Goal: Task Accomplishment & Management: Manage account settings

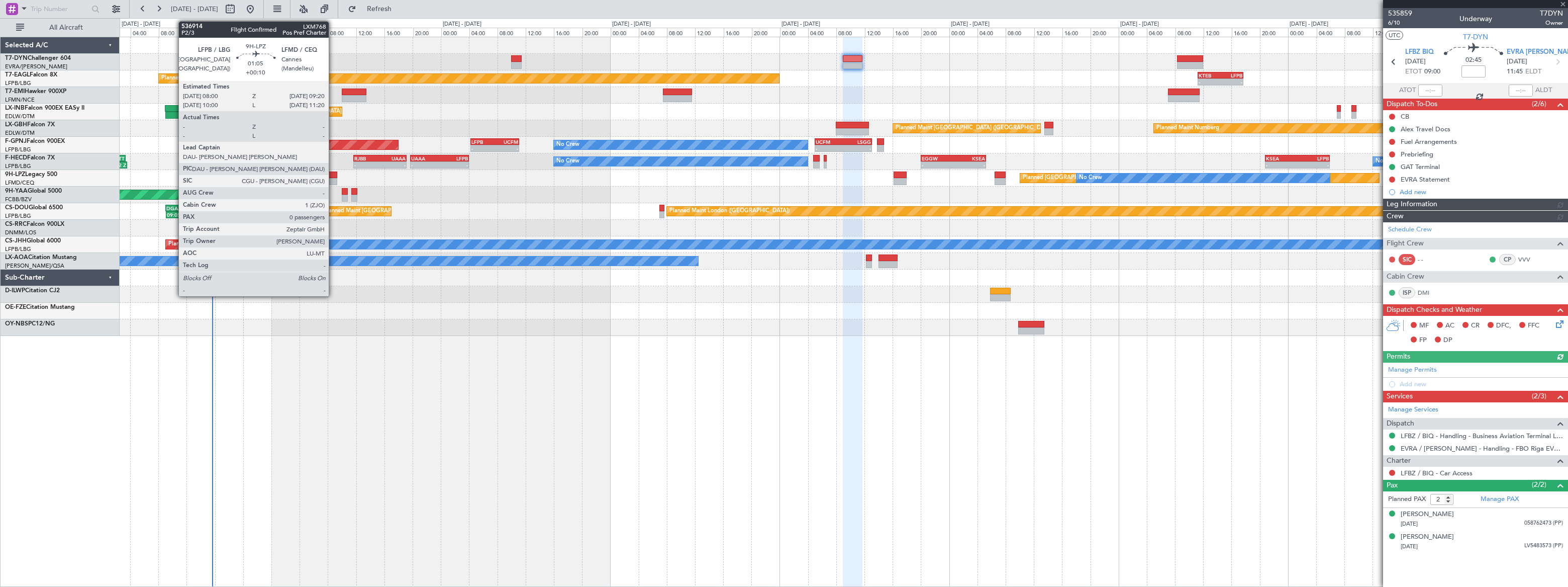
click at [333, 175] on div at bounding box center [332, 175] width 10 height 7
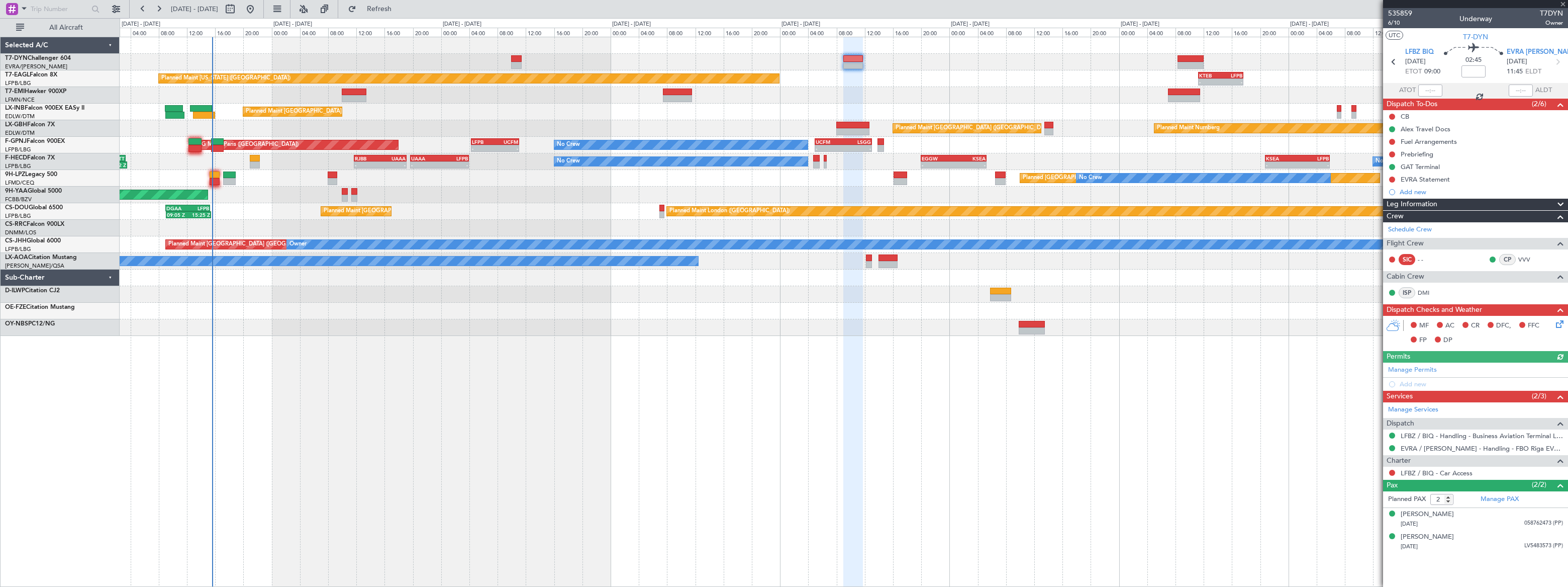
type input "+00:10"
type input "0"
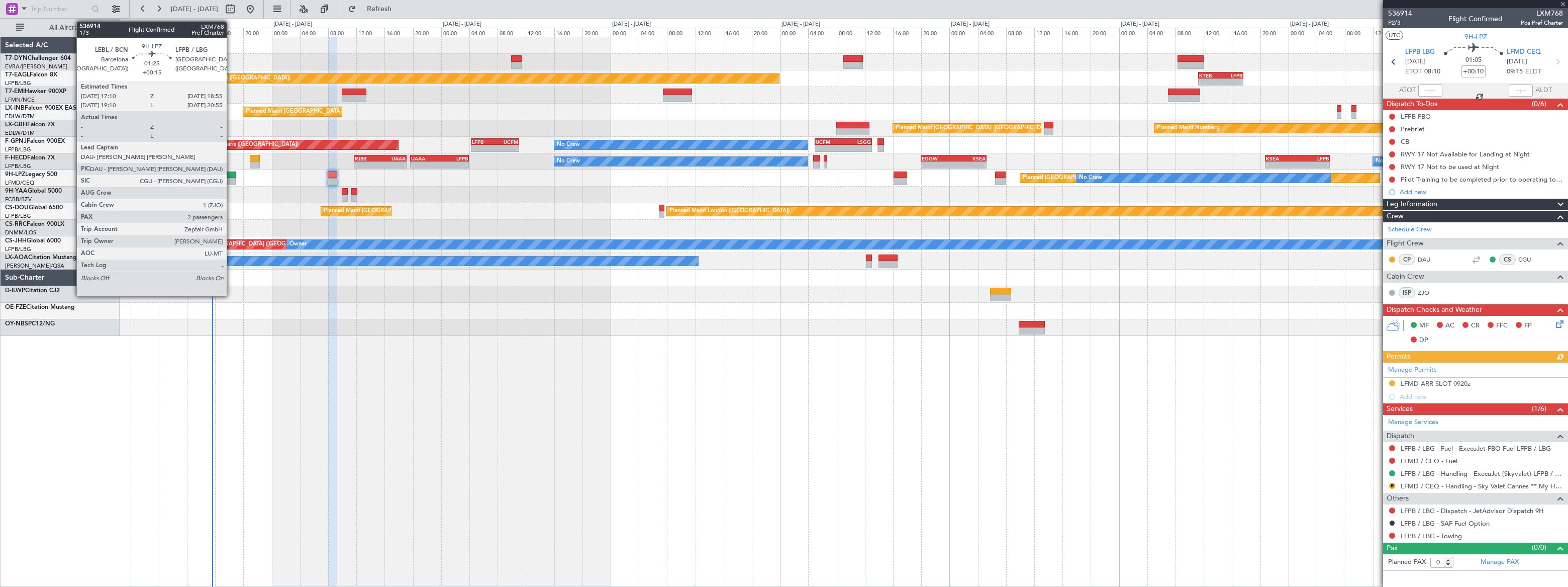
click at [231, 175] on div at bounding box center [229, 175] width 13 height 7
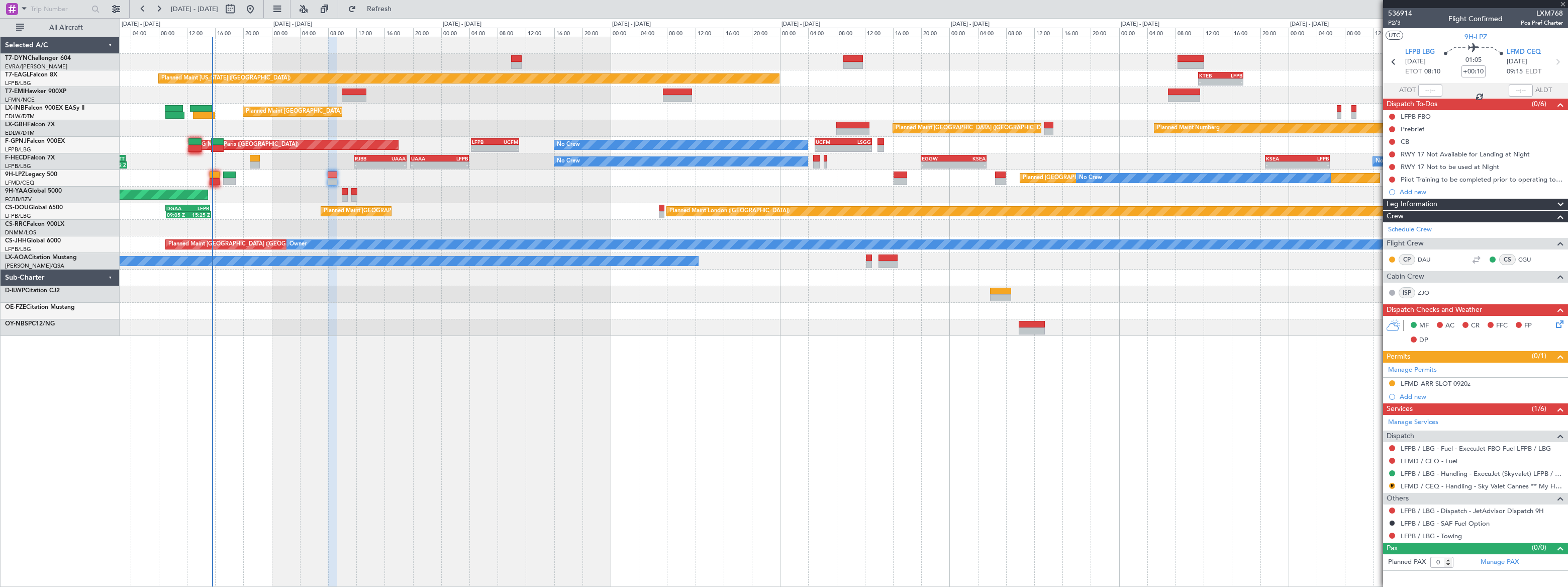
type input "+00:15"
type input "2"
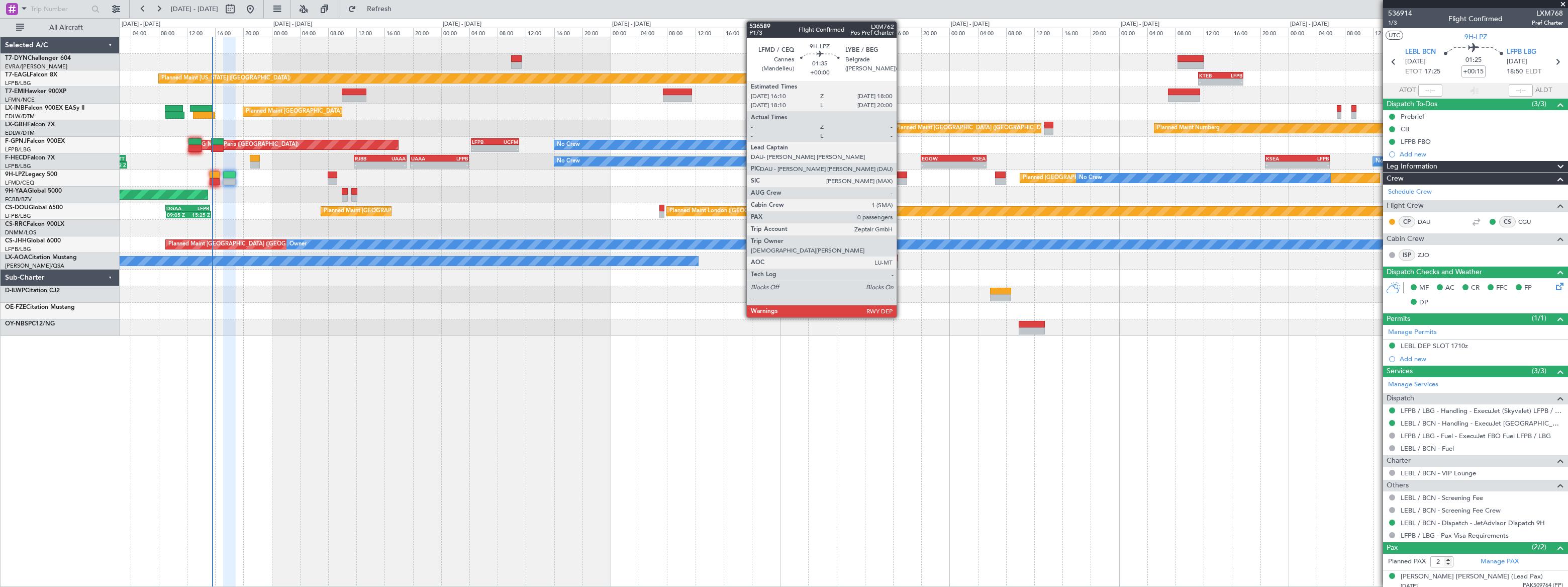
click at [901, 178] on div at bounding box center [900, 181] width 13 height 7
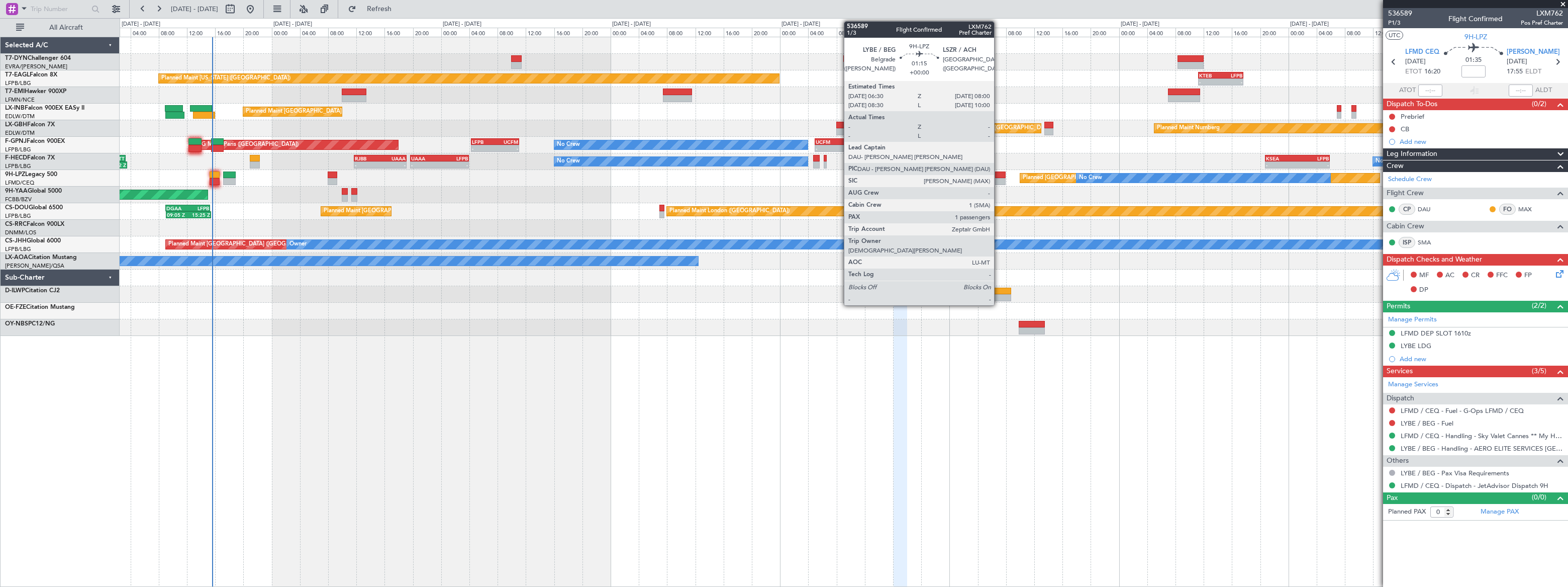
click at [999, 174] on div at bounding box center [1001, 175] width 11 height 7
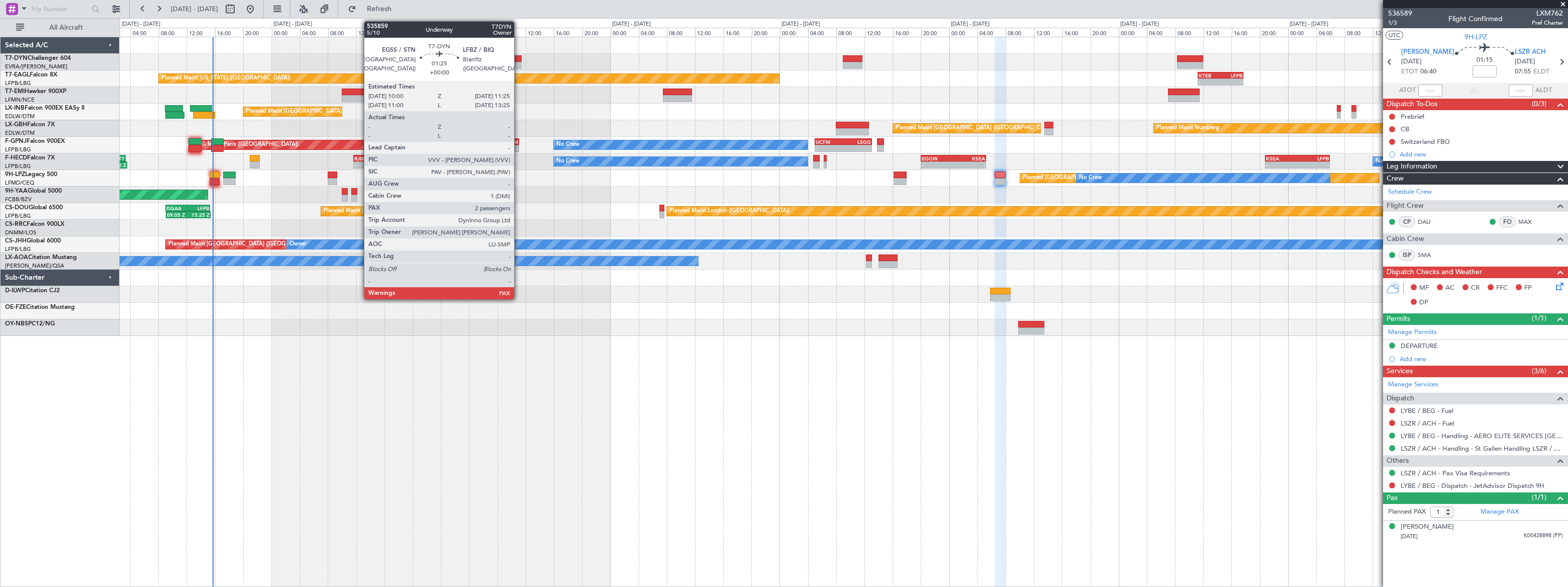
click at [519, 57] on div at bounding box center [516, 59] width 10 height 7
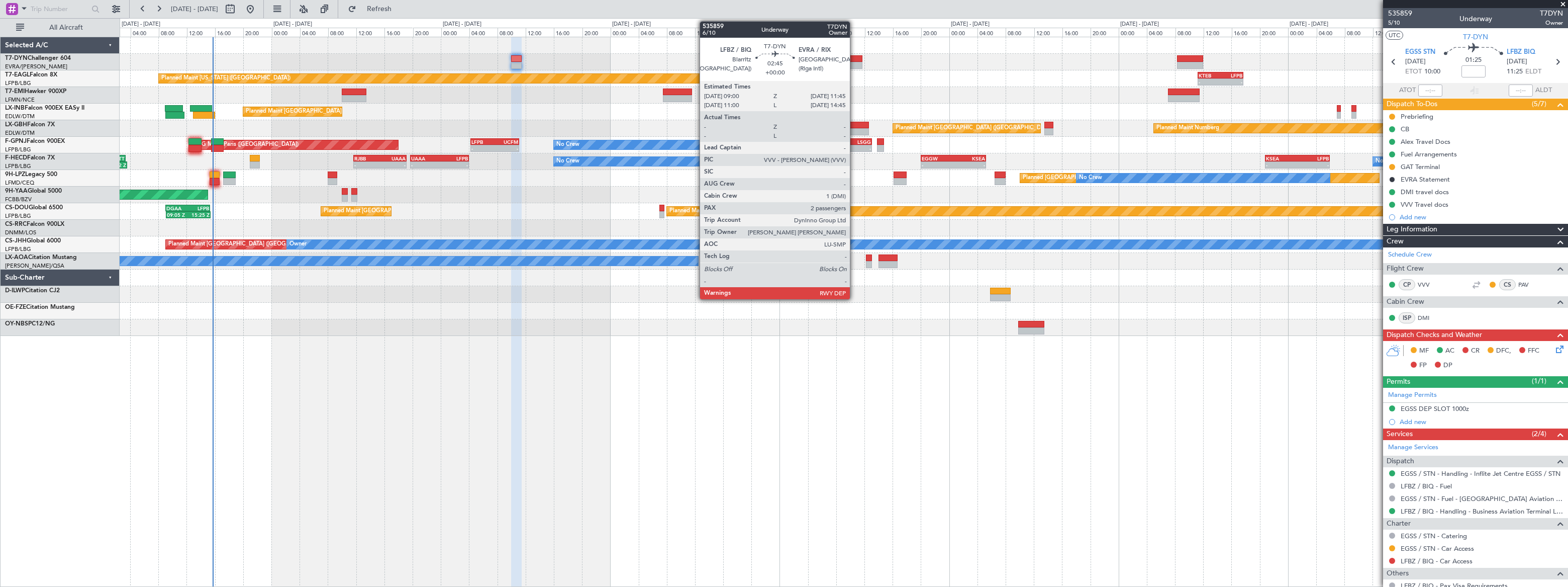
click at [855, 60] on div at bounding box center [853, 59] width 19 height 7
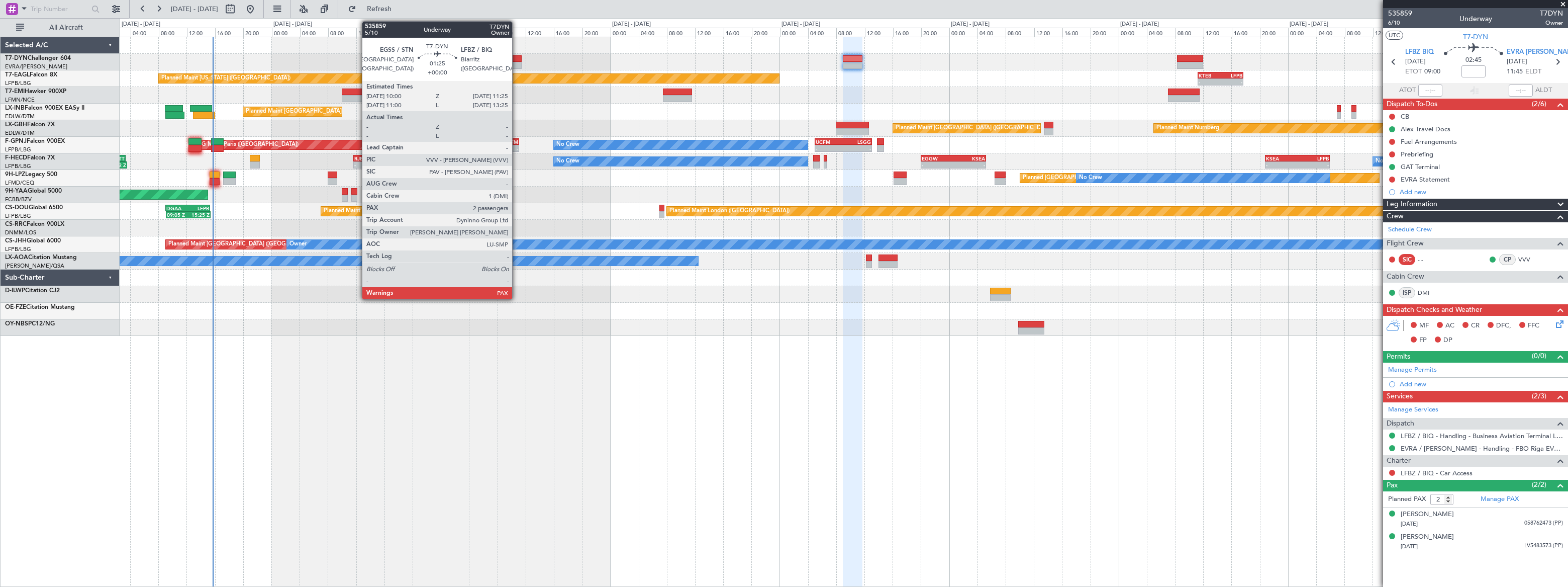
click at [517, 60] on div at bounding box center [516, 59] width 10 height 7
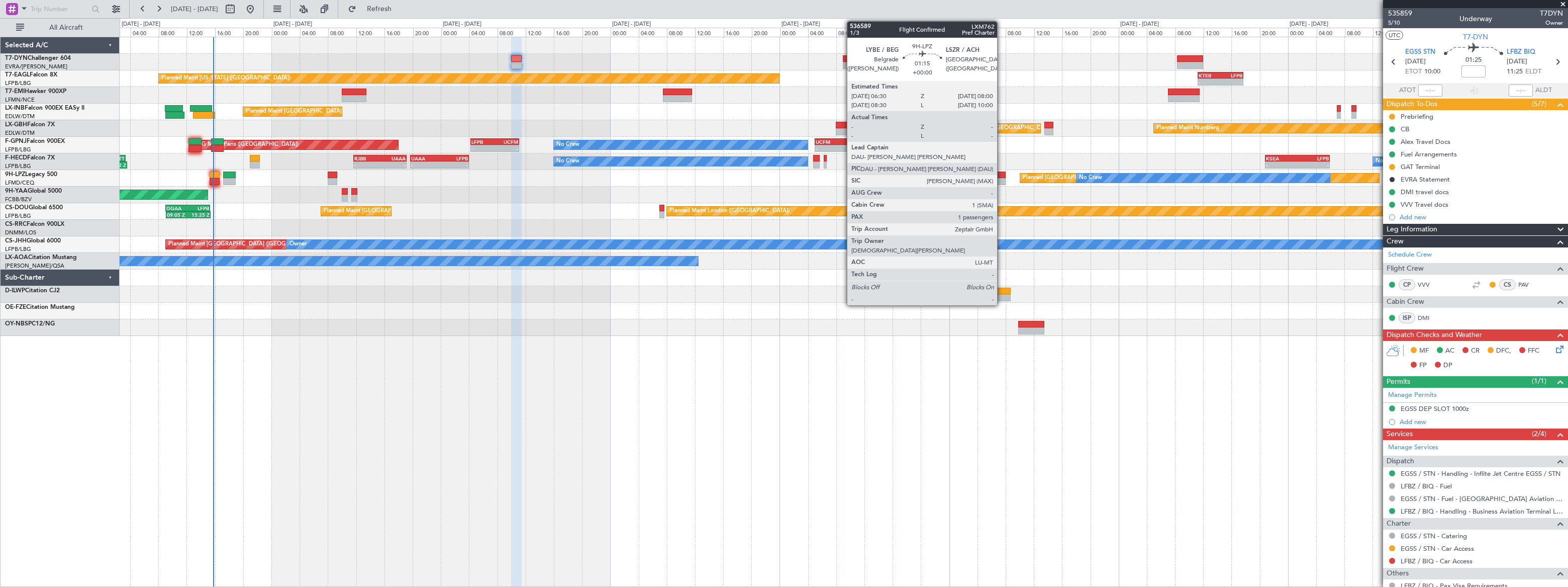
click at [1001, 177] on div at bounding box center [1000, 175] width 11 height 7
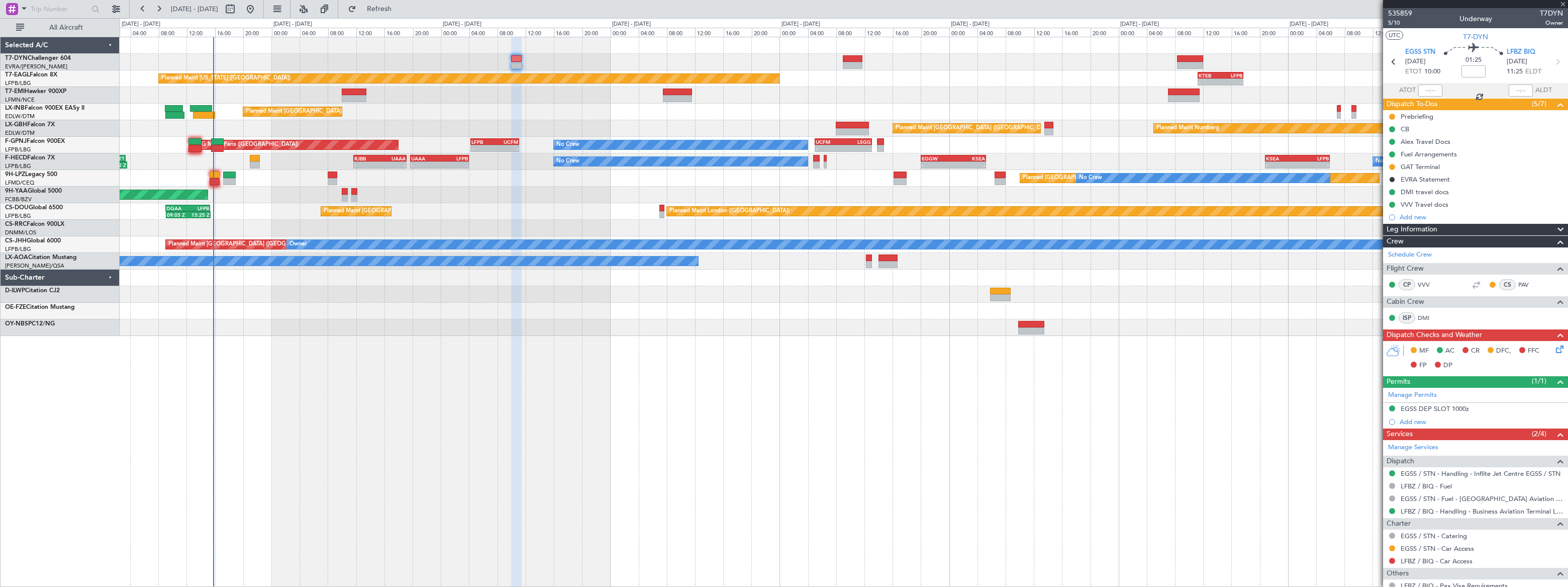
click at [1001, 177] on div at bounding box center [1000, 175] width 11 height 7
type input "1"
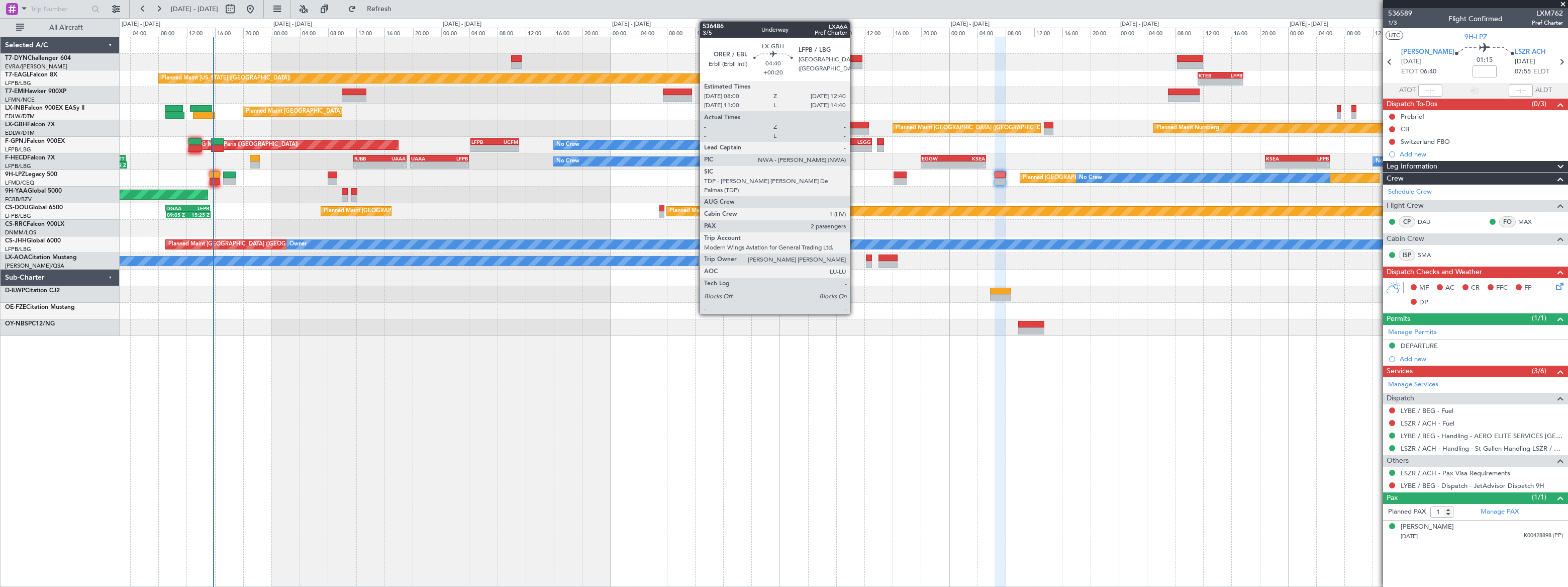
click at [855, 127] on div at bounding box center [852, 125] width 33 height 7
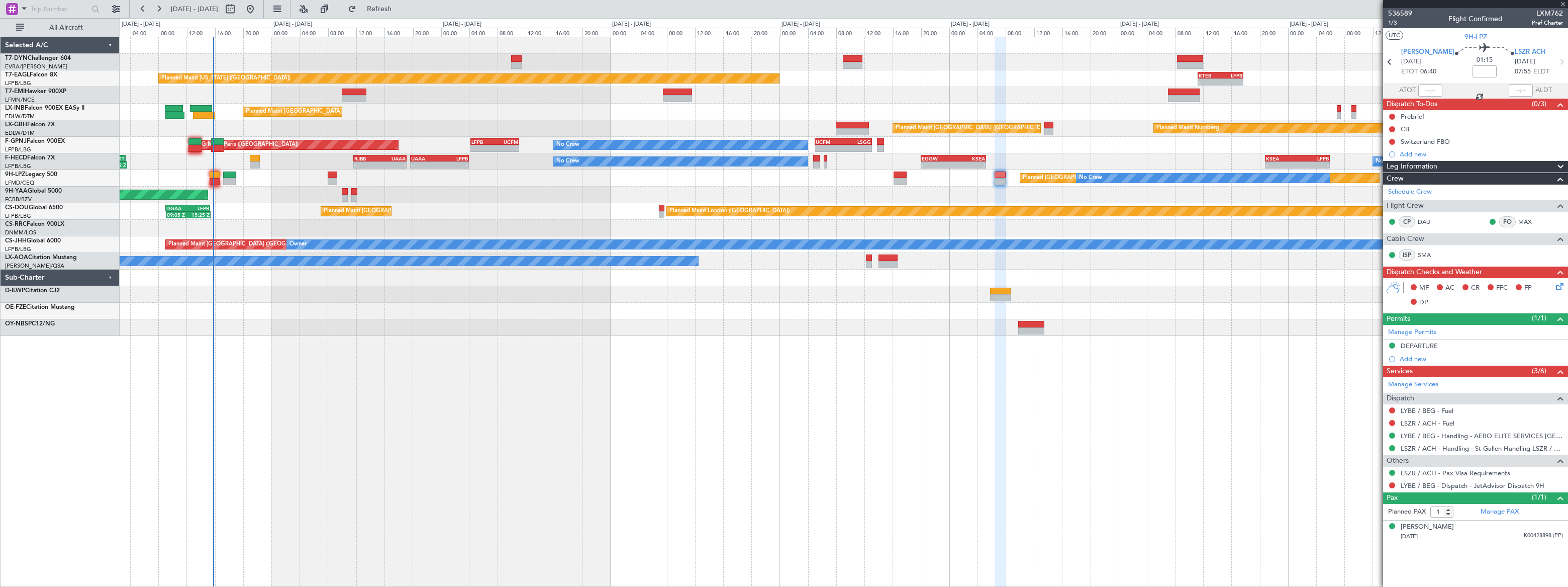
type input "+00:20"
type input "2"
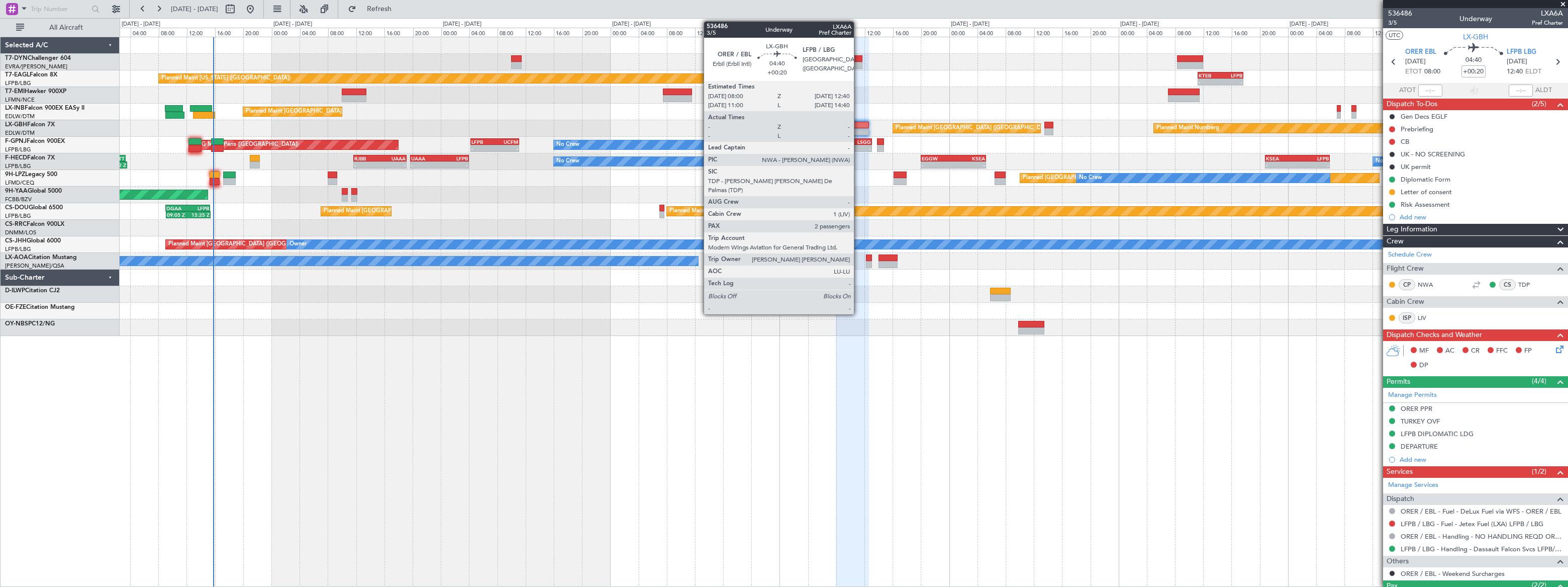
click at [858, 124] on div at bounding box center [852, 125] width 33 height 7
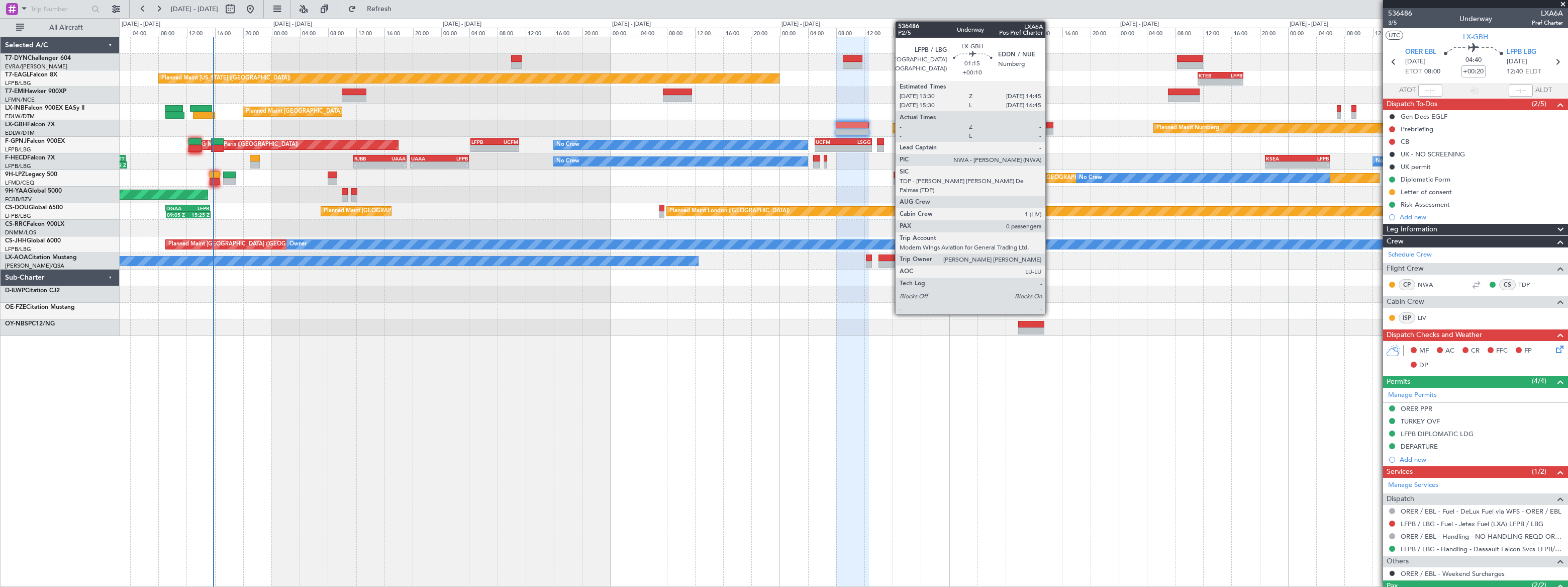
click at [1050, 128] on div at bounding box center [1049, 132] width 9 height 7
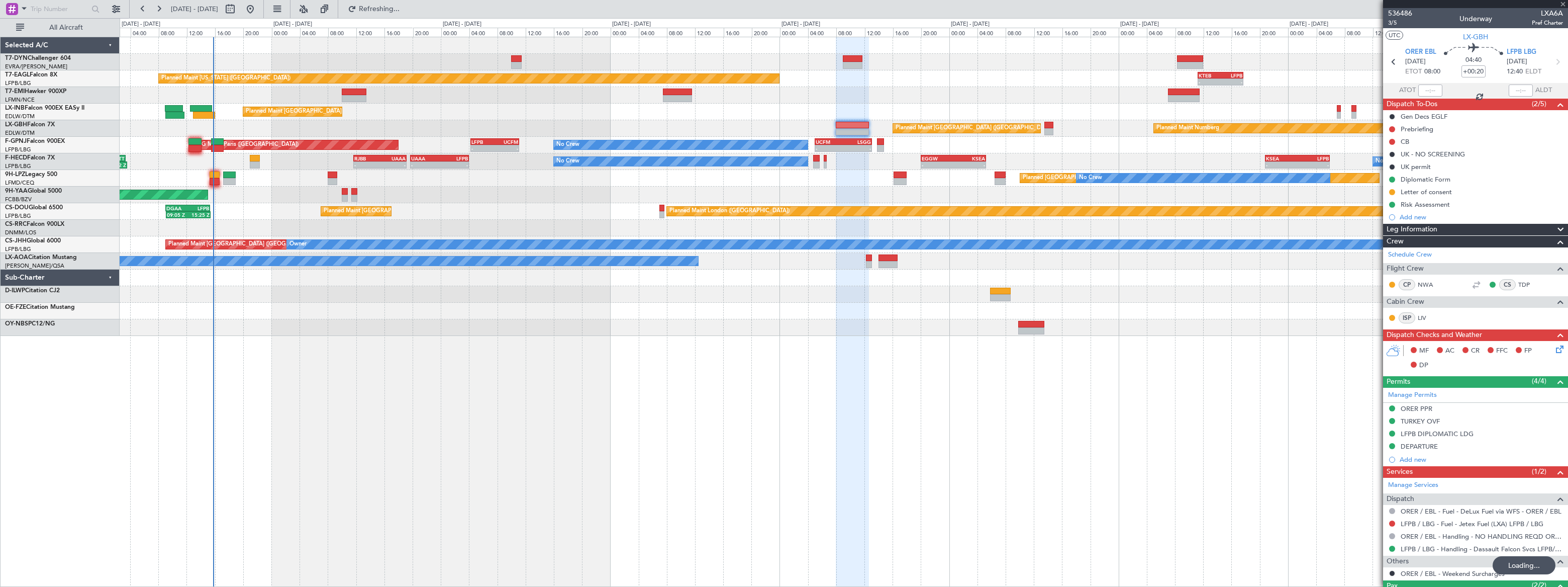
type input "+00:10"
type input "0"
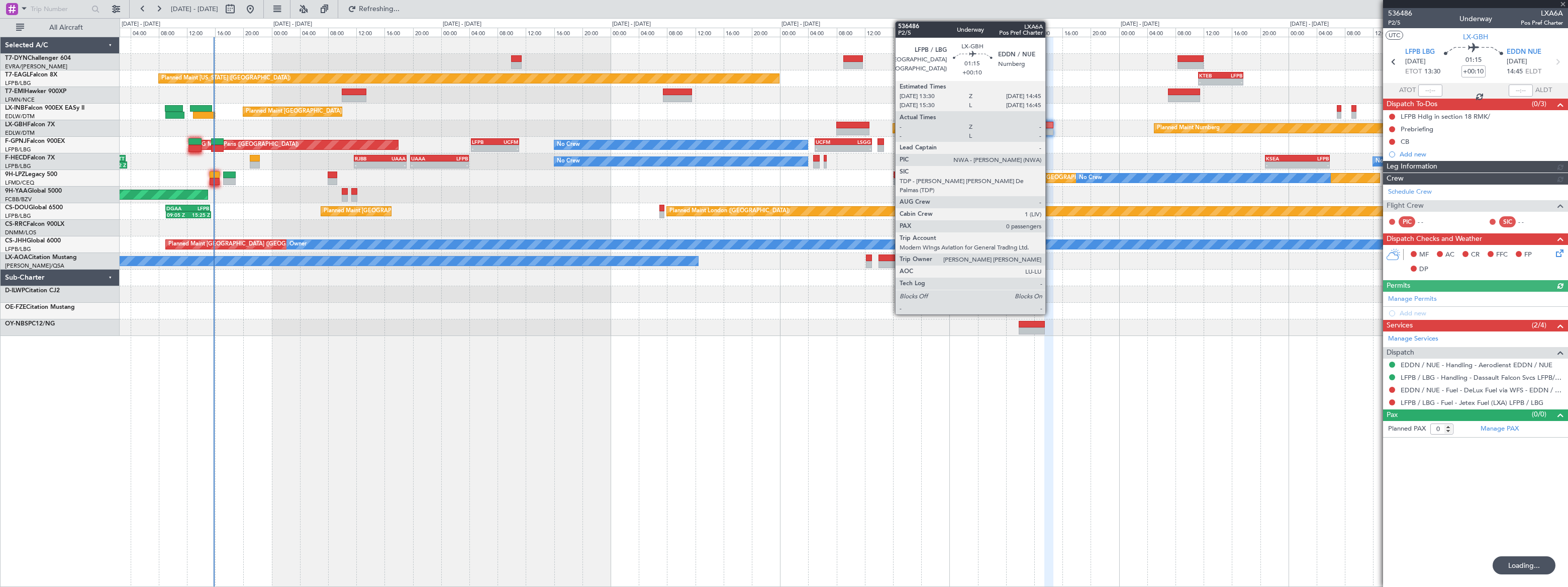
type input "+00:20"
type input "2"
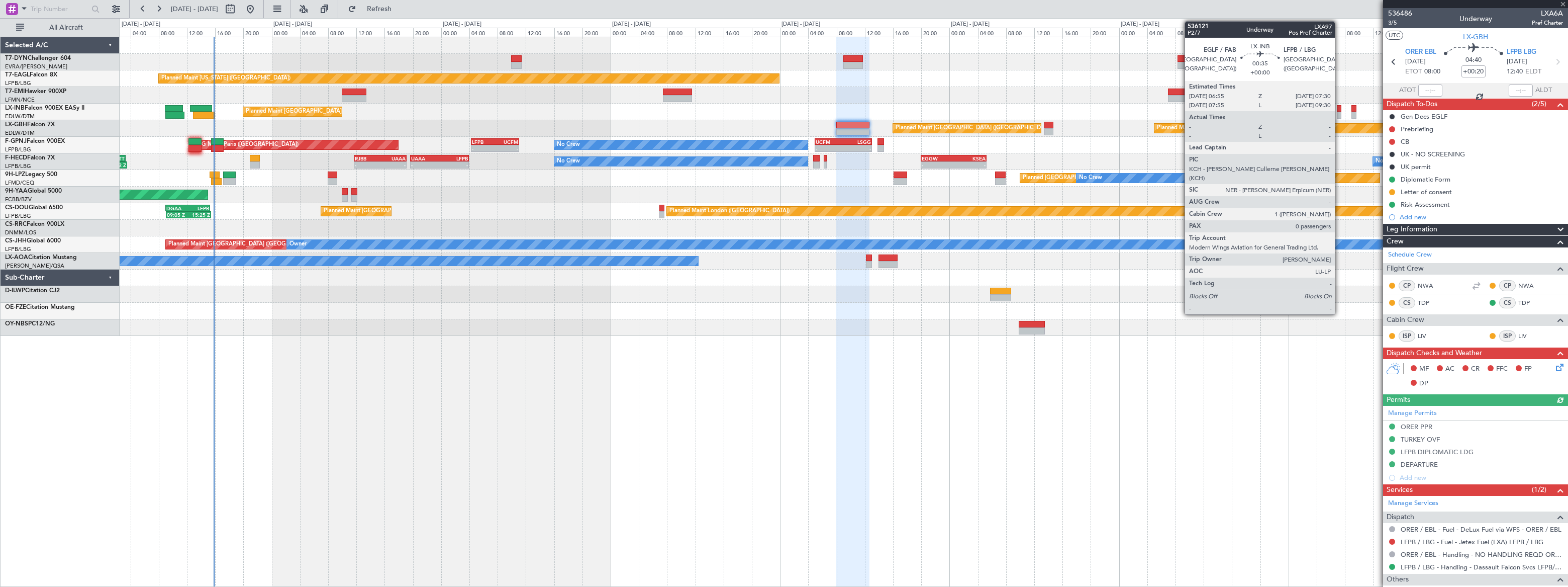
click at [1339, 111] on div at bounding box center [1339, 115] width 4 height 7
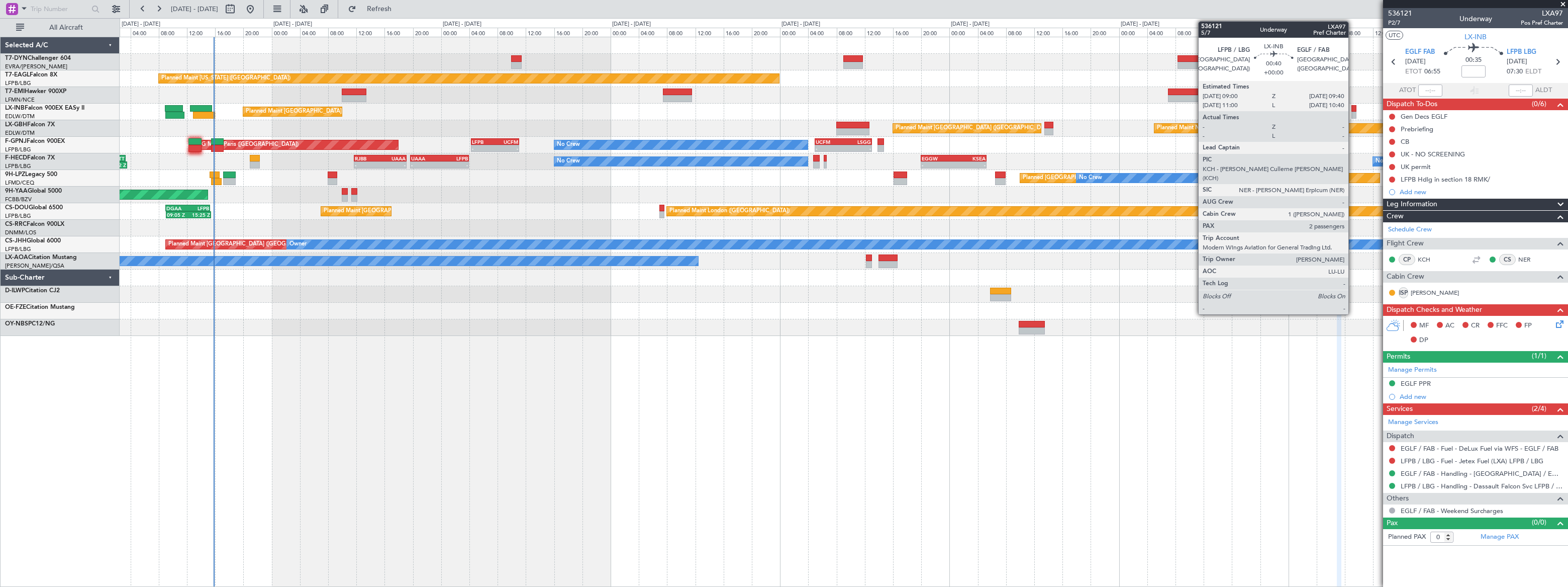
click at [1353, 111] on div at bounding box center [1354, 115] width 5 height 7
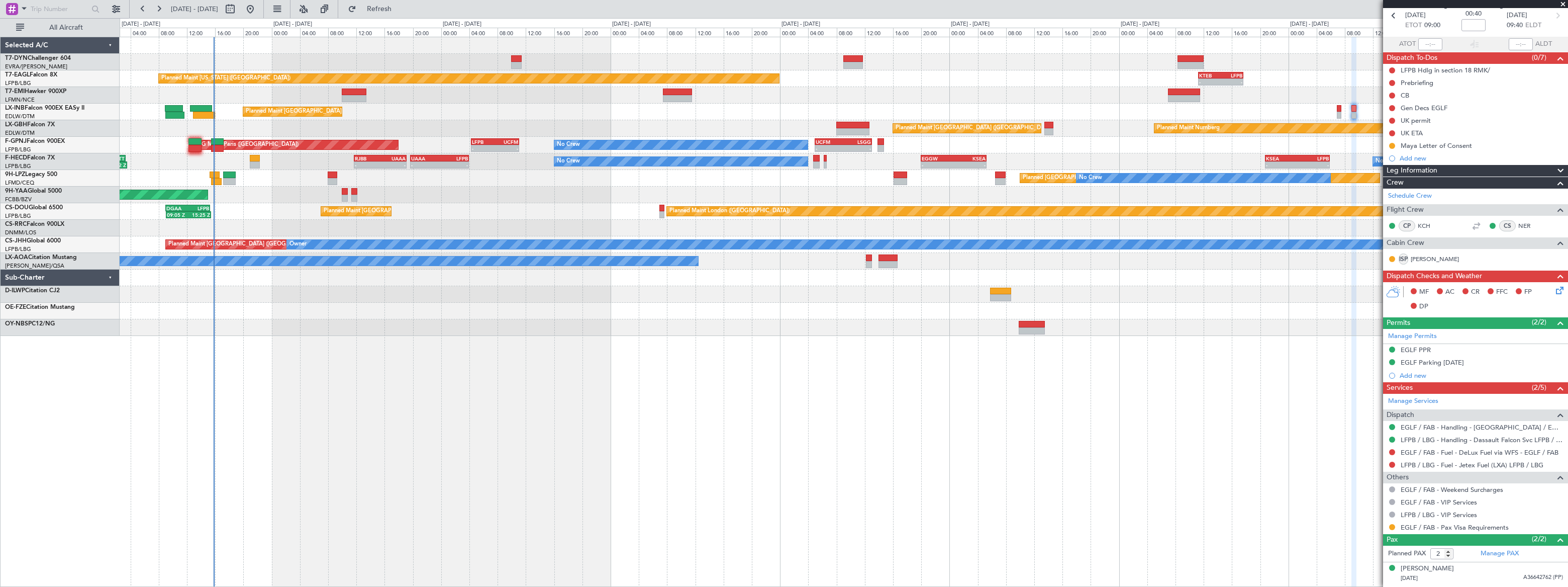
scroll to position [65, 0]
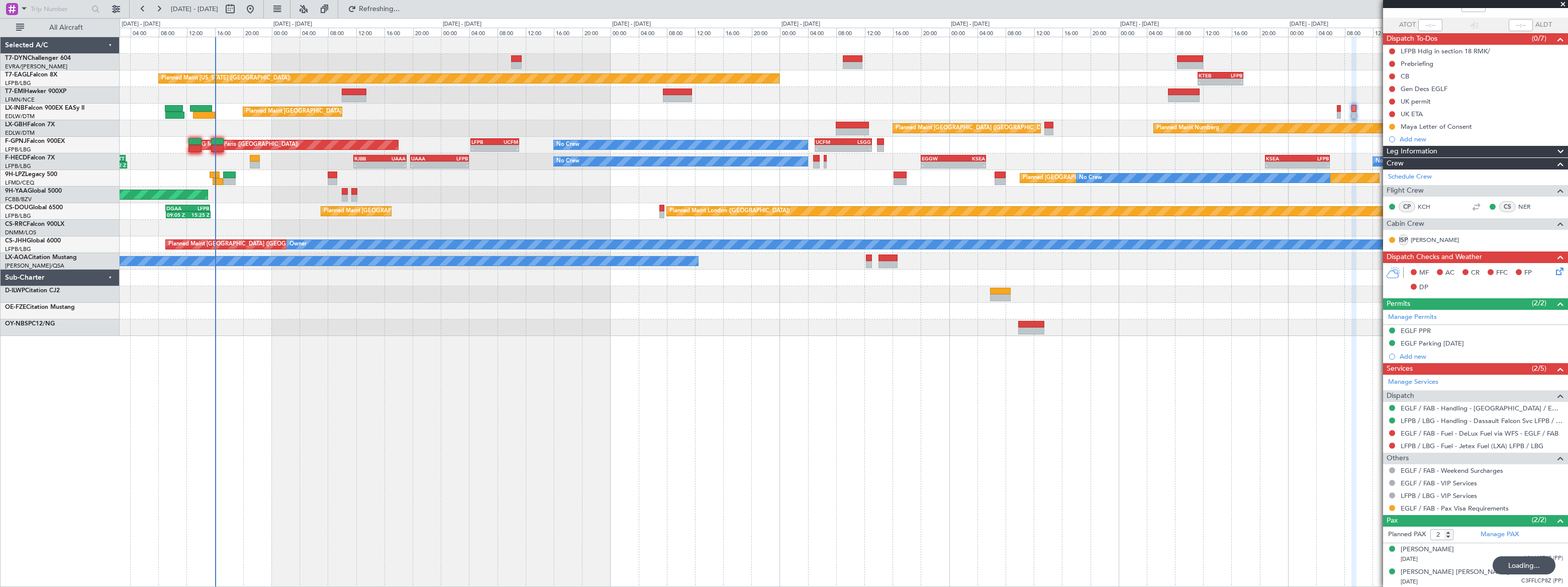
click at [273, 48] on div "Planned Maint [US_STATE] ([GEOGRAPHIC_DATA]) - - KTEB 11:15 Z LFPB 17:40 Z Plan…" at bounding box center [844, 186] width 1447 height 298
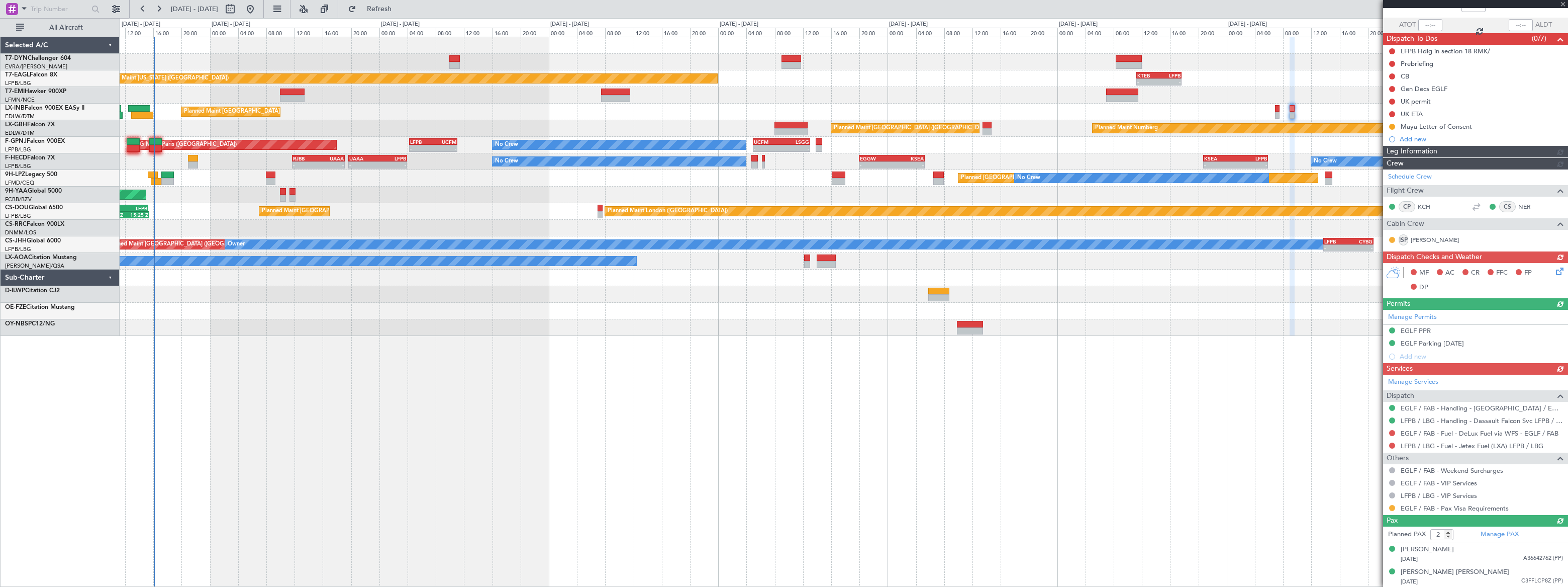
click at [270, 48] on div at bounding box center [844, 45] width 1448 height 16
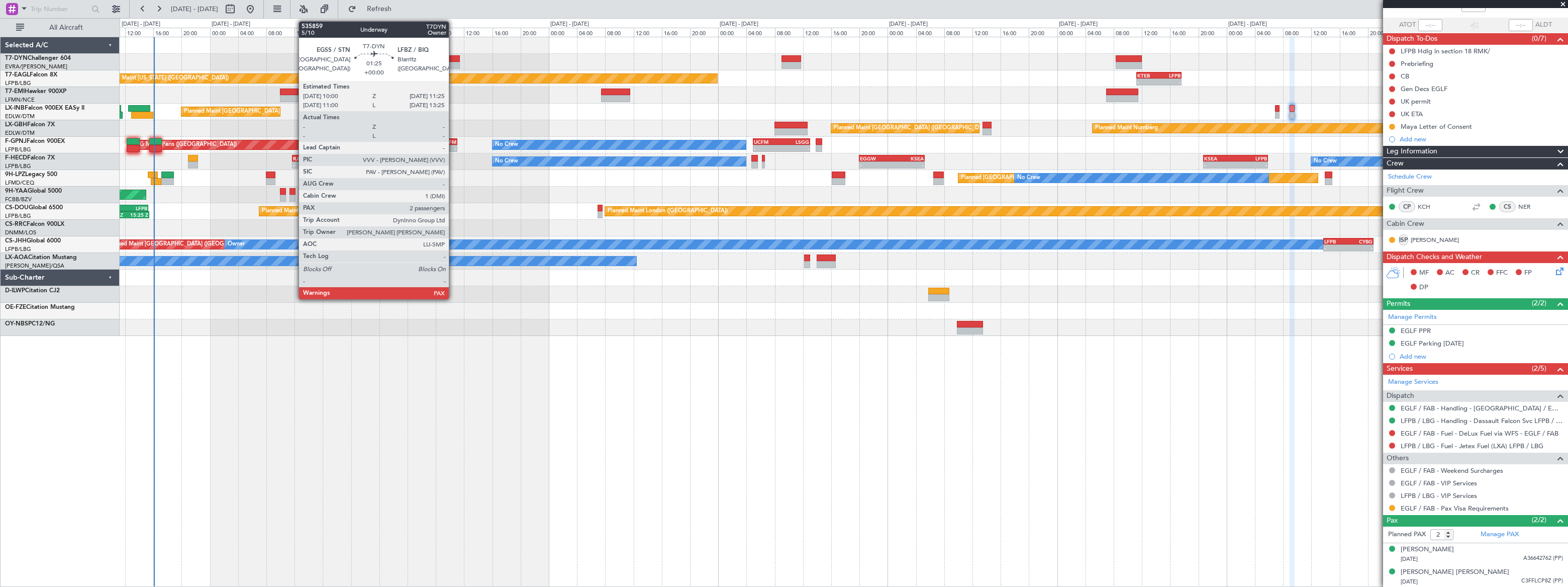
click at [453, 60] on div at bounding box center [454, 59] width 10 height 7
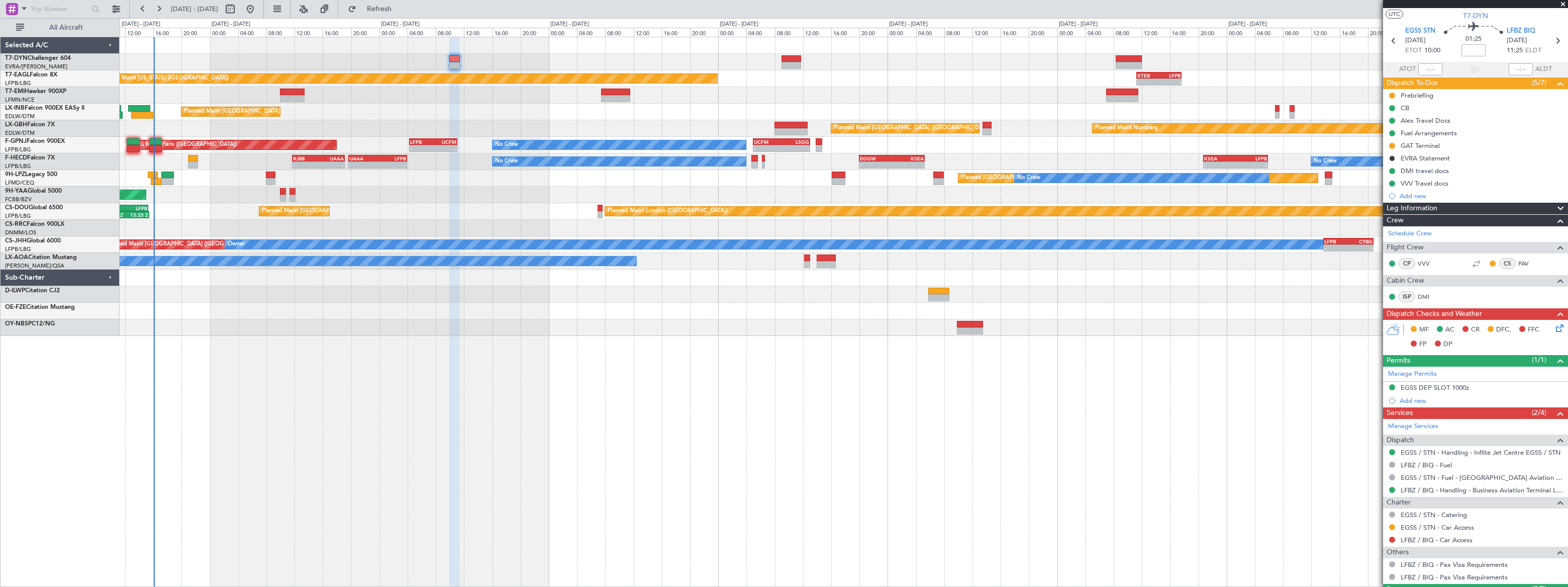
scroll to position [0, 0]
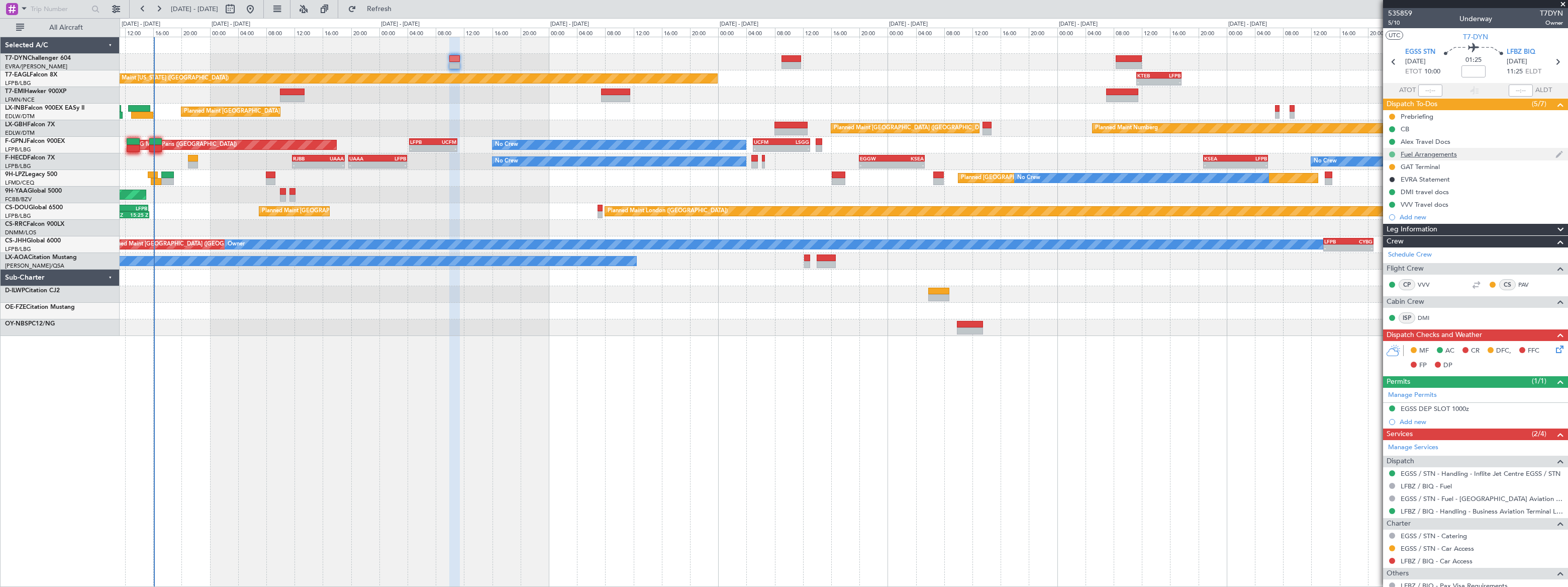
click at [1391, 152] on button at bounding box center [1392, 155] width 6 height 6
click at [1383, 183] on span "In Progress" at bounding box center [1396, 183] width 34 height 10
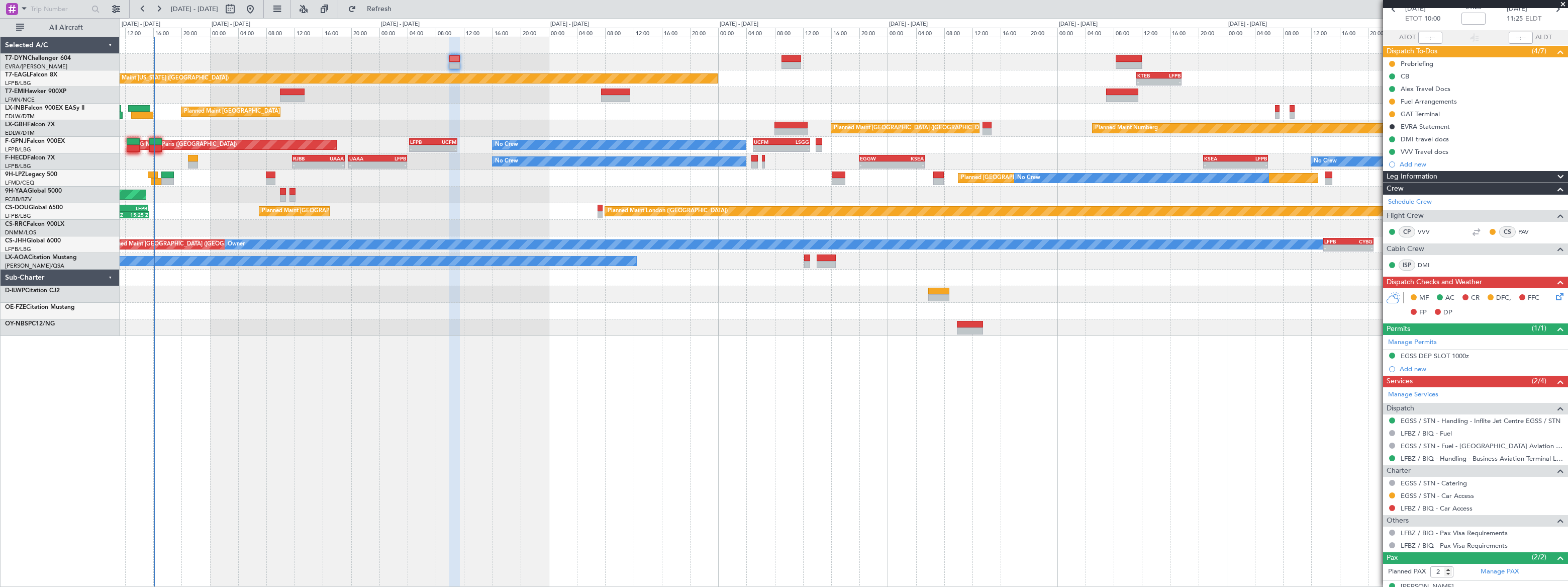
scroll to position [90, 0]
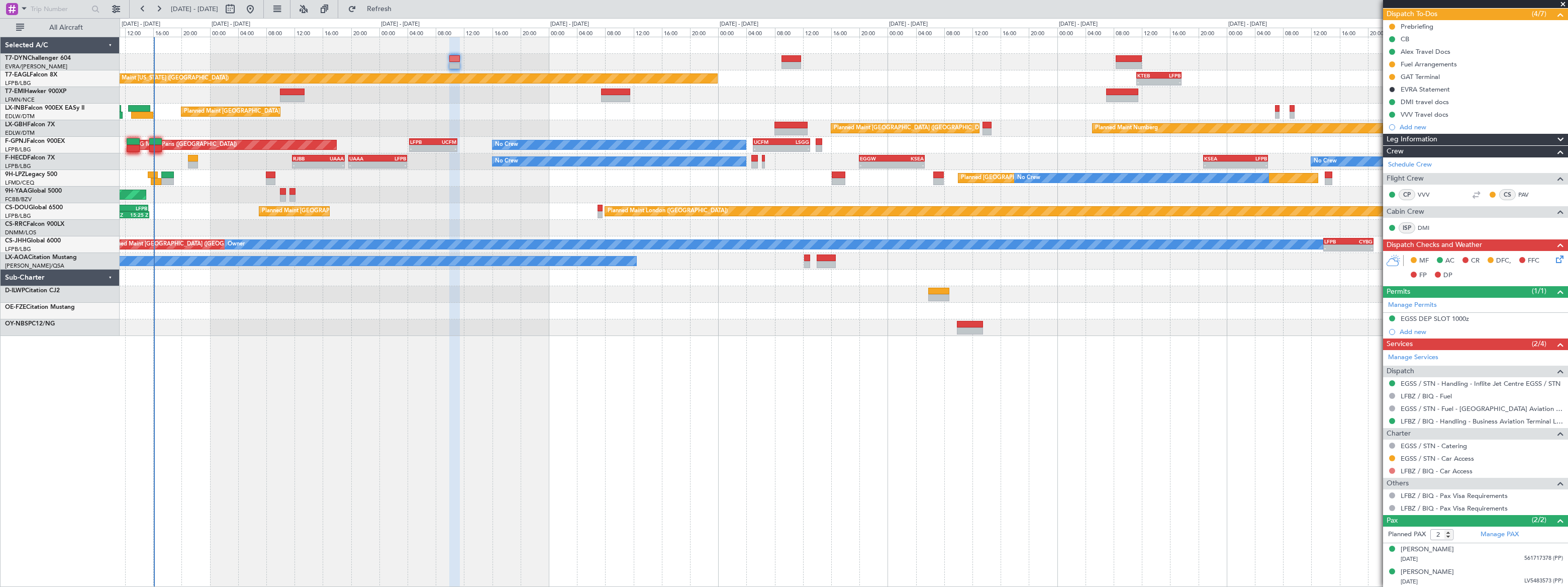
click at [1391, 469] on button at bounding box center [1392, 471] width 6 height 6
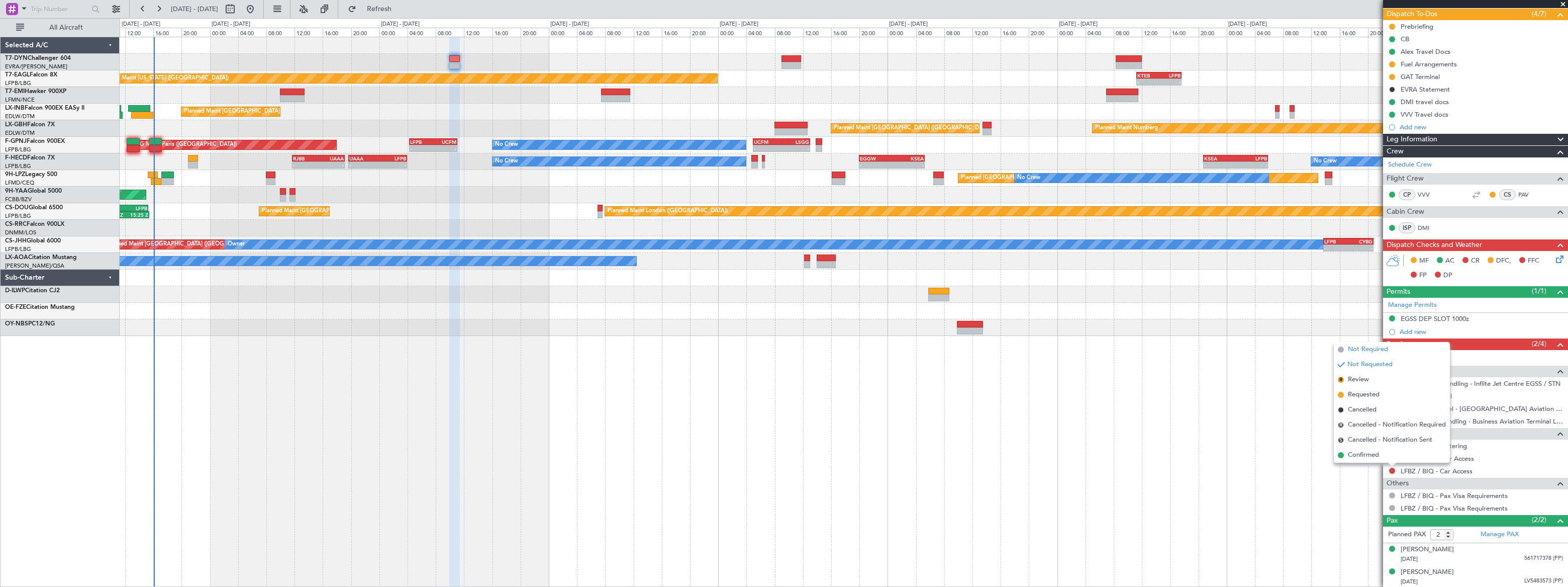
click at [1355, 350] on span "Not Required" at bounding box center [1368, 350] width 40 height 10
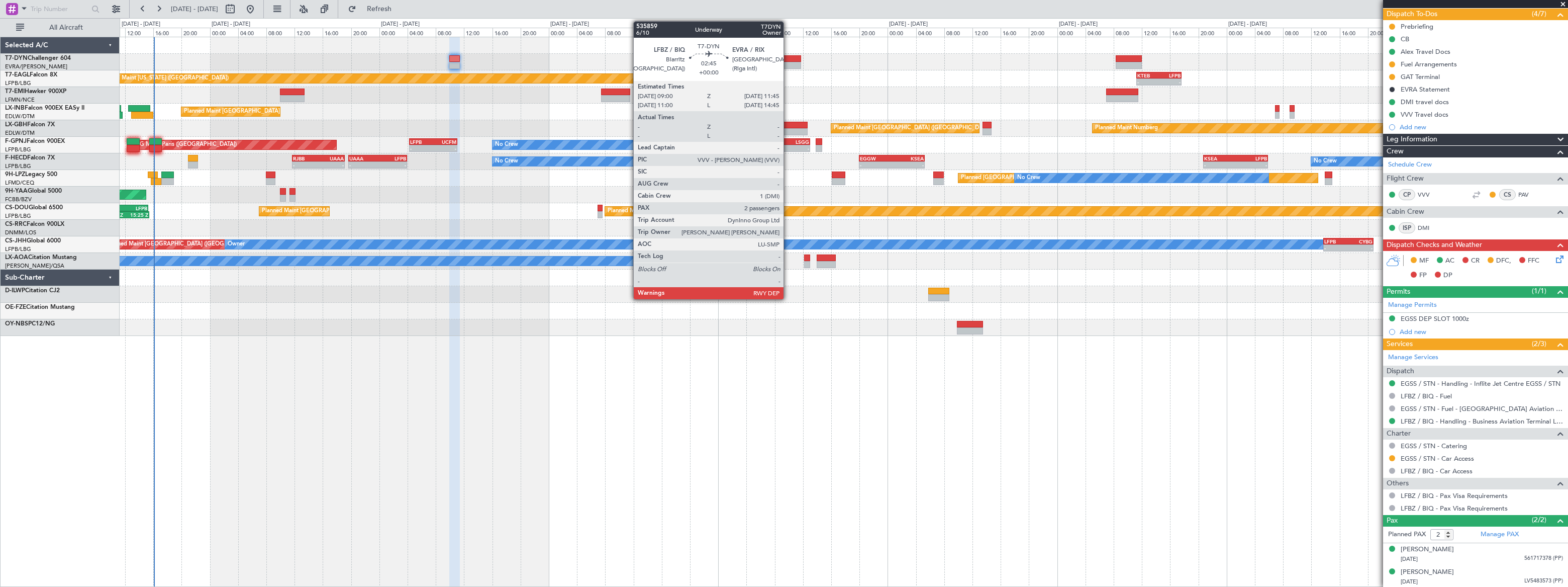
click at [788, 60] on div at bounding box center [791, 59] width 19 height 7
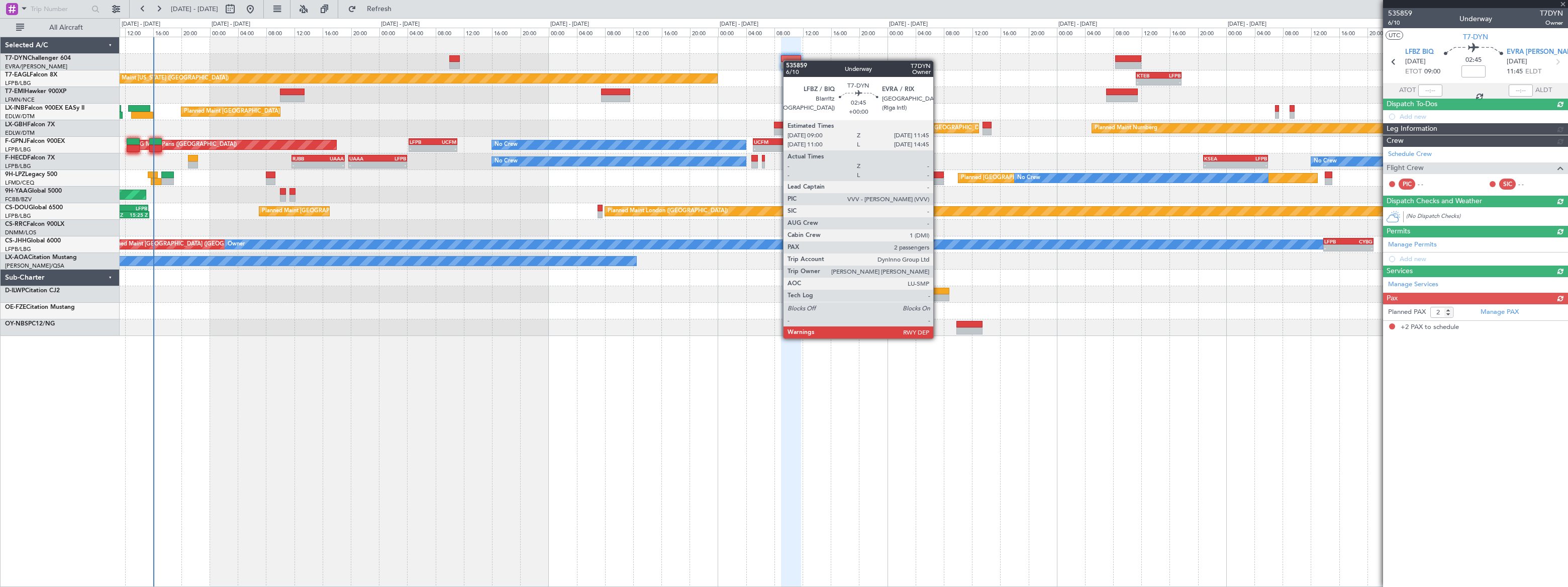
scroll to position [0, 0]
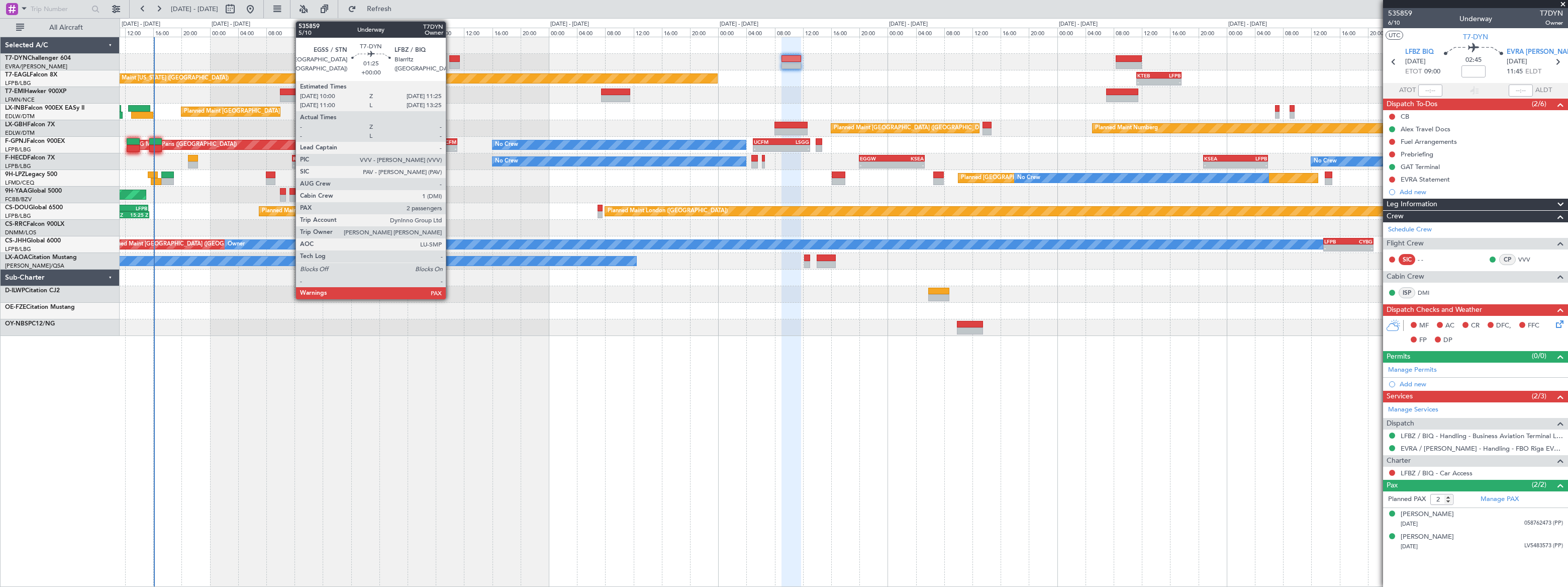
click at [452, 58] on div at bounding box center [844, 62] width 1448 height 16
click at [452, 58] on div at bounding box center [454, 59] width 10 height 7
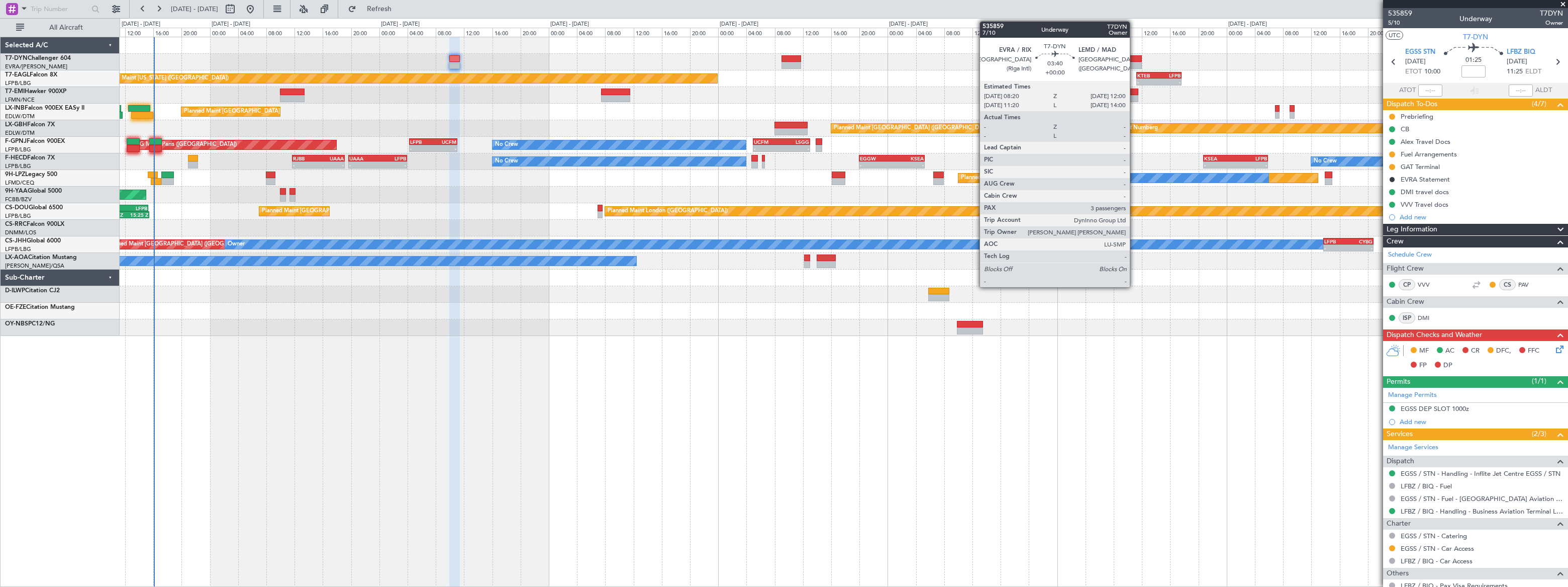
click at [1134, 58] on div at bounding box center [1129, 59] width 26 height 7
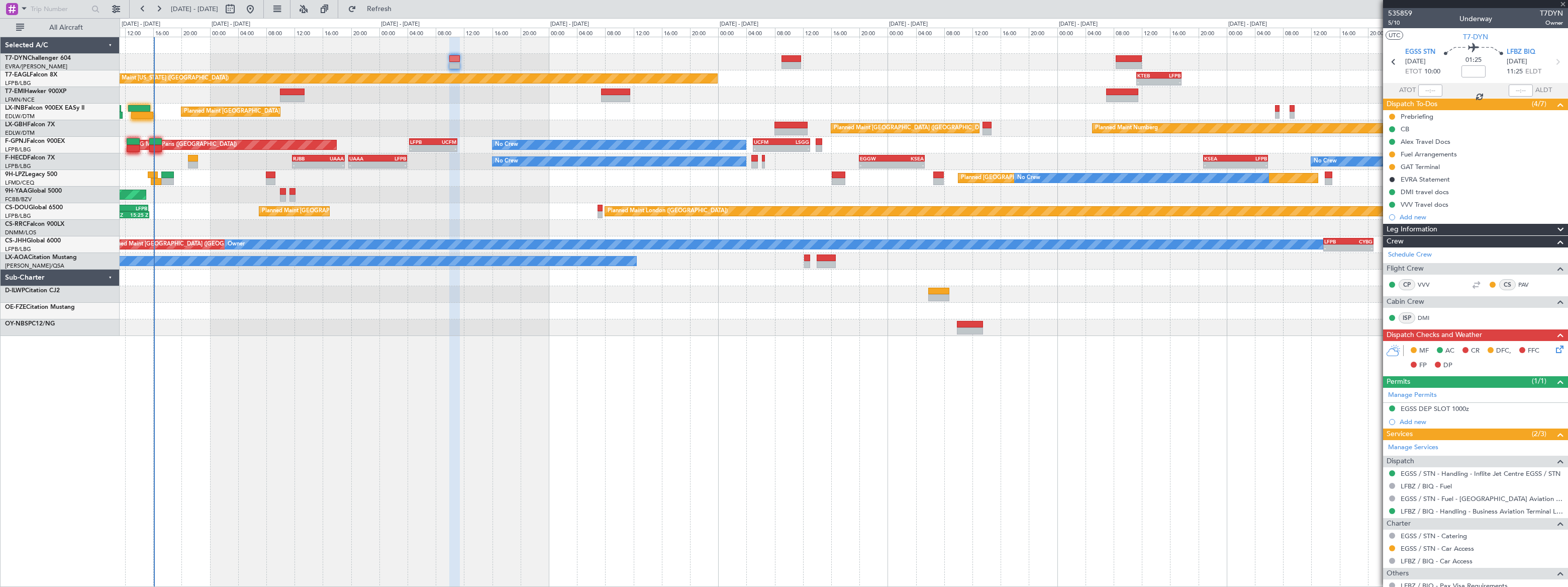
type input "3"
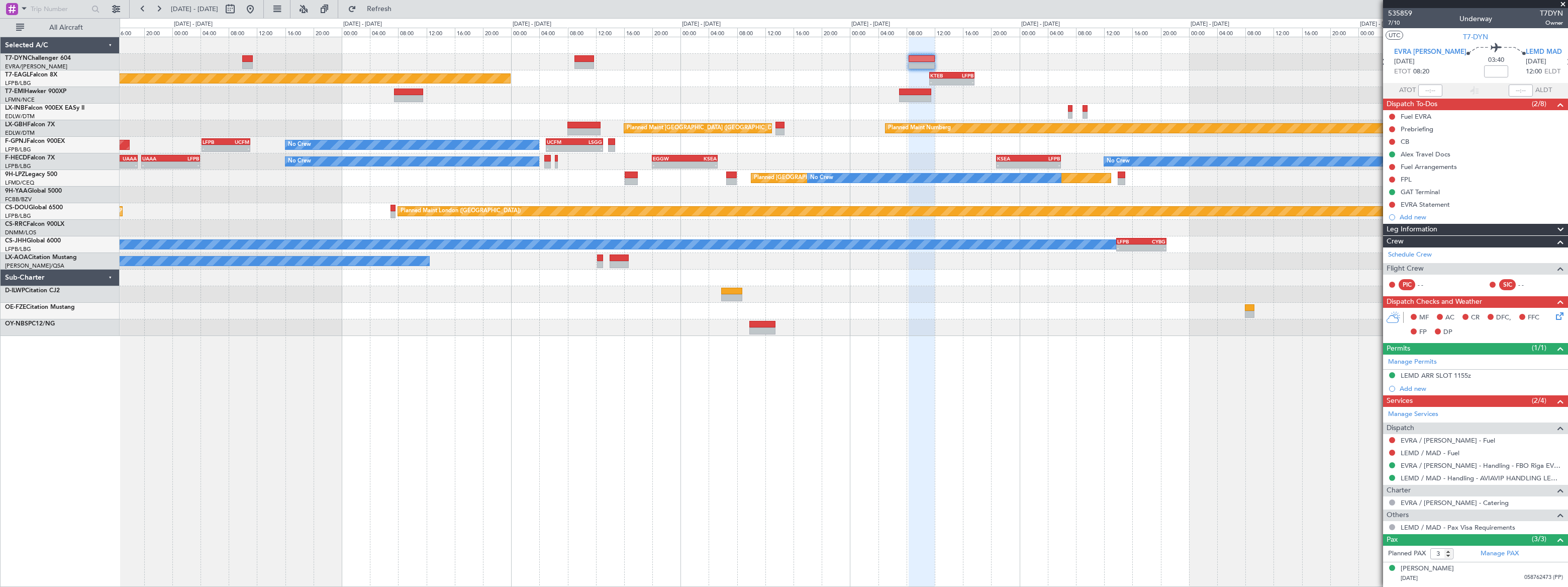
click at [1021, 54] on div at bounding box center [844, 62] width 1448 height 16
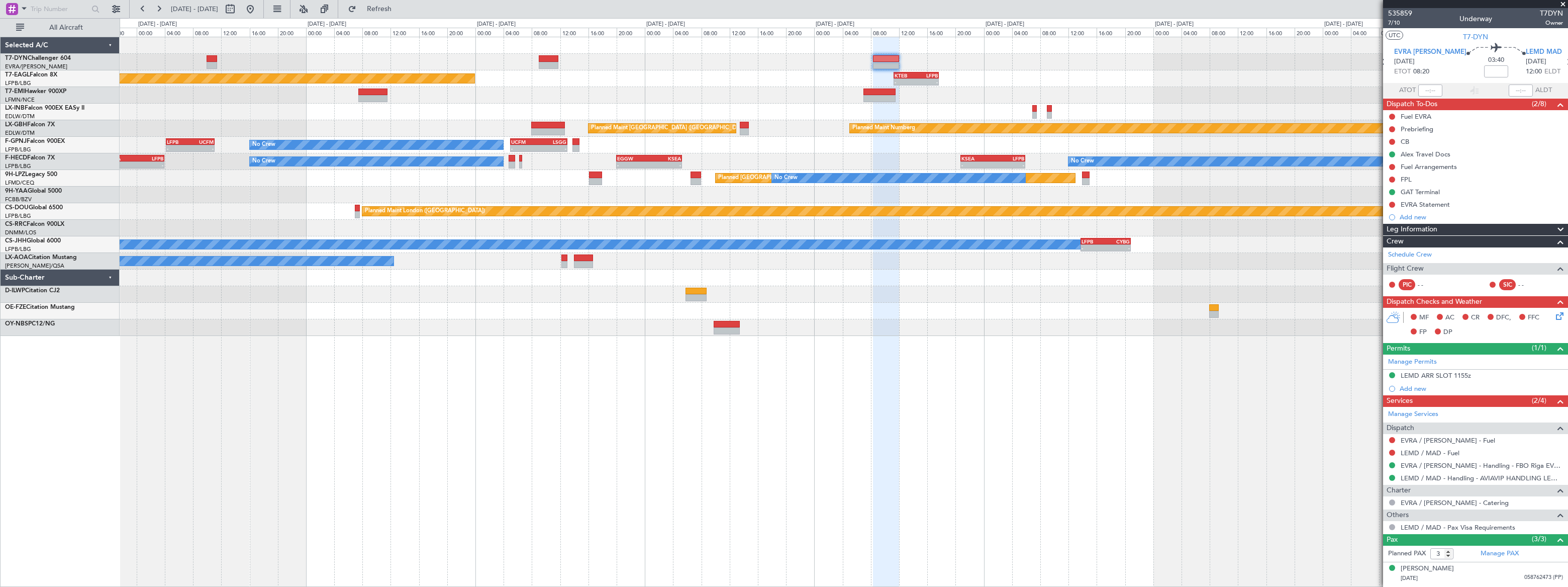
click at [947, 66] on div at bounding box center [844, 62] width 1448 height 16
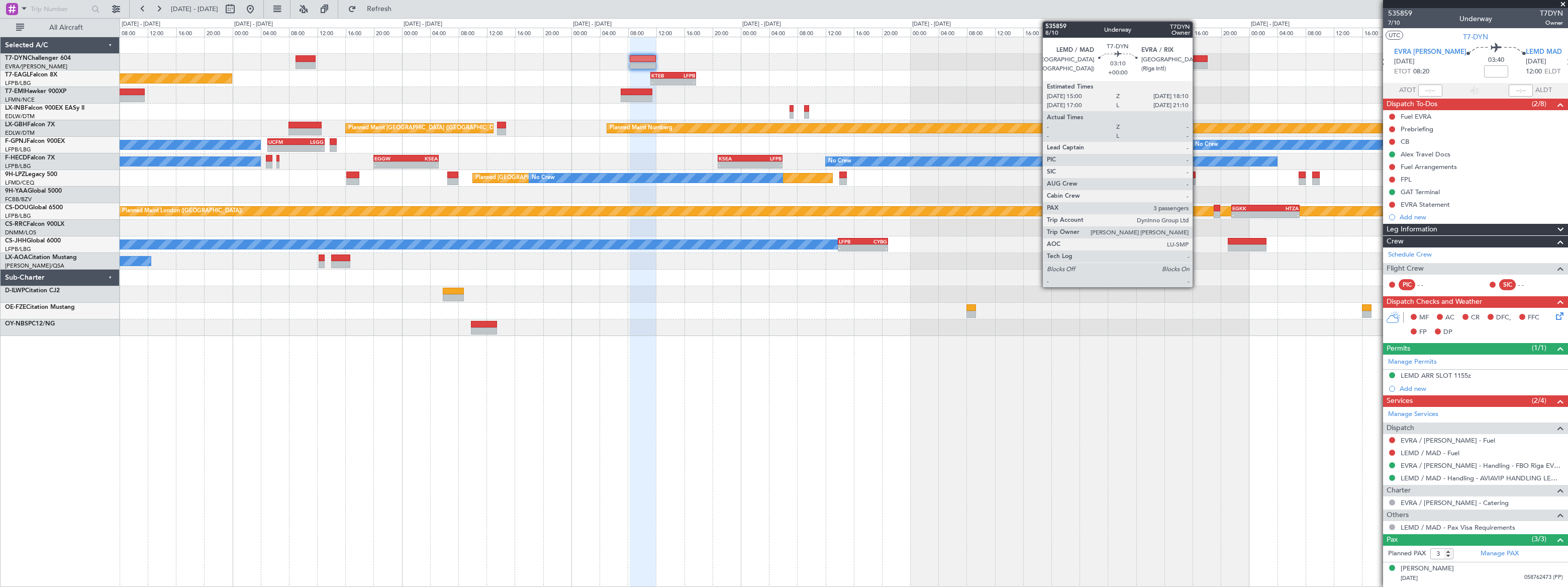
click at [1197, 58] on div at bounding box center [1196, 59] width 23 height 7
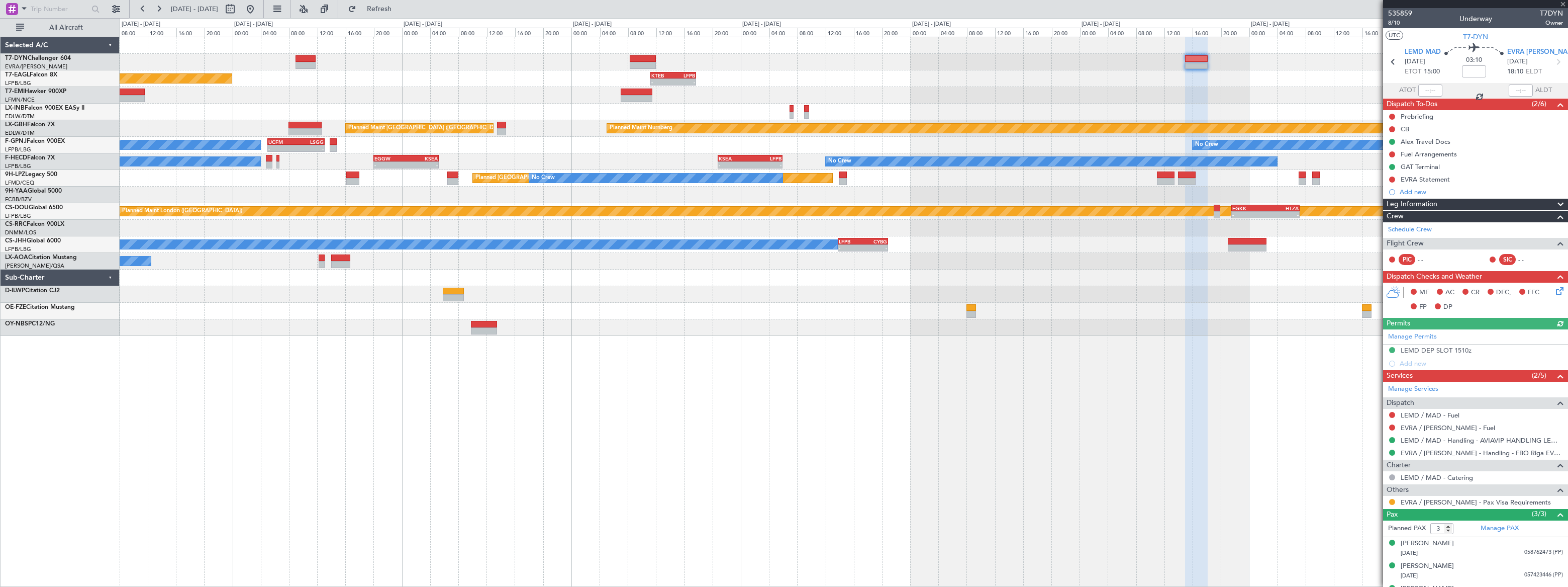
scroll to position [16, 0]
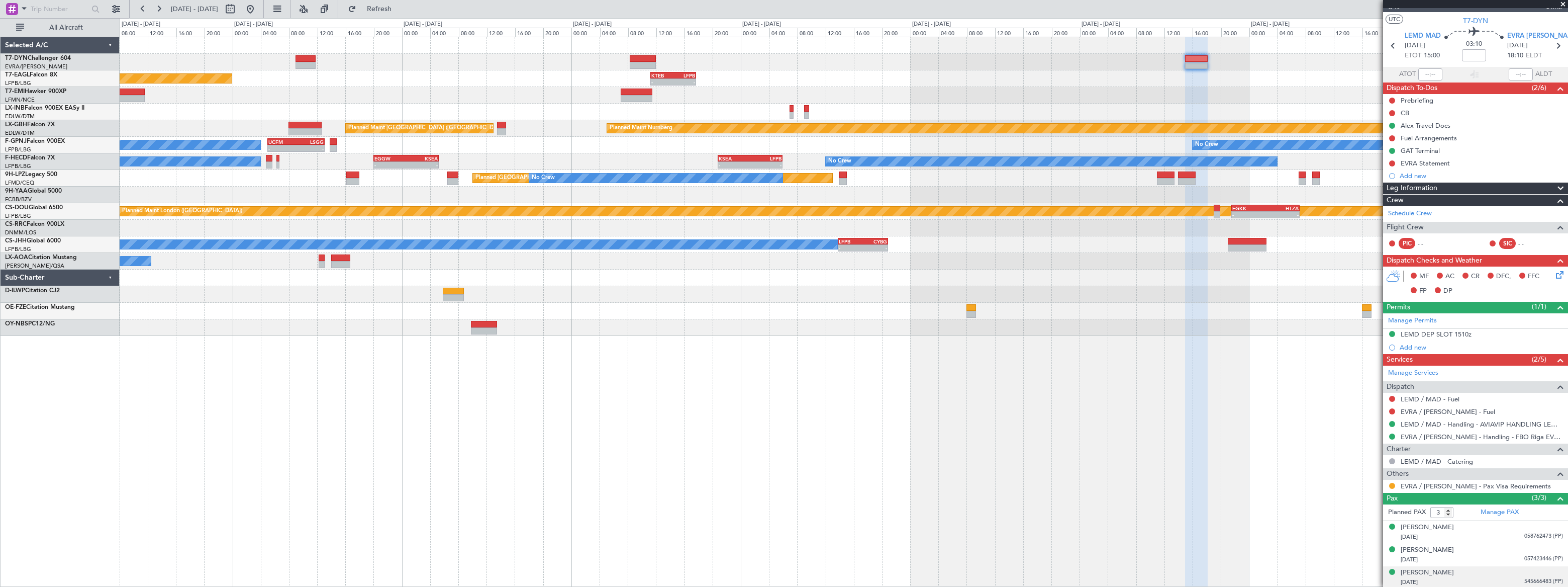
click at [1483, 577] on div "[DATE] 545666483 (PP)" at bounding box center [1482, 582] width 163 height 10
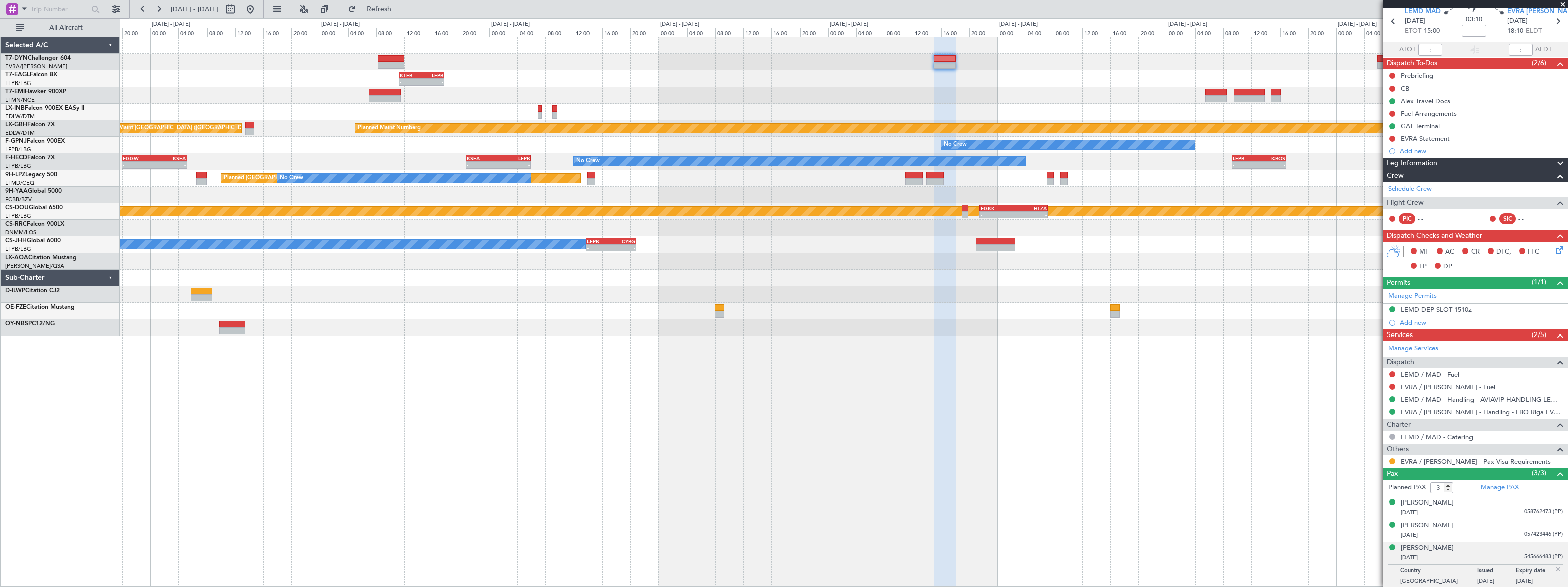
click at [992, 82] on div "- - KTEB 11:15 Z LFPB 17:40 Z Planned Maint [US_STATE] ([GEOGRAPHIC_DATA]) Plan…" at bounding box center [844, 186] width 1447 height 298
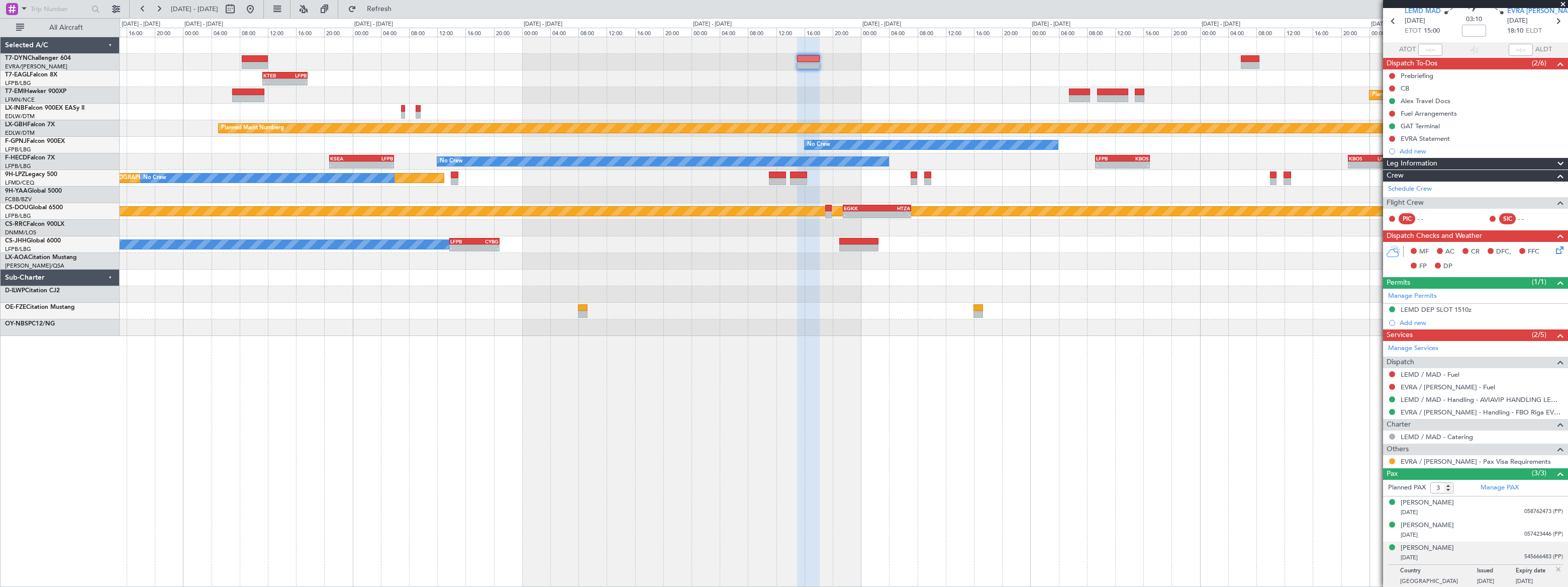
click at [1209, 78] on div "- - KTEB 11:15 Z LFPB 17:40 Z Planned Maint [US_STATE] ([GEOGRAPHIC_DATA]) Plan…" at bounding box center [844, 186] width 1448 height 298
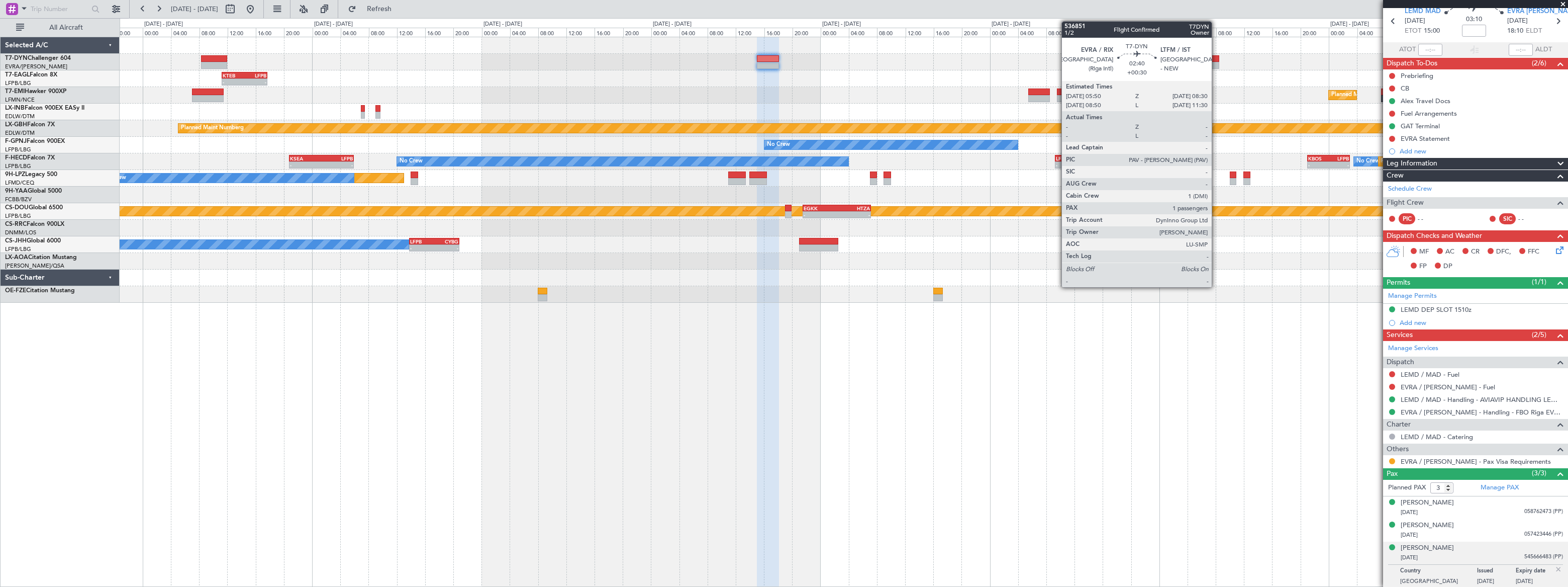
click at [1216, 58] on div at bounding box center [1209, 59] width 19 height 7
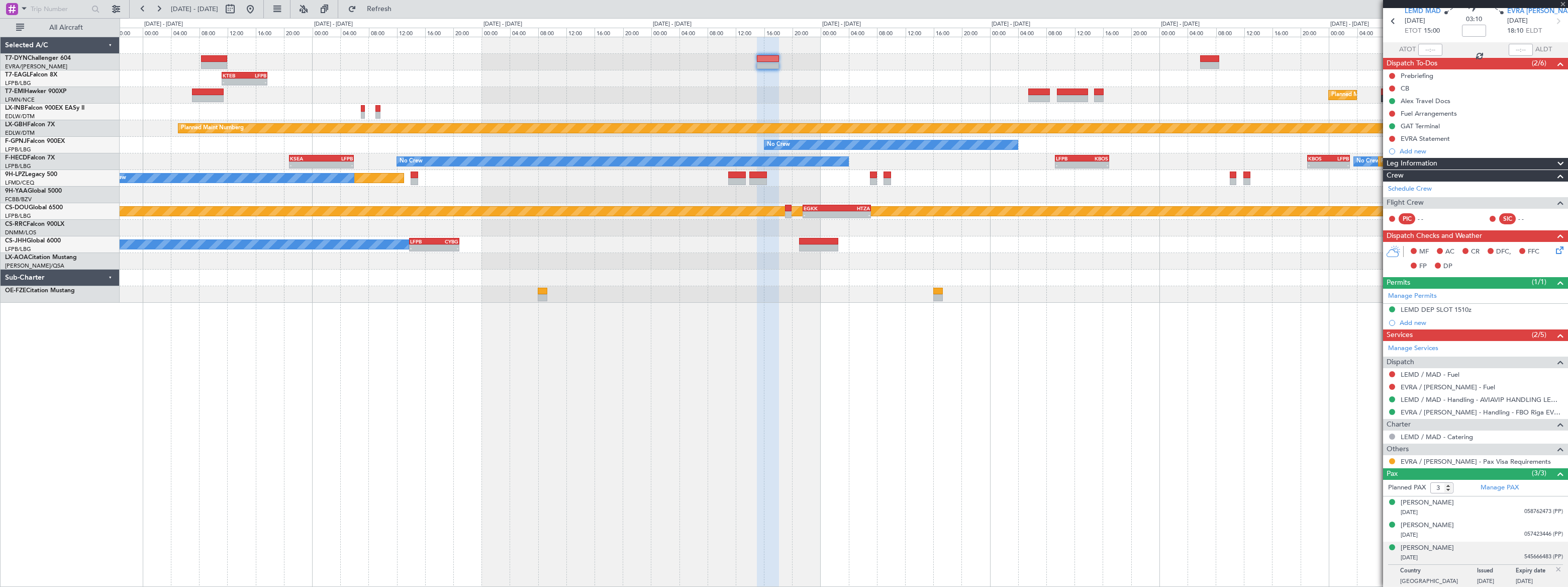
type input "+00:30"
type input "1"
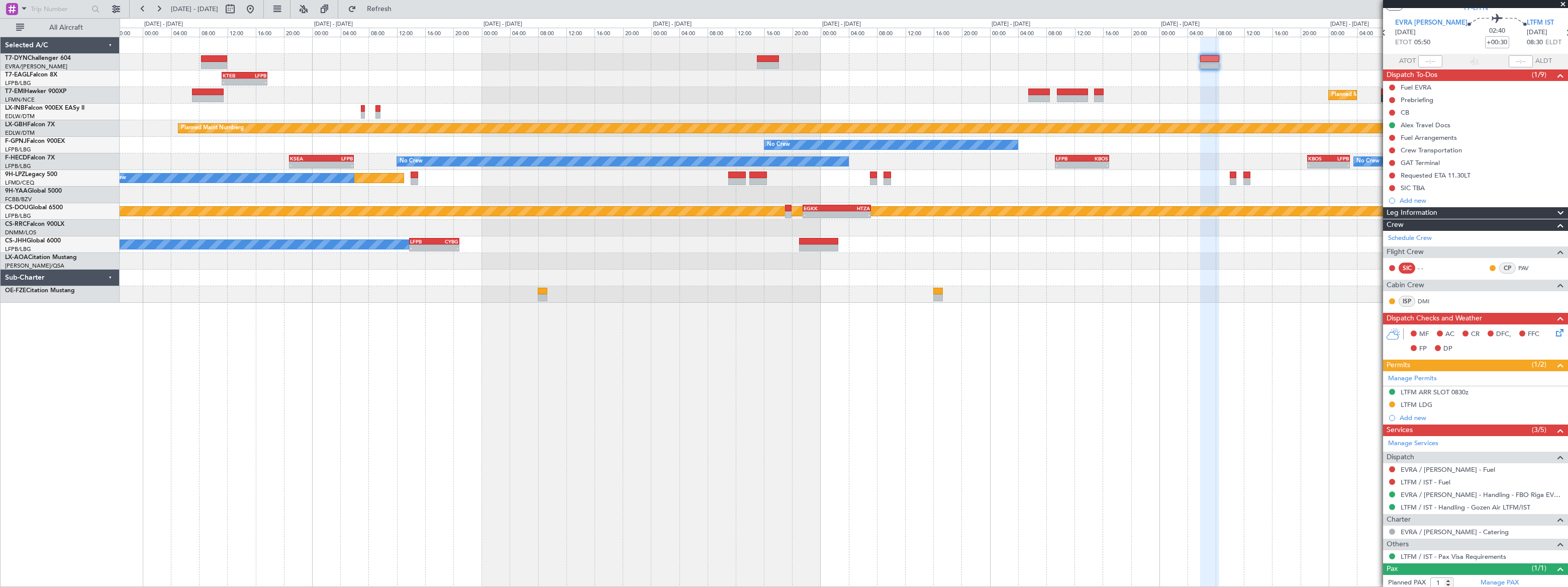
scroll to position [55, 0]
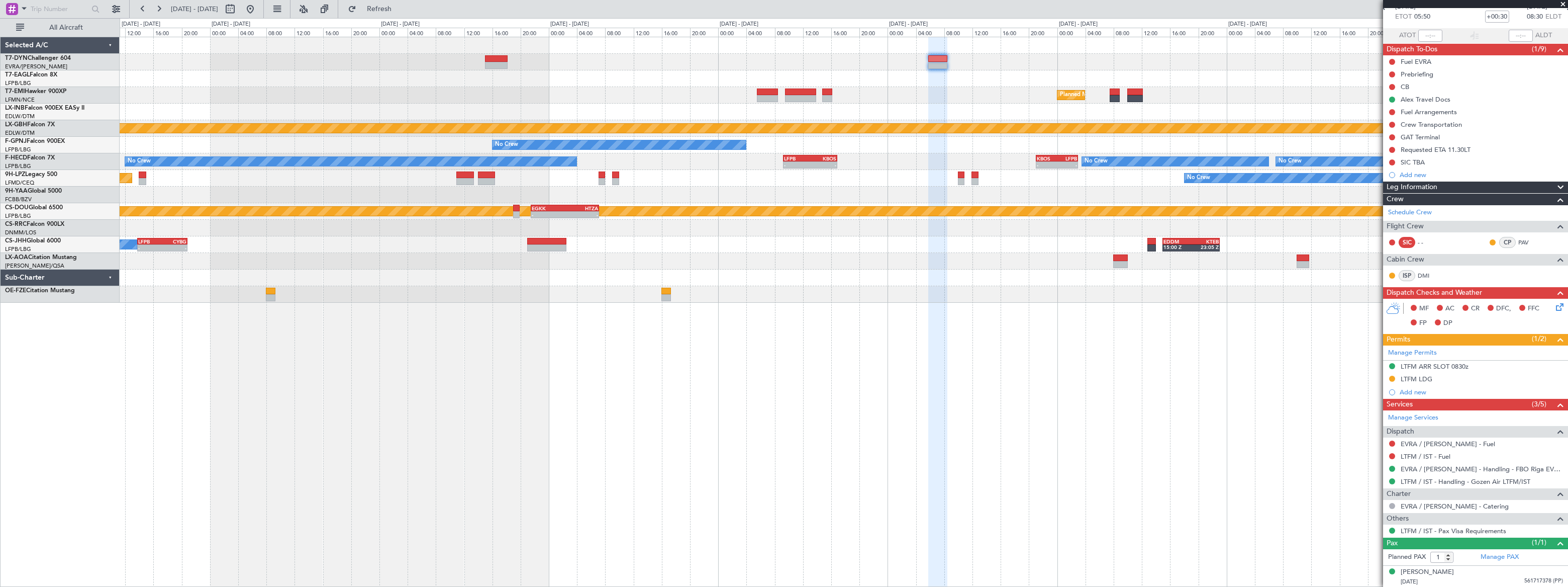
click at [1035, 56] on div at bounding box center [844, 62] width 1448 height 16
click at [966, 38] on div "- - KTEB 11:15 Z LFPB 17:40 Z Planned Maint [GEOGRAPHIC_DATA] Planned Maint Nur…" at bounding box center [844, 170] width 1447 height 265
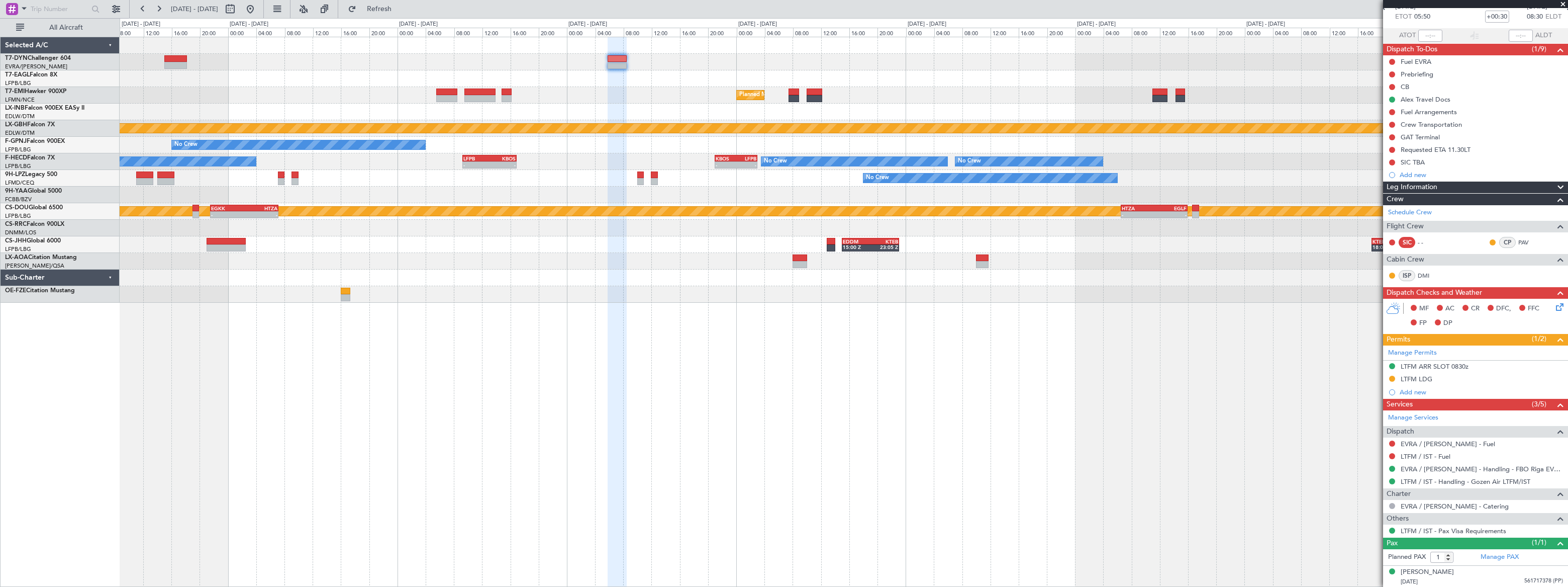
click at [909, 43] on div "Planned Maint [GEOGRAPHIC_DATA] Planned Maint Nurnberg No Crew No Crew Planned …" at bounding box center [844, 170] width 1447 height 265
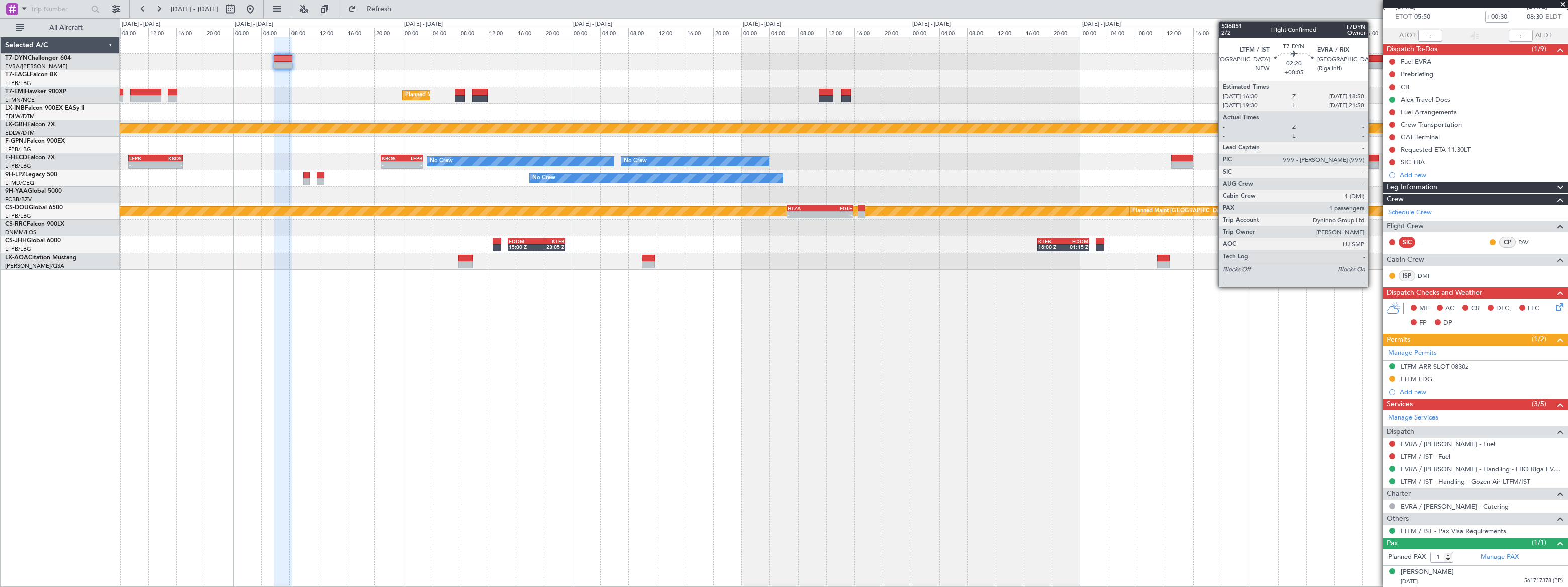
click at [1373, 60] on div at bounding box center [1374, 59] width 16 height 7
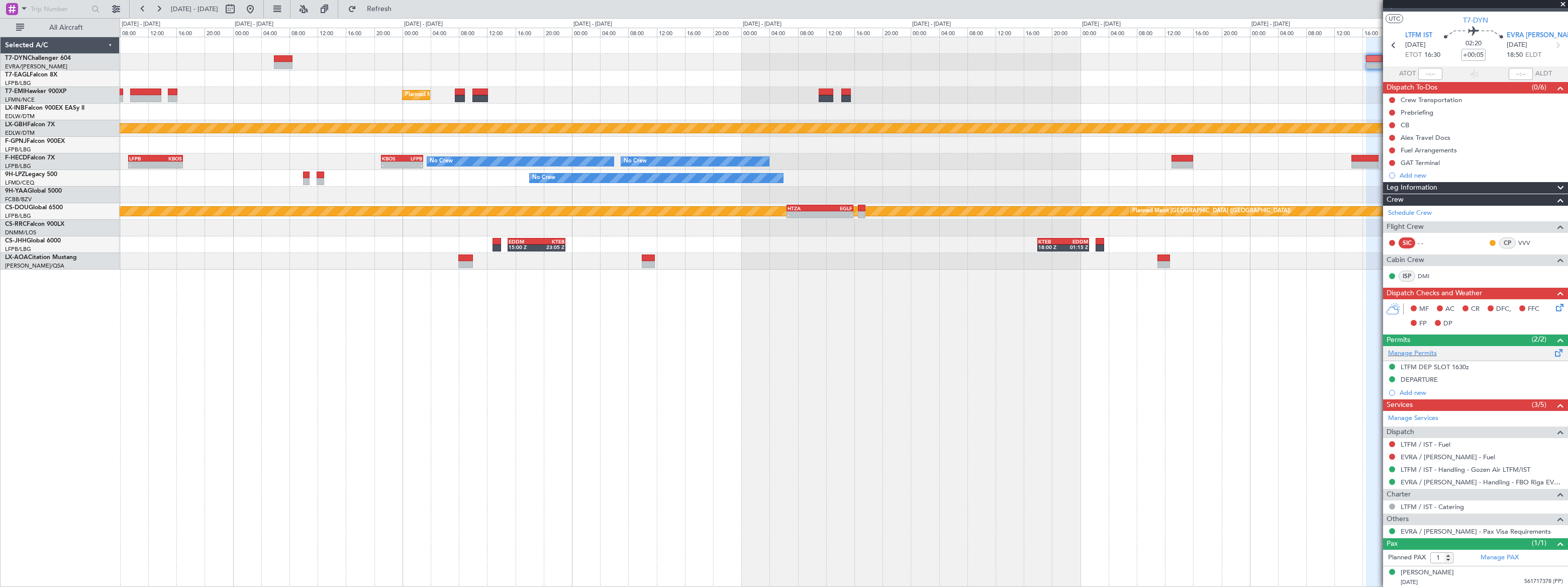
scroll to position [0, 0]
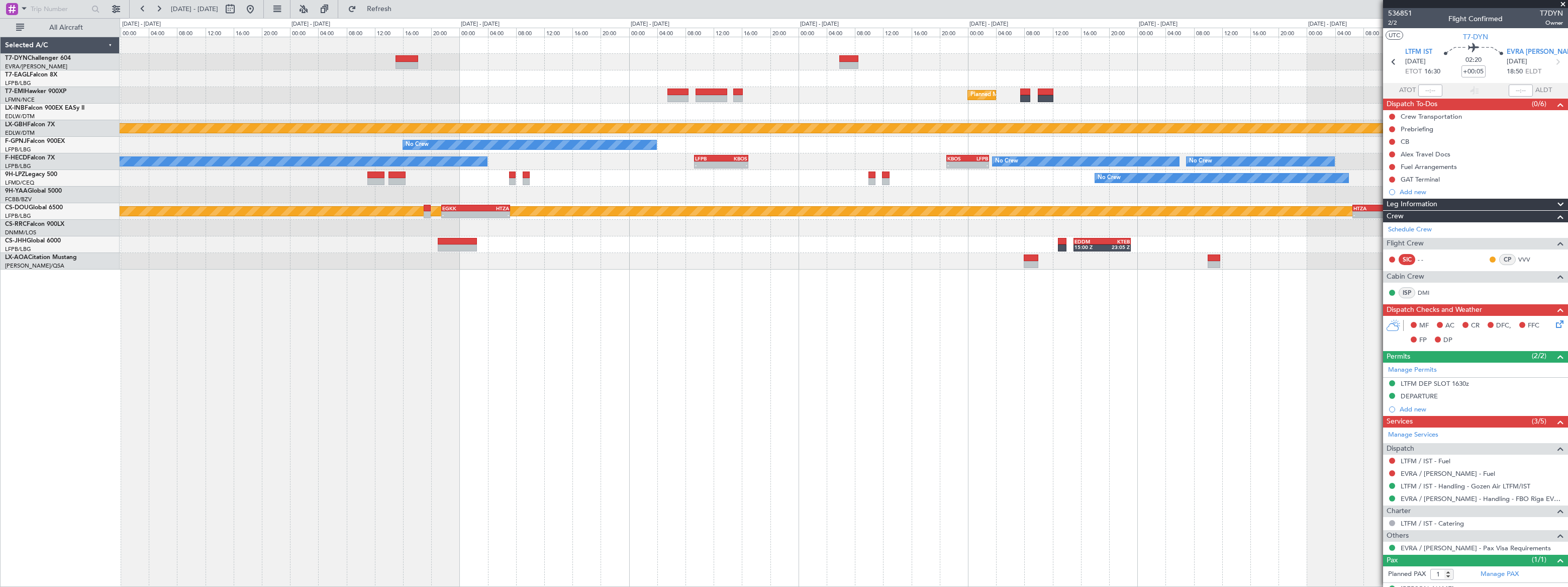
click at [1071, 76] on div "- - KTEB 11:15 Z LFPB 17:40 Z Planned Maint [GEOGRAPHIC_DATA] Planned Maint Nur…" at bounding box center [844, 153] width 1448 height 232
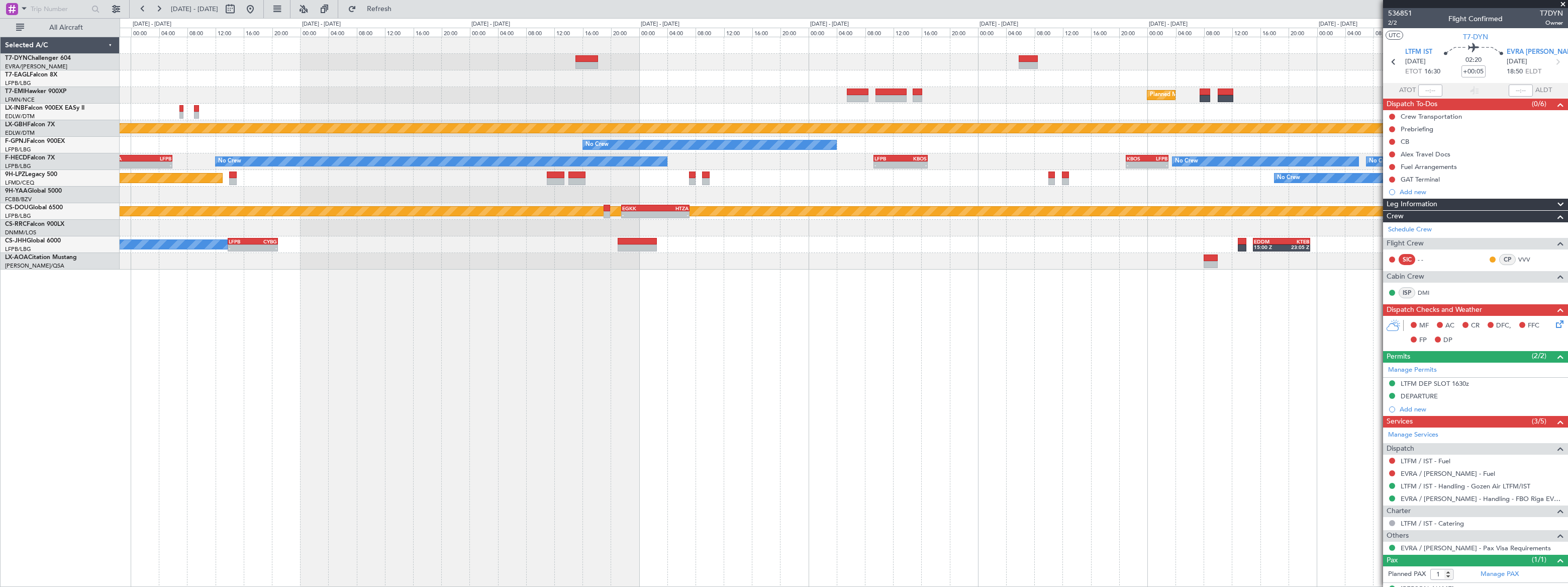
click at [1231, 91] on div "- - KTEB 11:15 Z LFPB 17:40 Z Planned Maint [GEOGRAPHIC_DATA] Planned Maint Nur…" at bounding box center [844, 153] width 1447 height 232
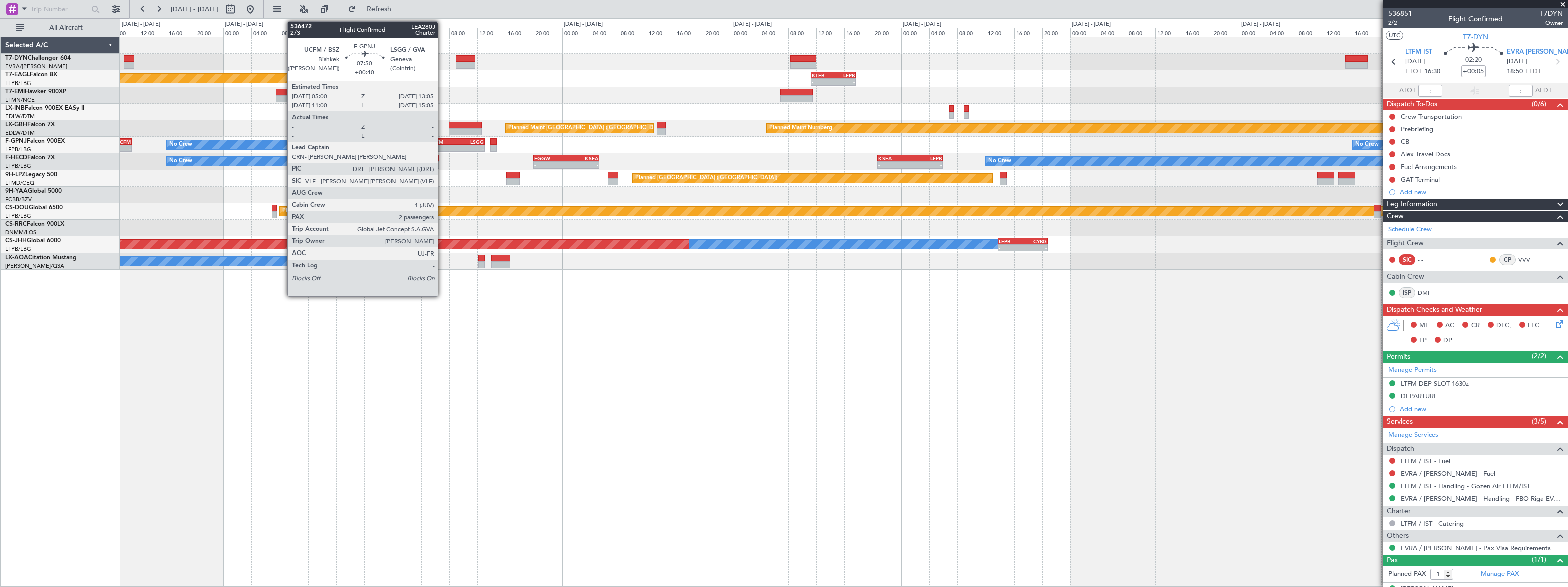
click at [1272, 99] on div "- - KTEB 11:15 Z LFPB 17:40 Z Planned Maint [US_STATE] ([GEOGRAPHIC_DATA]) Plan…" at bounding box center [844, 153] width 1448 height 232
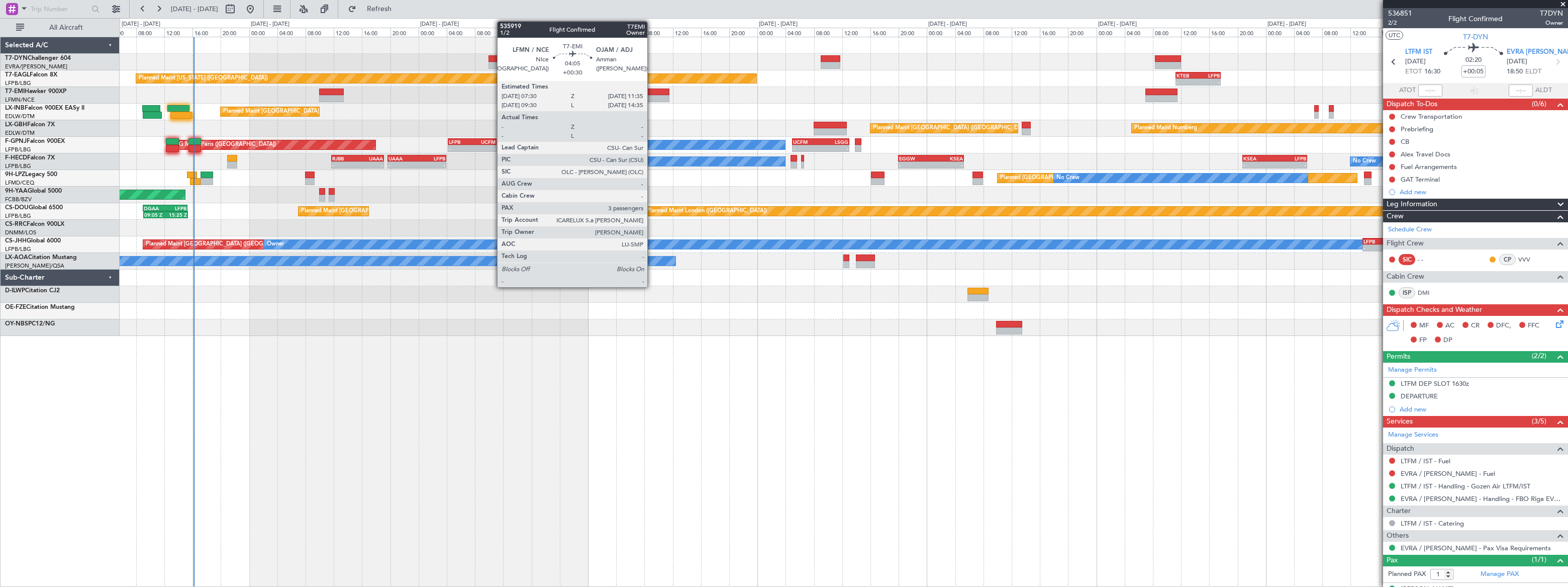
click at [652, 91] on div at bounding box center [655, 92] width 29 height 7
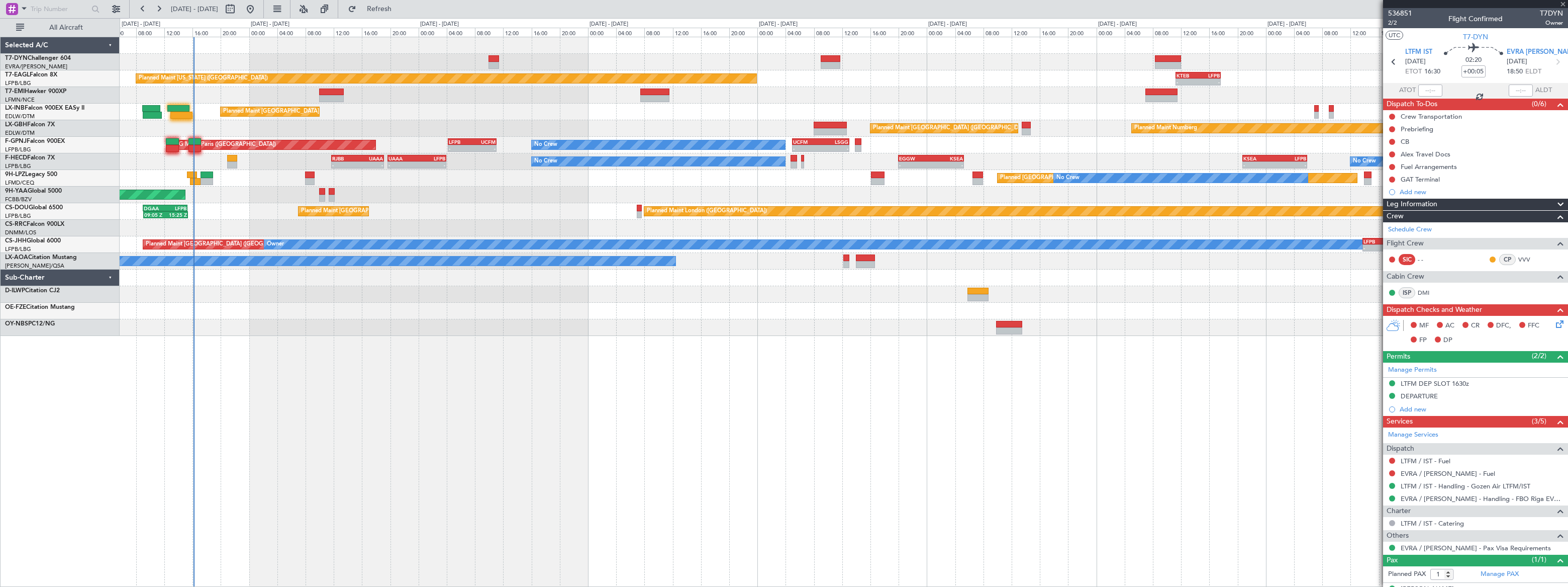
type input "+00:30"
type input "3"
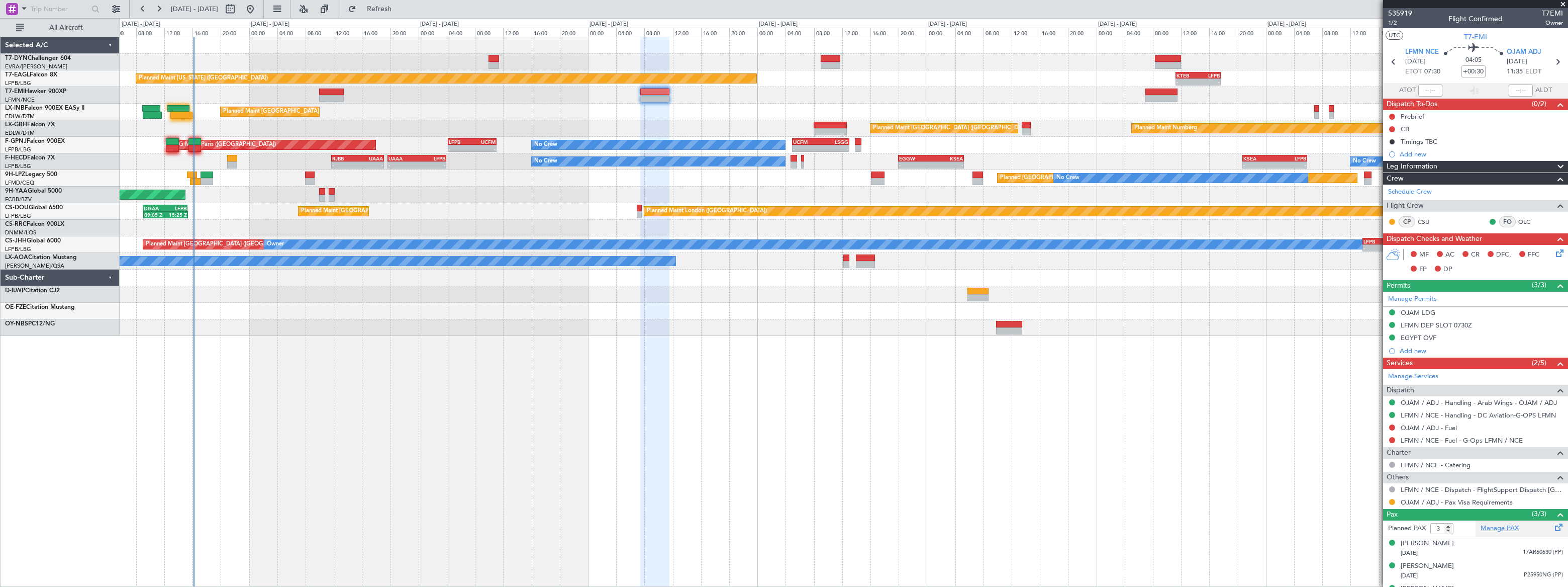
scroll to position [16, 0]
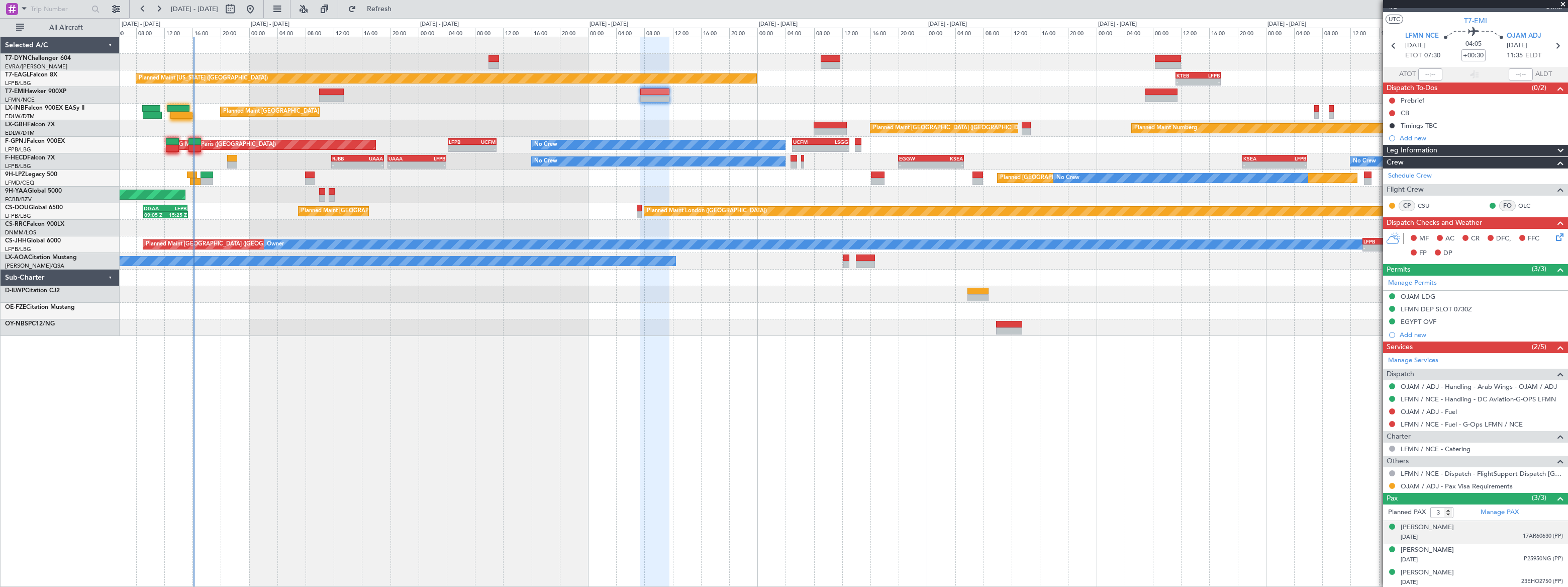
click at [1484, 533] on div "[DATE] 17AR60630 (PP)" at bounding box center [1482, 537] width 163 height 10
click at [1477, 579] on div "[DATE] P25950NG (PP)" at bounding box center [1482, 584] width 163 height 10
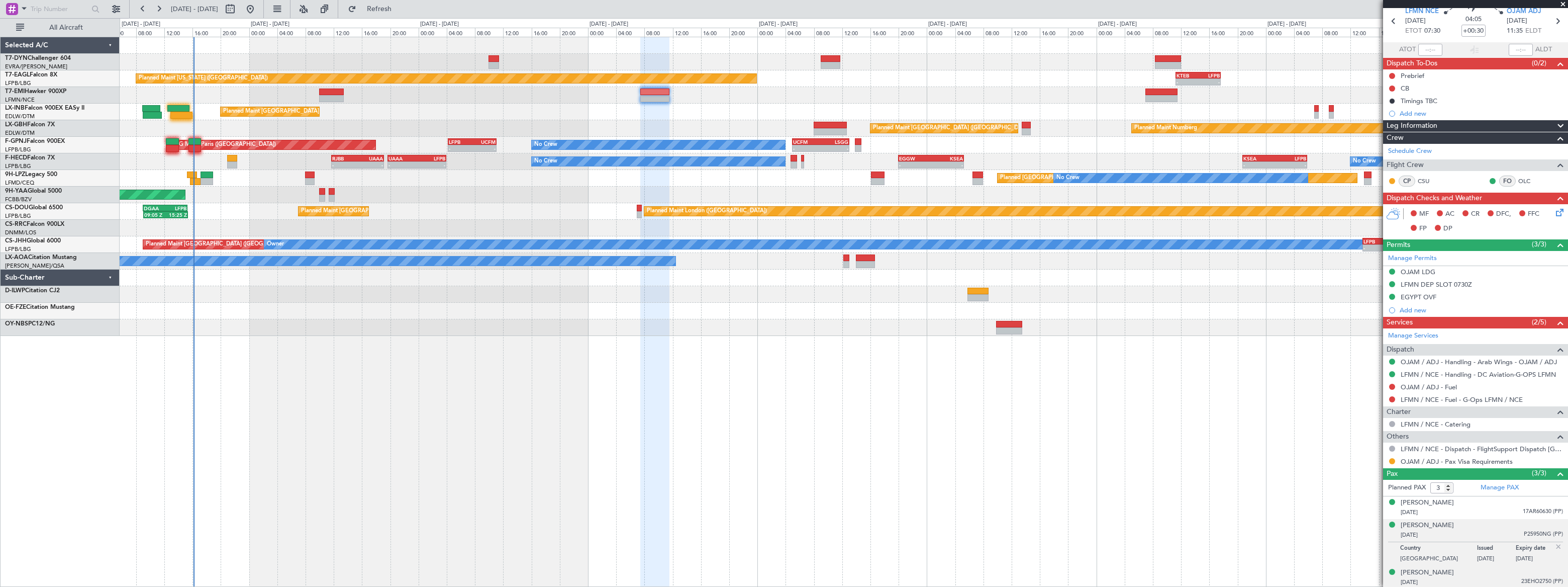
click at [1471, 578] on div "[DATE] 23EHO2750 (PP)" at bounding box center [1482, 582] width 163 height 10
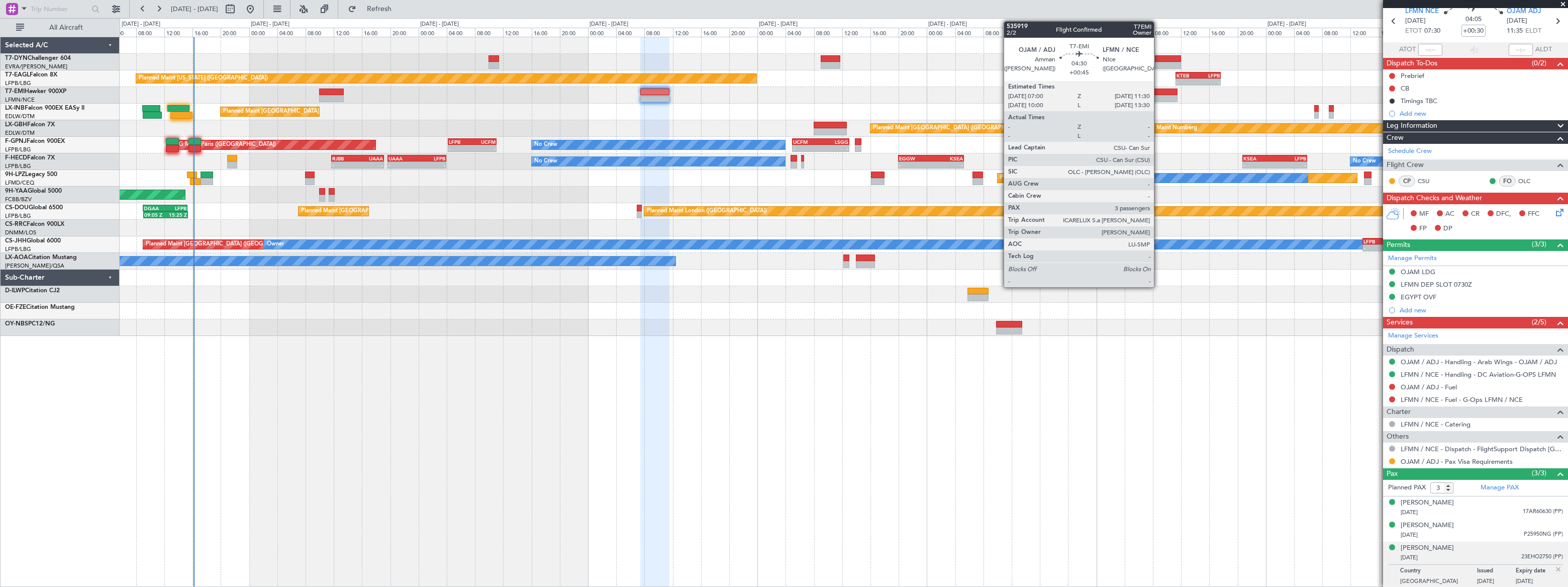
click at [1158, 96] on div at bounding box center [1161, 99] width 32 height 7
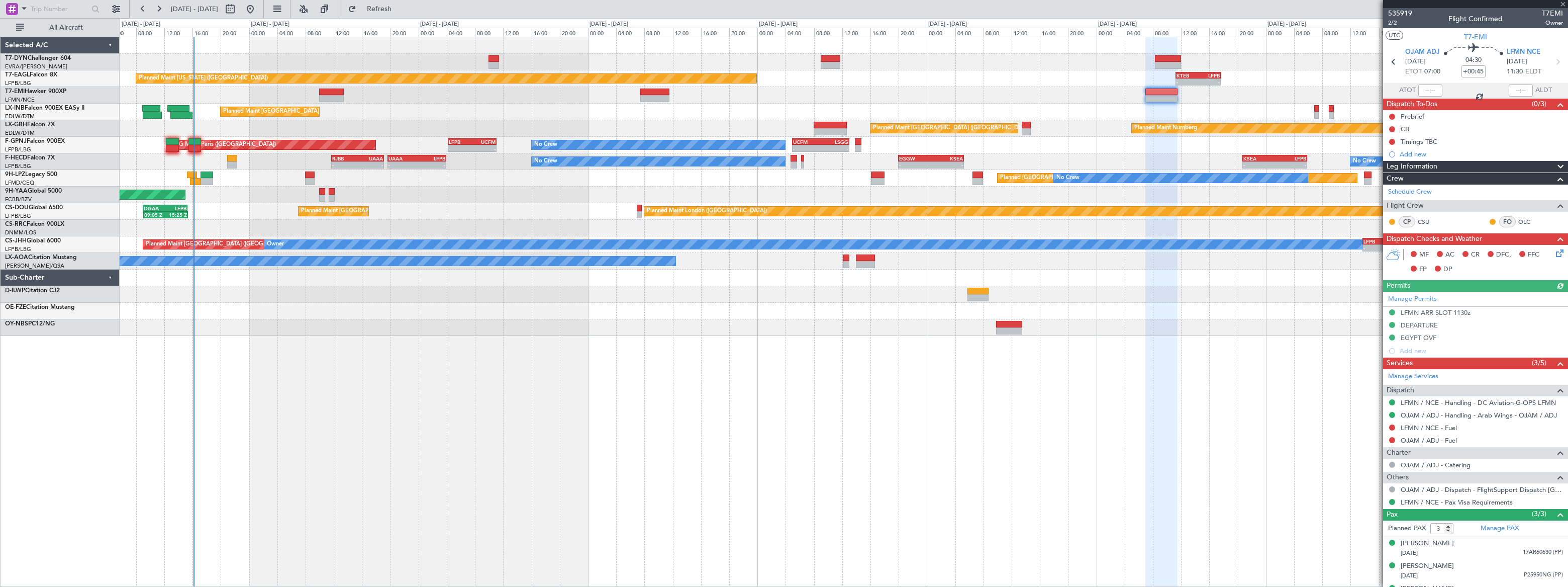
scroll to position [16, 0]
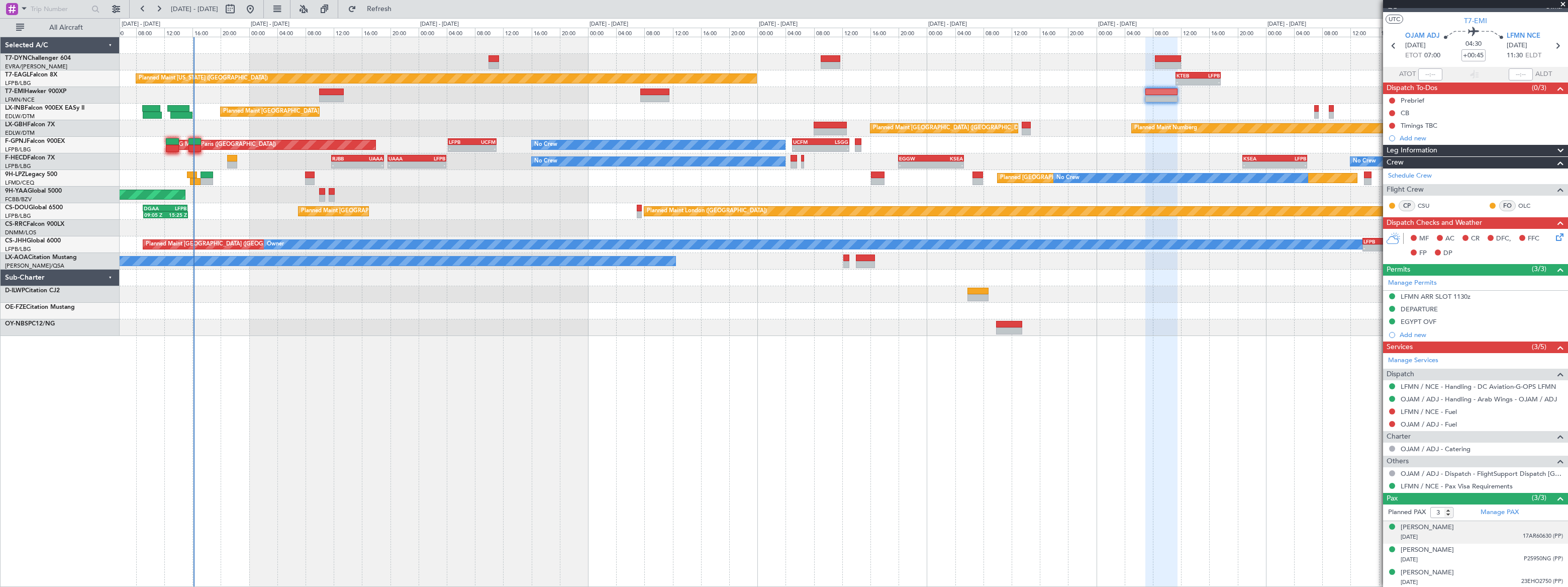
click at [1500, 533] on div "[DATE] 17AR60630 (PP)" at bounding box center [1482, 537] width 163 height 10
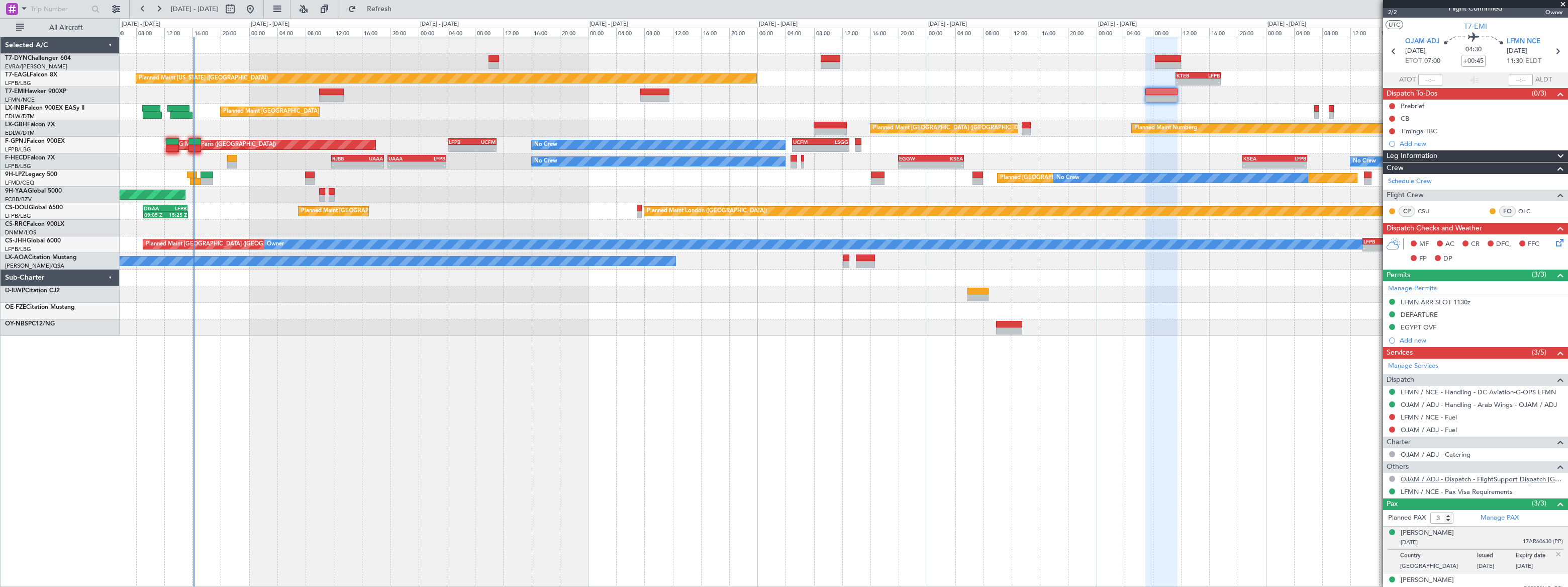
scroll to position [41, 0]
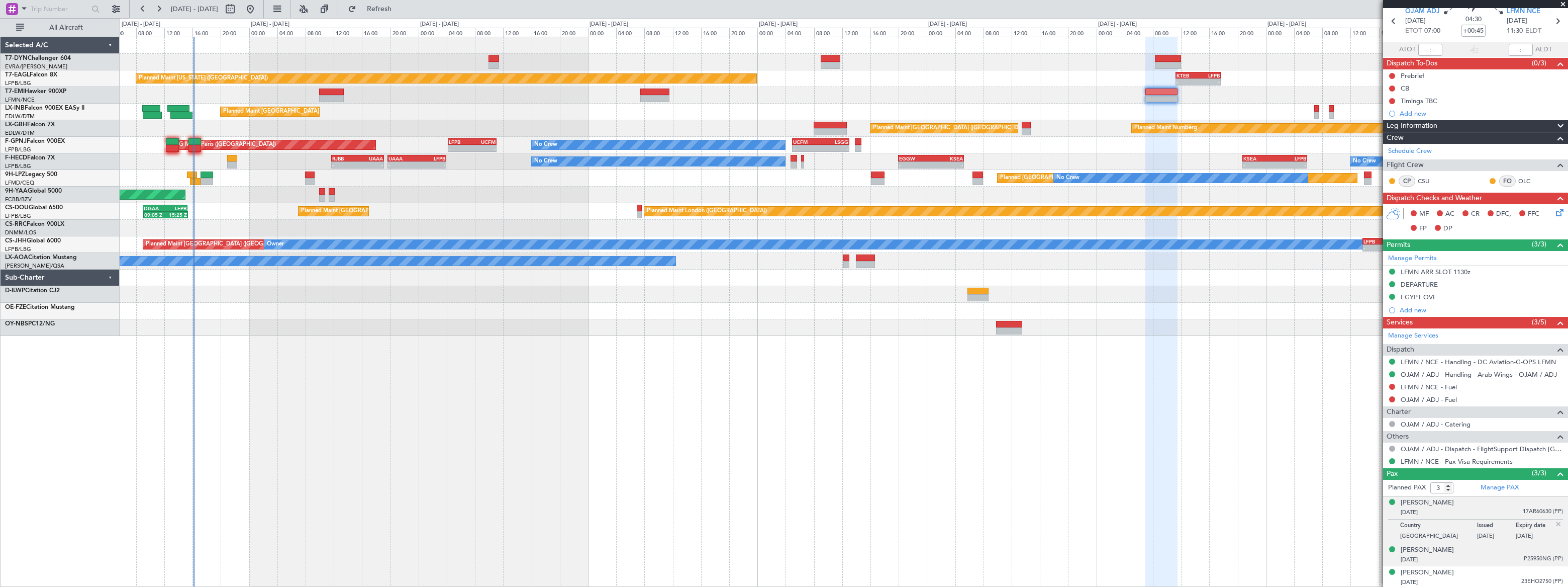
click at [1478, 555] on div "[DATE] P25950NG (PP)" at bounding box center [1482, 560] width 163 height 10
click at [1483, 578] on div "[DATE] 23EHO2750 (PP)" at bounding box center [1482, 582] width 163 height 10
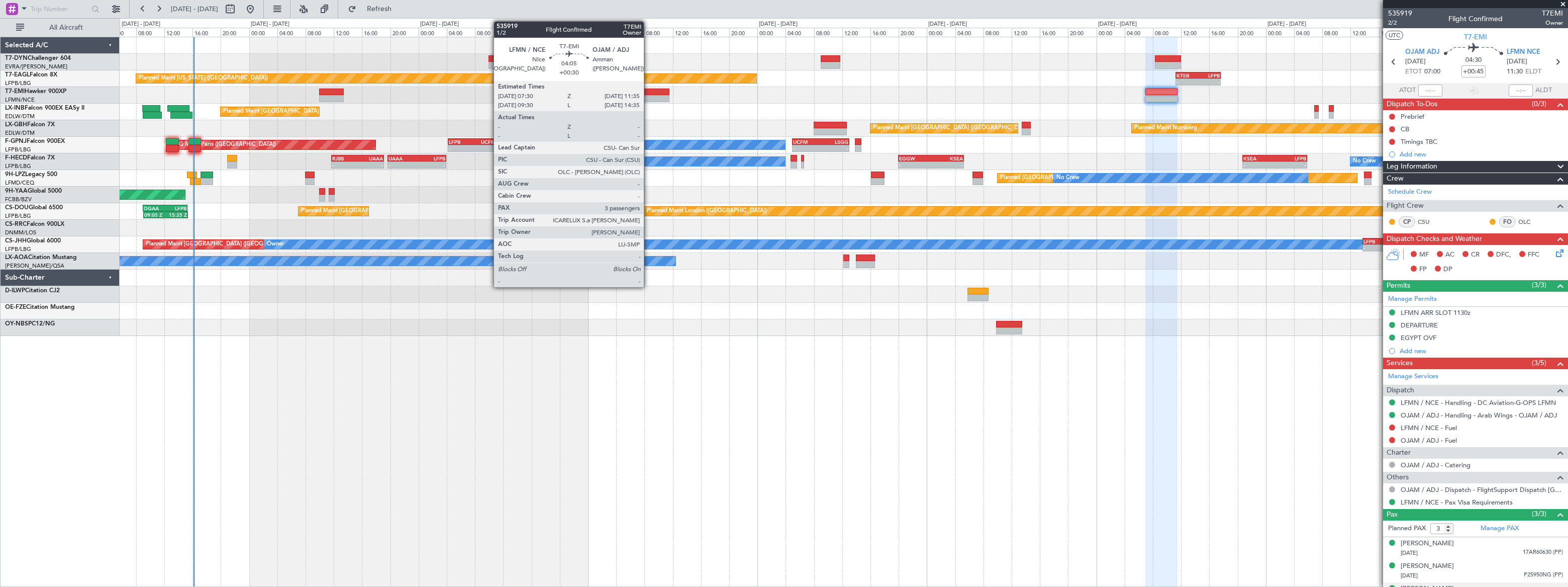
click at [648, 96] on div at bounding box center [655, 99] width 29 height 7
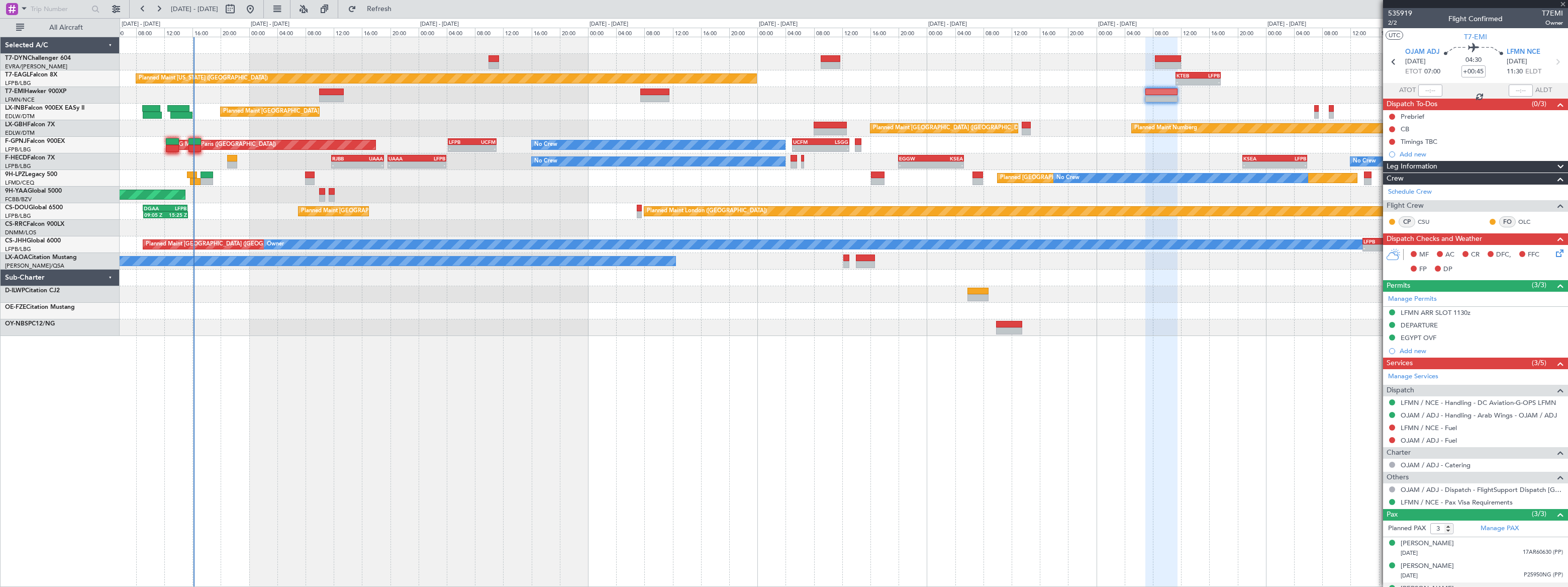
type input "+00:30"
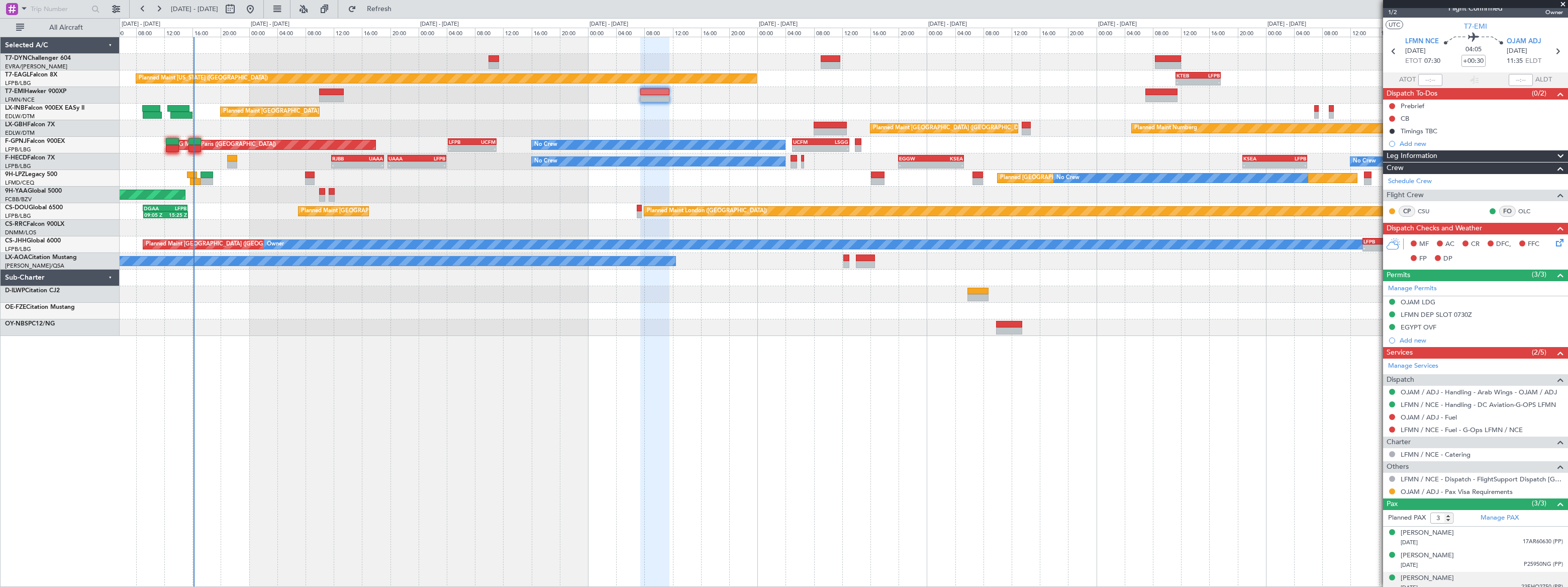
scroll to position [16, 0]
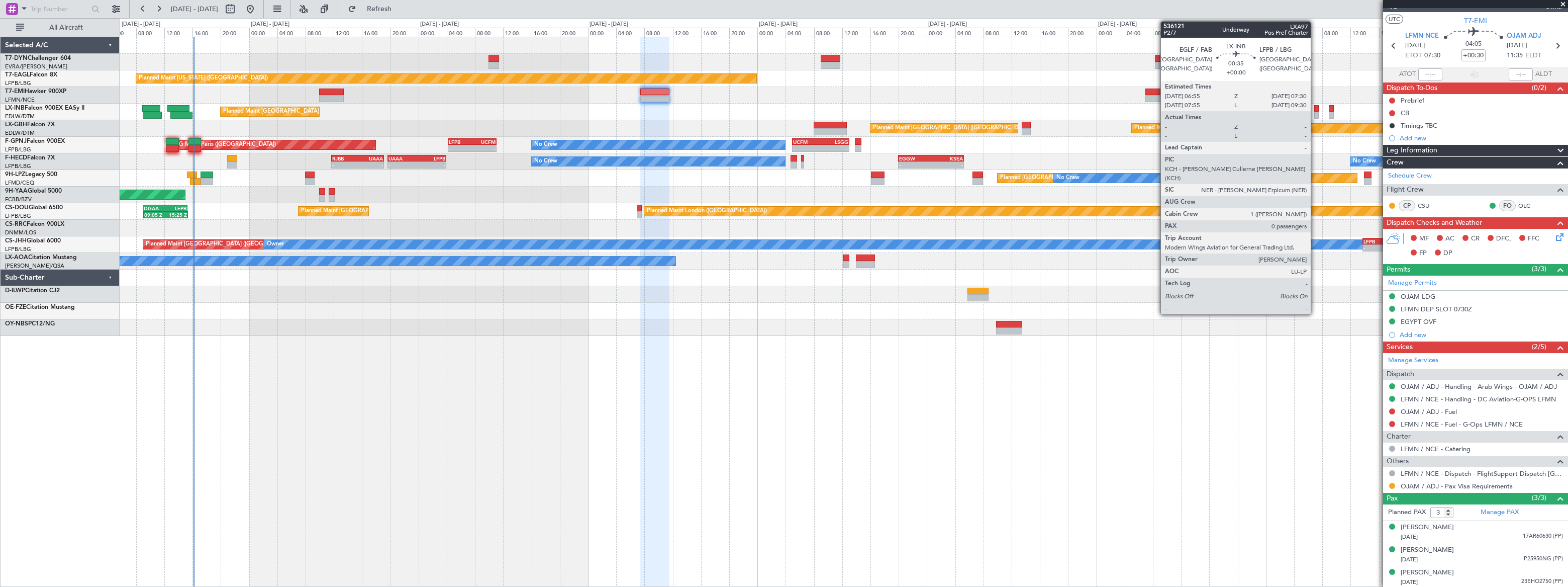
click at [1315, 113] on div at bounding box center [1316, 115] width 4 height 7
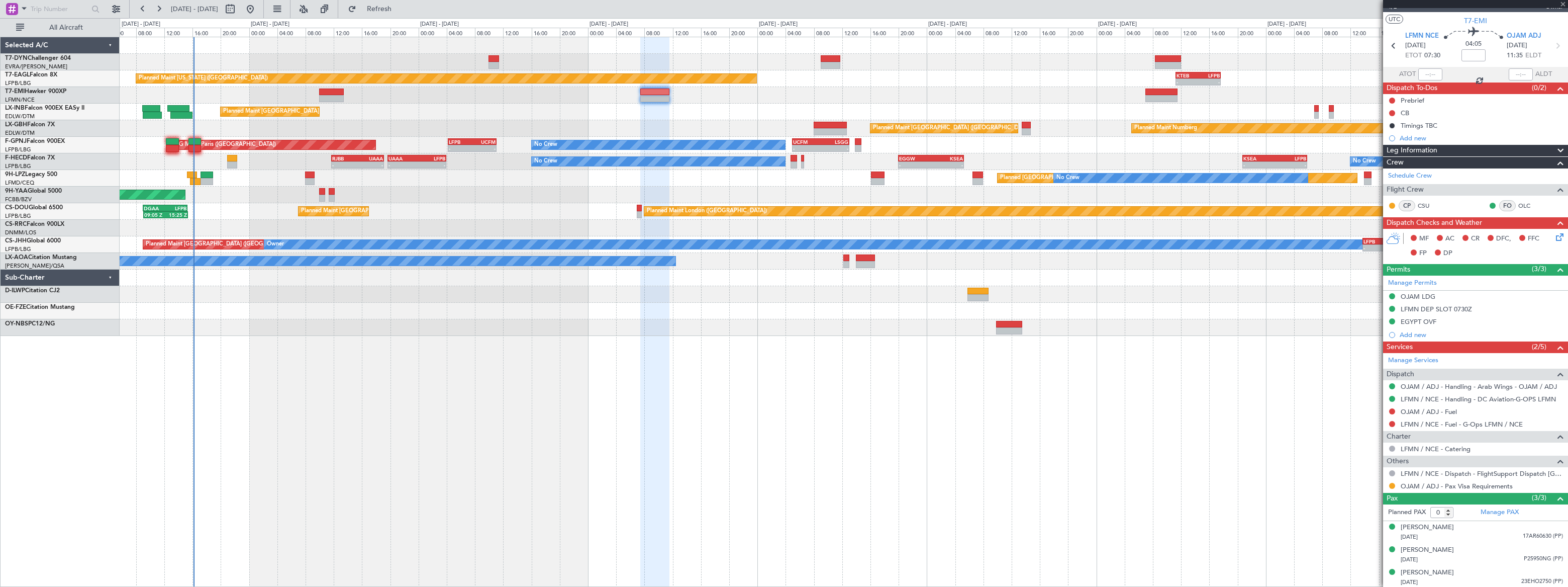
scroll to position [0, 0]
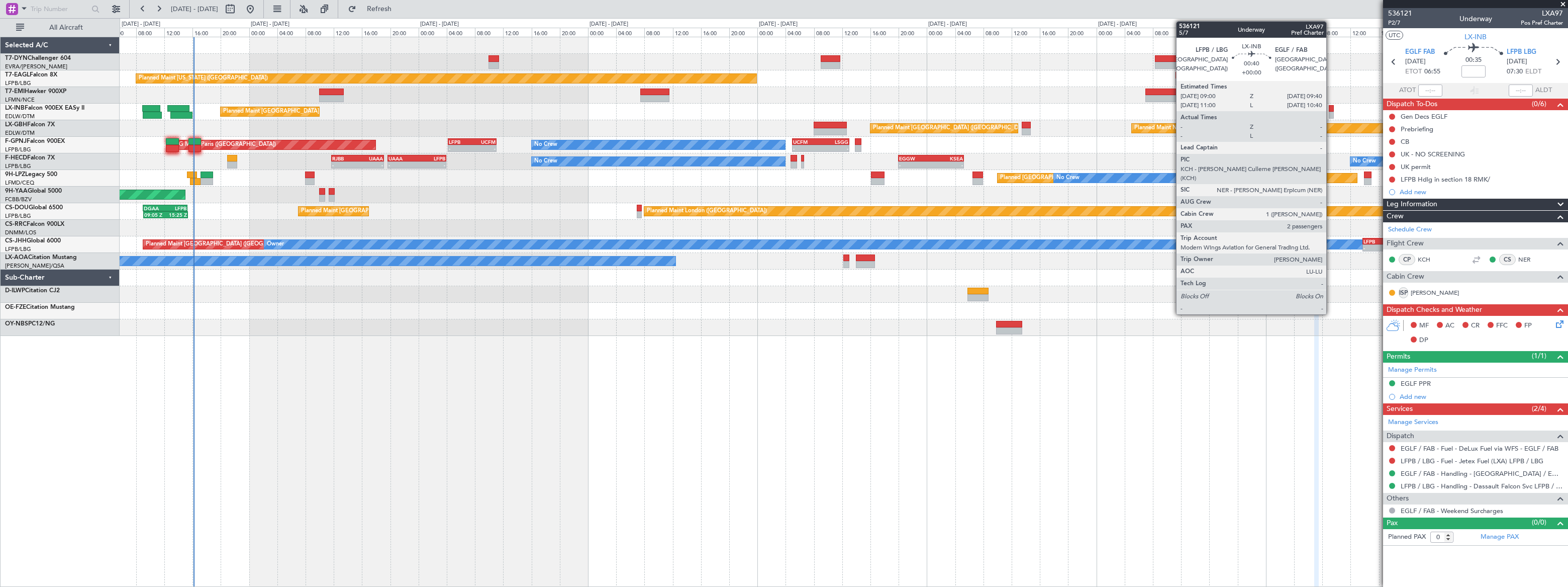
click at [1331, 111] on div at bounding box center [1331, 115] width 5 height 7
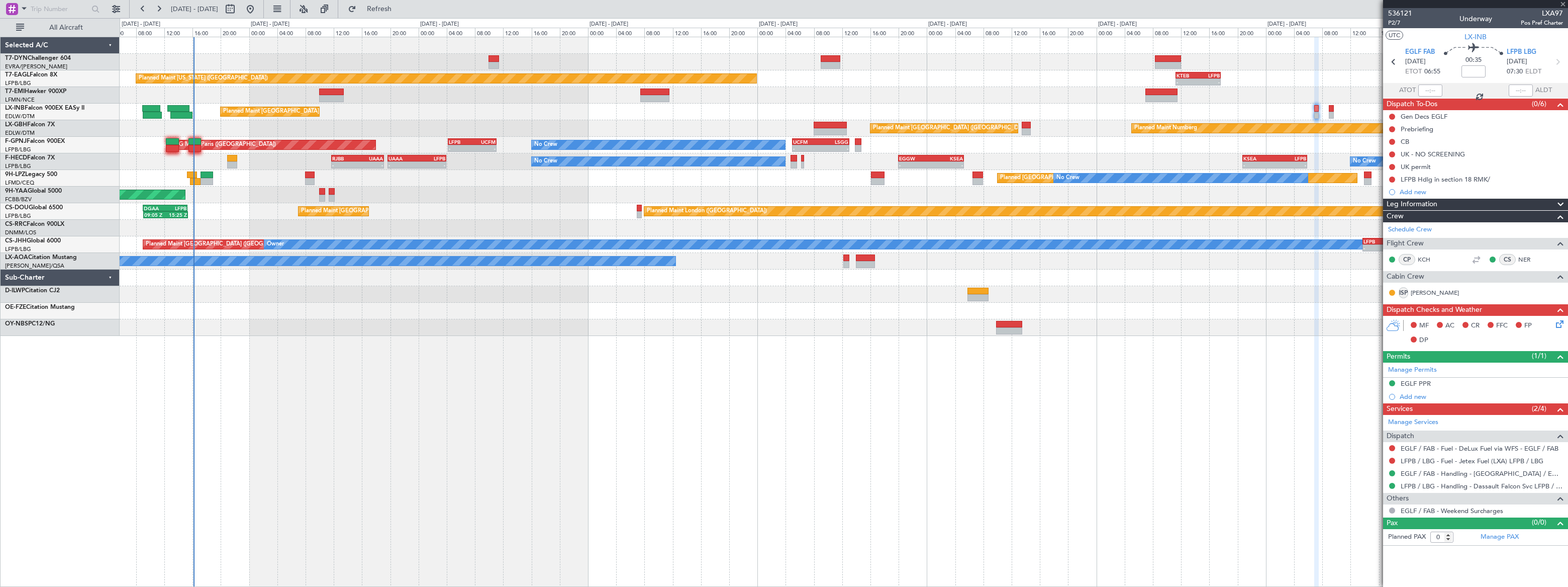
type input "2"
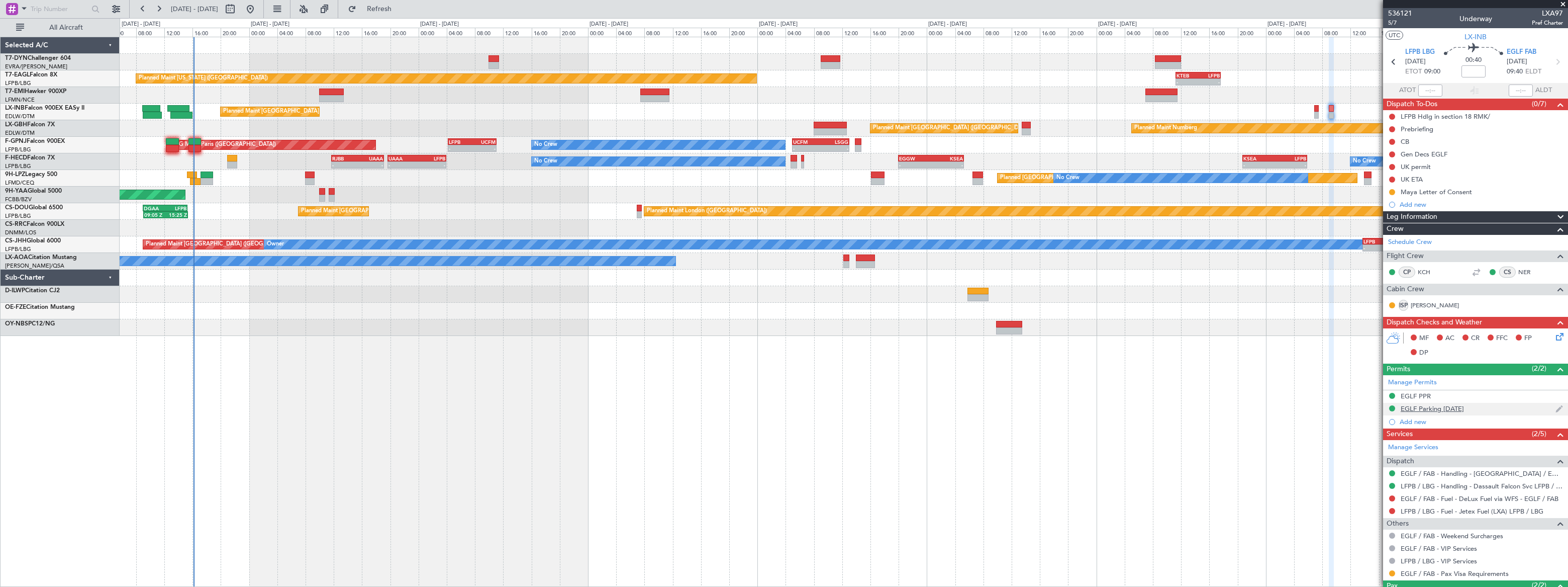
scroll to position [65, 0]
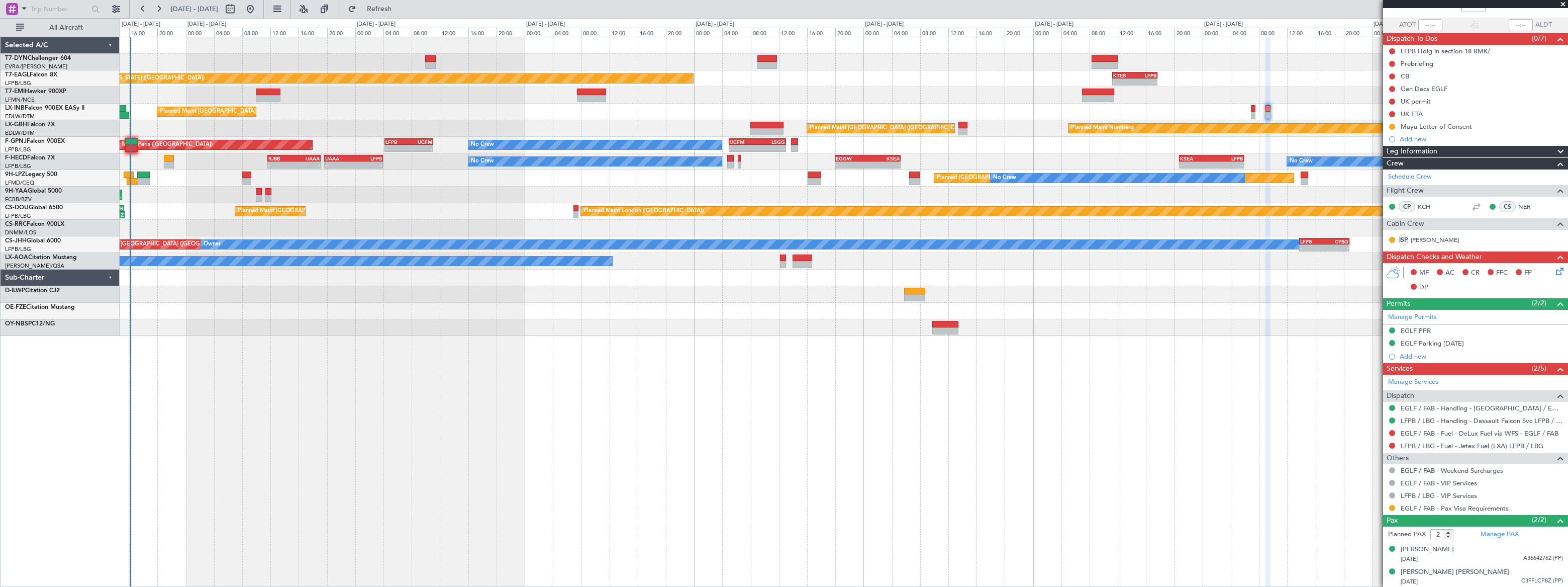
click at [647, 105] on div "Planned Maint [GEOGRAPHIC_DATA] ([GEOGRAPHIC_DATA])" at bounding box center [844, 111] width 1448 height 16
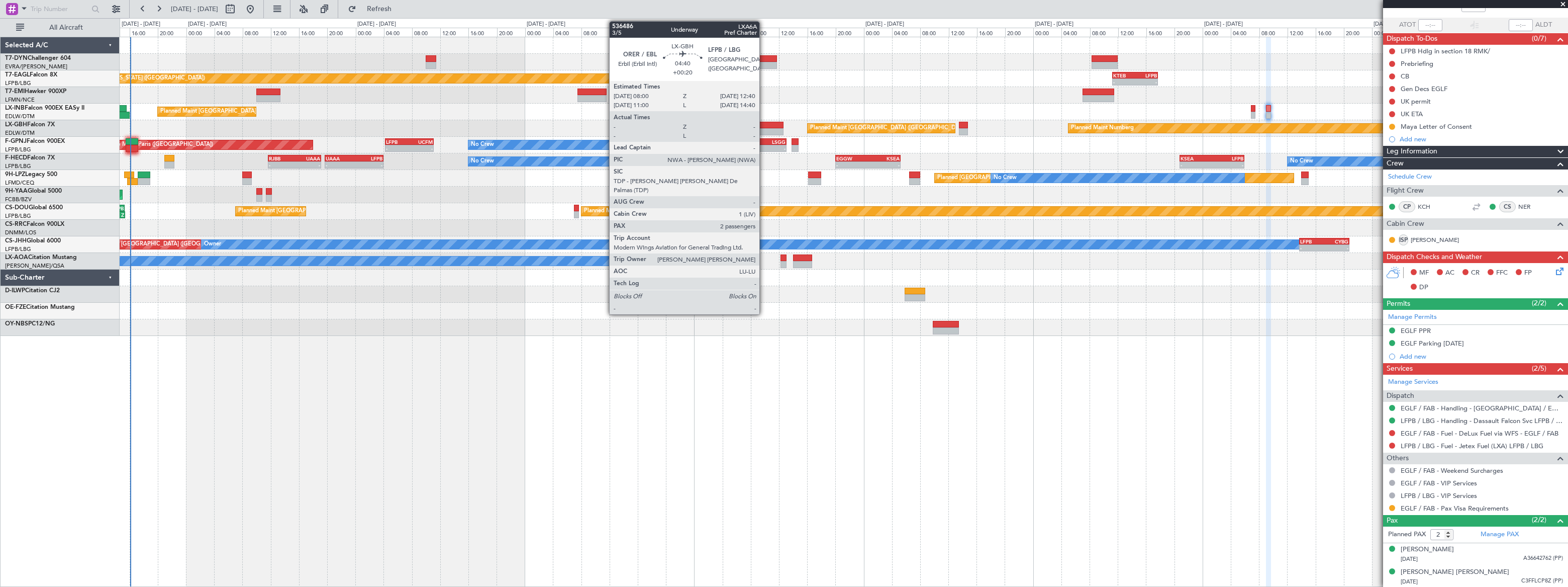
click at [765, 124] on div at bounding box center [767, 125] width 33 height 7
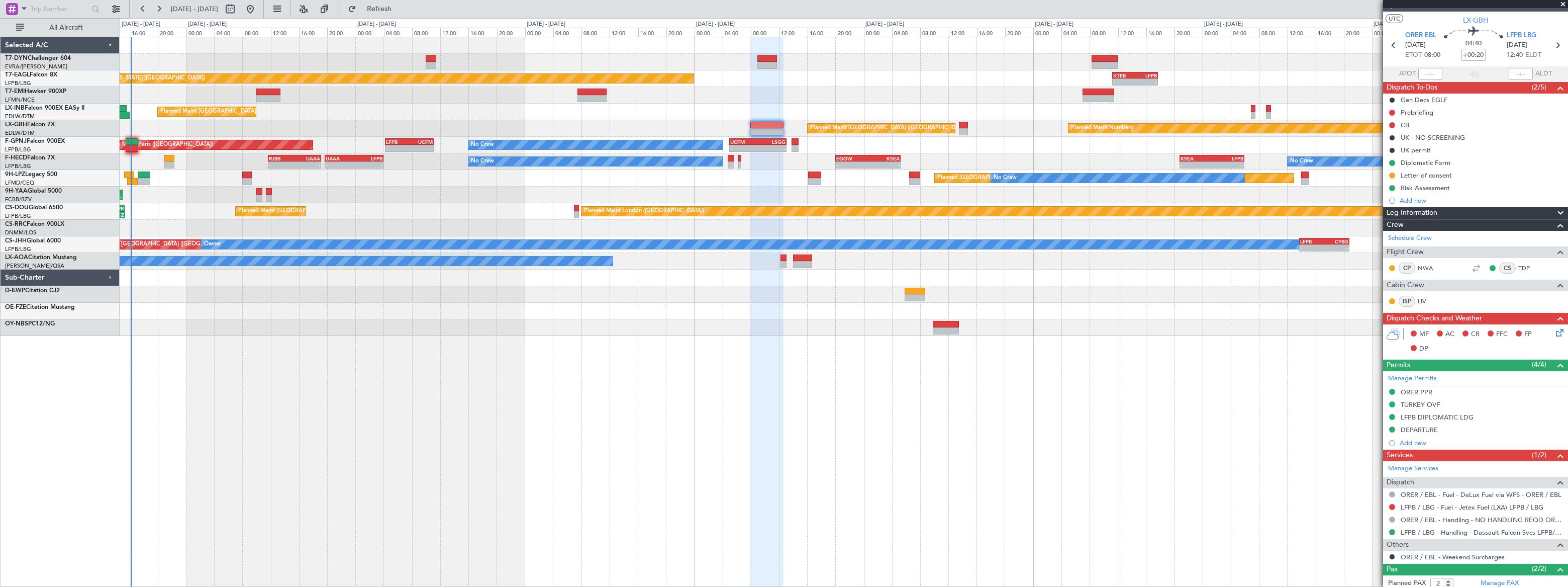
scroll to position [0, 0]
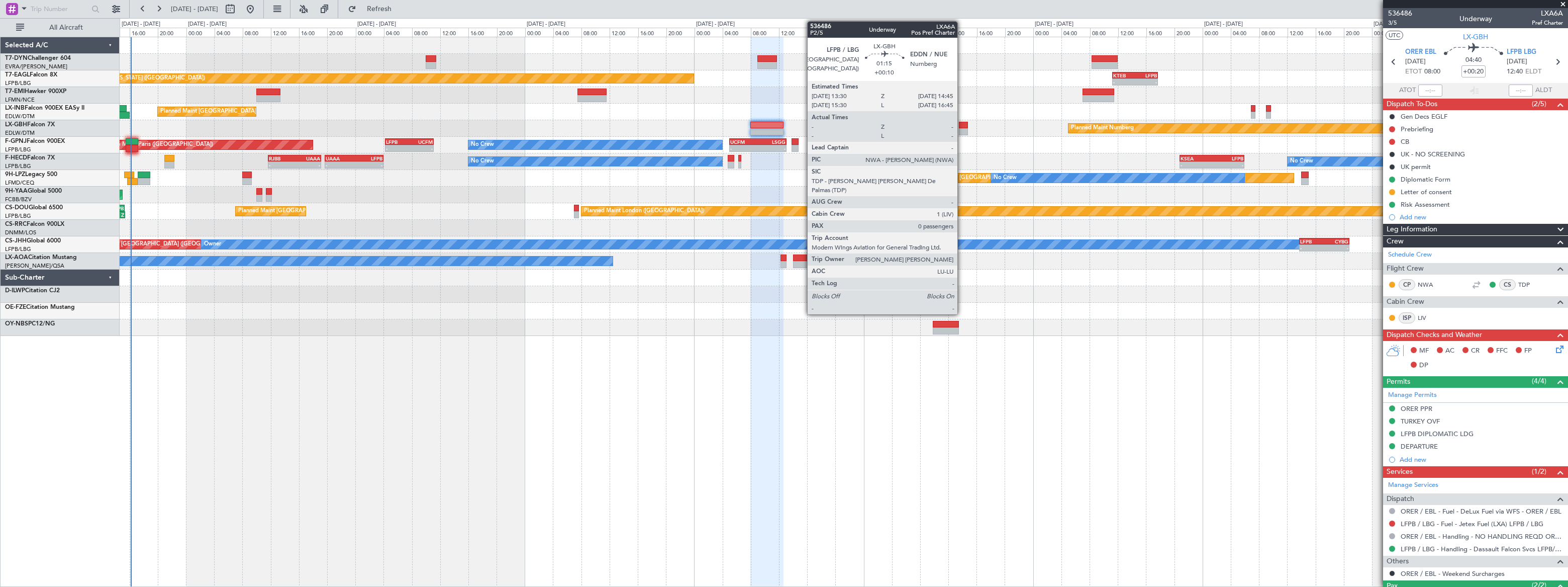
click at [962, 128] on div at bounding box center [963, 132] width 9 height 7
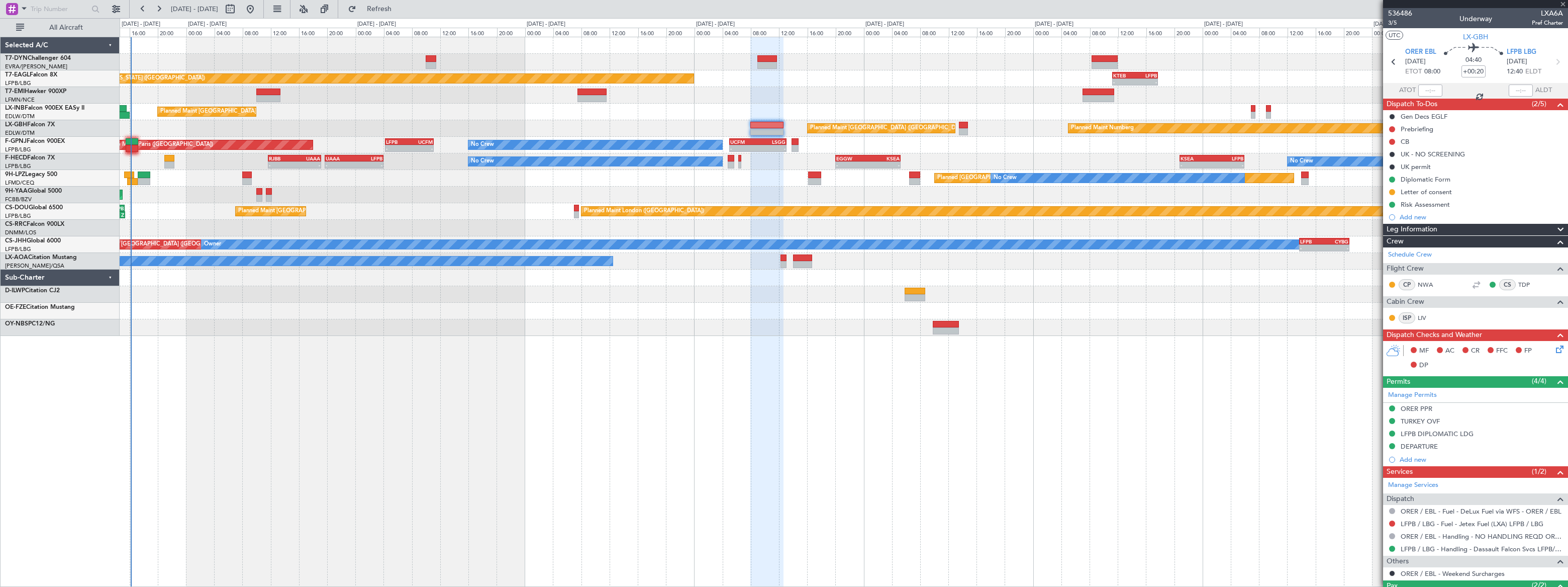
type input "+00:10"
type input "0"
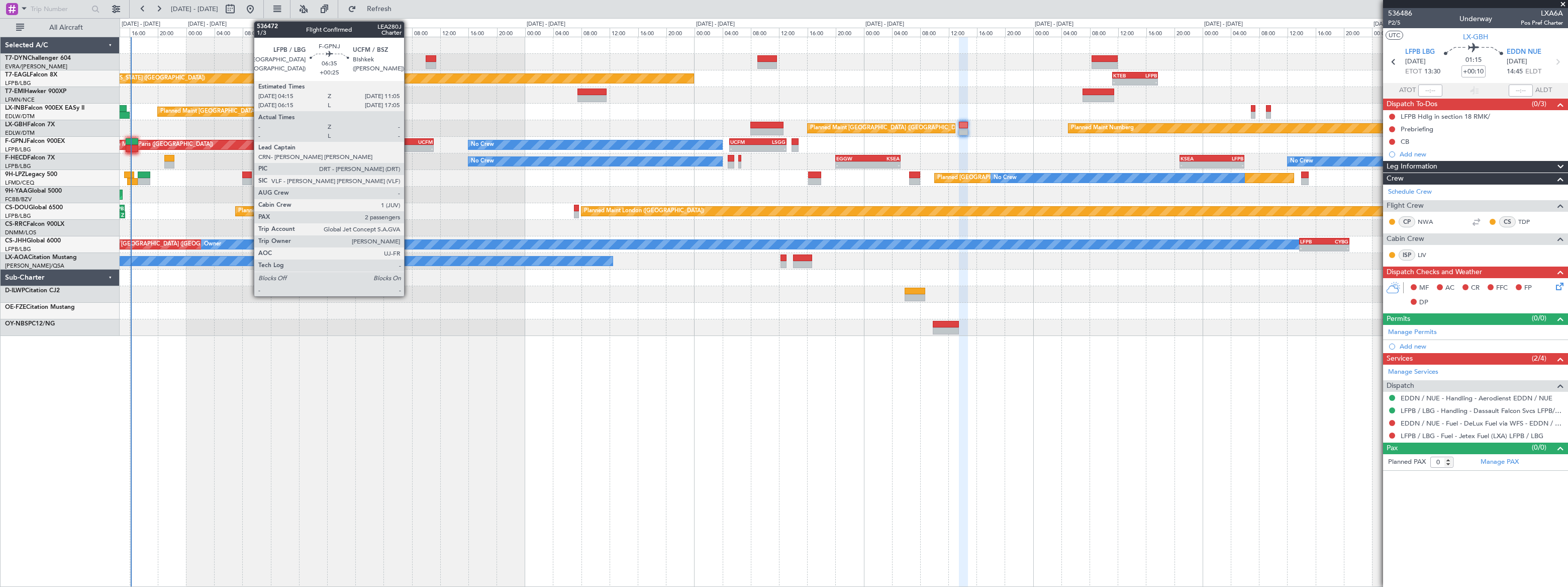
click at [410, 141] on div "UCFM" at bounding box center [421, 142] width 23 height 6
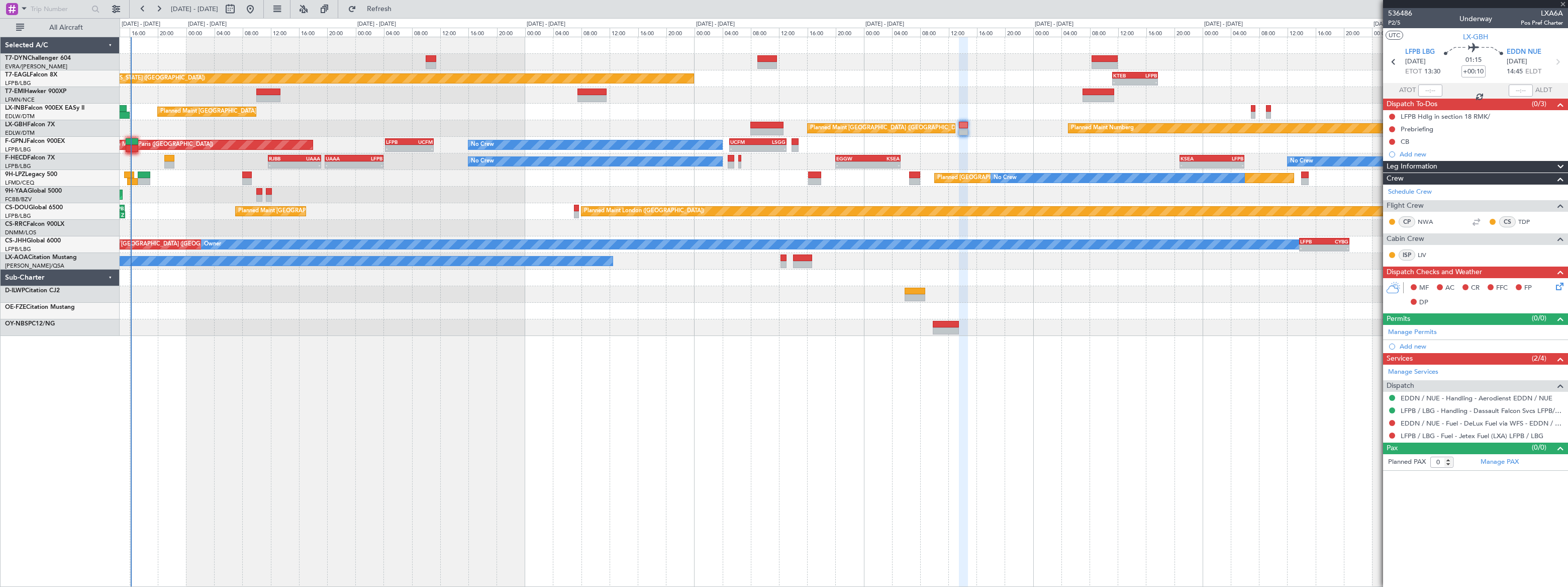
type input "+00:25"
type input "2"
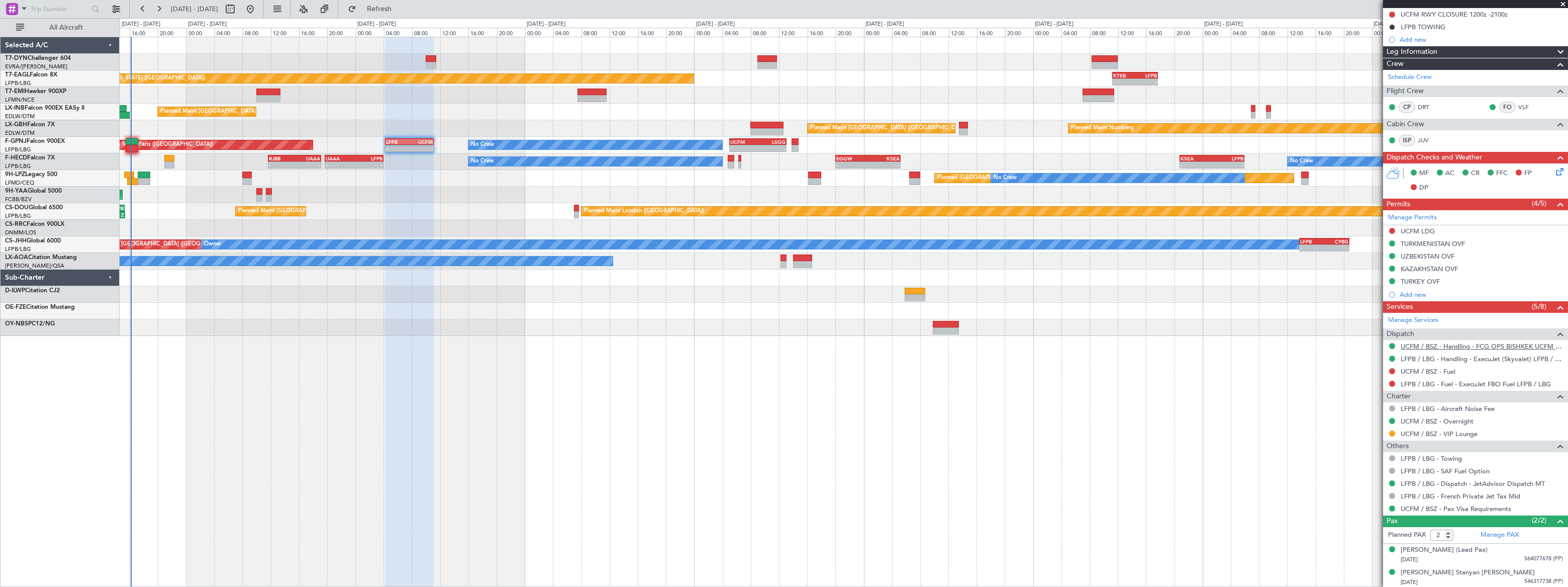
scroll to position [140, 0]
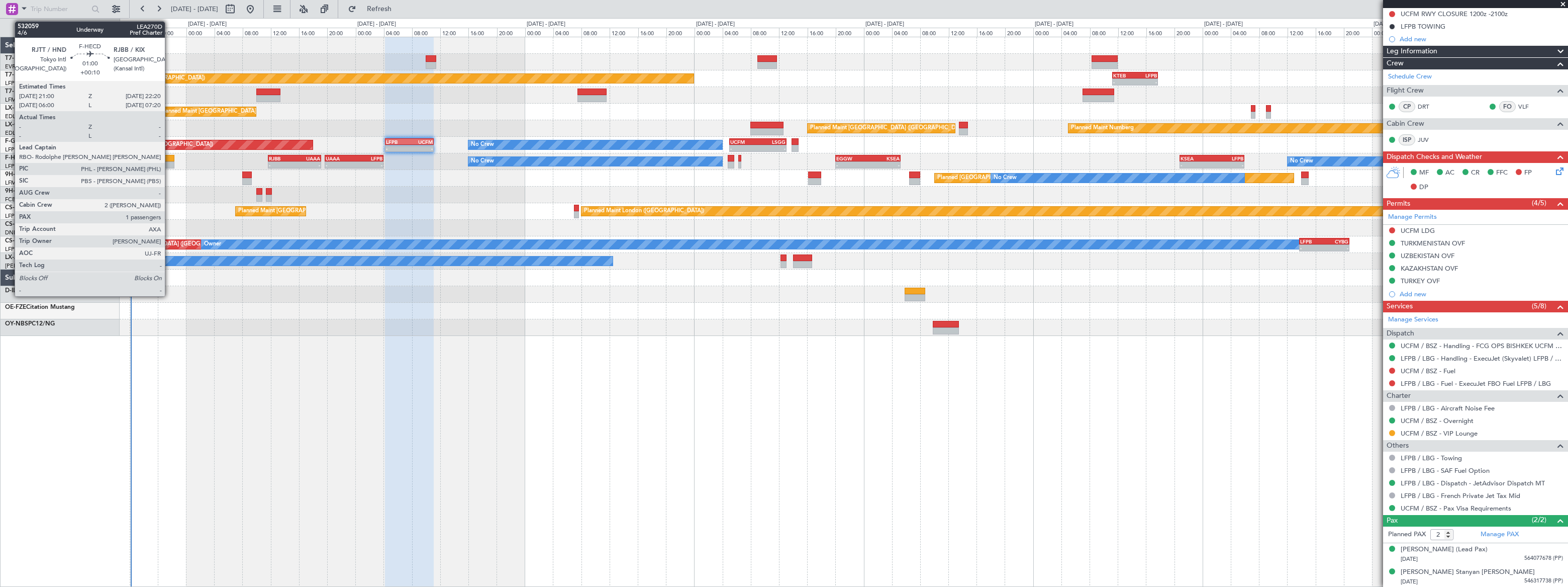
click at [169, 159] on div at bounding box center [169, 158] width 10 height 7
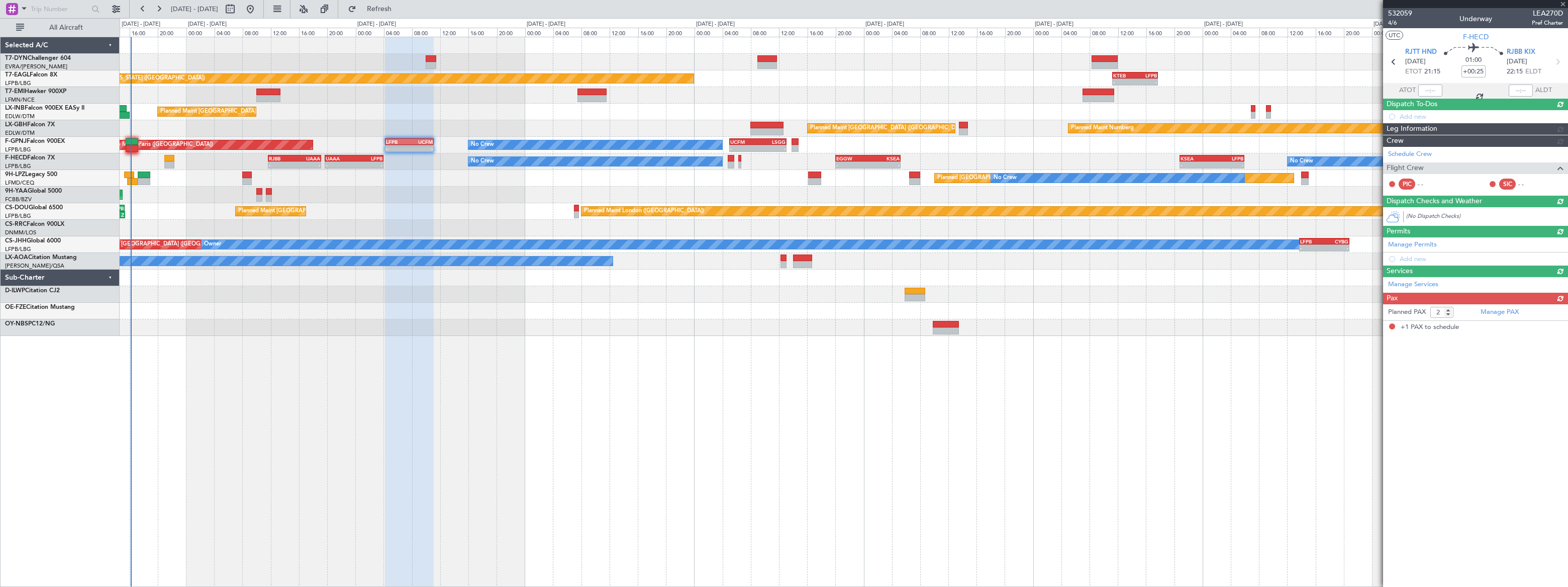
type input "+00:10"
type input "1"
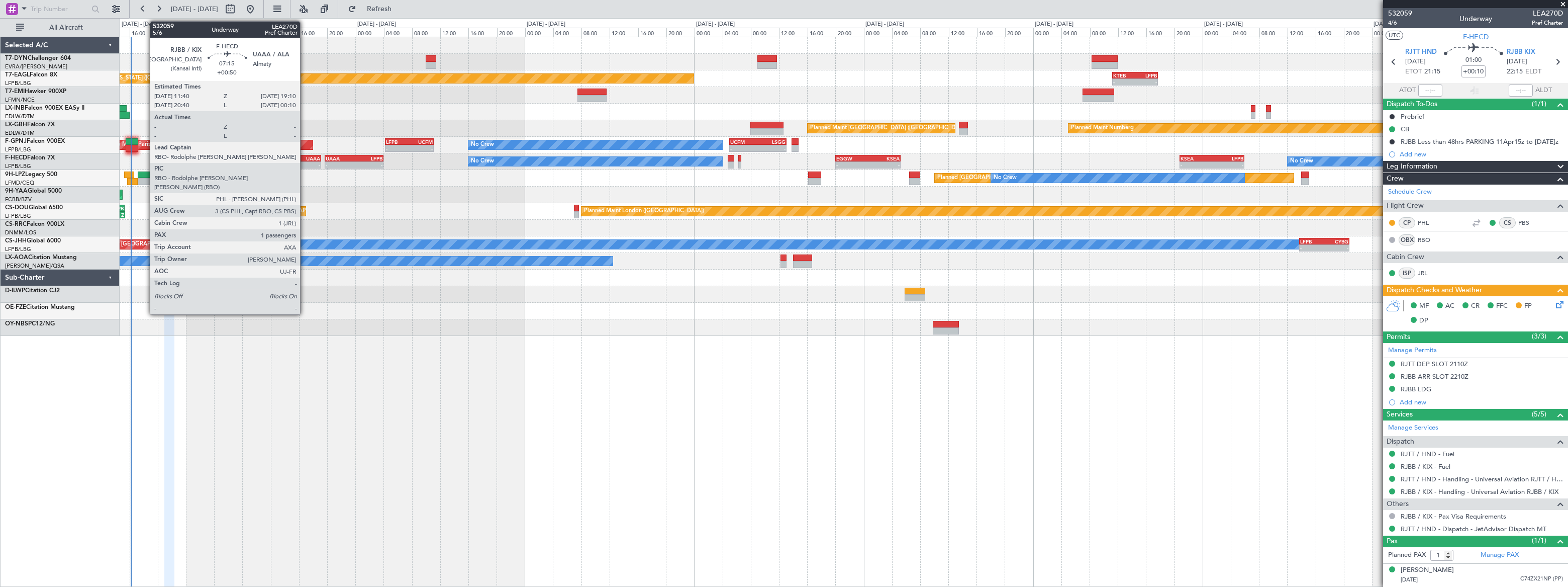
click at [304, 155] on div "UAAA" at bounding box center [307, 158] width 26 height 6
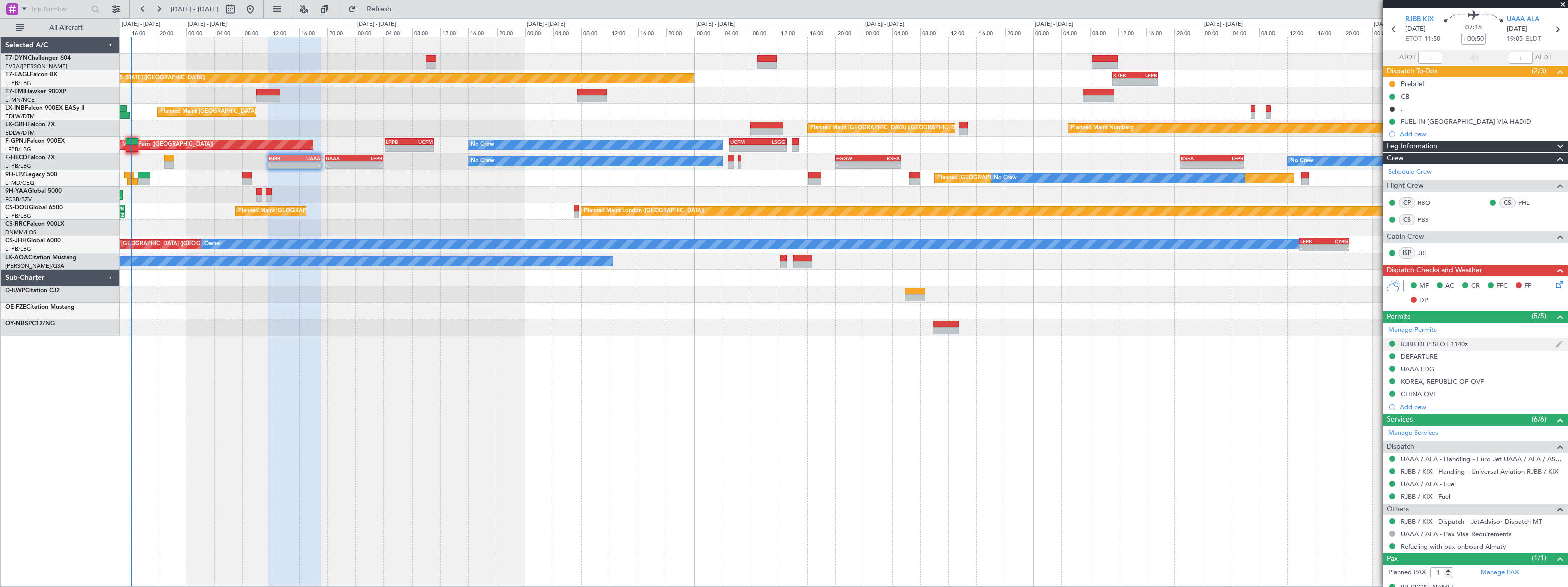
scroll to position [48, 0]
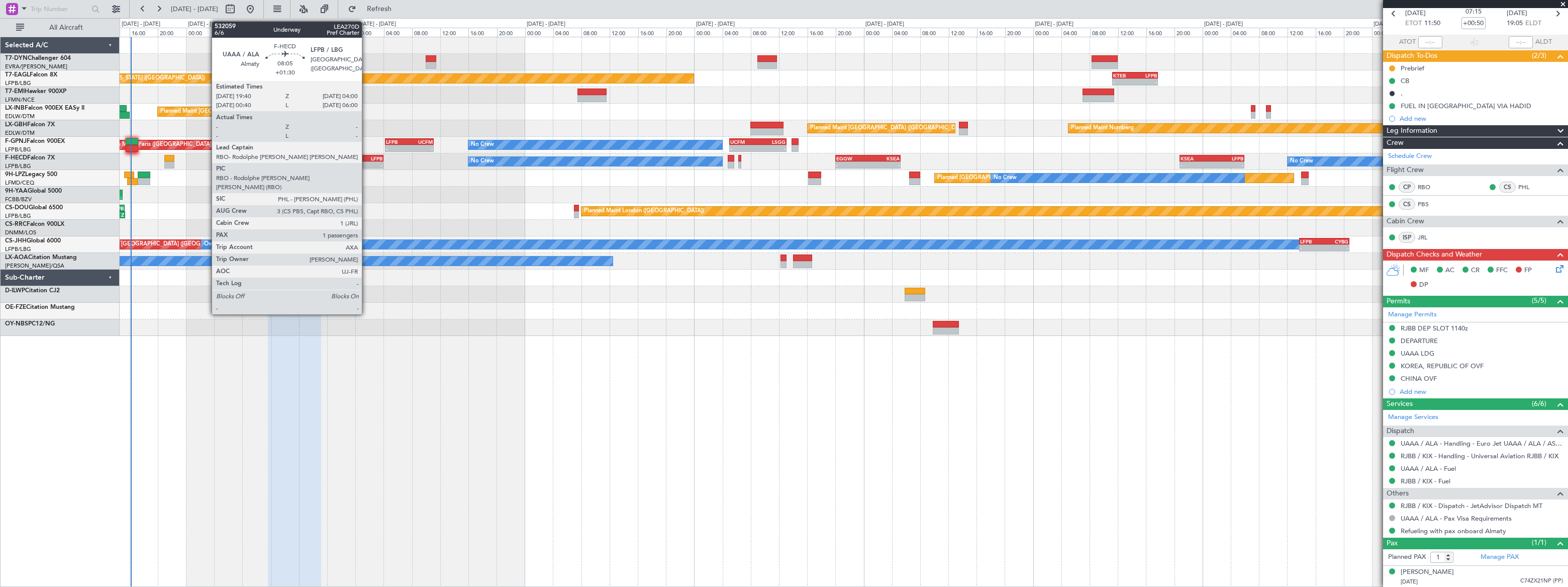
click at [366, 156] on div "LFPB" at bounding box center [368, 158] width 29 height 6
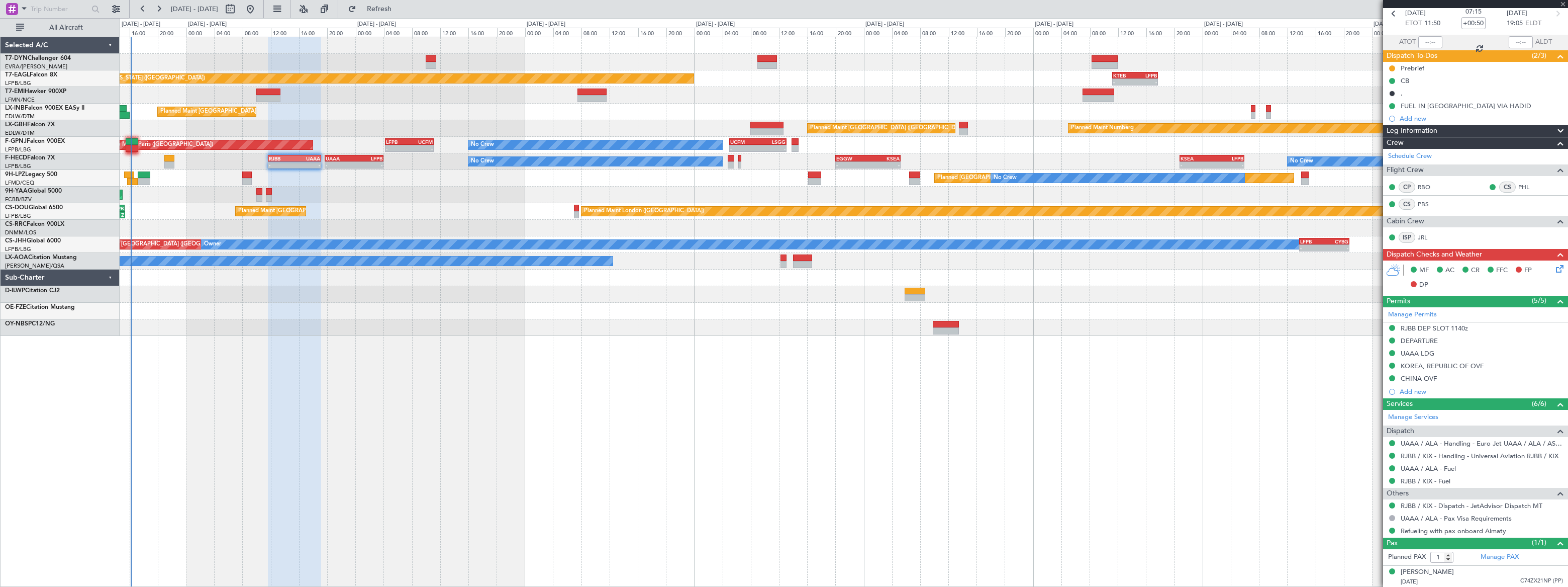
type input "+01:30"
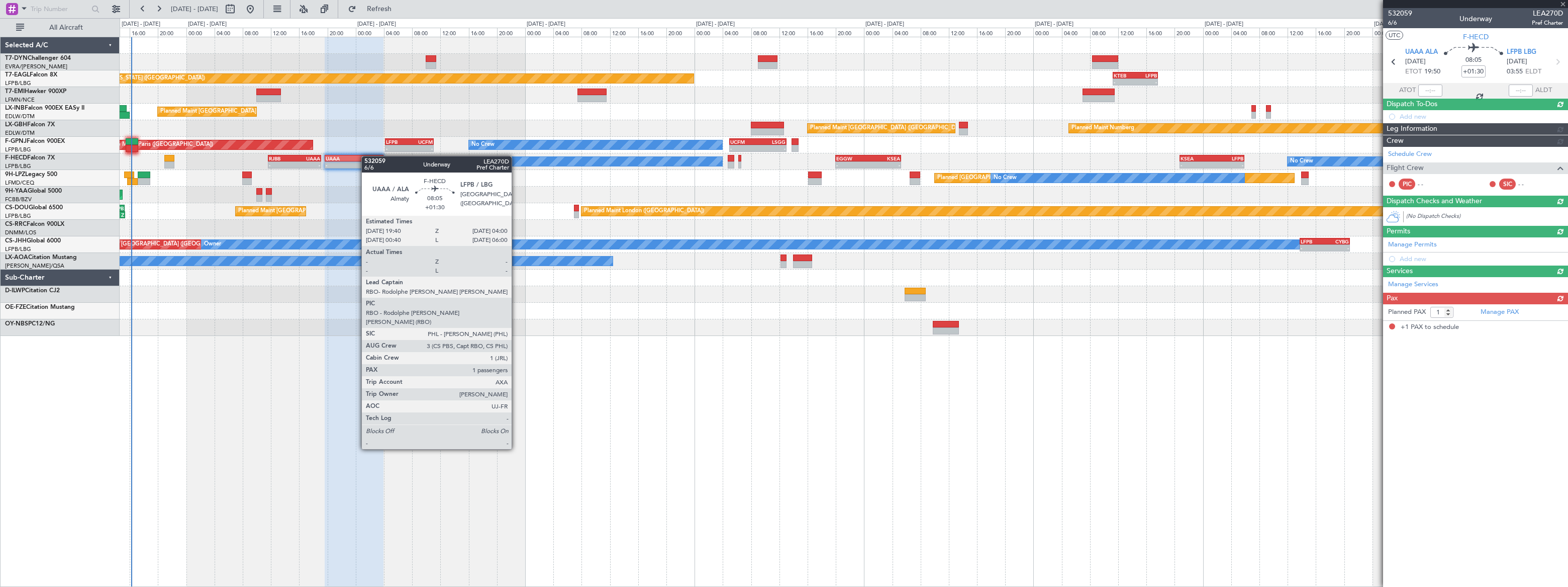
scroll to position [0, 0]
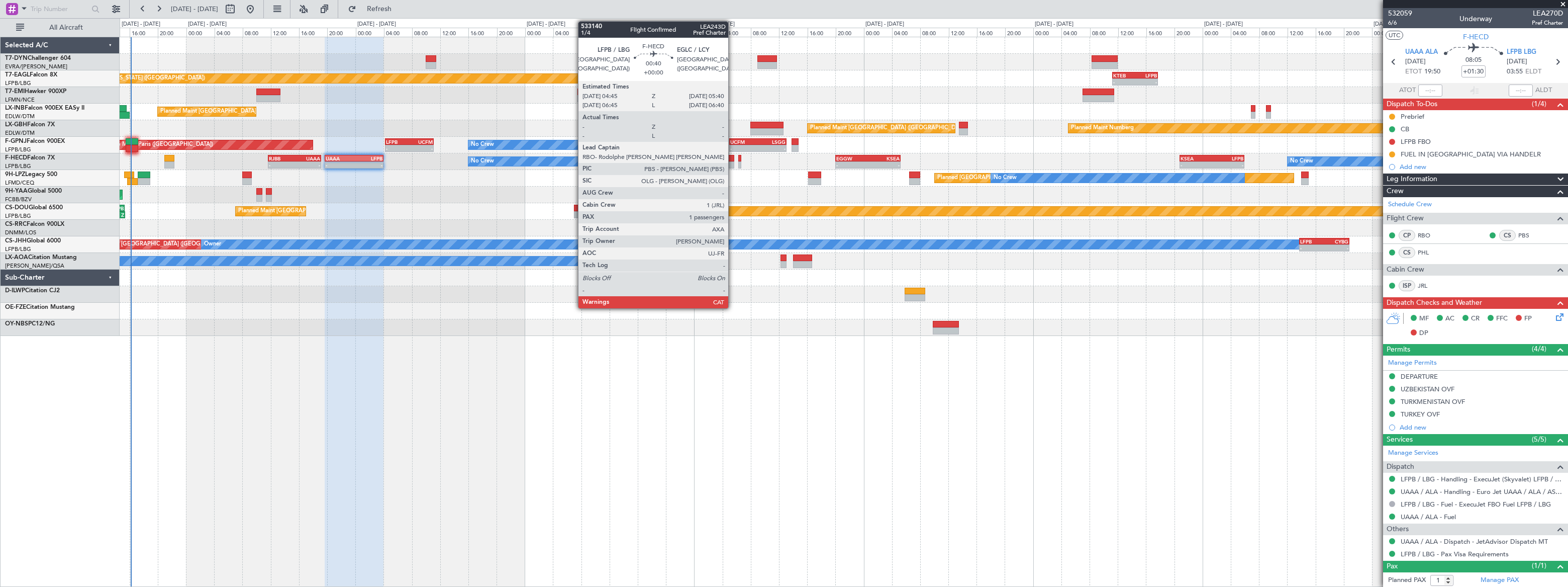
click at [733, 158] on div at bounding box center [731, 158] width 7 height 7
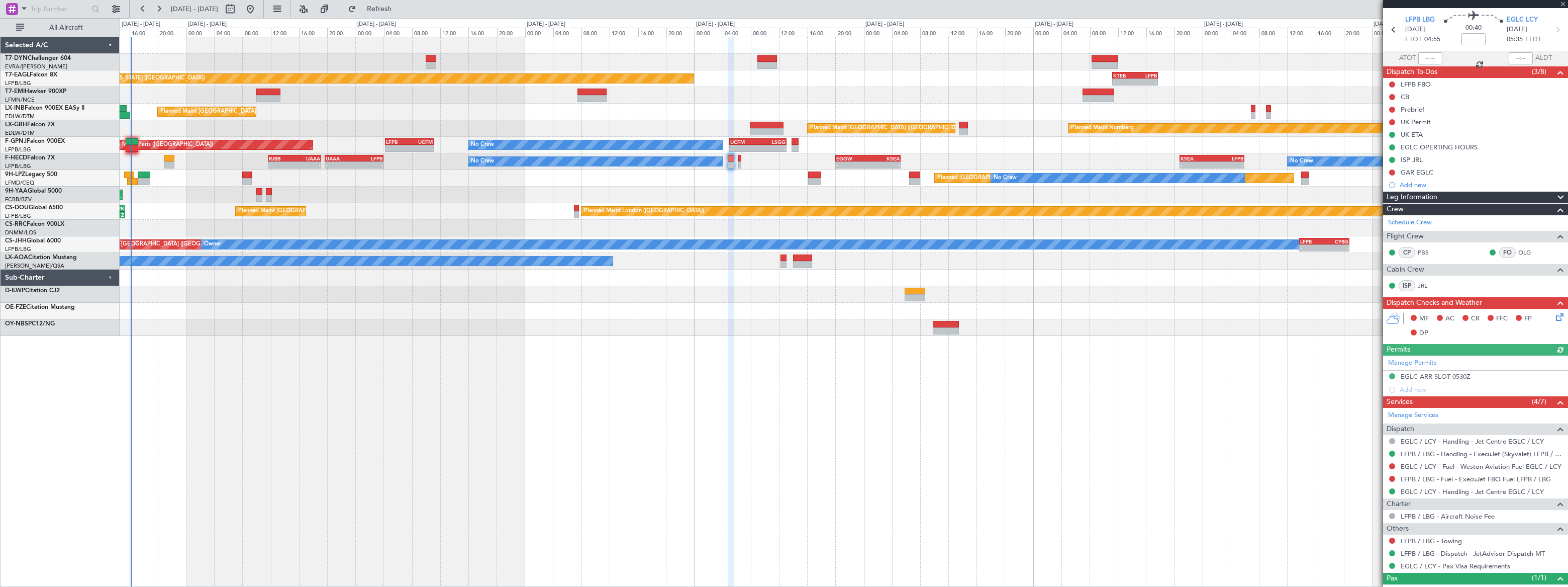
scroll to position [67, 0]
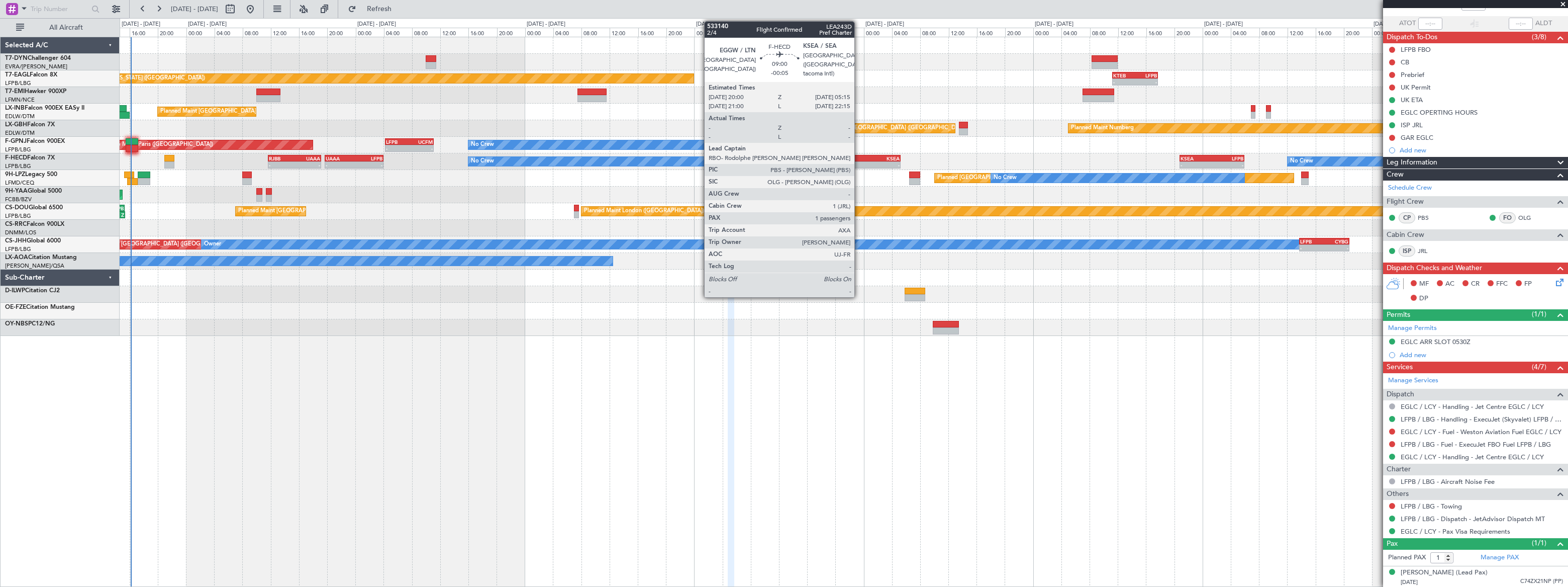
click at [859, 160] on div "EGGW" at bounding box center [852, 158] width 32 height 6
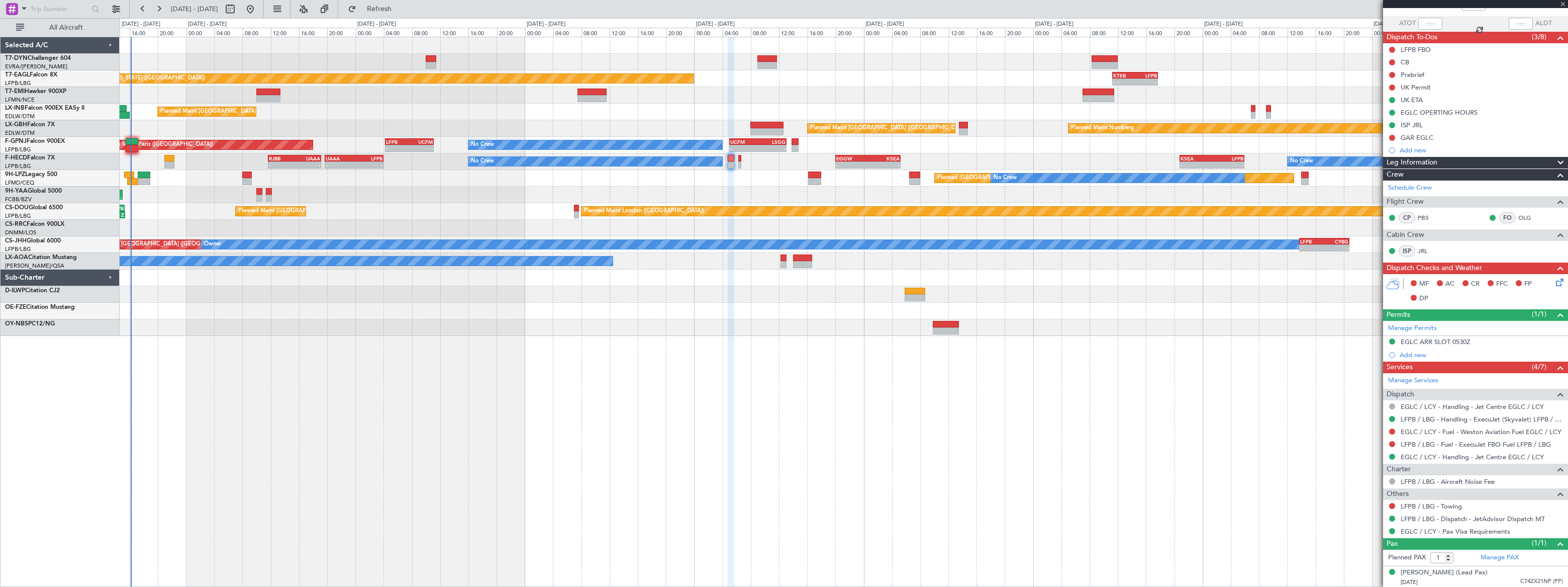
scroll to position [0, 0]
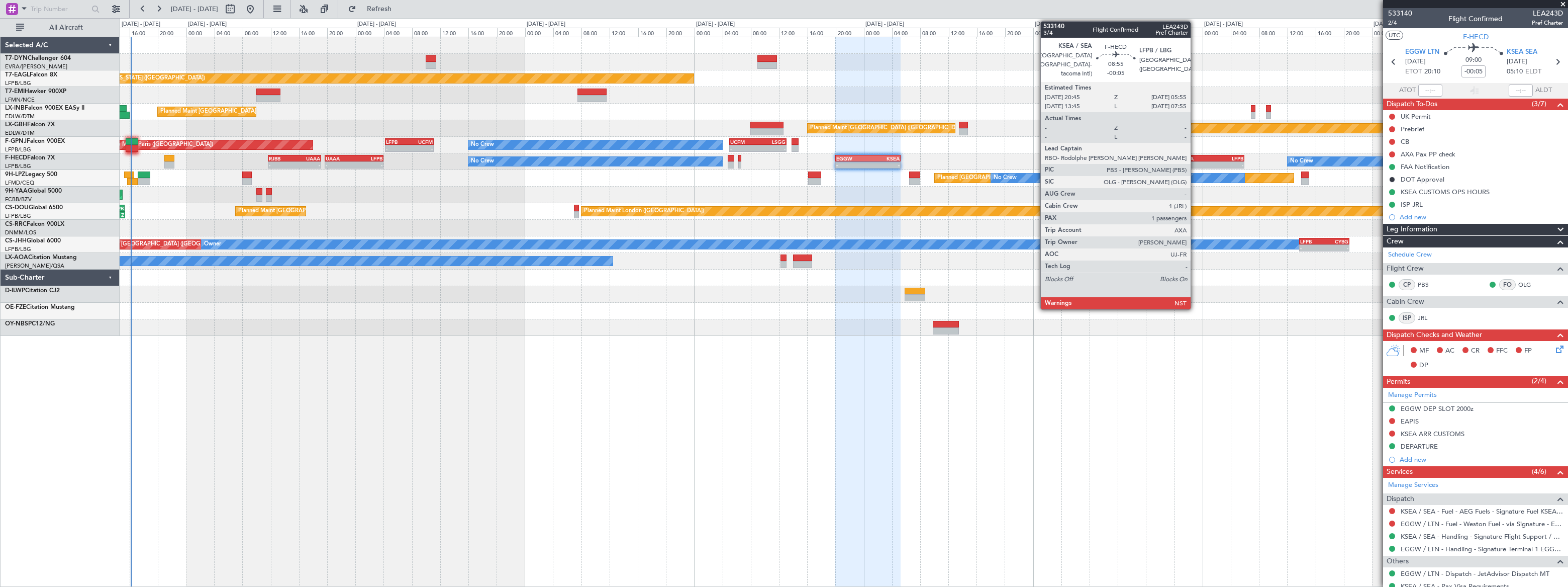
click at [1195, 158] on div "KSEA" at bounding box center [1196, 158] width 32 height 6
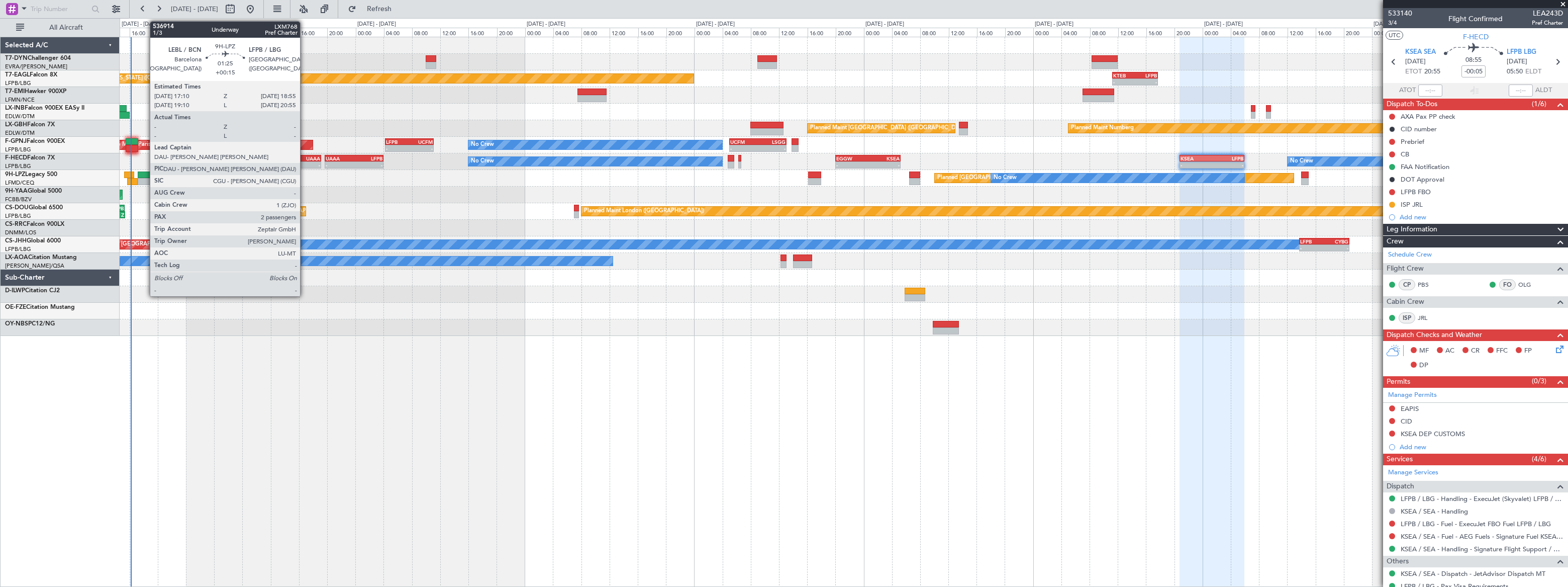
click at [145, 176] on div at bounding box center [144, 175] width 13 height 7
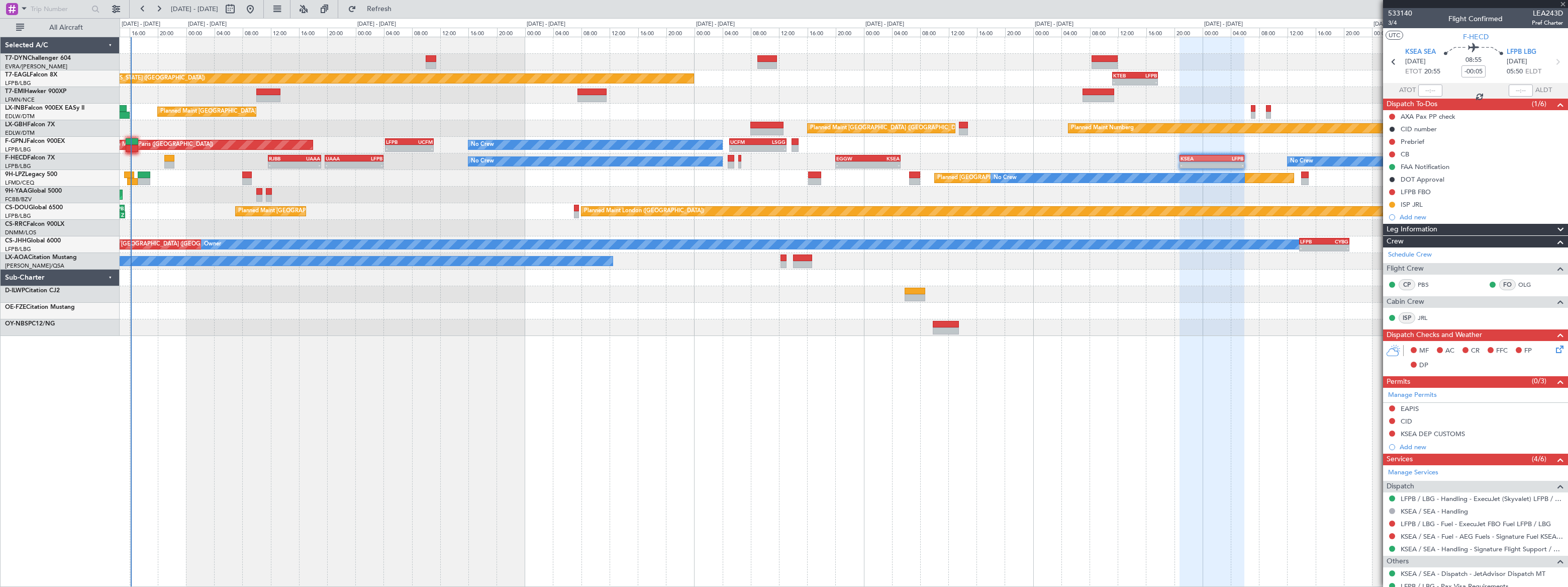
type input "+00:15"
type input "2"
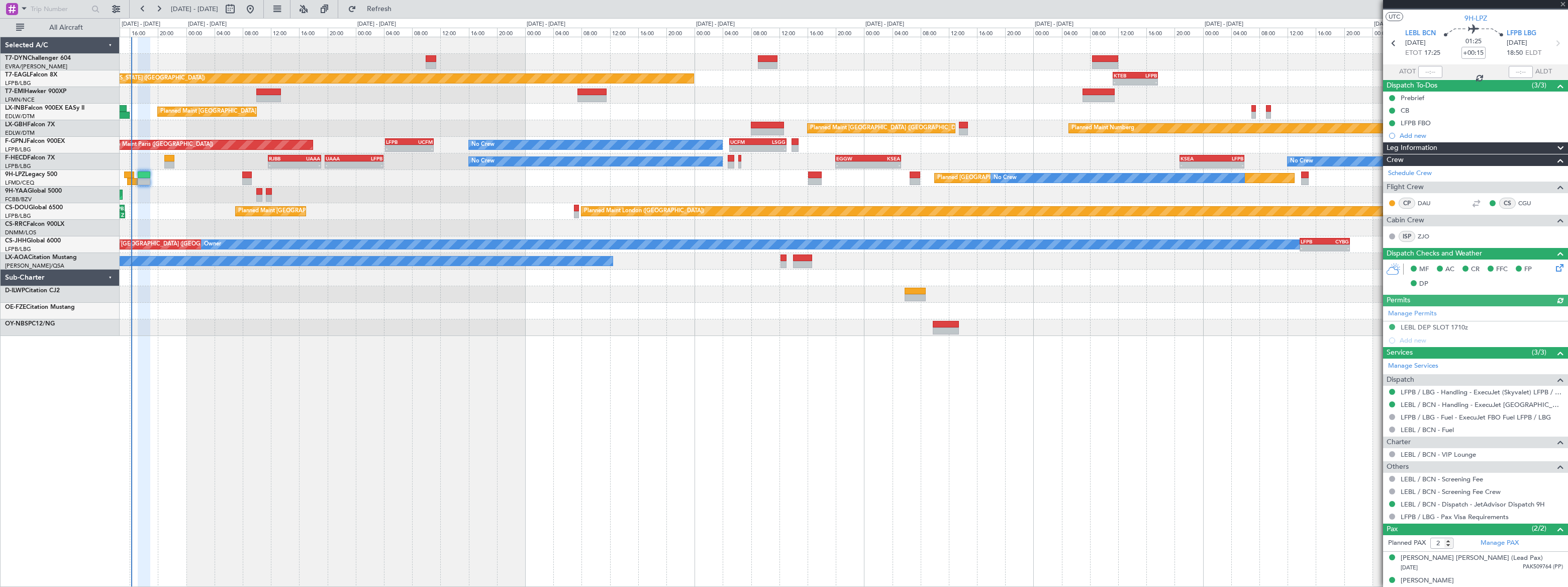
scroll to position [27, 0]
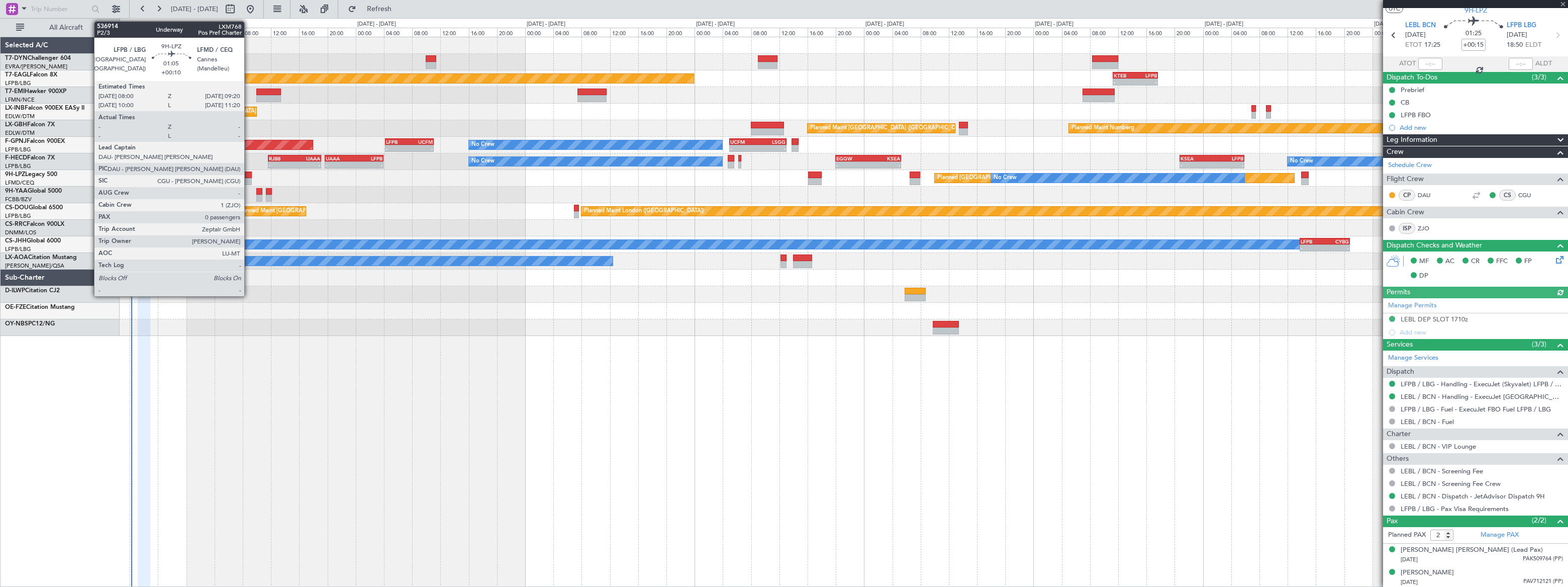
click at [249, 175] on div at bounding box center [247, 175] width 10 height 7
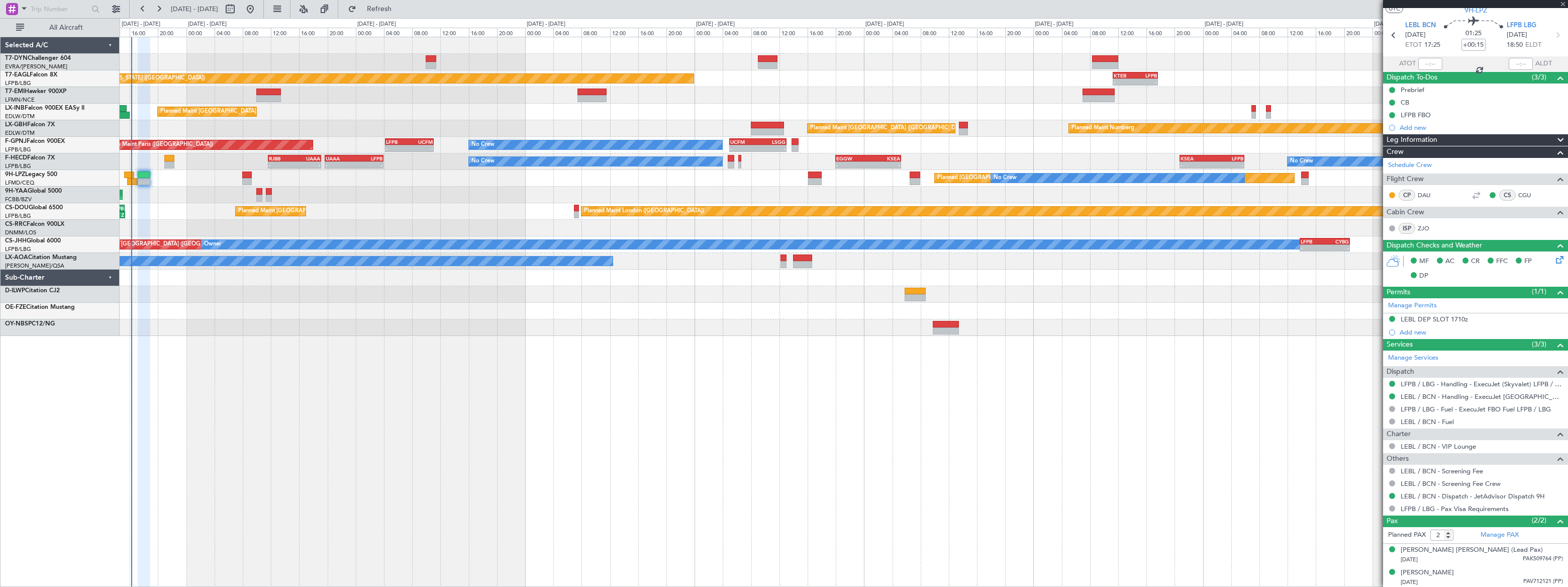
type input "+00:10"
type input "0"
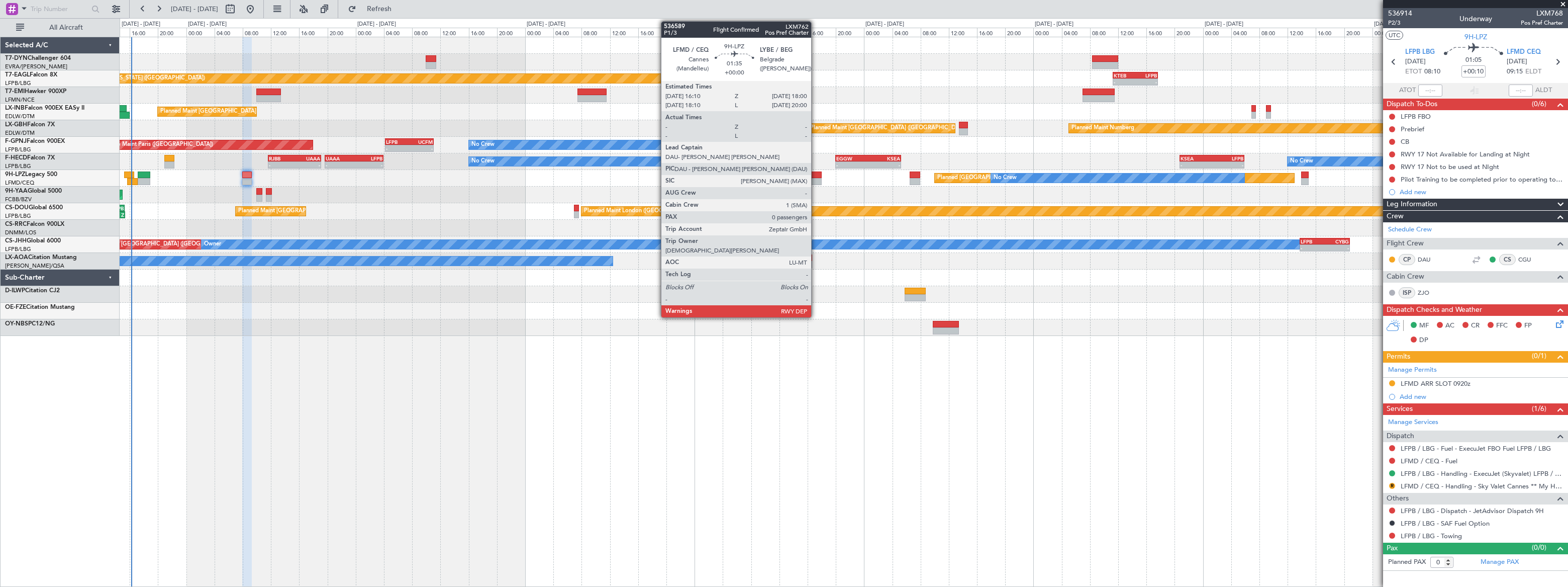
click at [816, 174] on div at bounding box center [814, 175] width 13 height 7
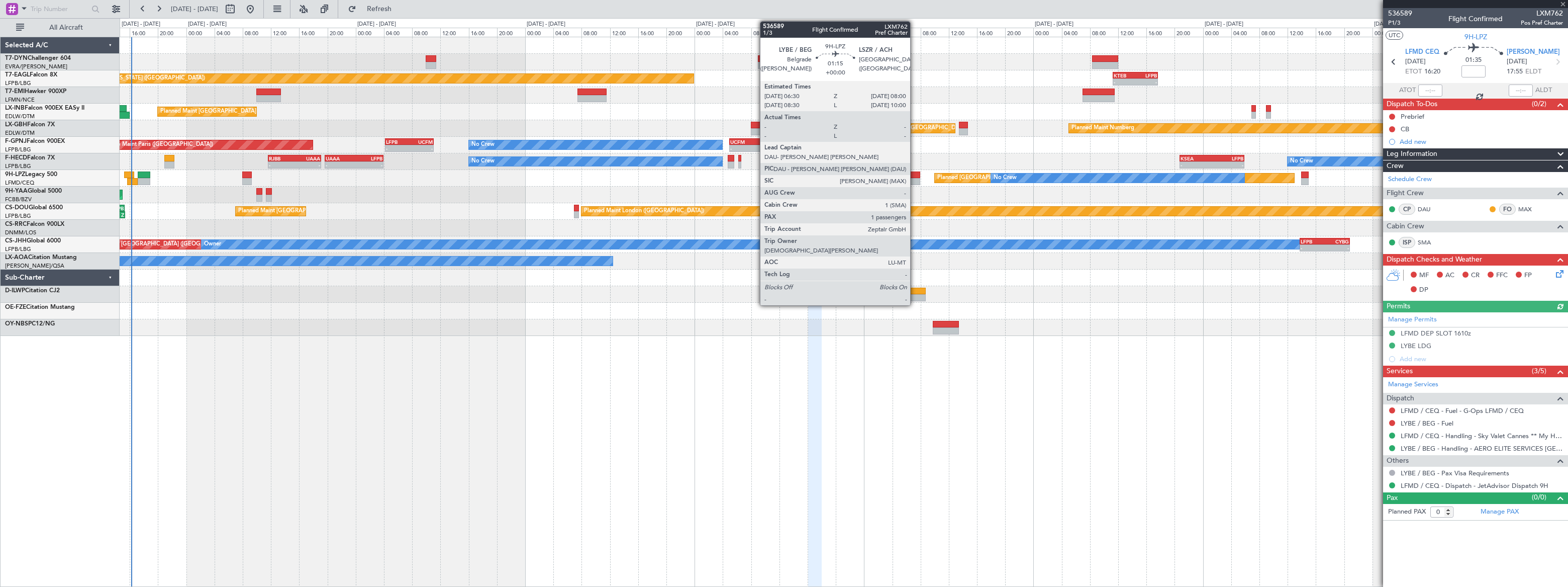
click at [915, 173] on div at bounding box center [915, 175] width 11 height 7
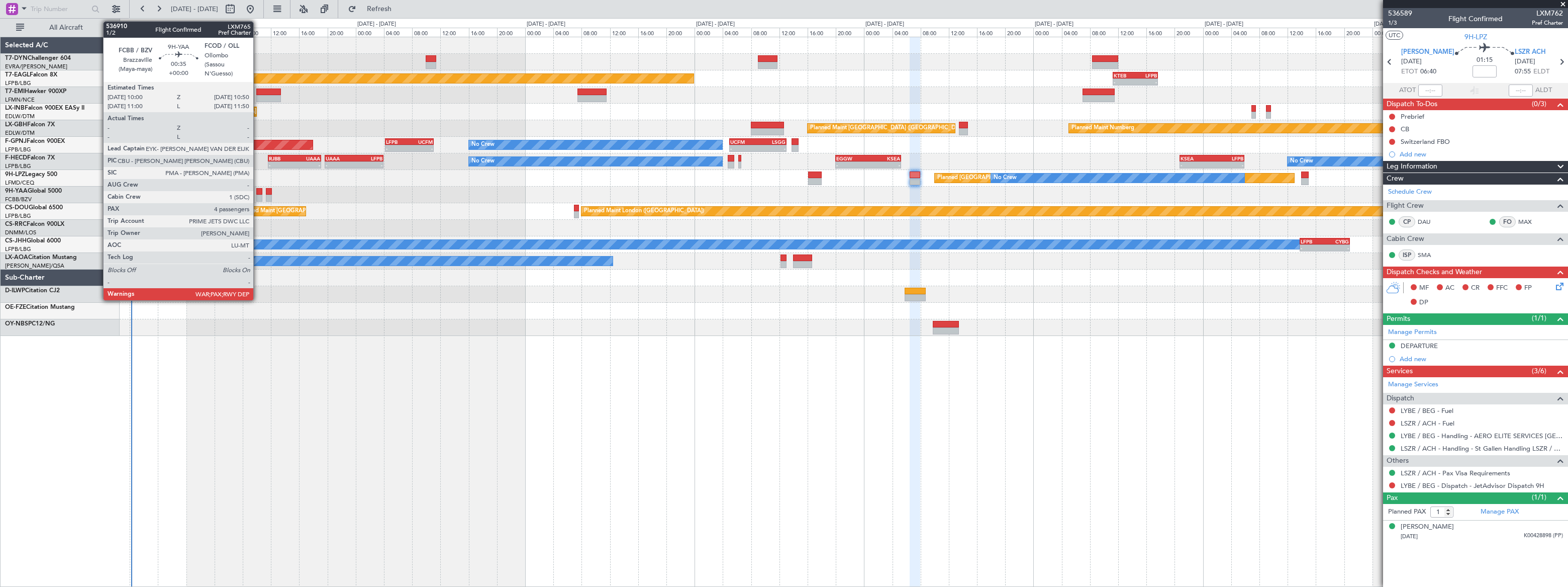
click at [259, 192] on div at bounding box center [259, 192] width 6 height 7
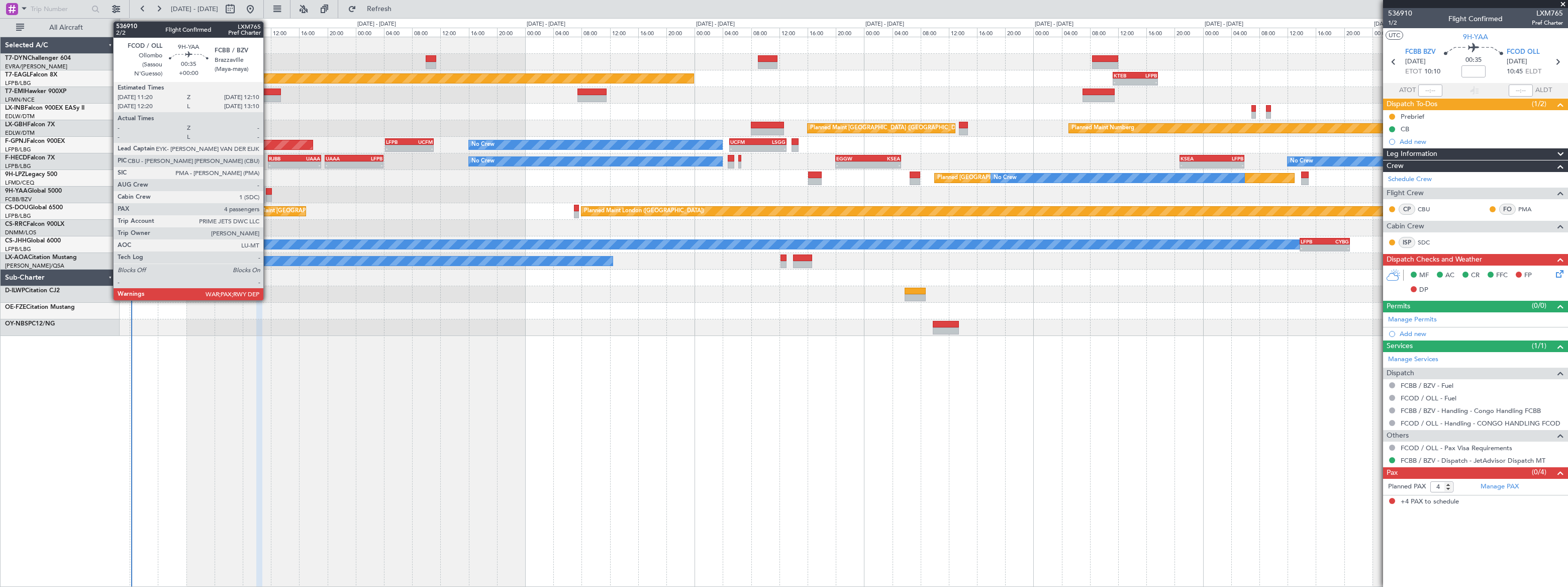
click at [268, 191] on div at bounding box center [269, 192] width 6 height 7
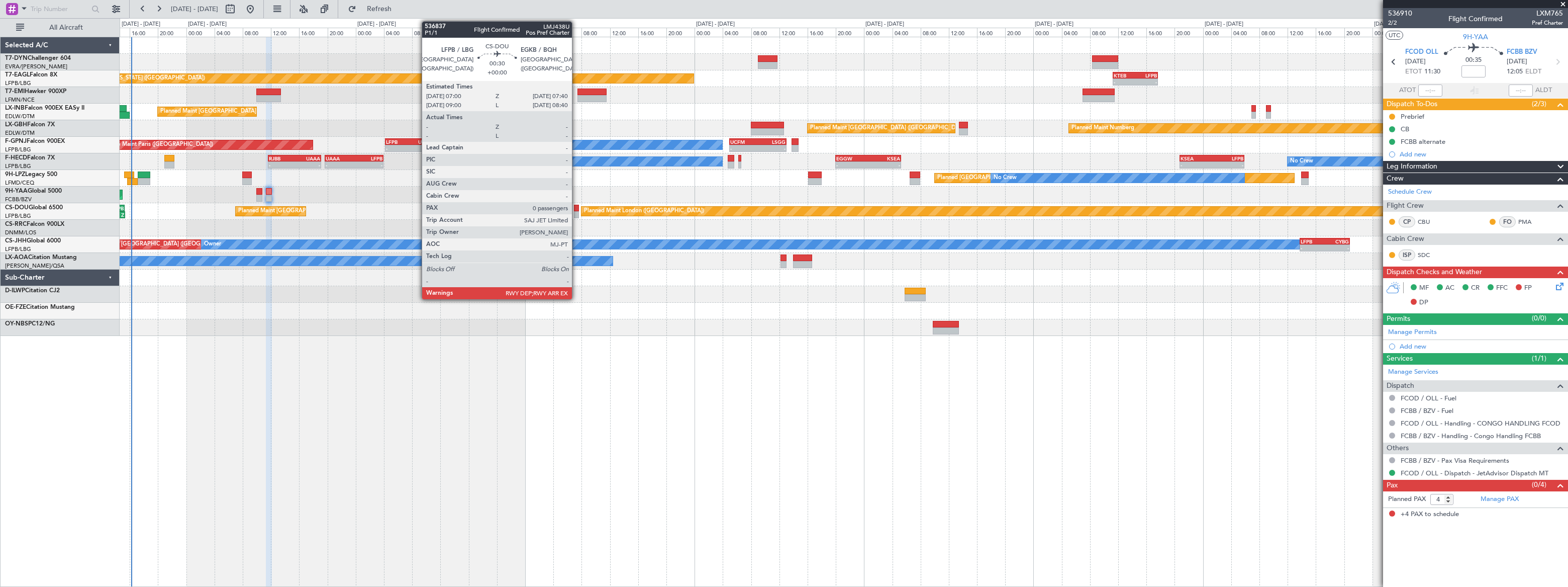
click at [578, 213] on div at bounding box center [576, 215] width 5 height 7
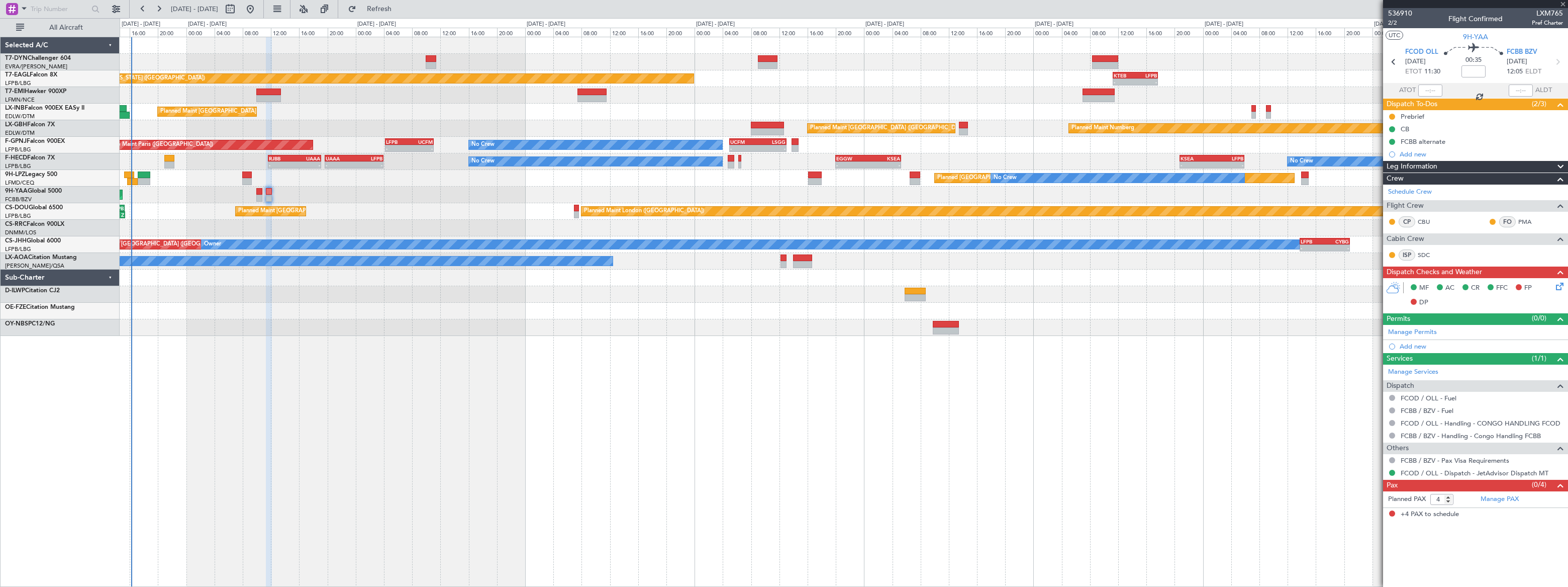
type input "0"
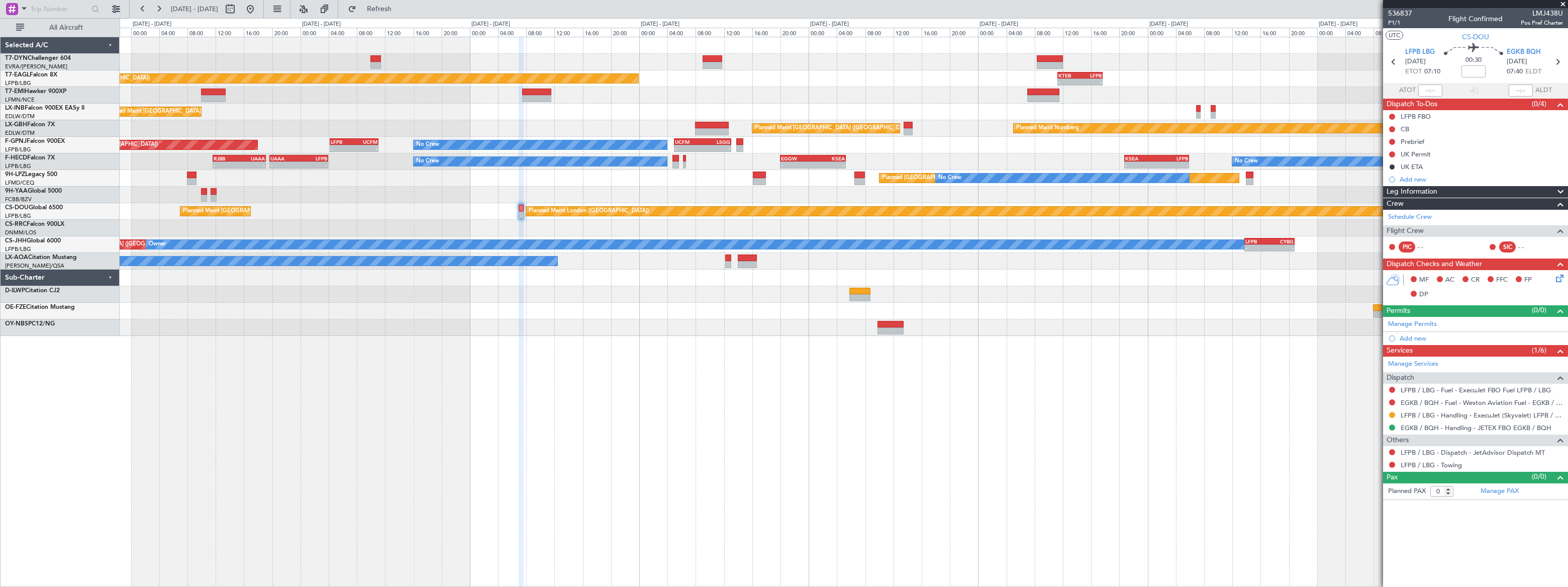
click at [788, 251] on div "Planned Maint [US_STATE] ([GEOGRAPHIC_DATA]) - - KTEB 11:15 Z LFPB 17:40 Z Plan…" at bounding box center [844, 186] width 1448 height 298
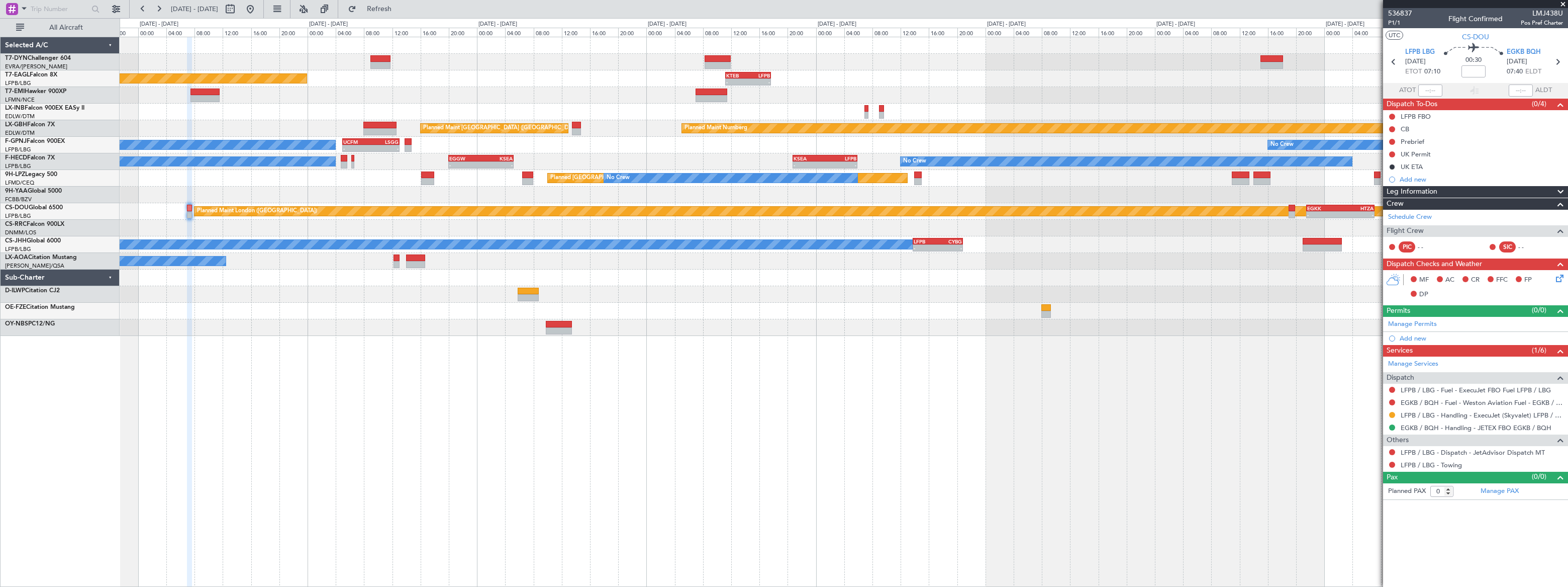
click at [654, 204] on div "Planned Maint [US_STATE] ([GEOGRAPHIC_DATA]) - - KTEB 11:15 Z LFPB 17:40 Z Plan…" at bounding box center [844, 186] width 1448 height 298
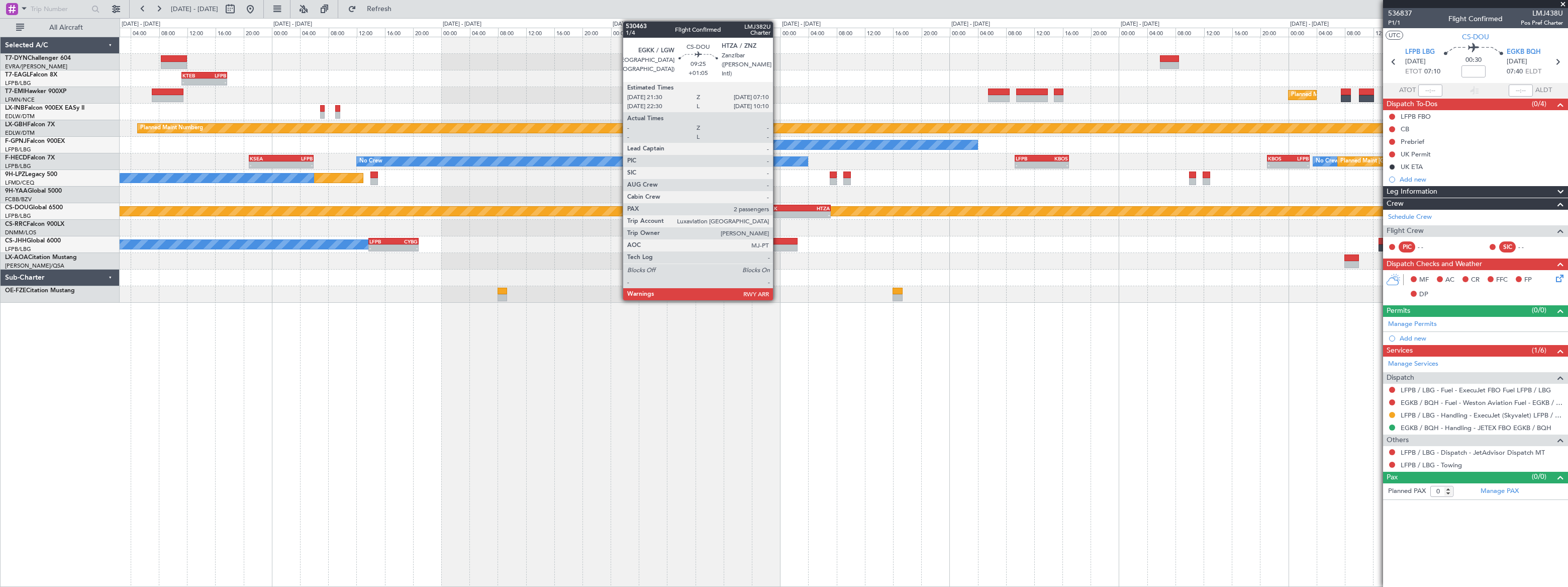
click at [777, 209] on div "EGKK" at bounding box center [780, 208] width 33 height 6
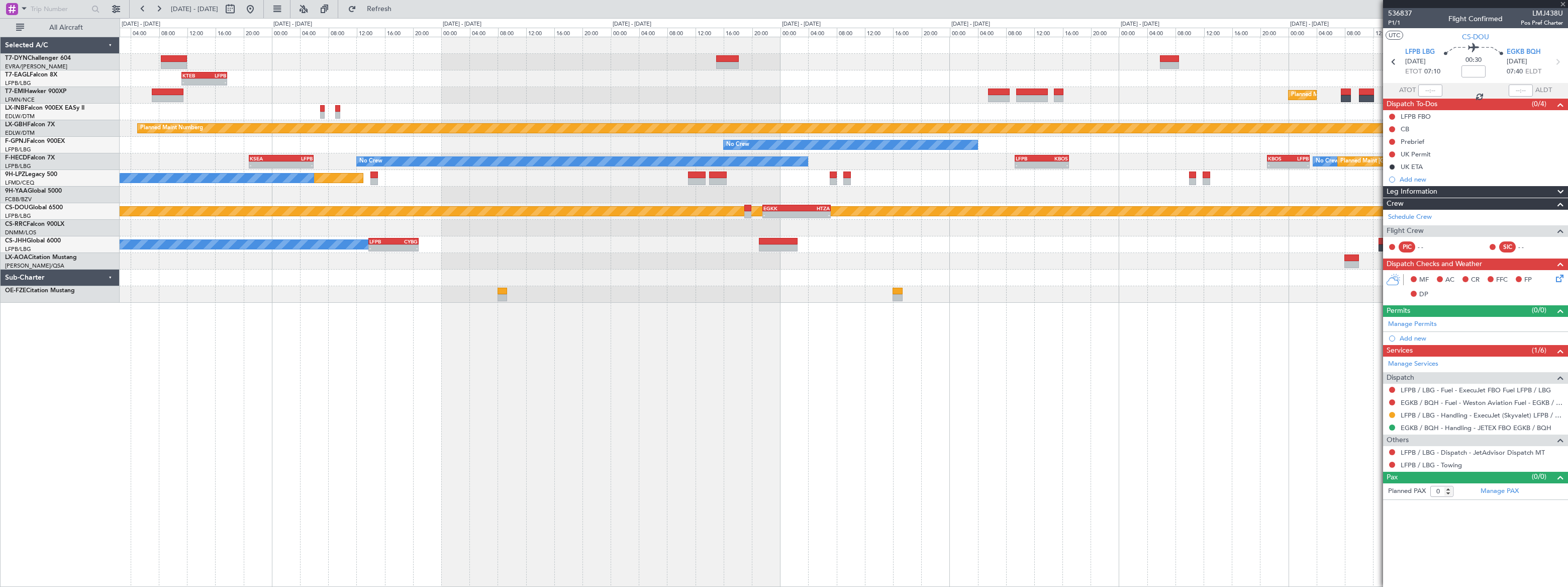
type input "+01:05"
type input "2"
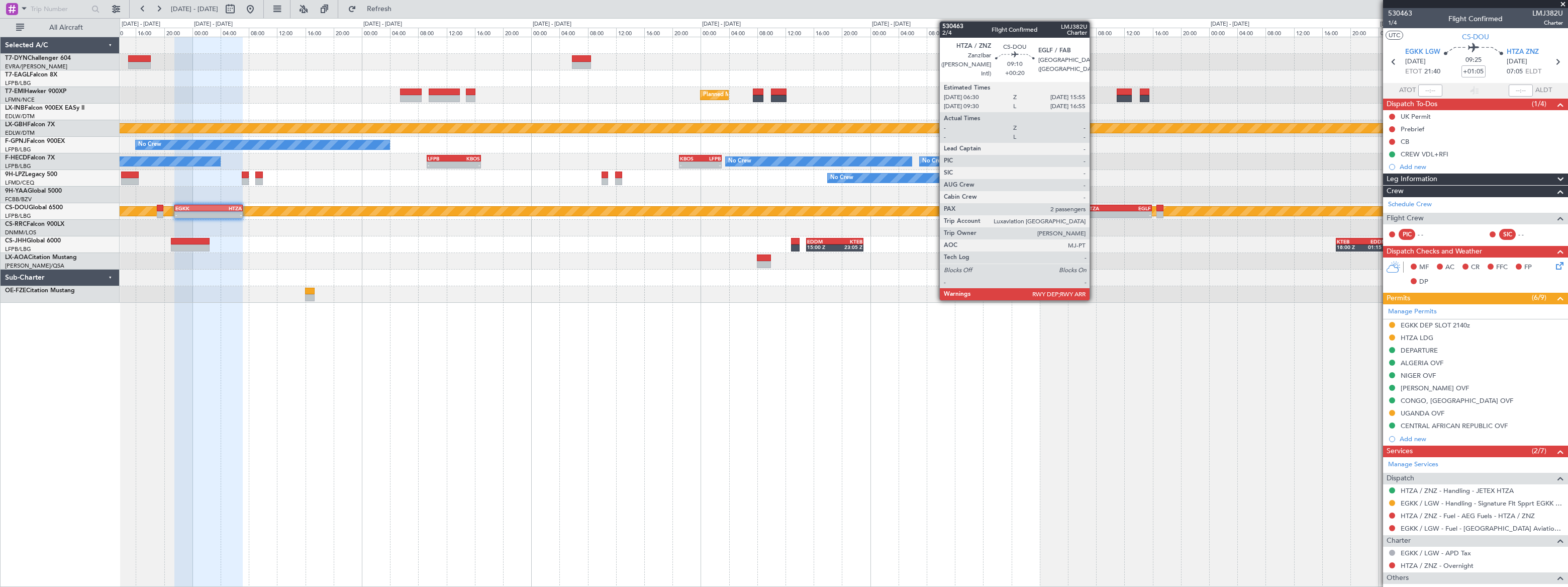
click at [1094, 208] on div "HTZA" at bounding box center [1102, 208] width 32 height 6
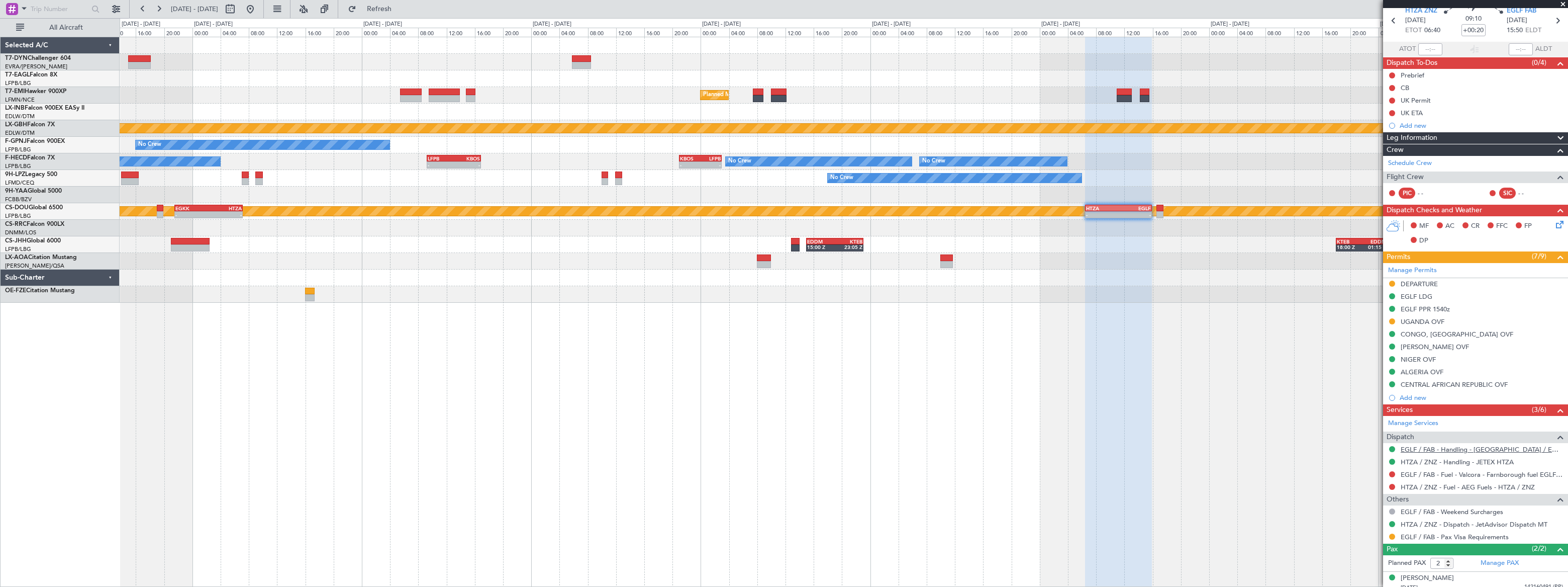
scroll to position [70, 0]
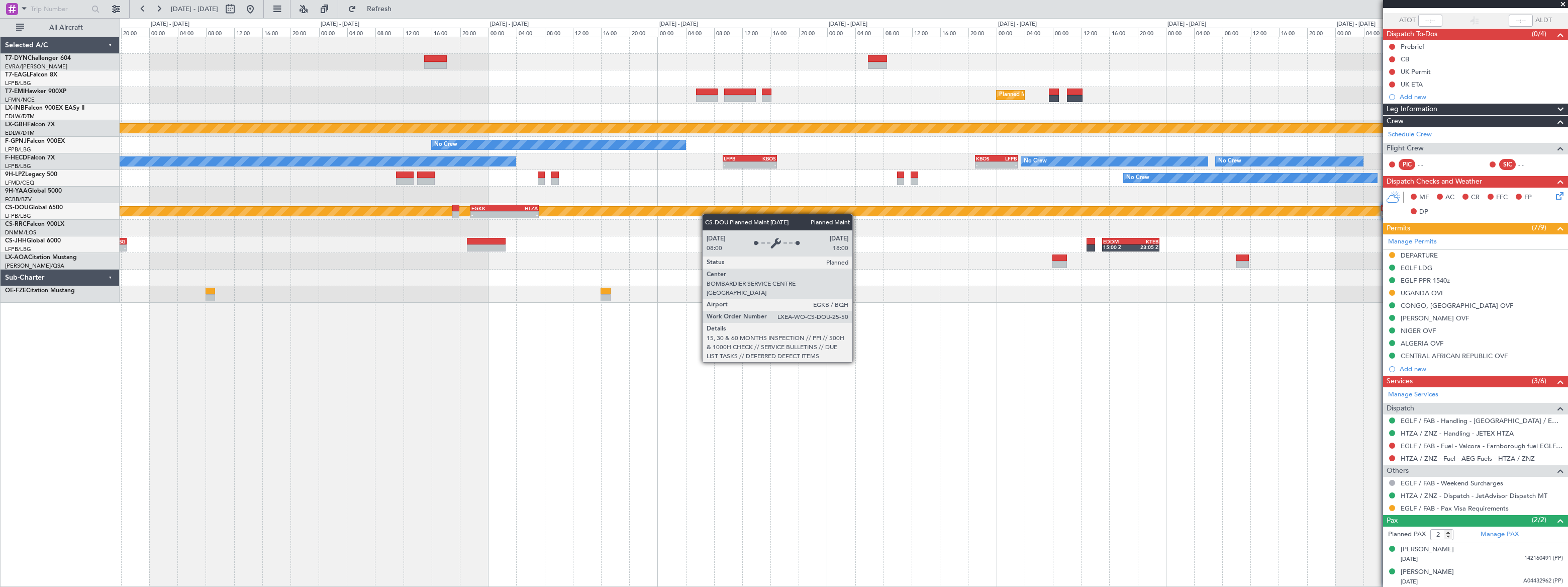
click at [950, 193] on div "- - KTEB 11:15 Z LFPB 17:40 Z Planned Maint [GEOGRAPHIC_DATA] Planned Maint Nur…" at bounding box center [844, 170] width 1447 height 265
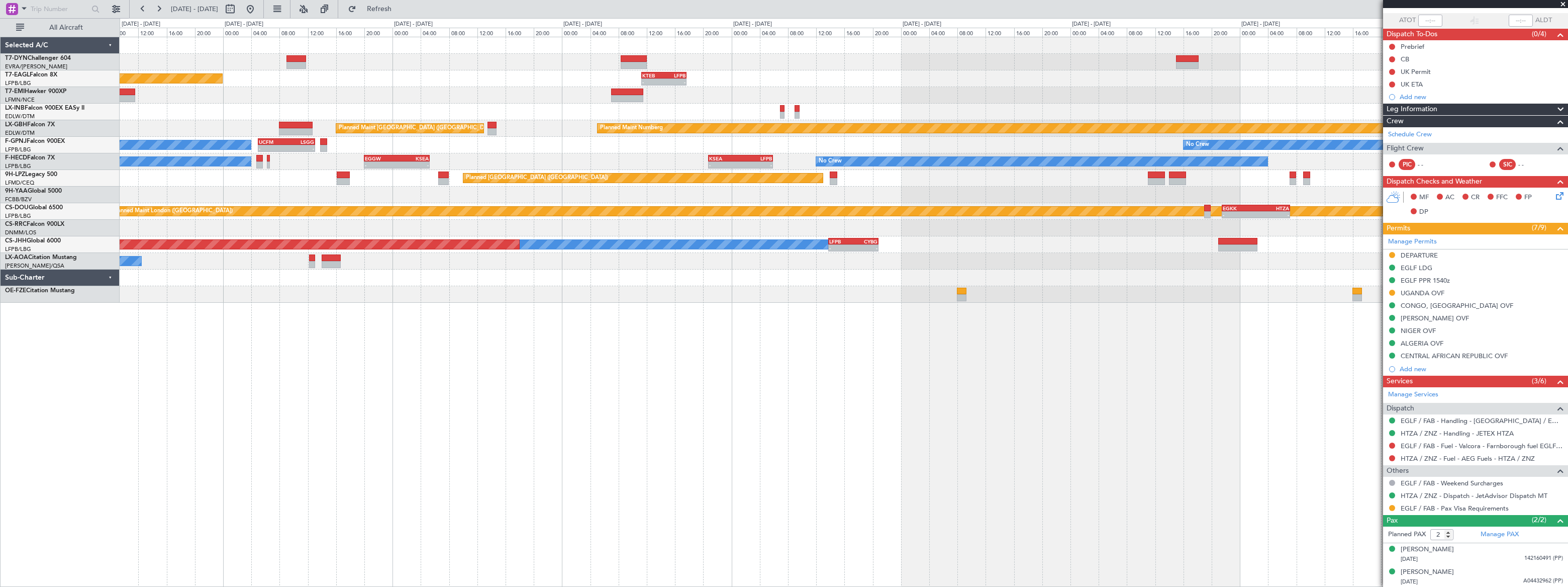
click at [895, 186] on div "- - KTEB 11:15 Z LFPB 17:40 Z Planned Maint [US_STATE] ([GEOGRAPHIC_DATA]) Plan…" at bounding box center [844, 170] width 1448 height 265
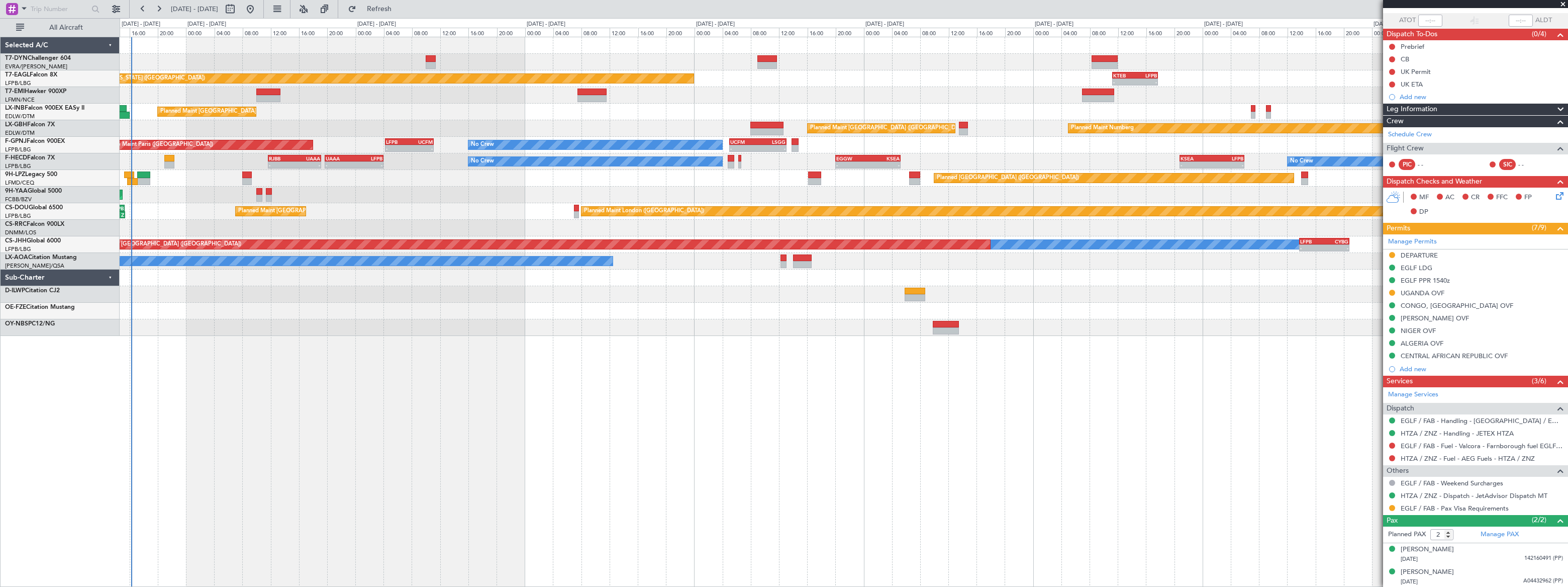
click at [633, 223] on div "- - KTEB 11:15 Z LFPB 17:40 Z Planned Maint [US_STATE] ([GEOGRAPHIC_DATA]) Plan…" at bounding box center [844, 186] width 1447 height 298
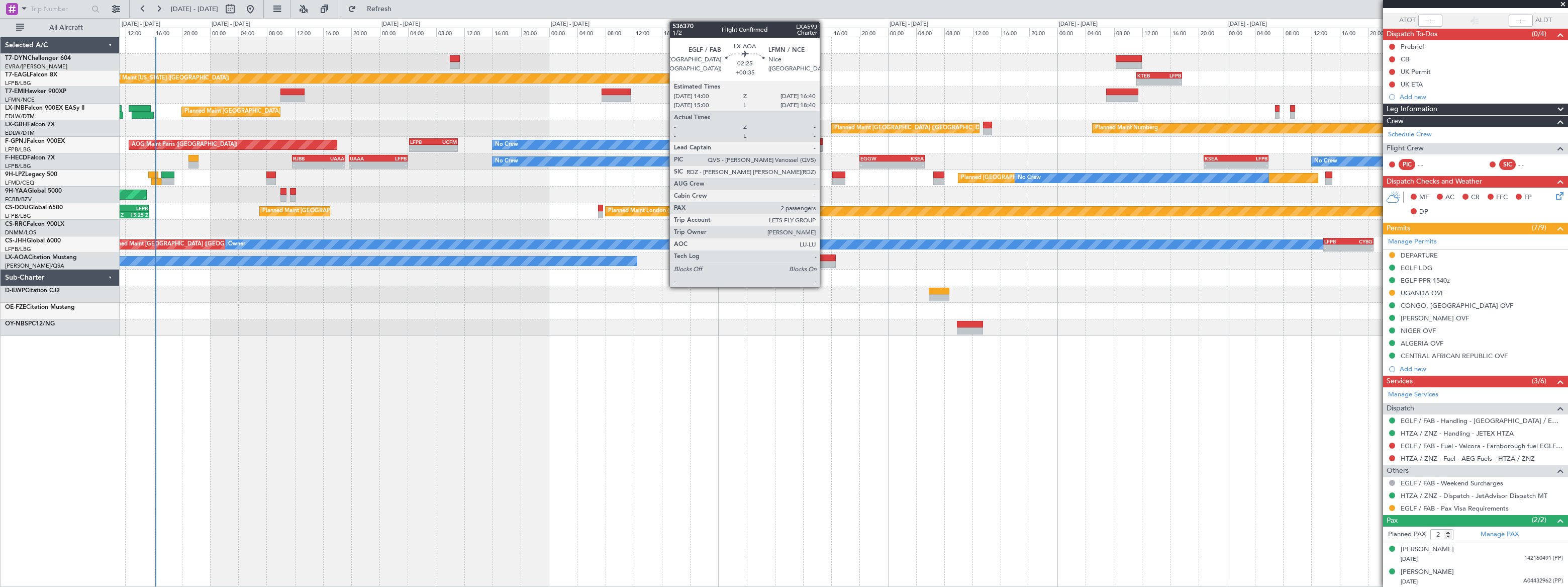
click at [824, 261] on div at bounding box center [826, 265] width 19 height 7
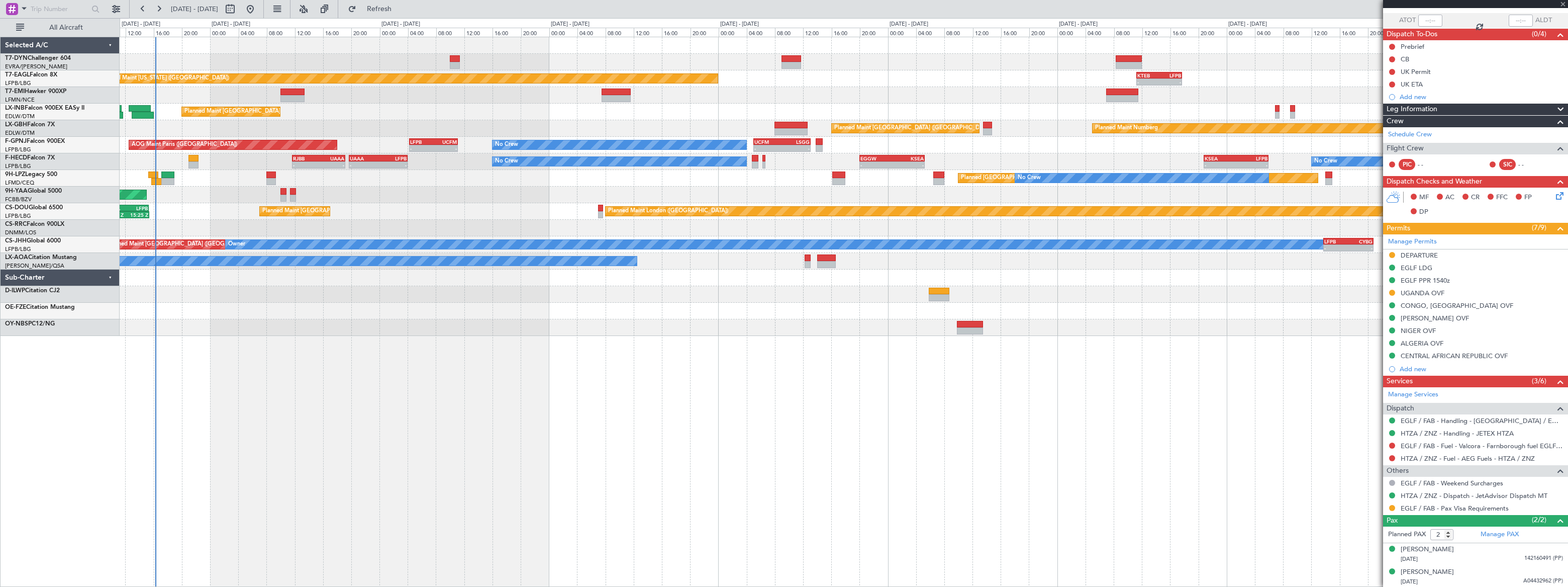
type input "+00:35"
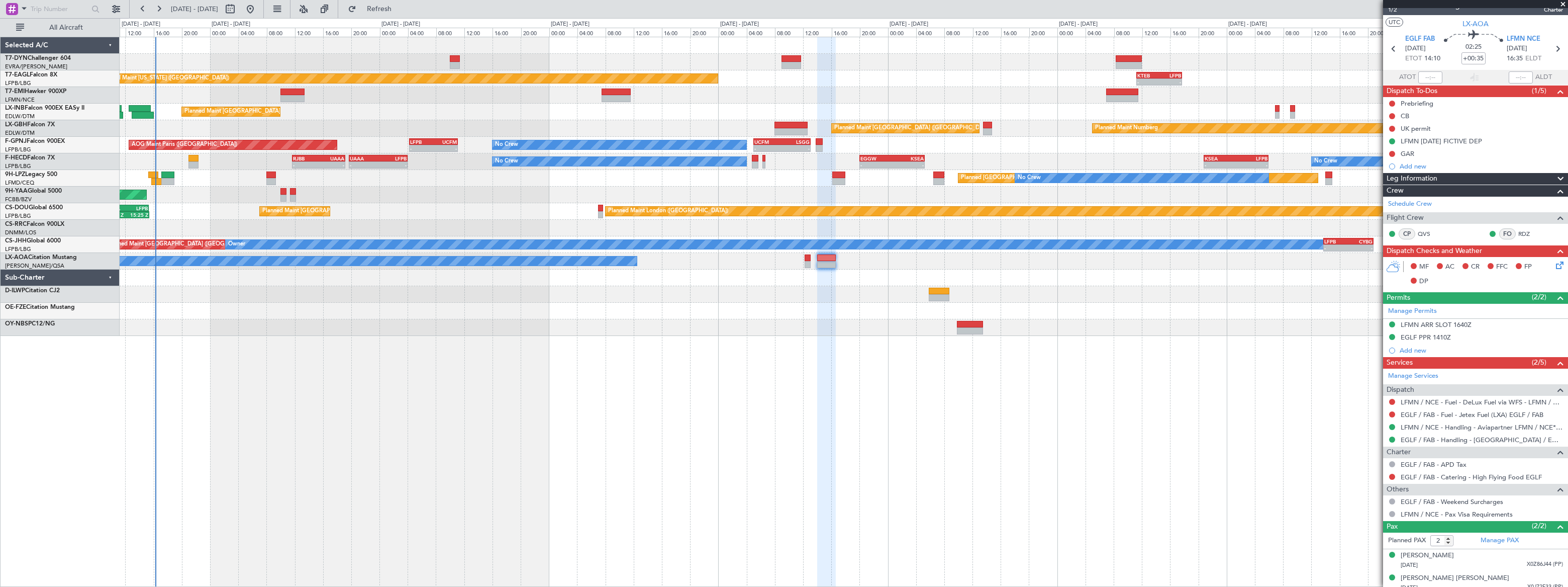
scroll to position [19, 0]
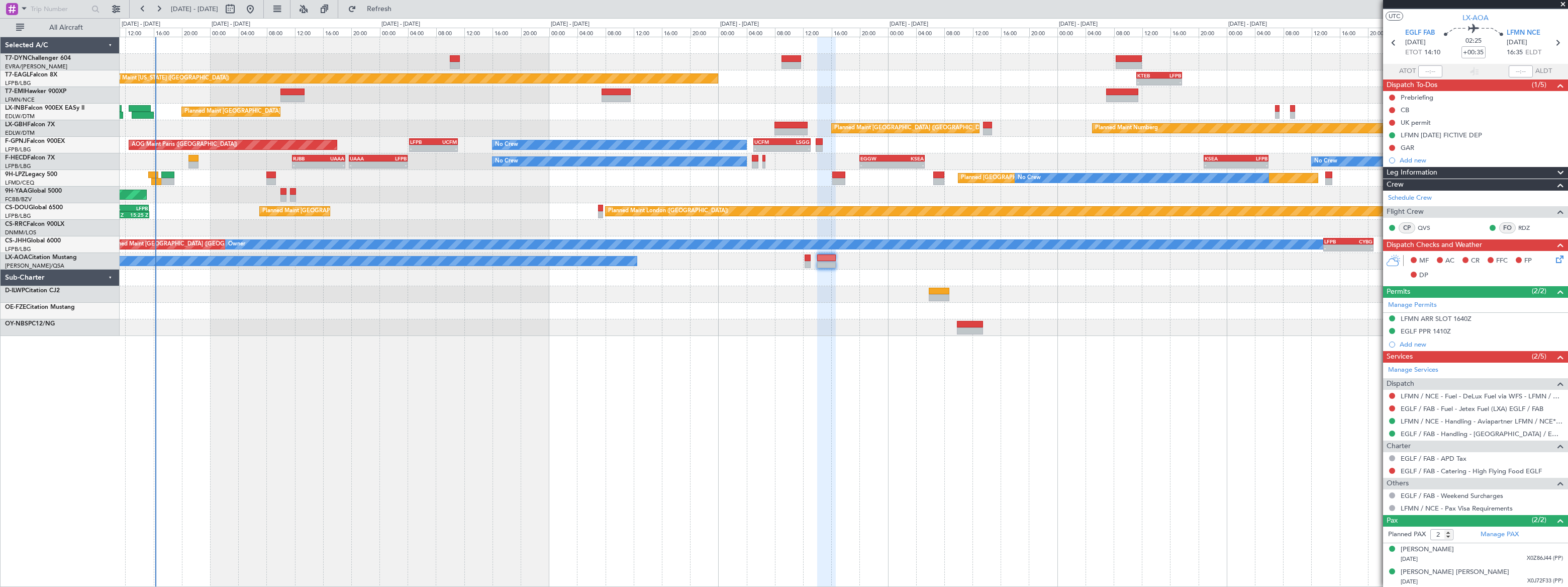
click at [679, 257] on div "Planned Maint [US_STATE] ([GEOGRAPHIC_DATA]) - - KTEB 11:15 Z LFPB 17:40 Z Plan…" at bounding box center [844, 186] width 1447 height 298
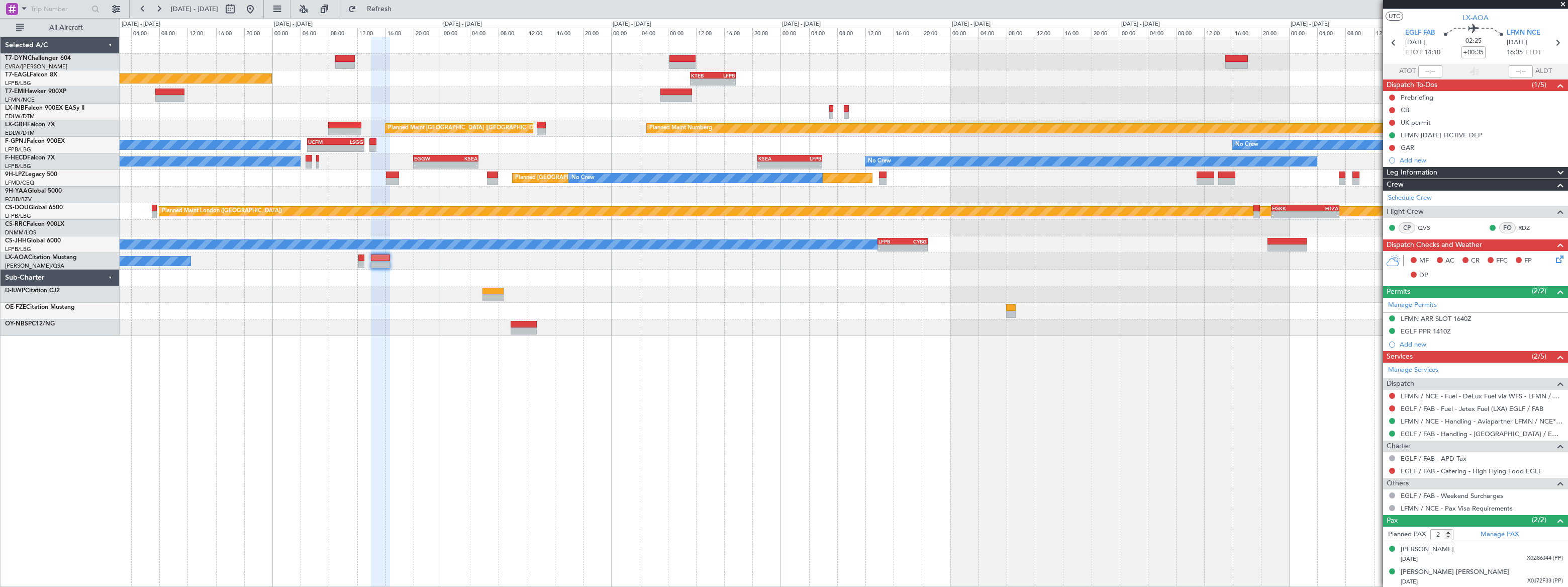
click at [694, 266] on div "Planned Maint [US_STATE] ([GEOGRAPHIC_DATA]) - - KTEB 11:15 Z LFPB 17:40 Z Plan…" at bounding box center [844, 186] width 1448 height 298
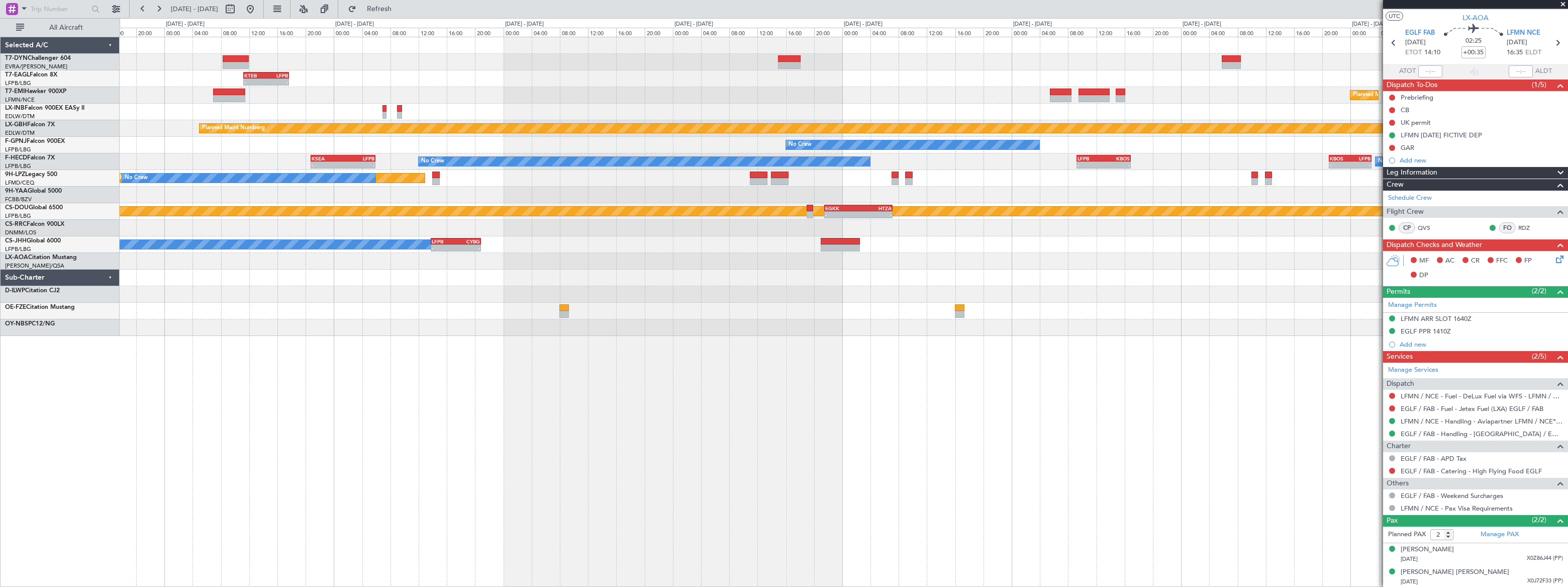
click at [699, 266] on div "- - KTEB 11:15 Z LFPB 17:40 Z Planned Maint [US_STATE] ([GEOGRAPHIC_DATA]) Plan…" at bounding box center [844, 186] width 1448 height 298
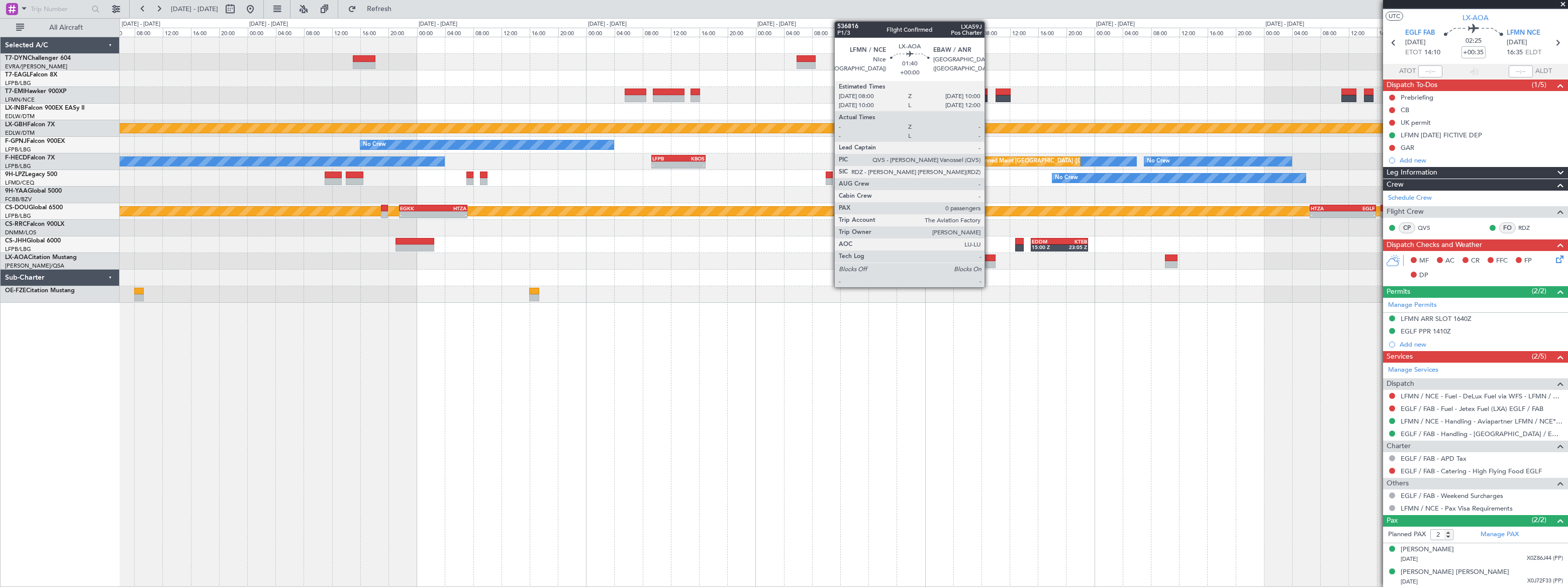
click at [989, 261] on div at bounding box center [989, 265] width 15 height 7
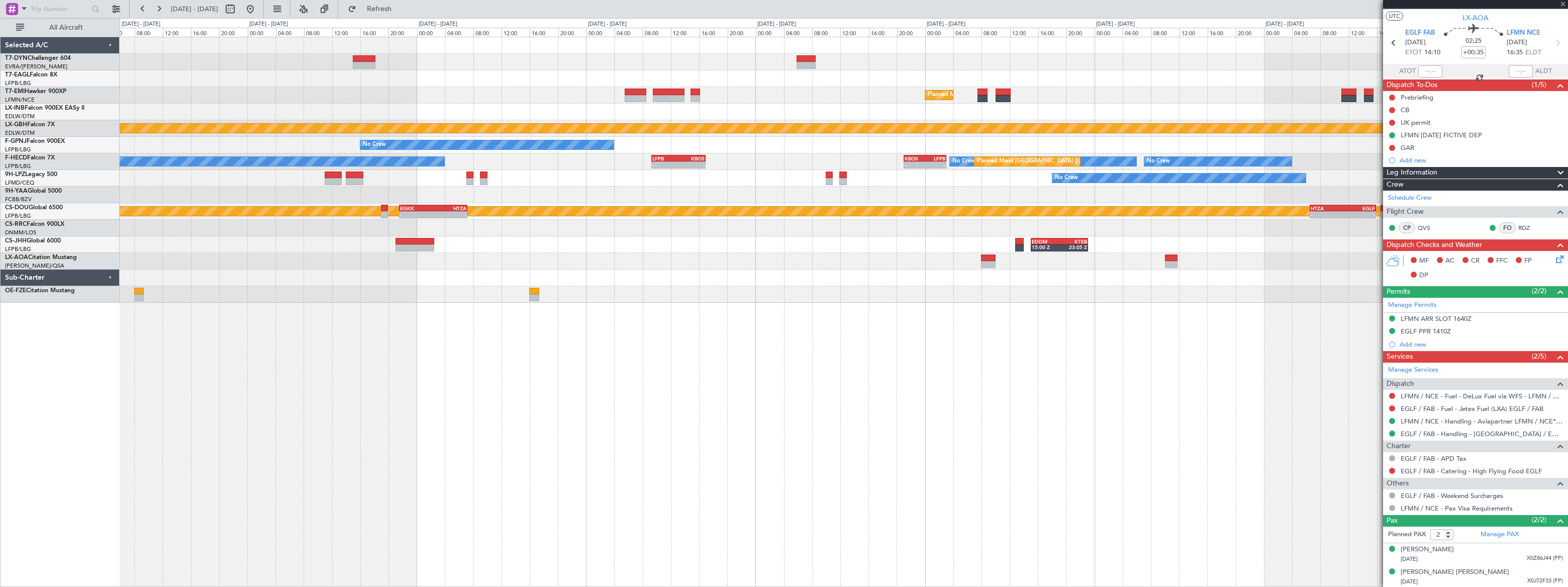
type input "0"
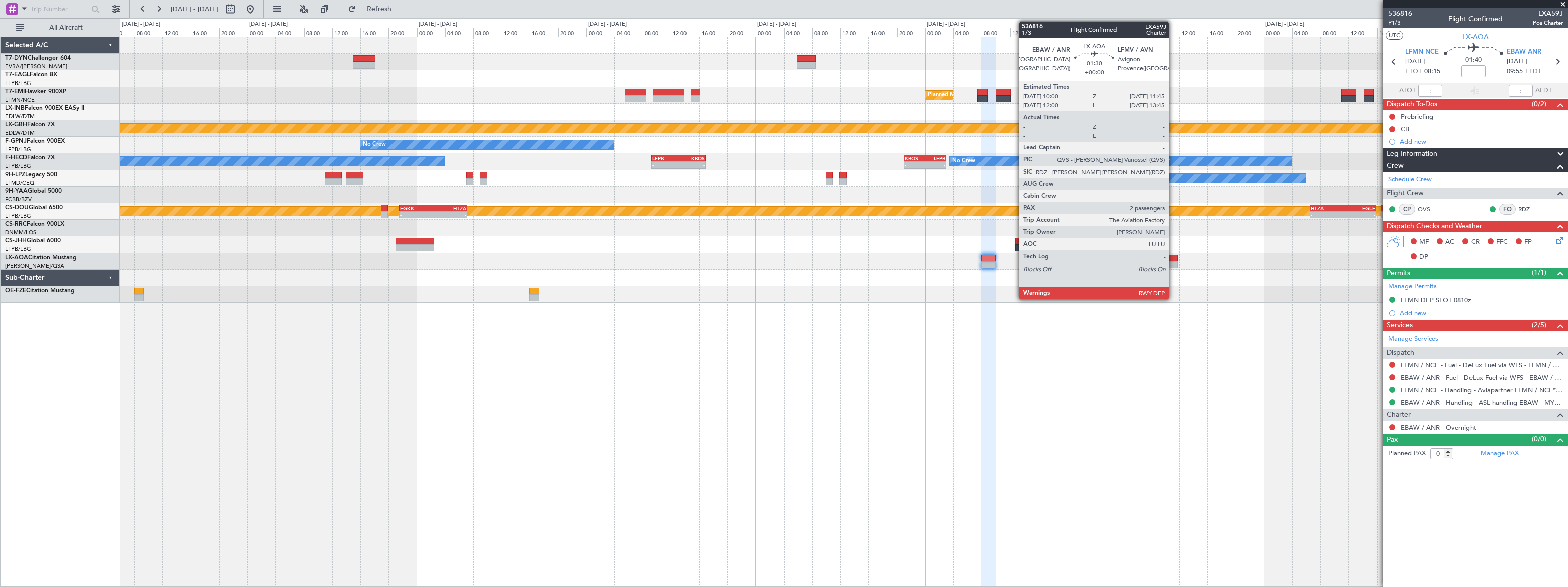
click at [1174, 257] on div at bounding box center [1171, 258] width 13 height 7
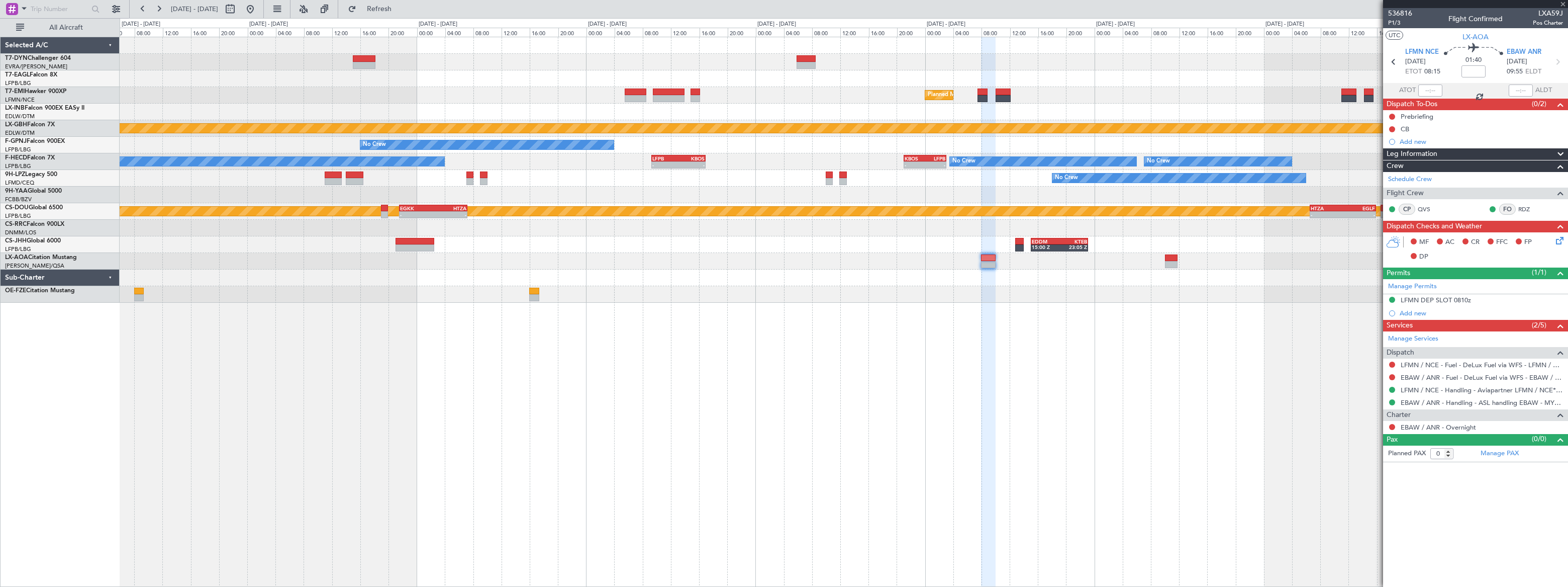
type input "2"
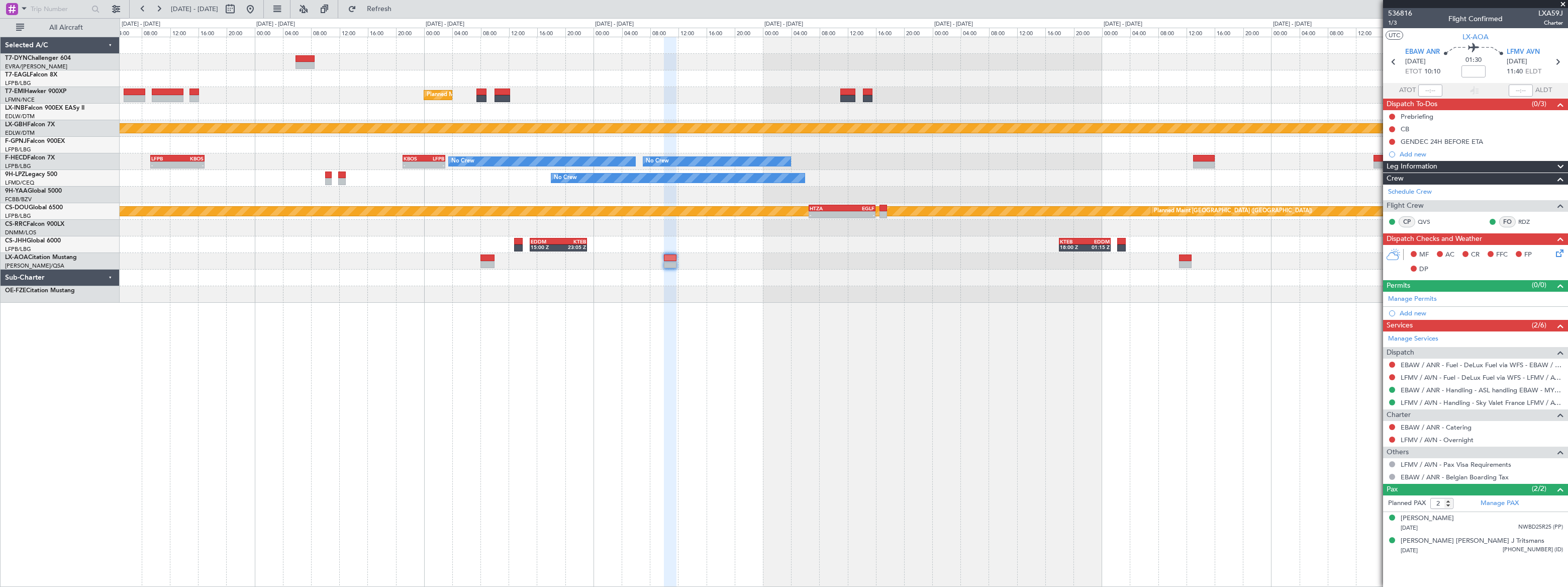
click at [789, 281] on div "Planned Maint Zurich Planned Maint Nurnberg No Crew Planned Maint Paris (Le Bou…" at bounding box center [844, 311] width 1448 height 550
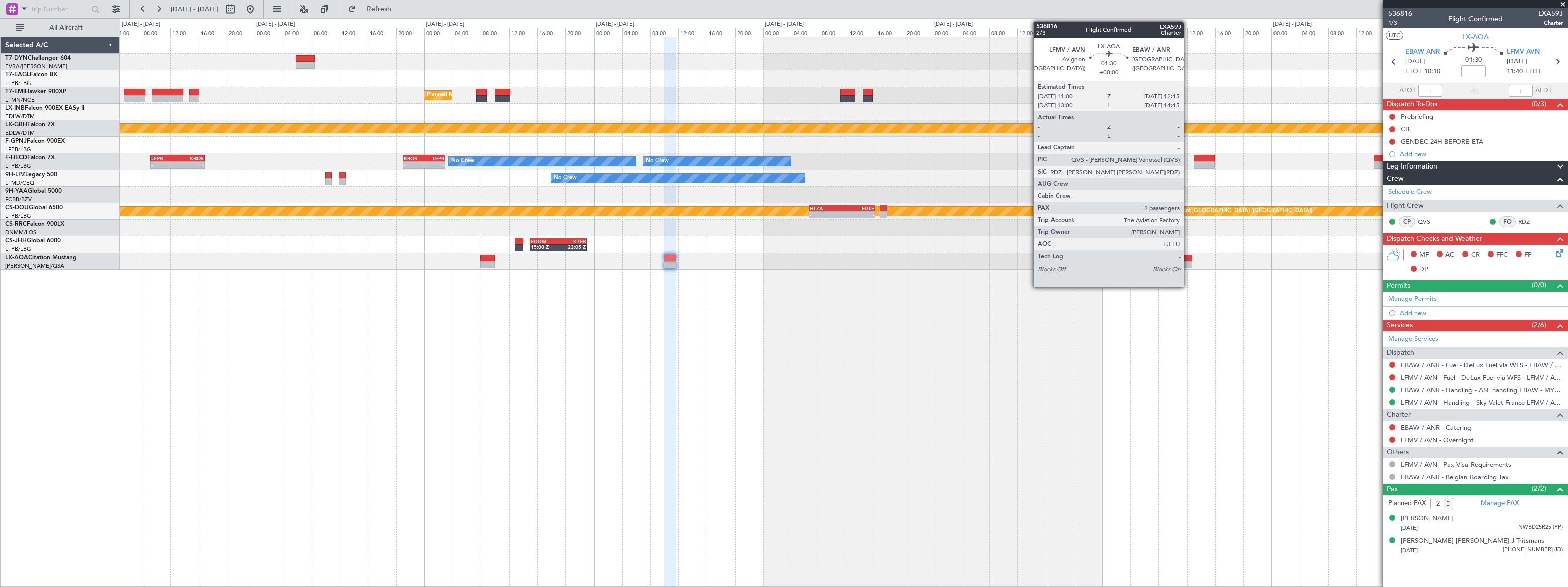
click at [1187, 260] on div at bounding box center [1186, 258] width 13 height 7
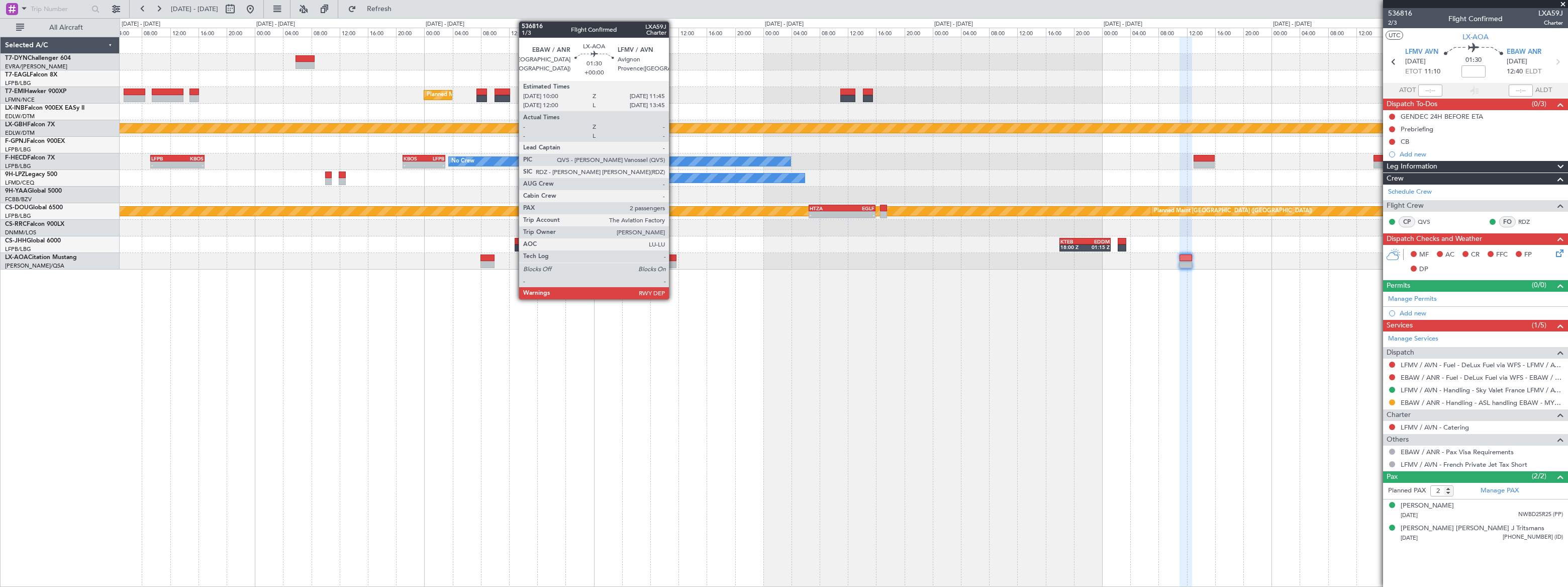
click at [673, 259] on div at bounding box center [670, 258] width 13 height 7
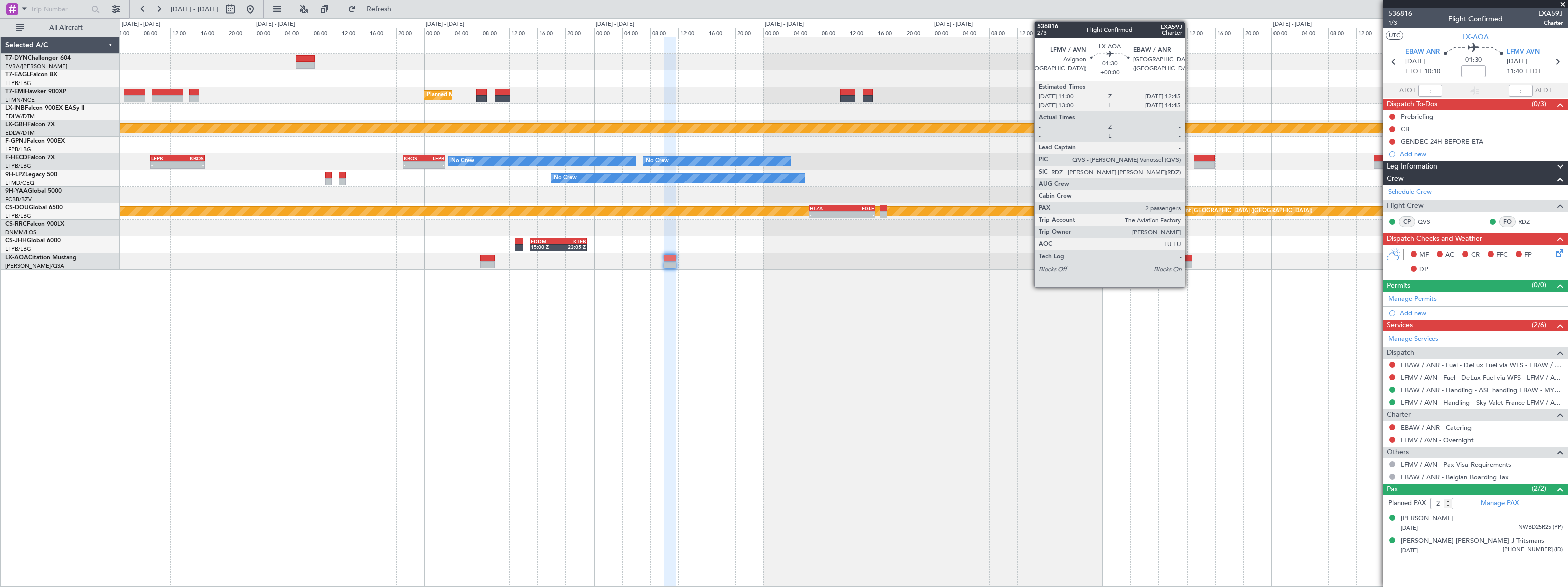
click at [1189, 259] on div at bounding box center [1186, 258] width 13 height 7
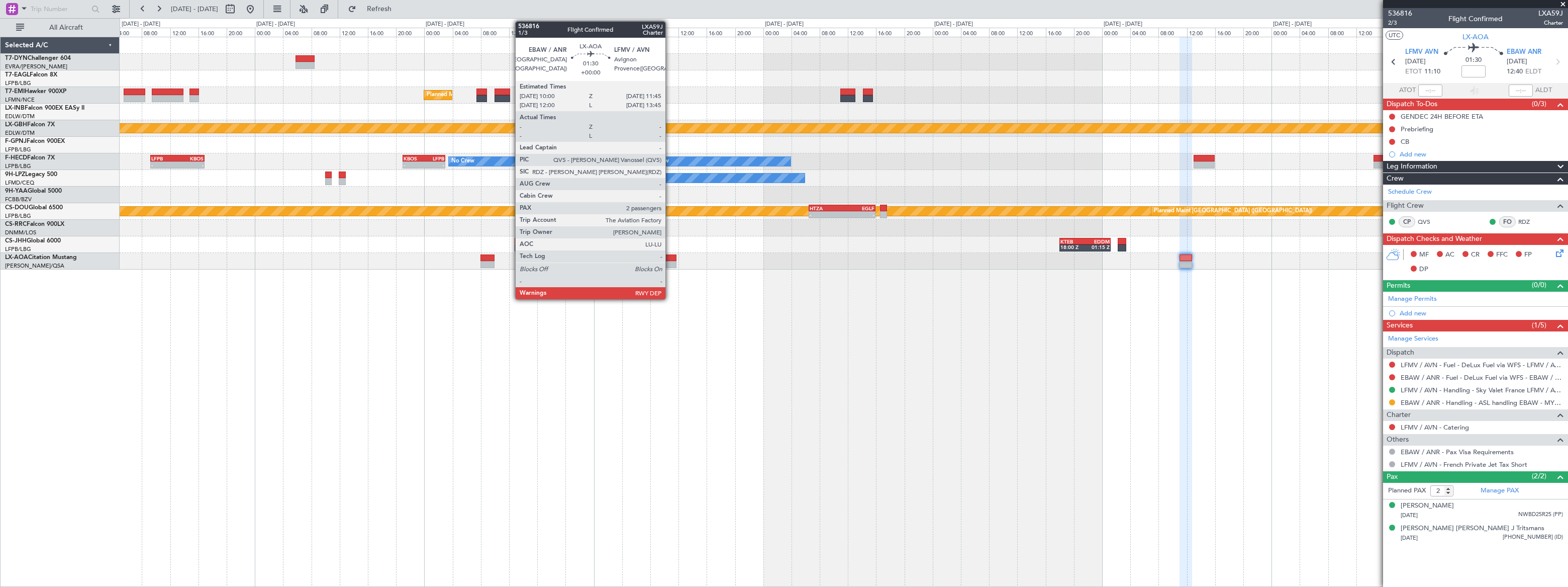
click at [670, 258] on div at bounding box center [670, 258] width 13 height 7
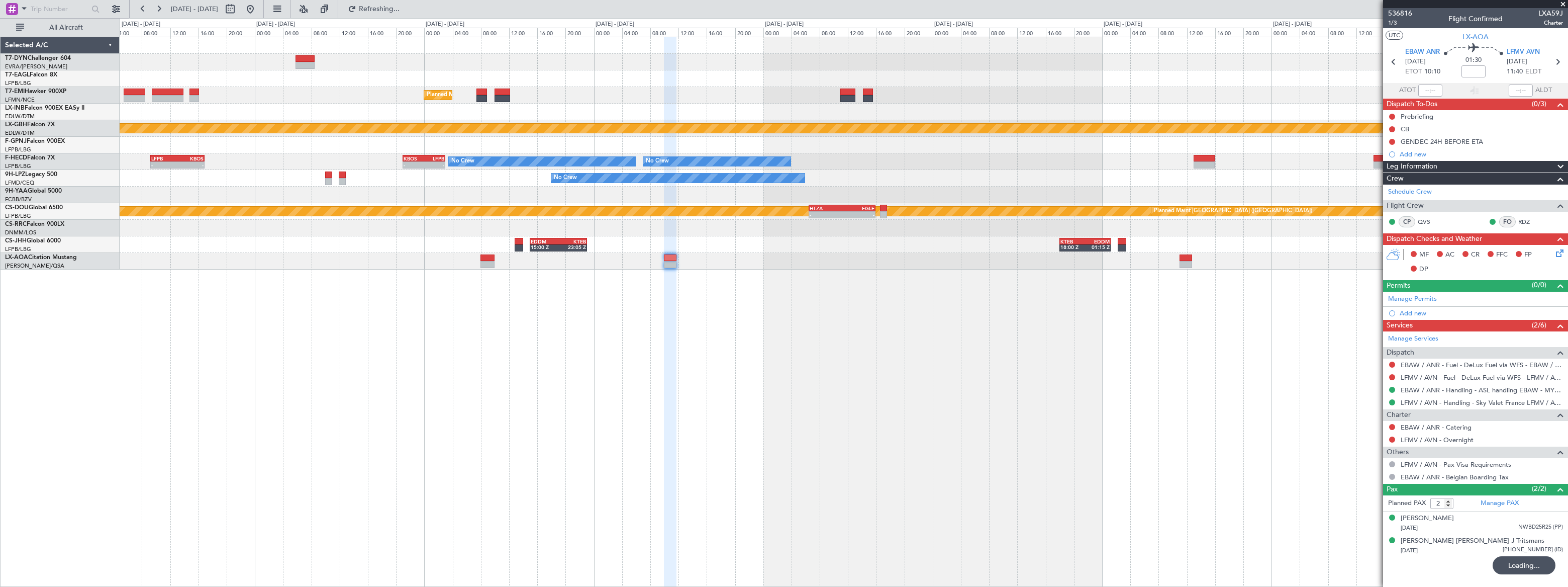
click at [1016, 332] on div "Planned Maint Zurich Planned Maint Nurnberg No Crew Planned Maint Paris (Le Bou…" at bounding box center [844, 311] width 1448 height 550
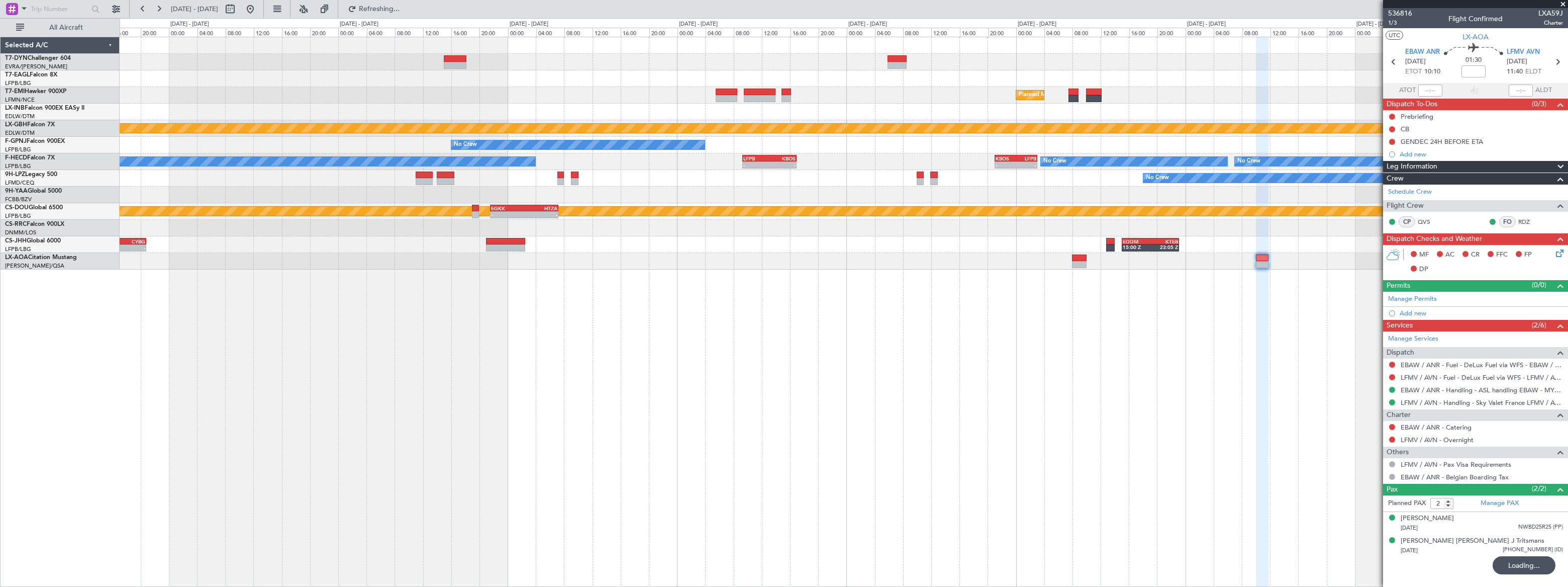
click at [1141, 313] on div "- - KTEB 11:15 Z LFPB 17:40 Z Planned Maint [GEOGRAPHIC_DATA] Planned Maint Nur…" at bounding box center [844, 311] width 1448 height 550
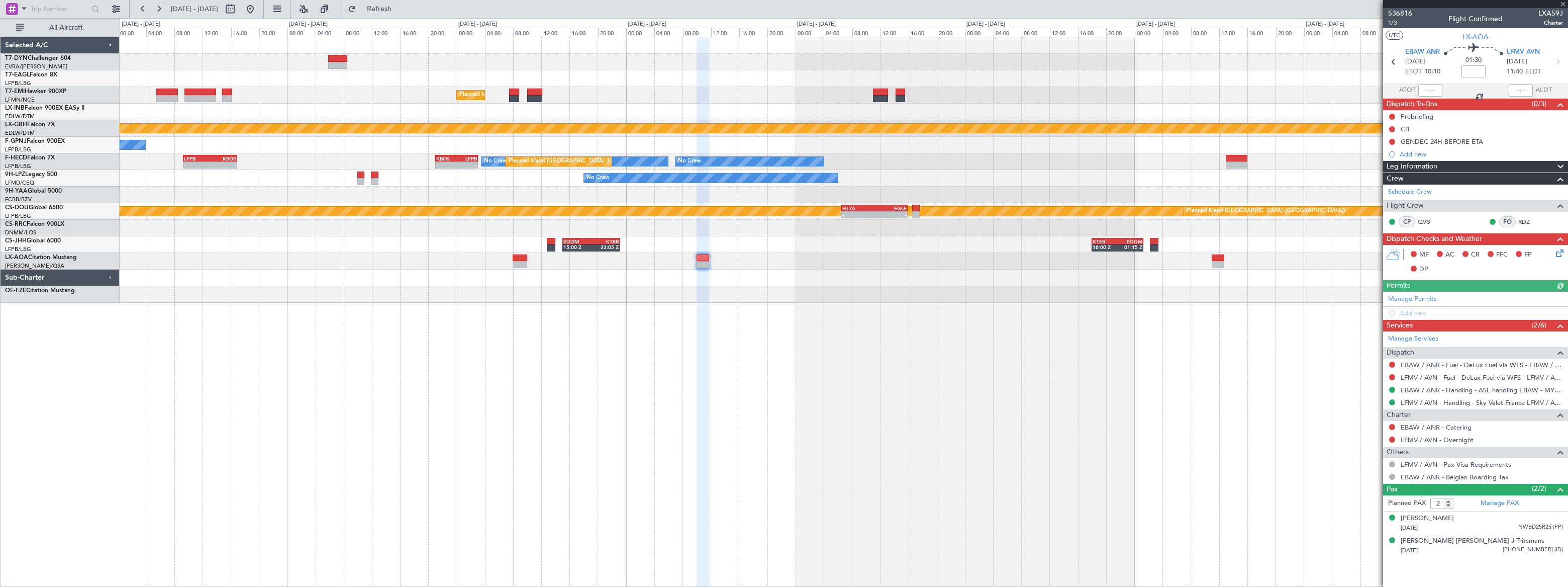
click at [598, 327] on div "Planned Maint Zurich Planned Maint Nurnberg No Crew - - LFPB 09:15 Z KBOS 16:55…" at bounding box center [844, 311] width 1448 height 550
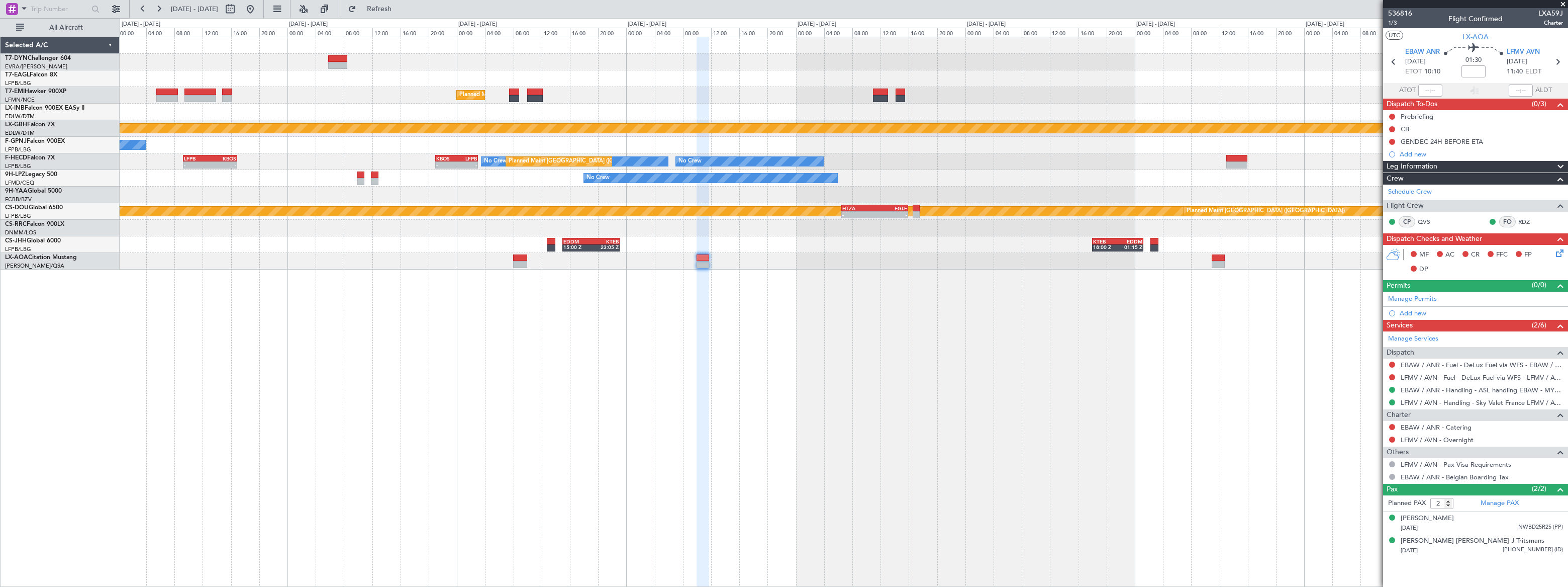
click at [954, 365] on div "Planned Maint Zurich Planned Maint Nurnberg No Crew - - LFPB 09:15 Z KBOS 16:55…" at bounding box center [844, 311] width 1448 height 550
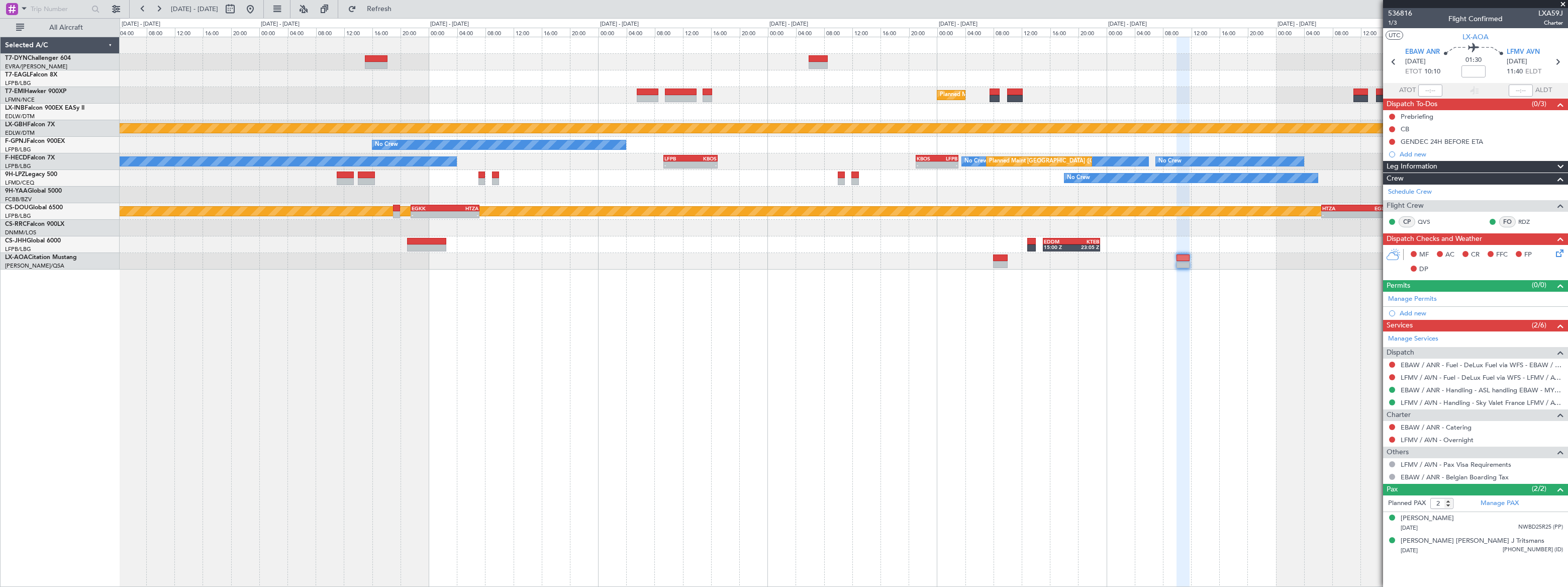
click at [1073, 349] on div "- - KTEB 11:15 Z LFPB 17:40 Z Planned Maint Zurich Planned Maint Nurnberg No Cr…" at bounding box center [844, 311] width 1448 height 550
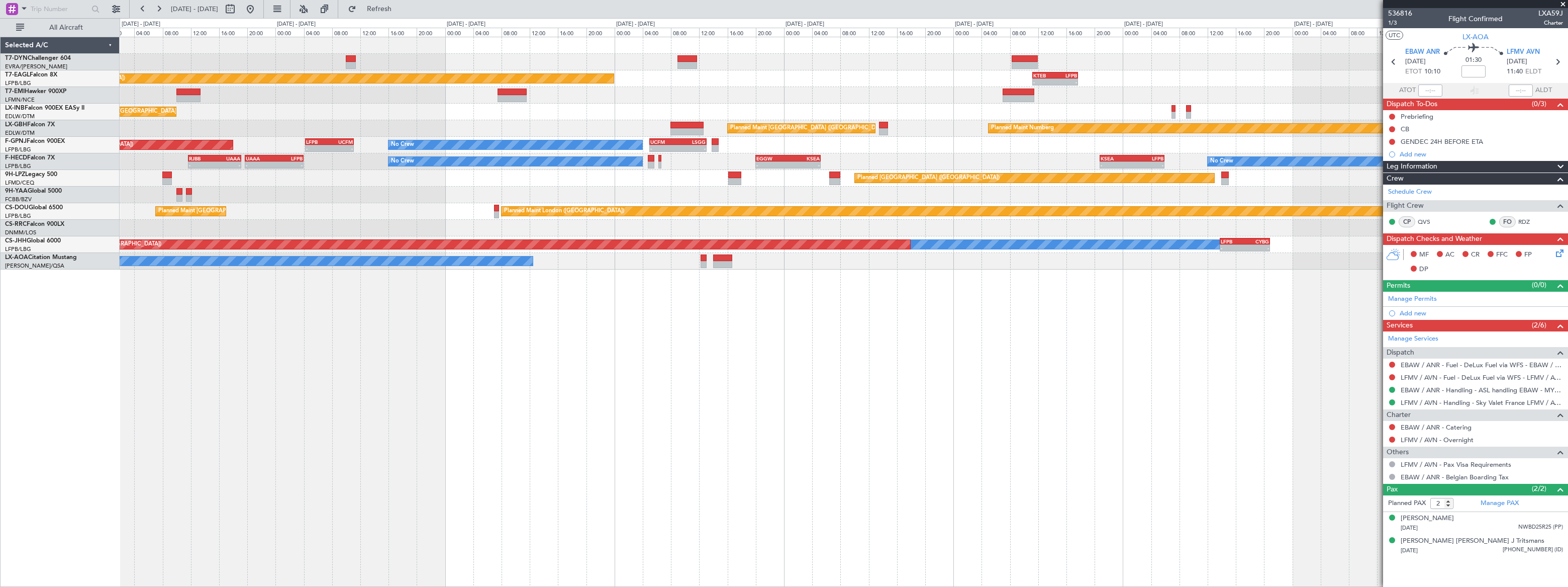
click at [1054, 332] on div "- - KTEB 11:15 Z LFPB 17:40 Z Planned Maint [US_STATE] ([GEOGRAPHIC_DATA]) Plan…" at bounding box center [844, 311] width 1448 height 550
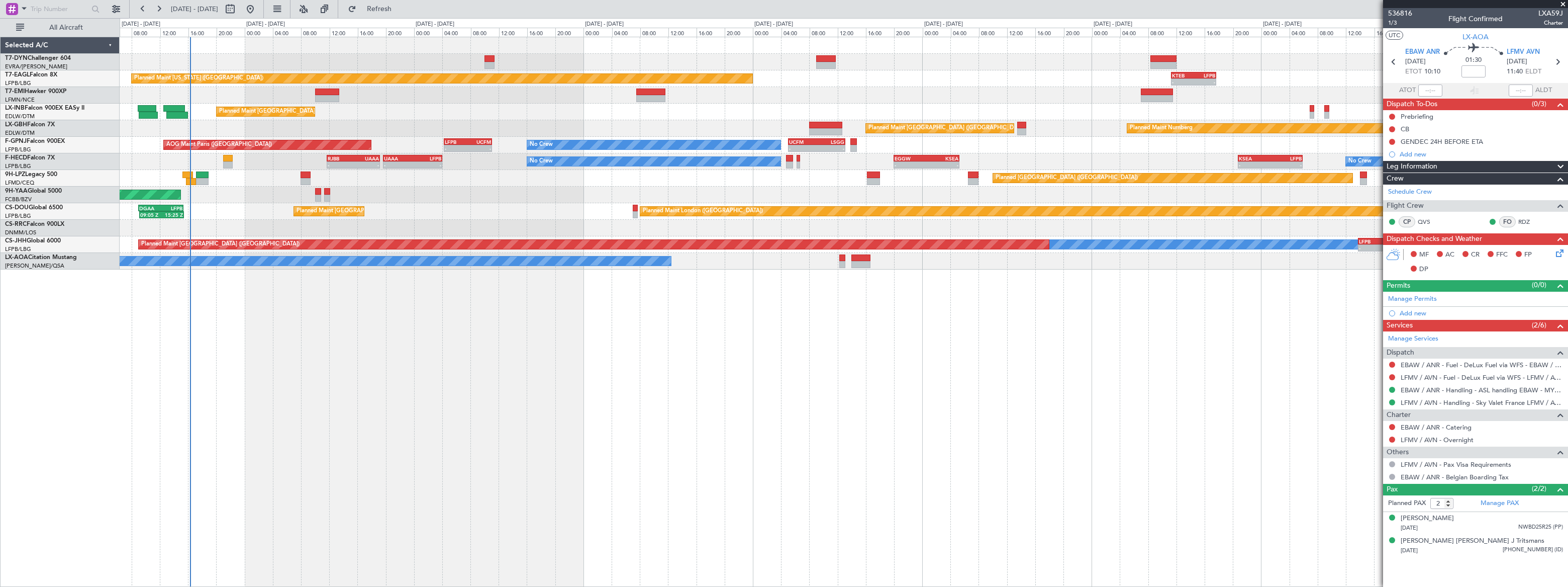
click at [1020, 348] on div "- - KTEB 11:15 Z LFPB 17:40 Z Planned Maint New York (Teterboro) Planned Maint …" at bounding box center [844, 311] width 1448 height 550
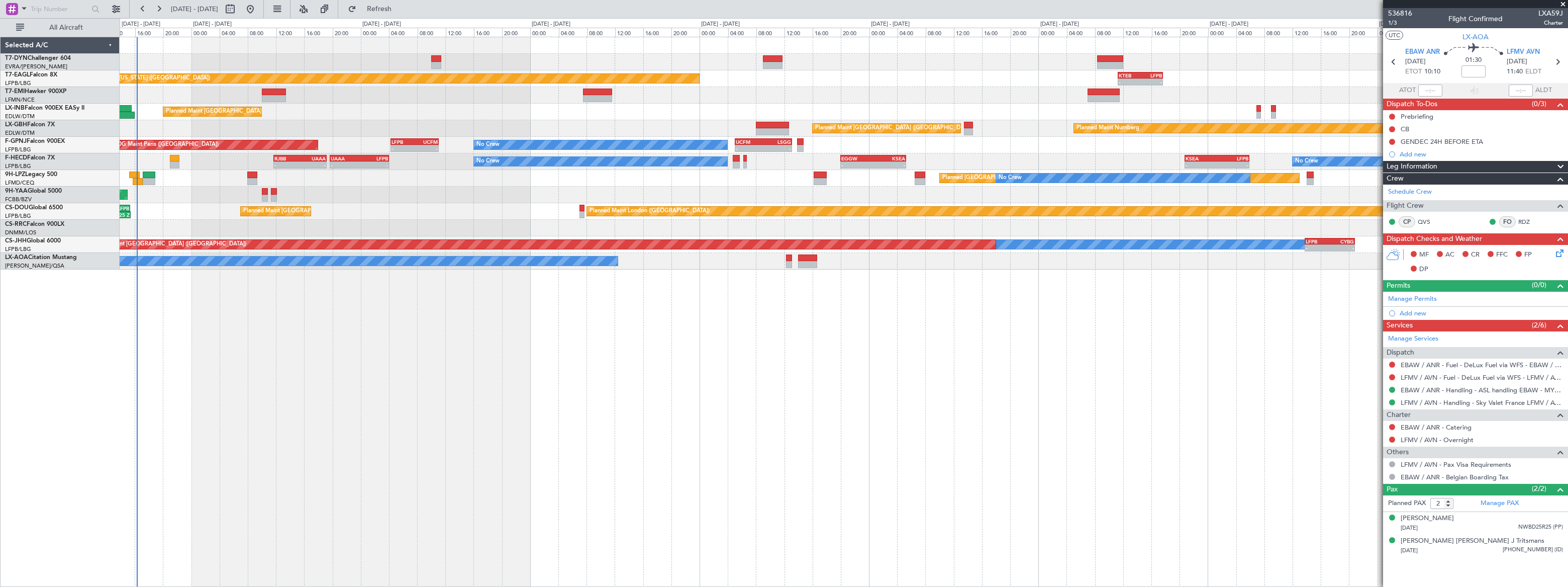
click at [312, 300] on div "Planned Maint New York (Teterboro) - - KTEB 11:15 Z LFPB 17:40 Z Planned Maint …" at bounding box center [844, 311] width 1448 height 550
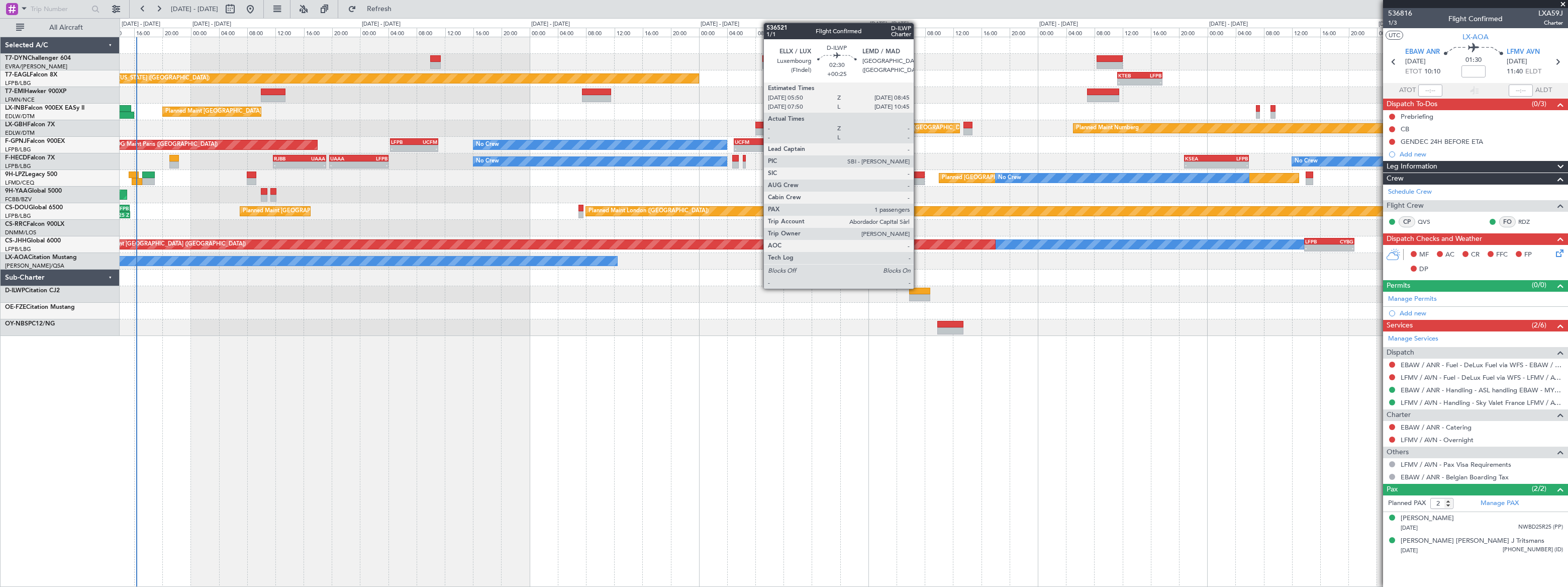
click at [918, 287] on div at bounding box center [920, 291] width 21 height 7
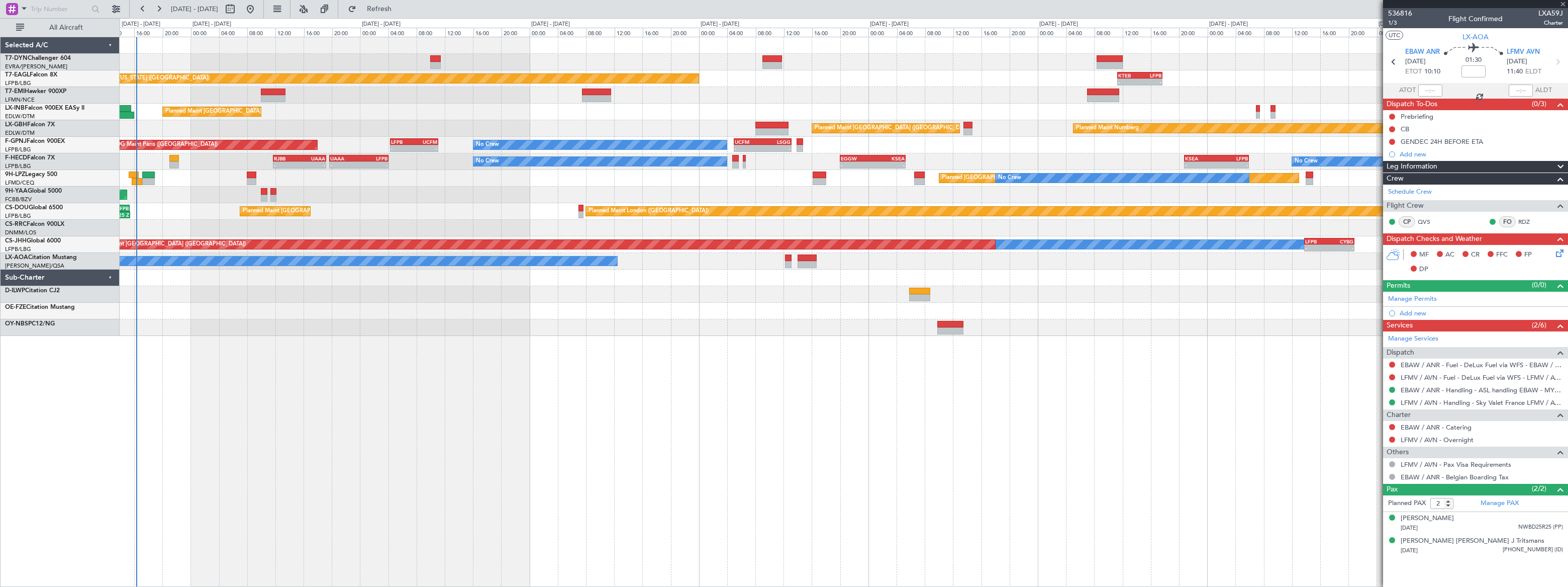
type input "+00:25"
type input "1"
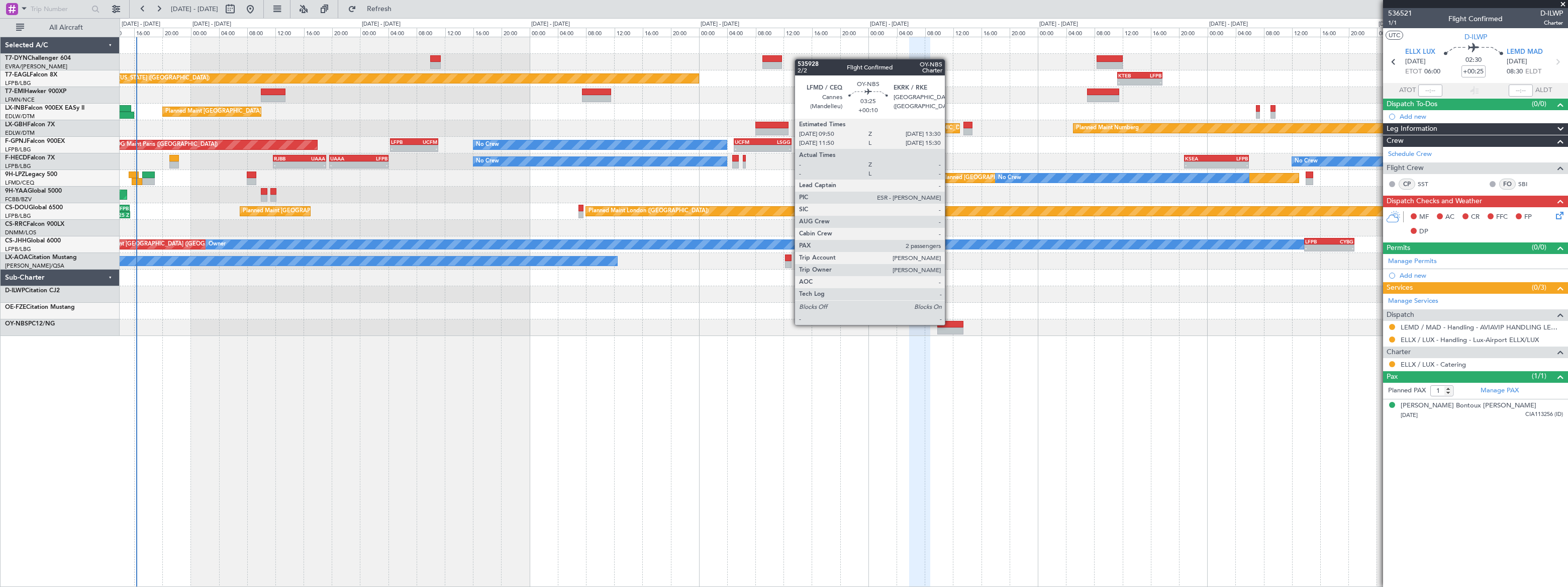
click at [950, 324] on div at bounding box center [950, 325] width 26 height 7
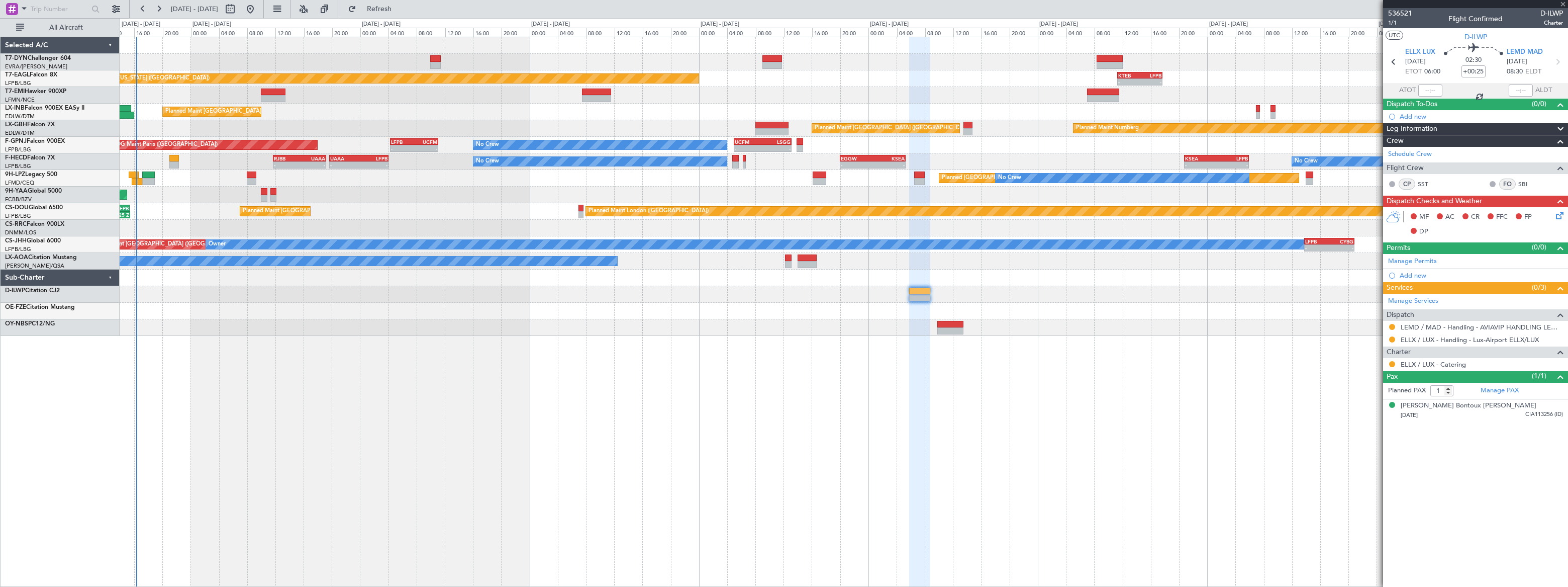
type input "+00:10"
type input "2"
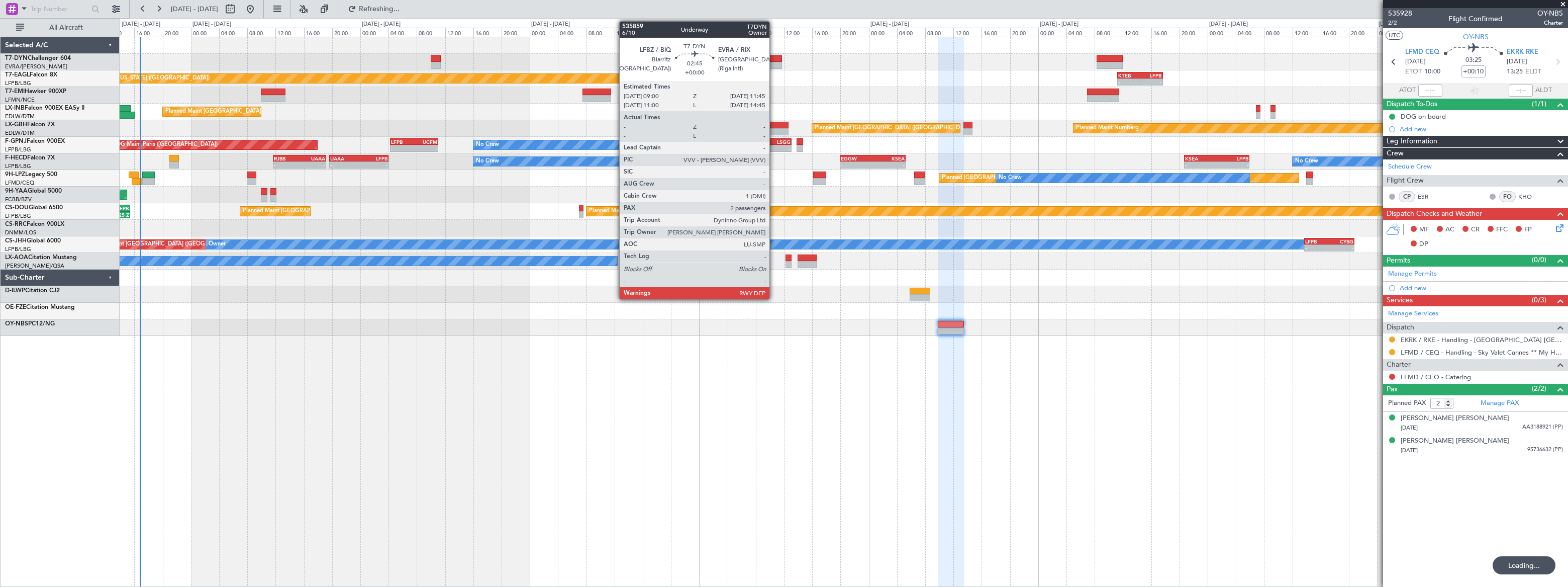
click at [774, 60] on div at bounding box center [772, 59] width 19 height 7
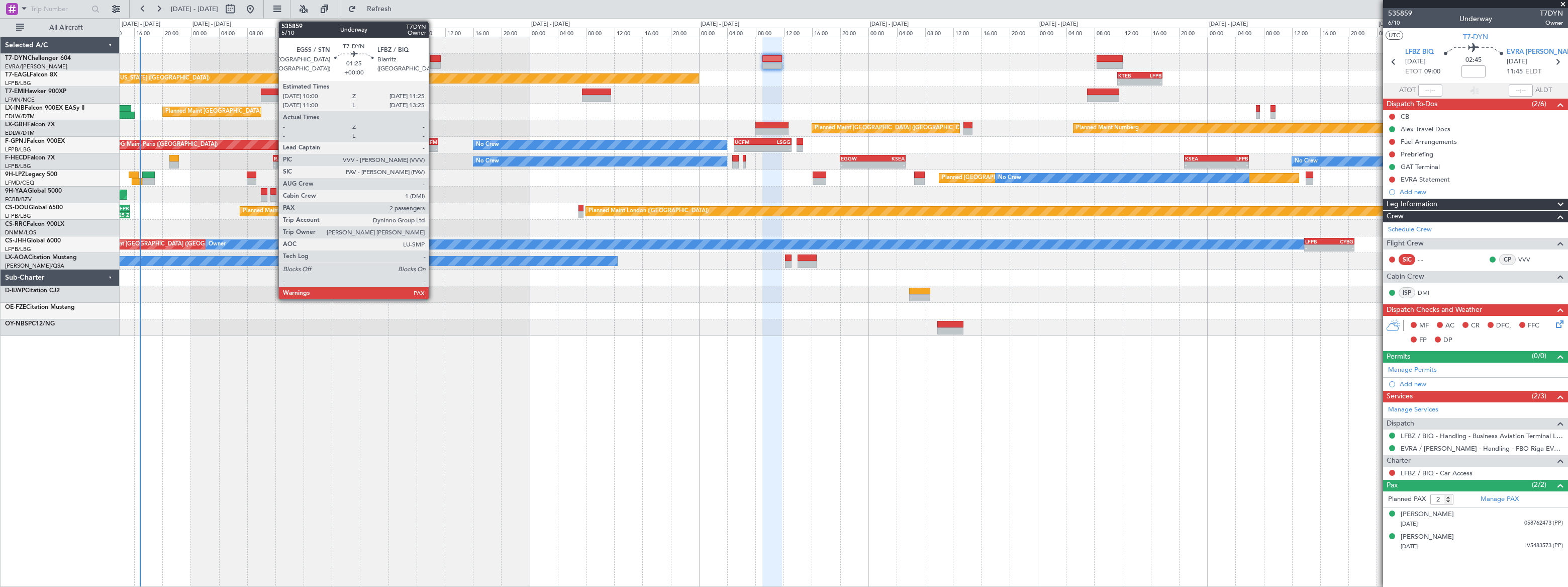
click at [433, 60] on div at bounding box center [435, 59] width 10 height 7
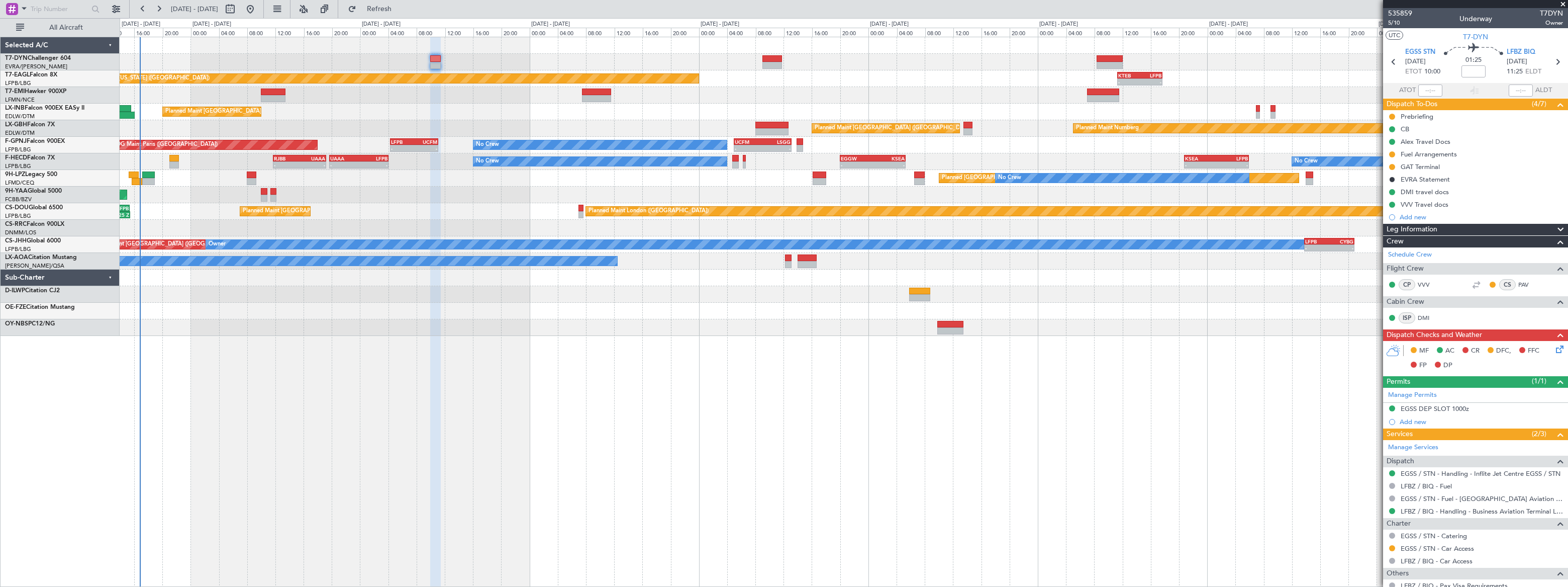
scroll to position [90, 0]
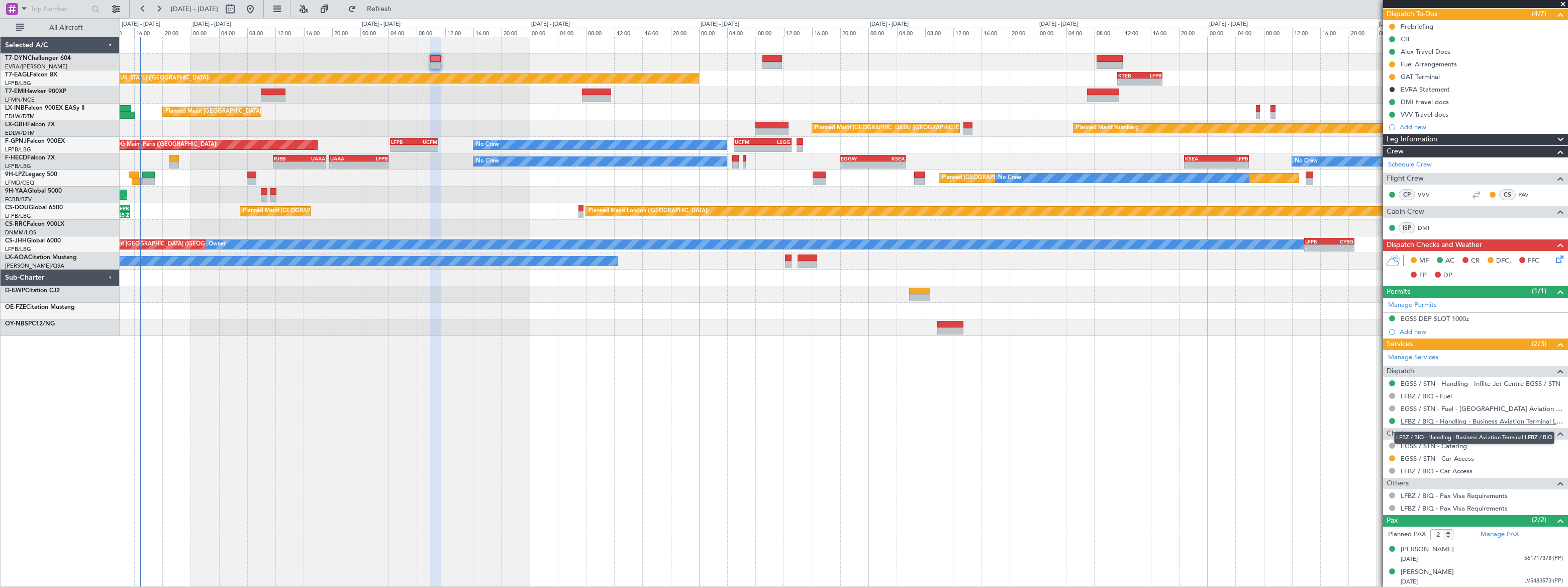
click at [1463, 420] on link "LFBZ / BIQ - Handling - Business Aviation Terminal LFBZ / BIQ" at bounding box center [1482, 421] width 163 height 9
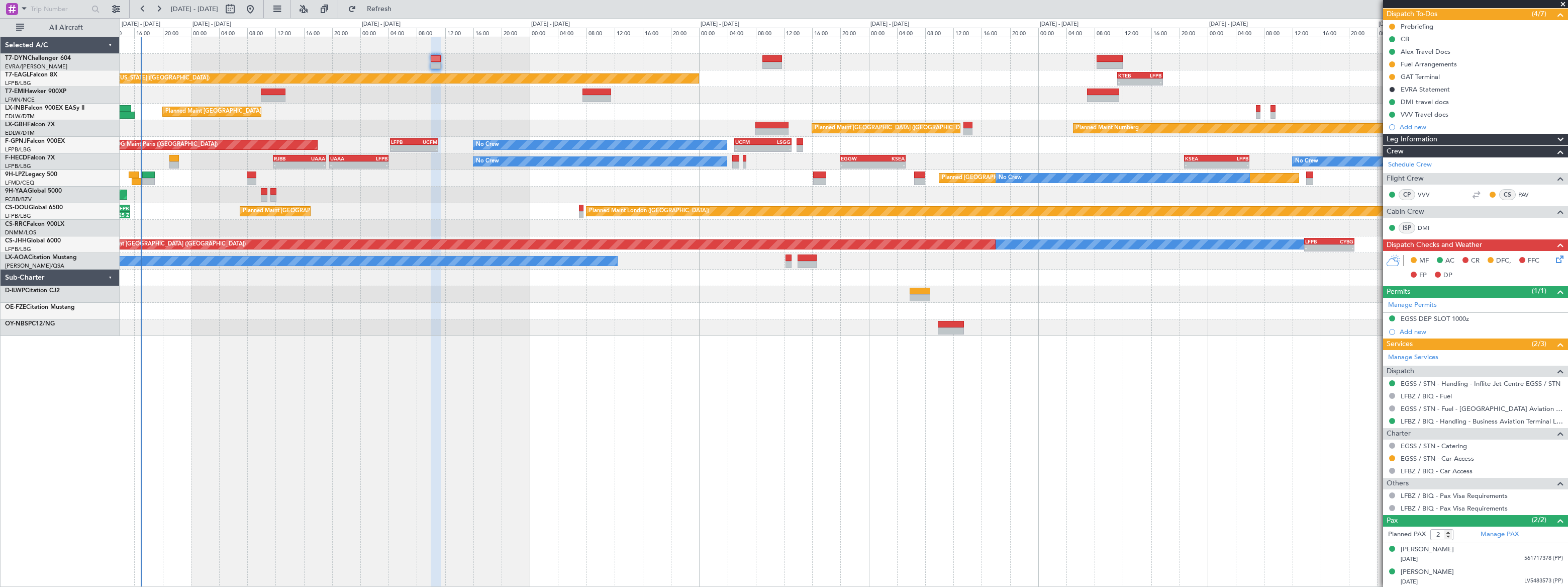
scroll to position [0, 0]
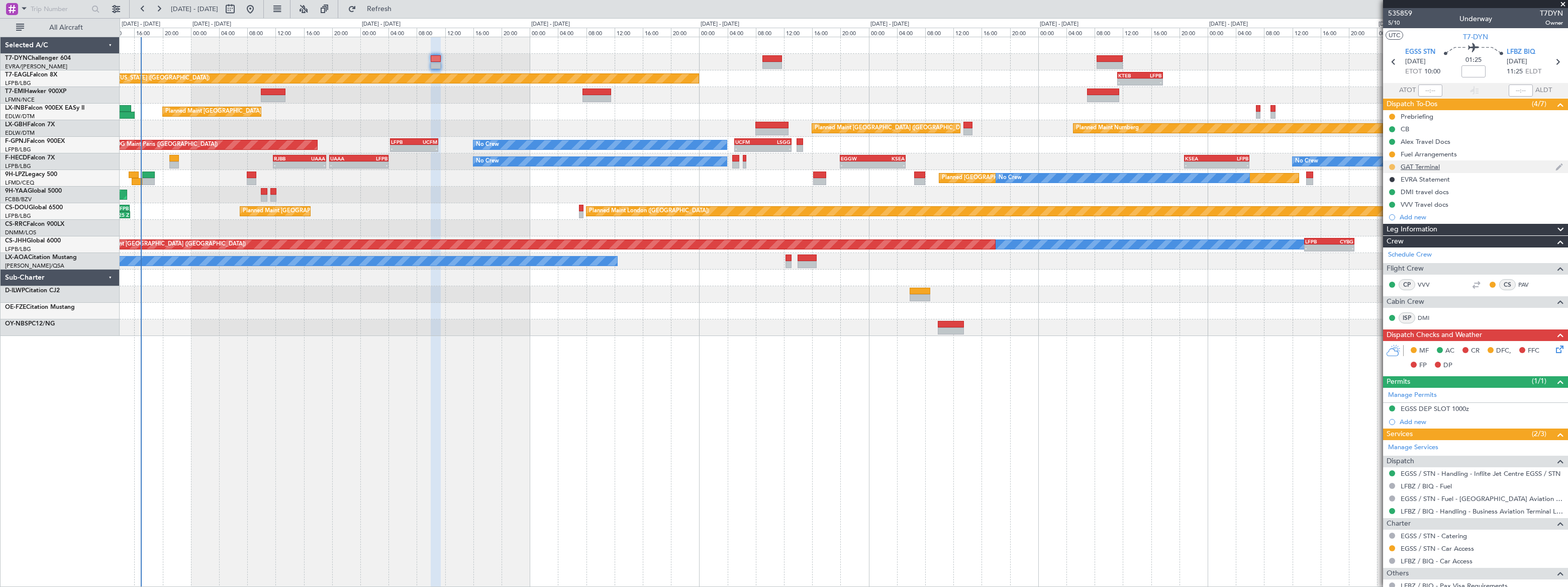
click at [1393, 166] on button at bounding box center [1392, 167] width 6 height 6
click at [1379, 206] on span "Completed" at bounding box center [1396, 211] width 33 height 10
click at [1459, 166] on div "GAT Terminal" at bounding box center [1475, 166] width 185 height 13
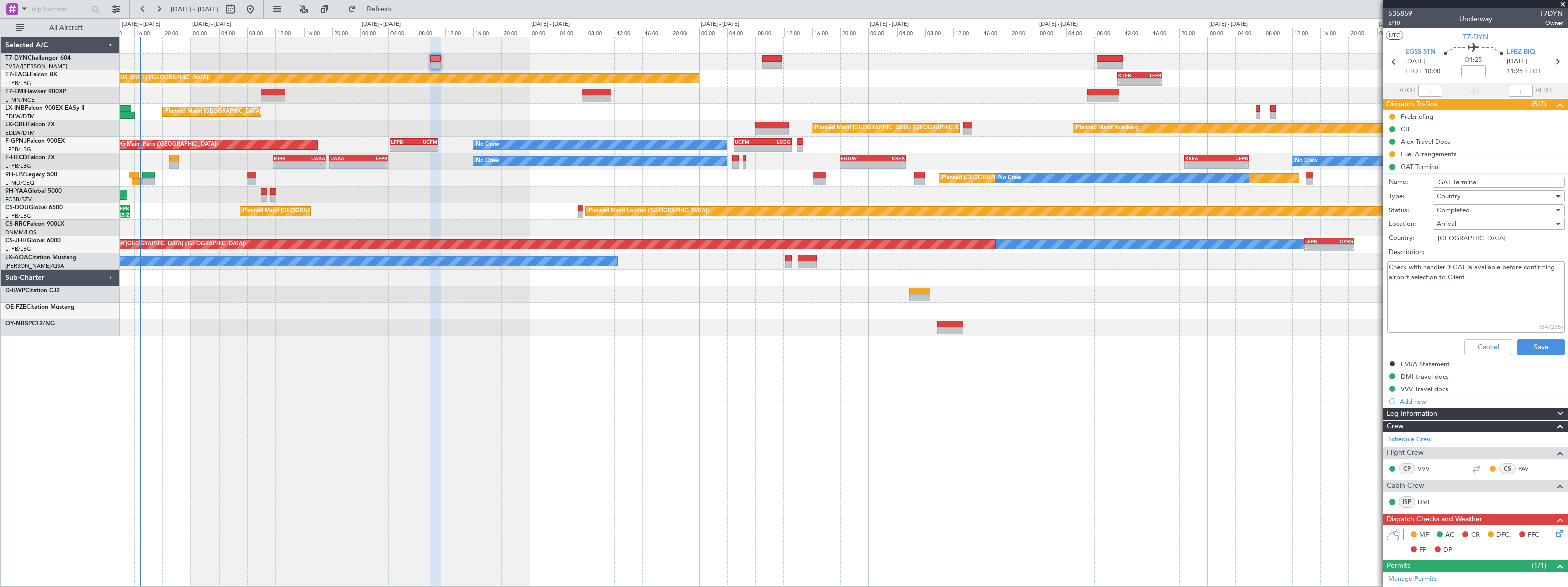
drag, startPoint x: 1478, startPoint y: 276, endPoint x: 1393, endPoint y: 265, distance: 85.7
click at [1393, 265] on textarea "Check with handler if GAT is available before confirming airport selection to C…" at bounding box center [1476, 297] width 178 height 72
type textarea "C"
type textarea "LFBZ : included EGSS: included"
click at [1538, 347] on button "Save" at bounding box center [1541, 346] width 47 height 16
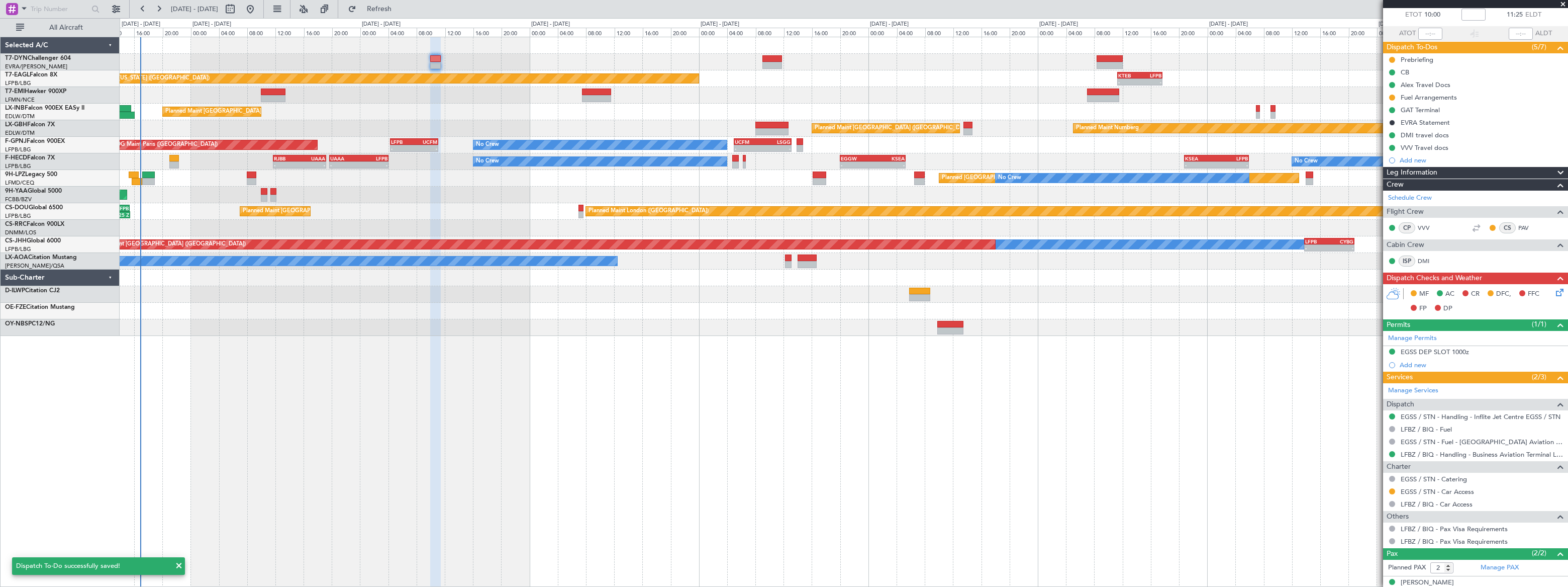
scroll to position [90, 0]
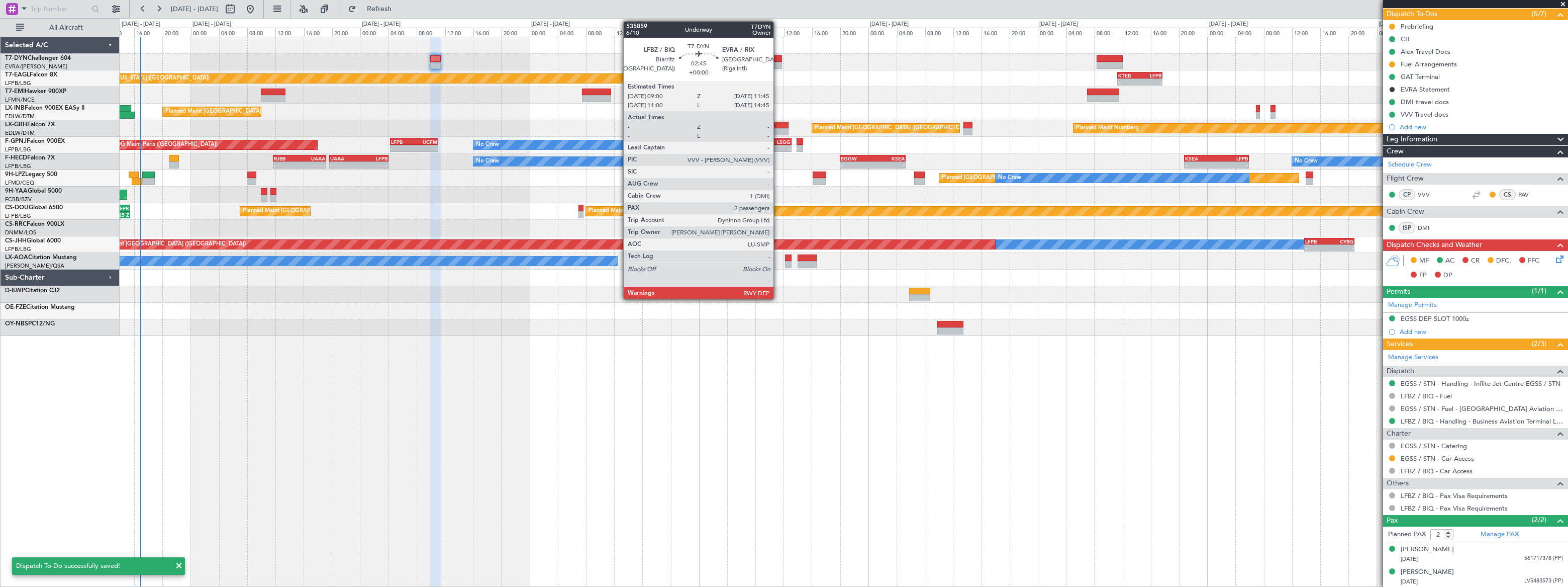
click at [774, 60] on div at bounding box center [772, 59] width 19 height 7
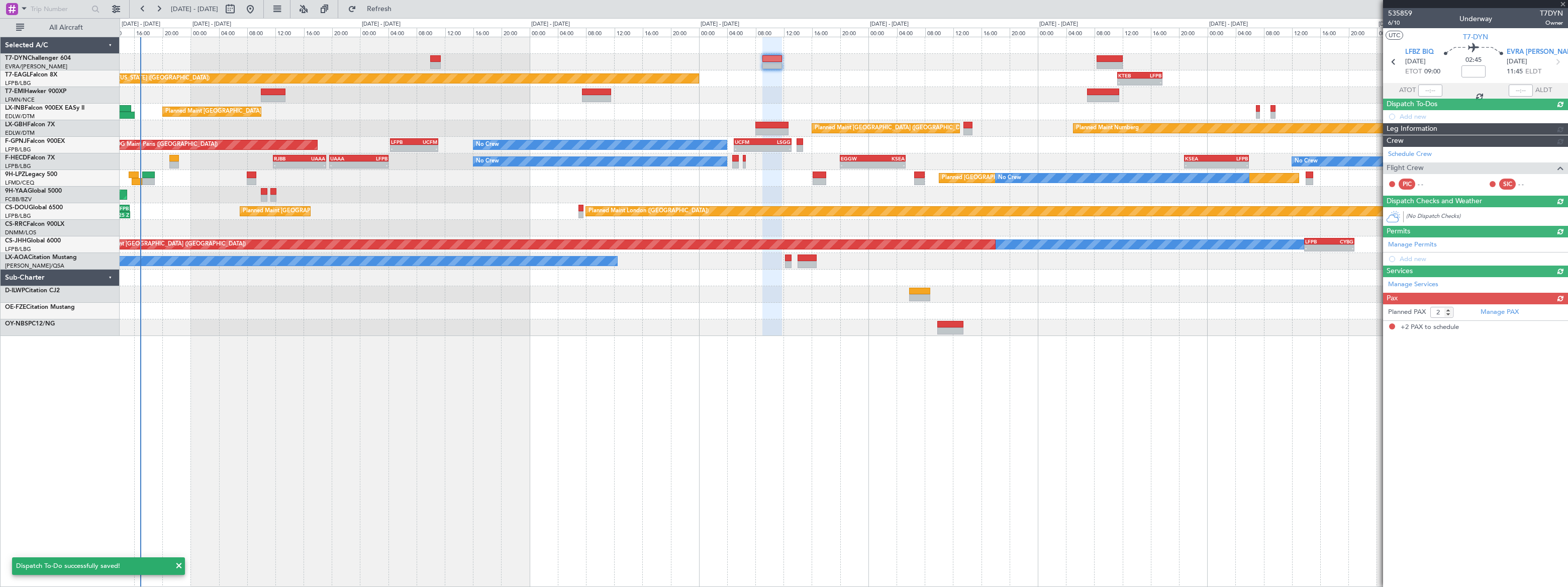
scroll to position [0, 0]
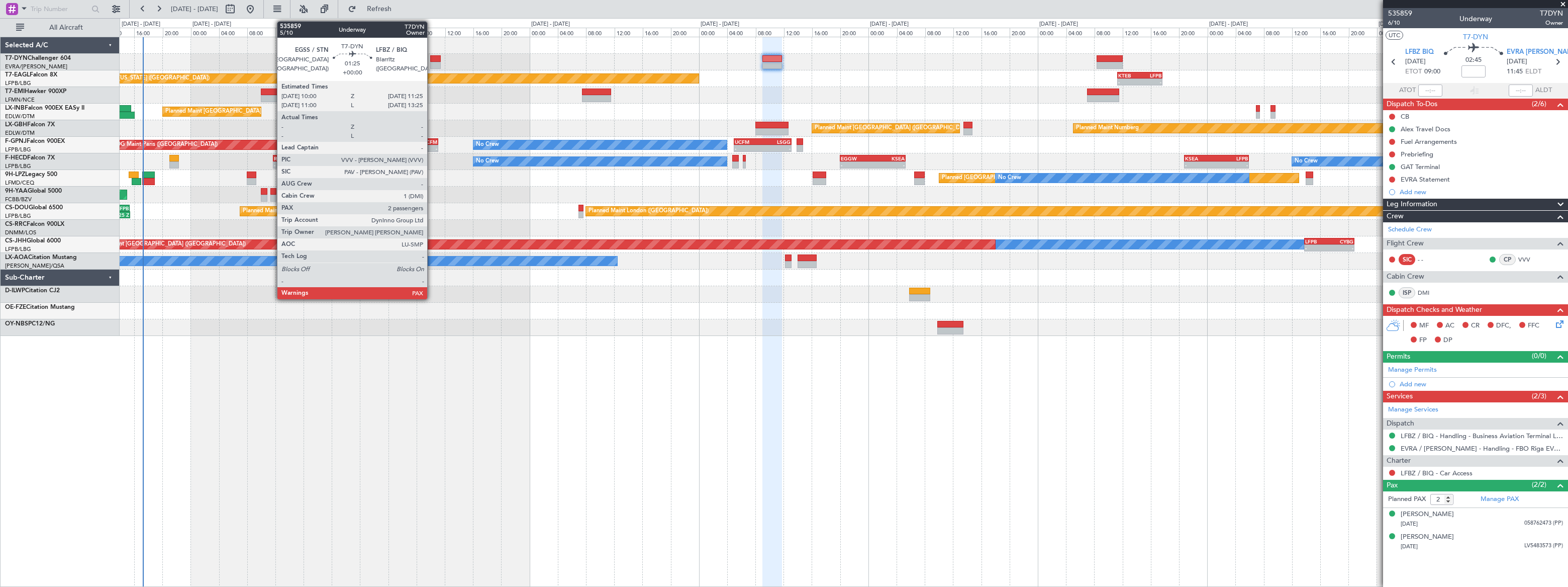
click at [433, 58] on div at bounding box center [435, 59] width 10 height 7
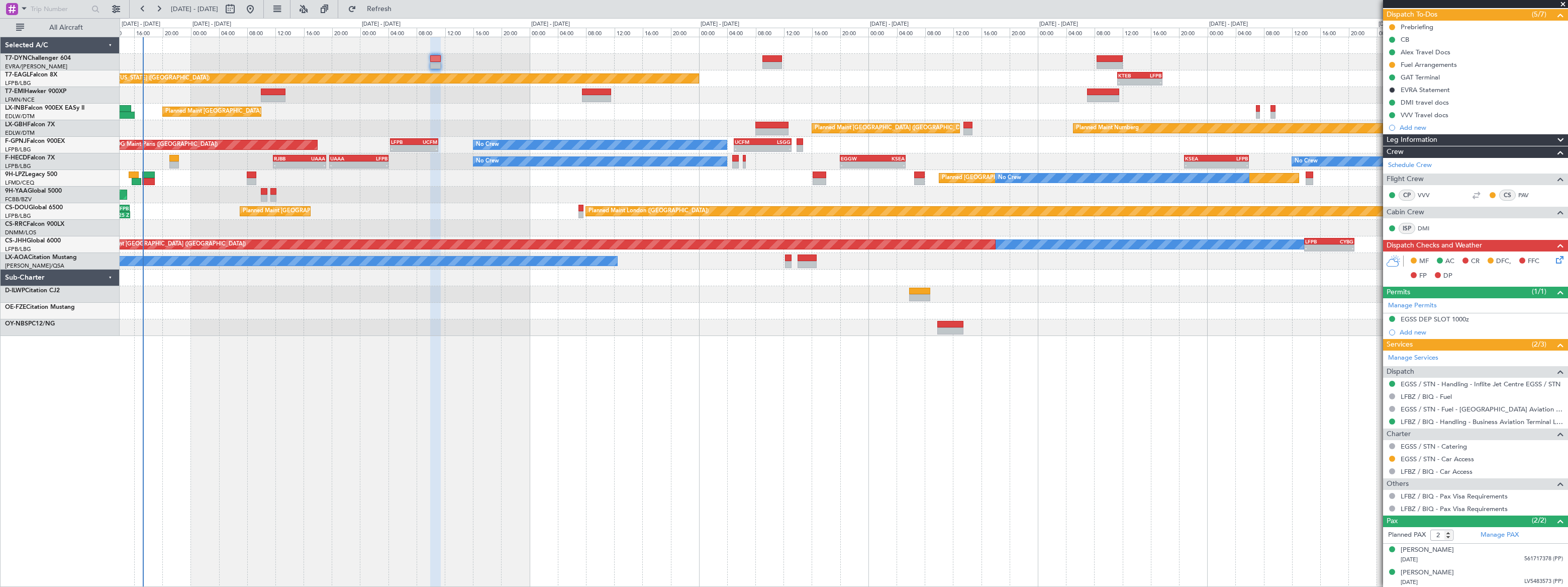
scroll to position [90, 0]
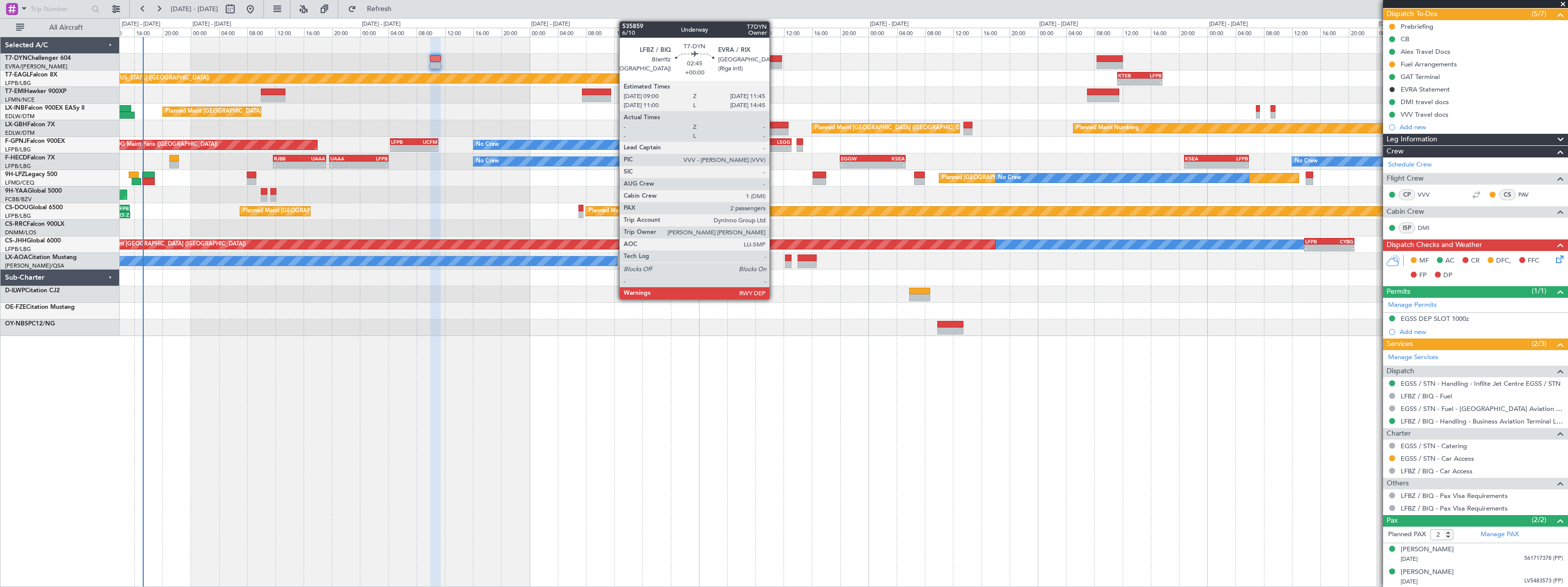
click at [774, 60] on div at bounding box center [772, 59] width 19 height 7
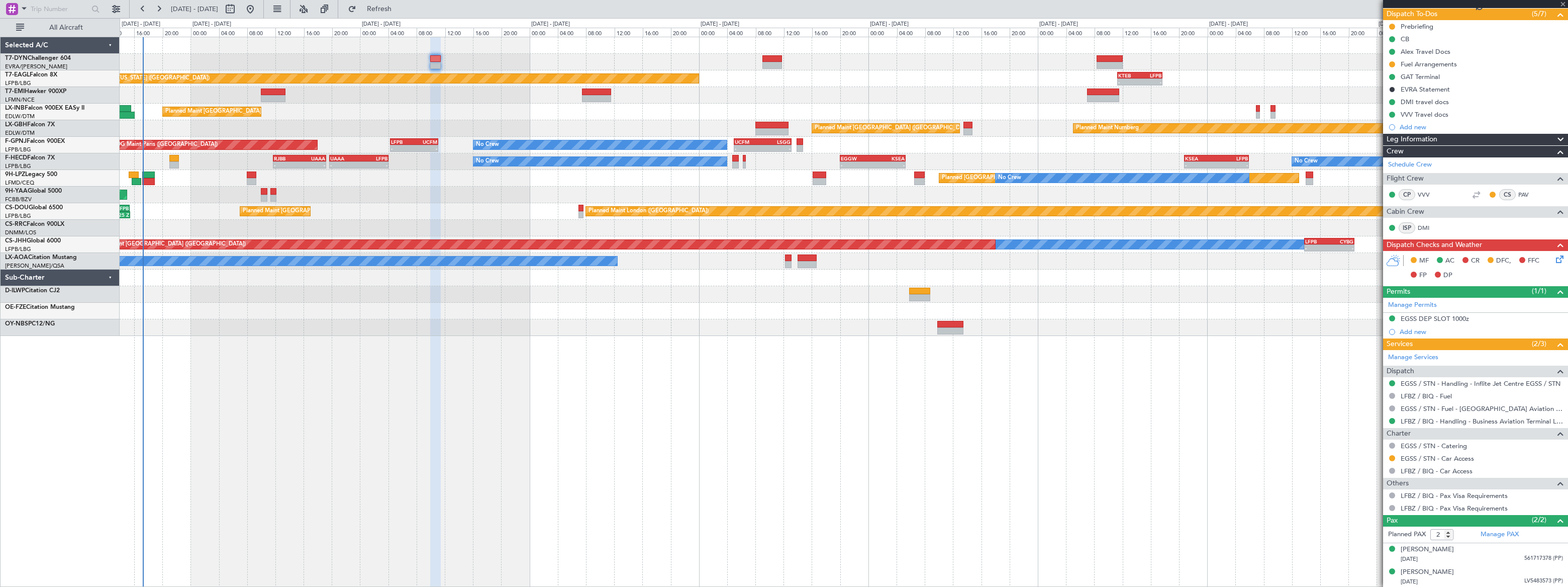
scroll to position [0, 0]
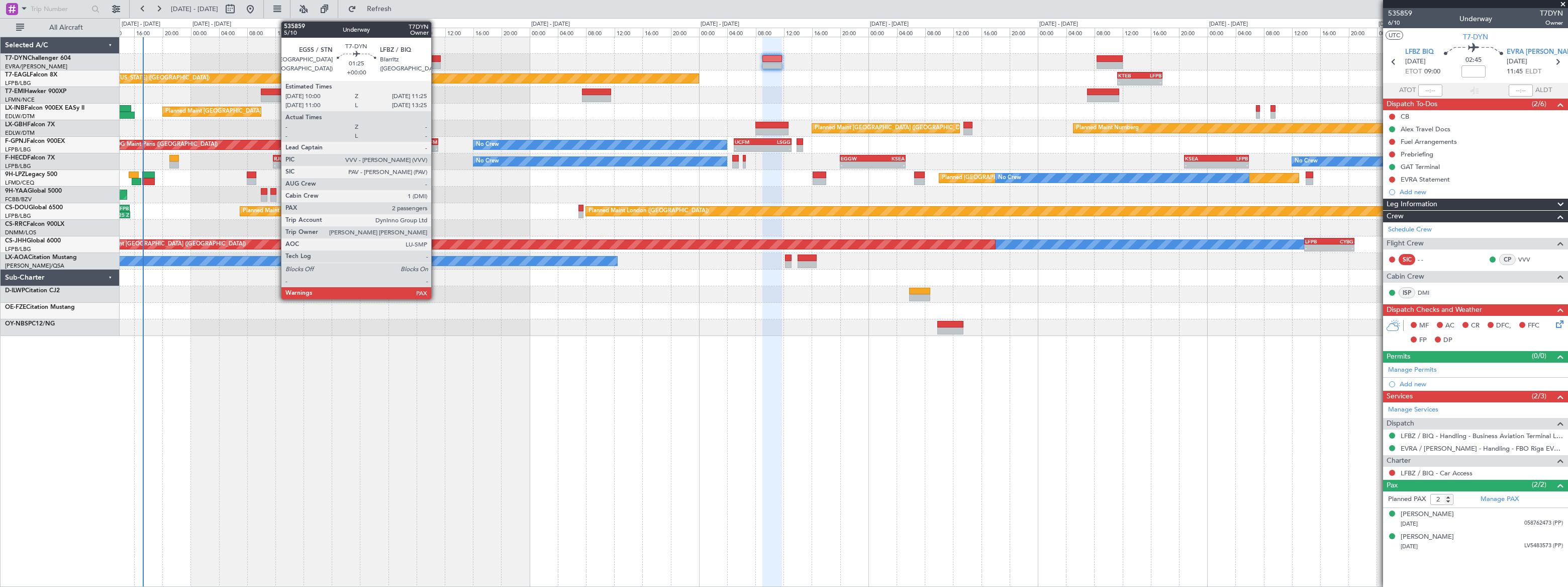
click at [436, 64] on div at bounding box center [435, 66] width 10 height 7
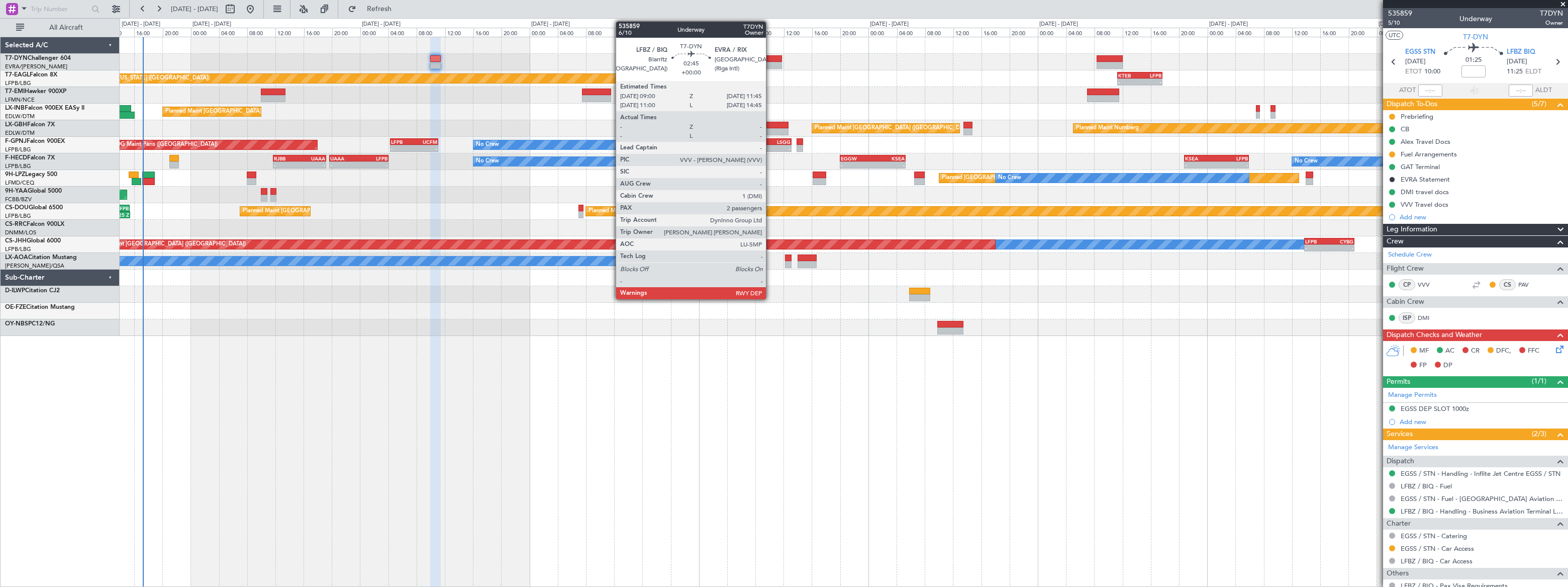
click at [771, 59] on div at bounding box center [772, 59] width 19 height 7
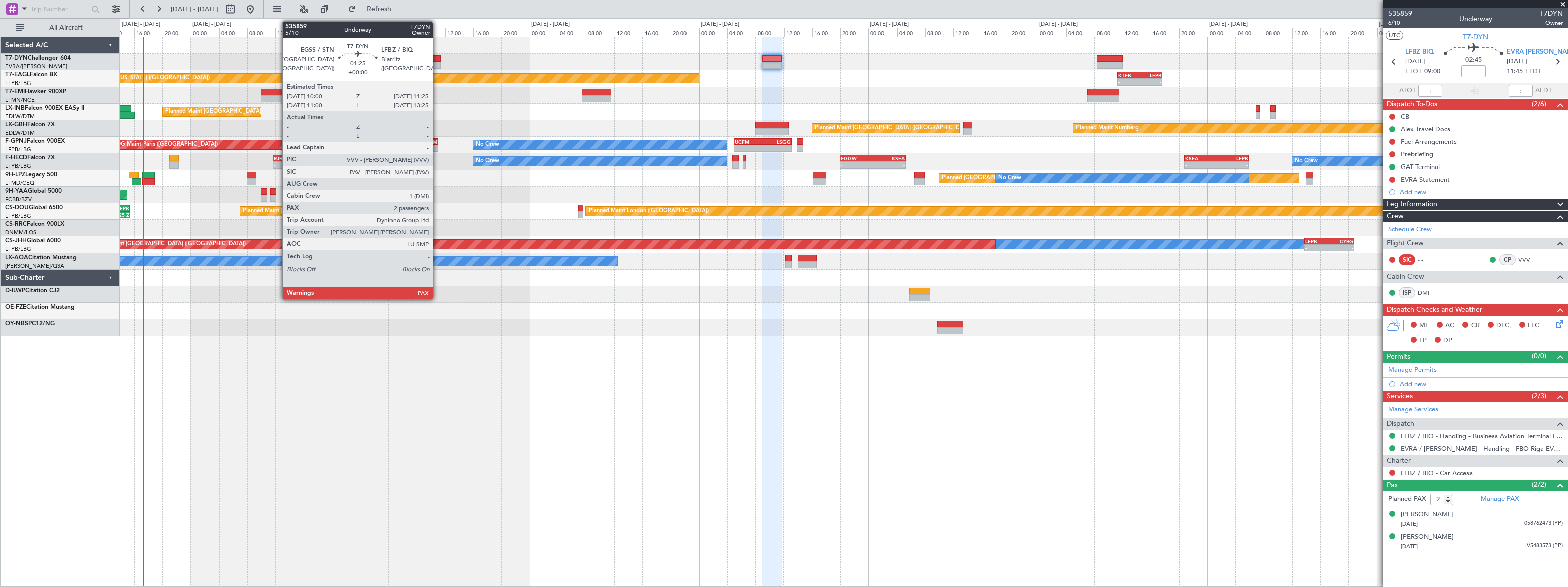
click at [436, 60] on div at bounding box center [435, 59] width 10 height 7
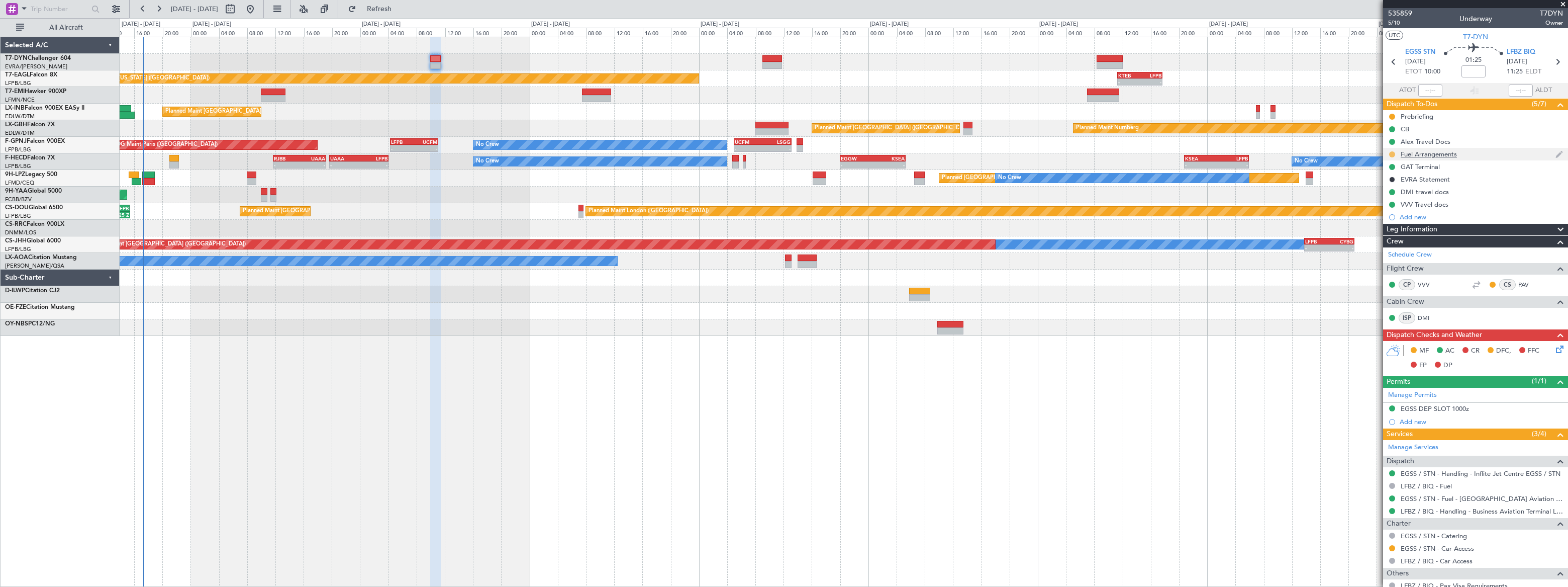
click at [1392, 156] on button at bounding box center [1392, 155] width 6 height 6
click at [1381, 194] on span "Completed" at bounding box center [1396, 199] width 33 height 10
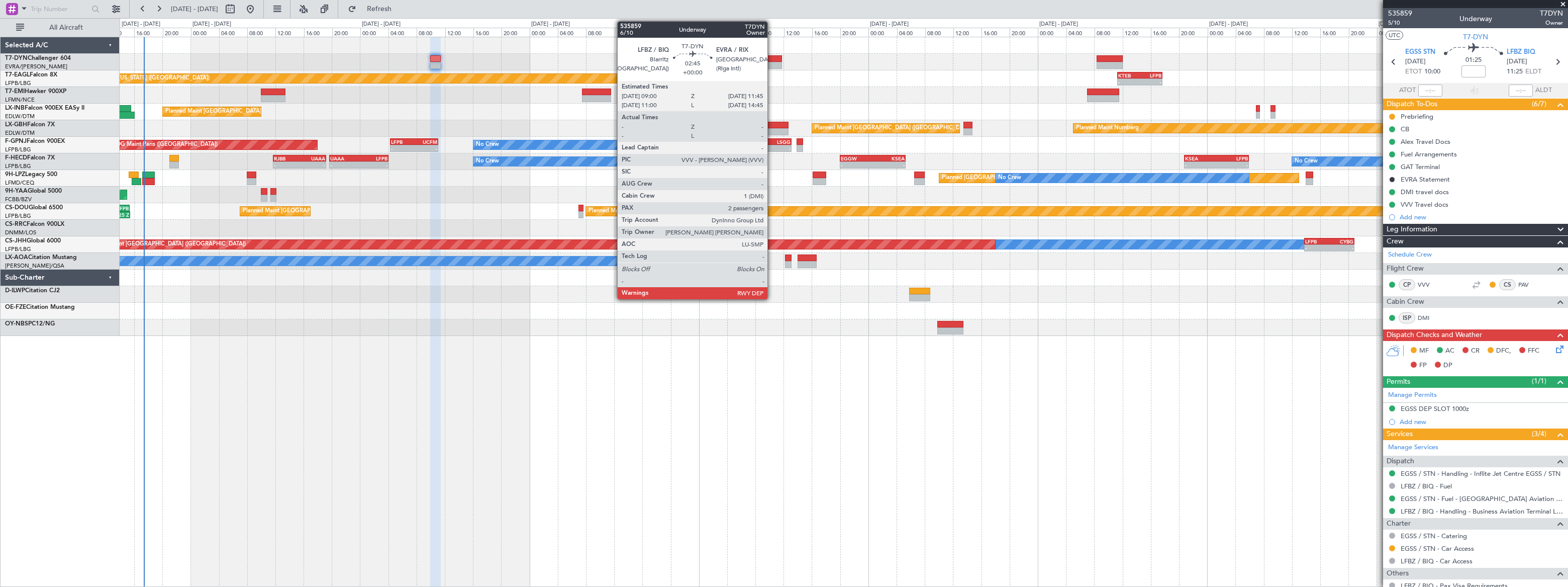
click at [772, 58] on div at bounding box center [772, 59] width 19 height 7
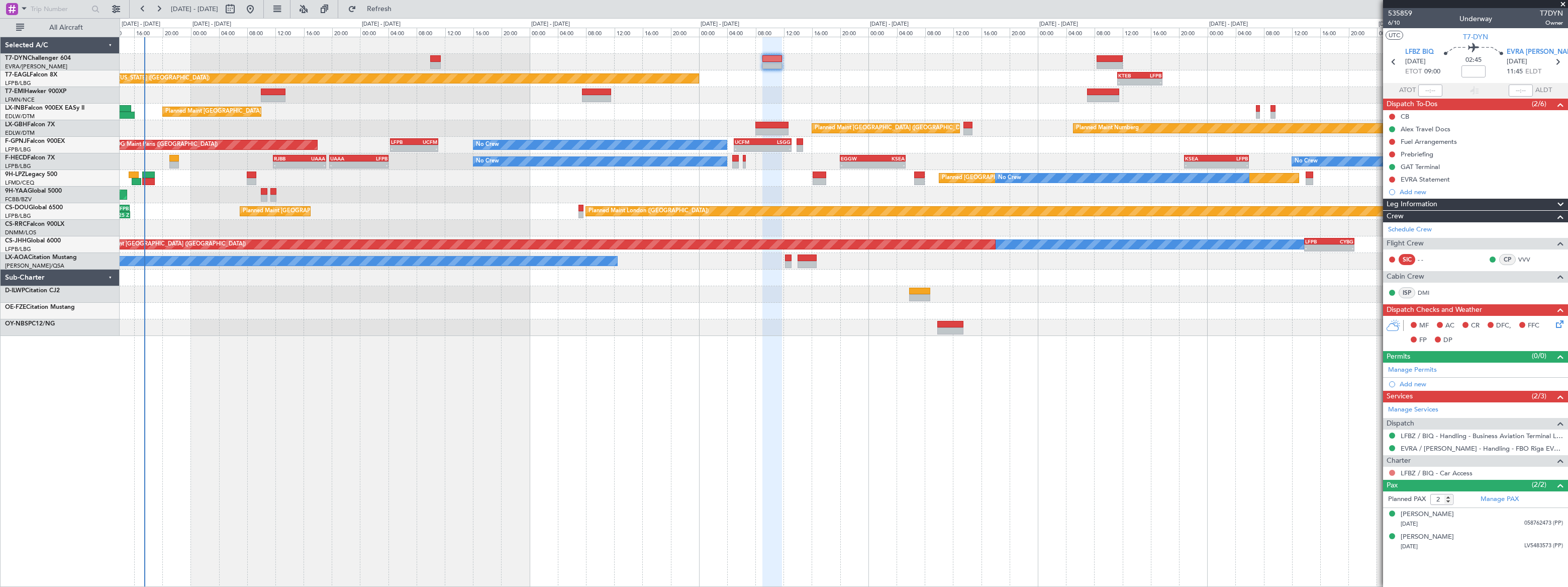
click at [1391, 470] on button at bounding box center [1392, 473] width 6 height 6
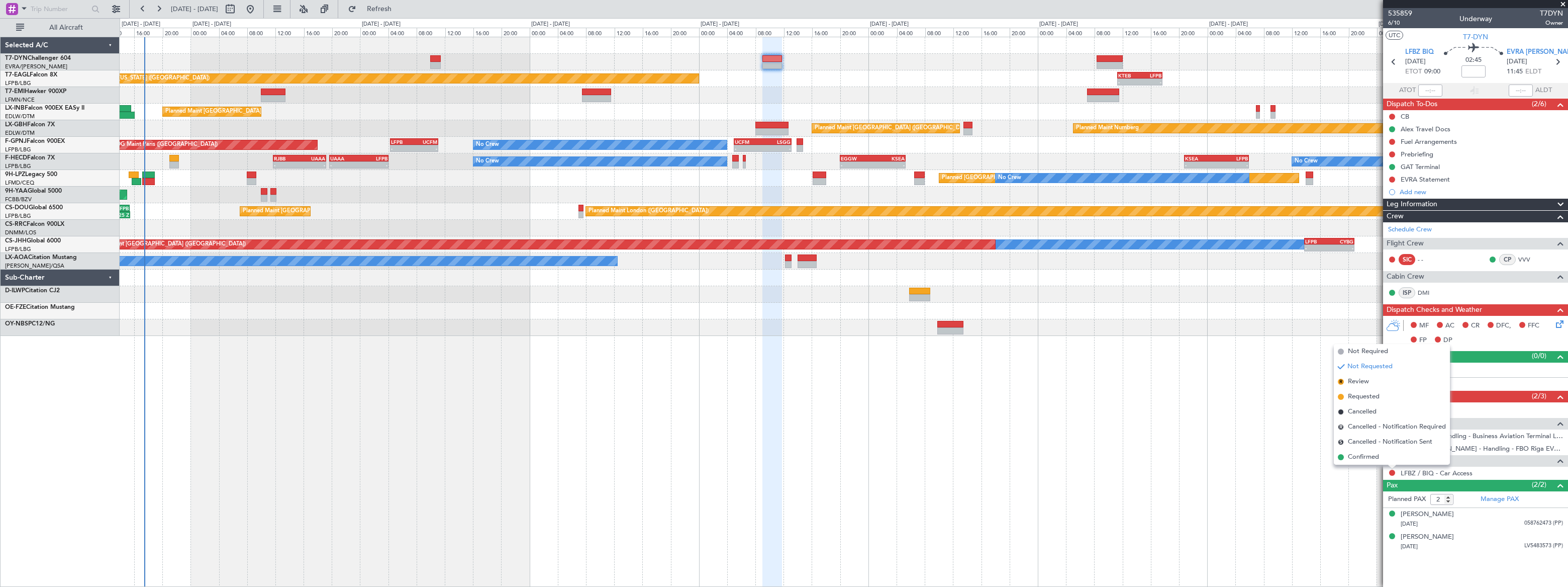
drag, startPoint x: 1358, startPoint y: 394, endPoint x: 1175, endPoint y: 466, distance: 196.7
click at [1357, 395] on span "Requested" at bounding box center [1363, 396] width 32 height 10
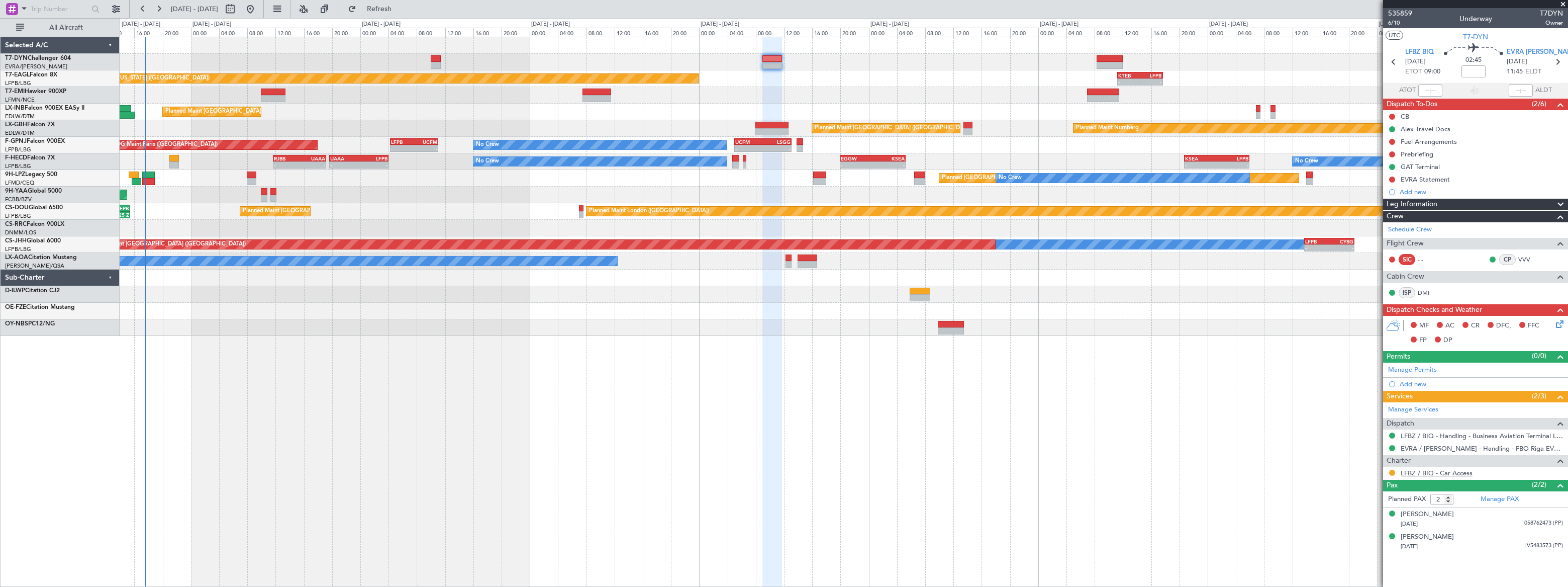
click at [1419, 469] on link "LFBZ / BIQ - Car Access" at bounding box center [1437, 473] width 72 height 9
